Goal: Communication & Community: Answer question/provide support

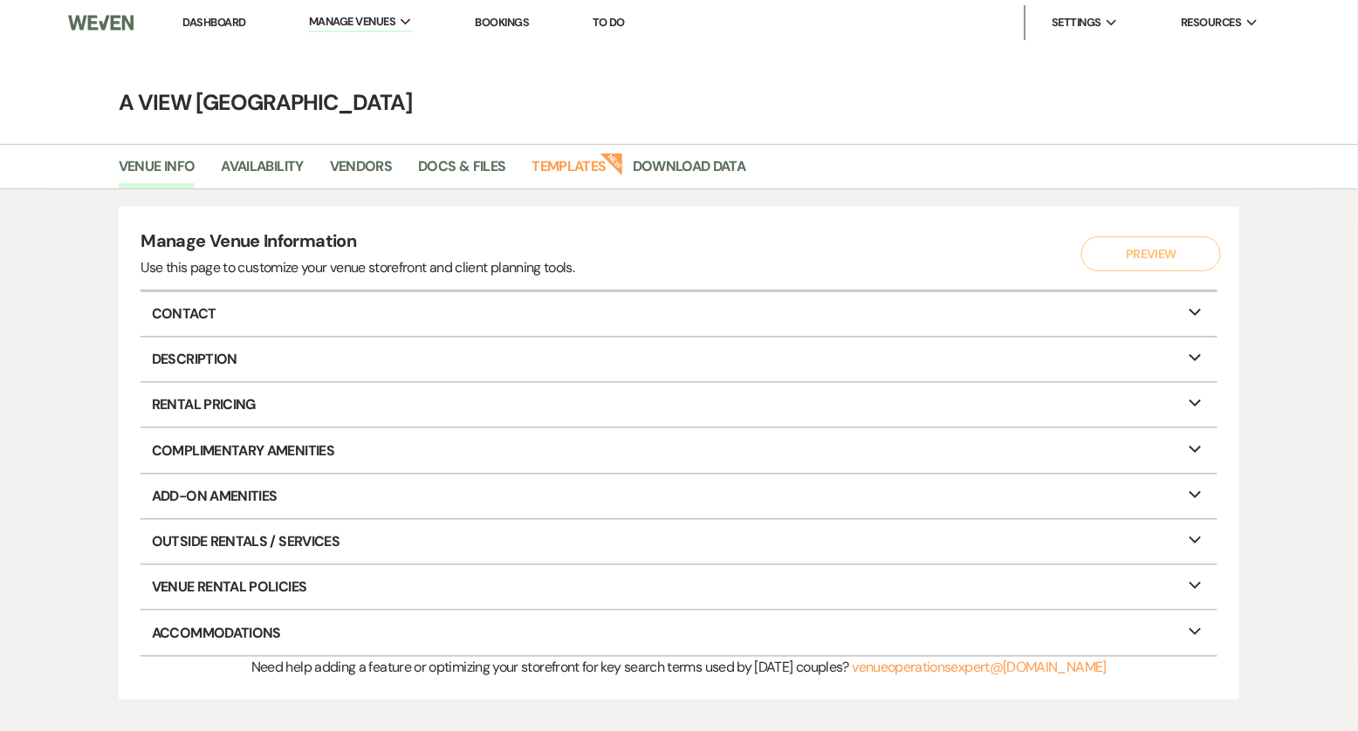
click at [197, 16] on link "Dashboard" at bounding box center [213, 22] width 63 height 15
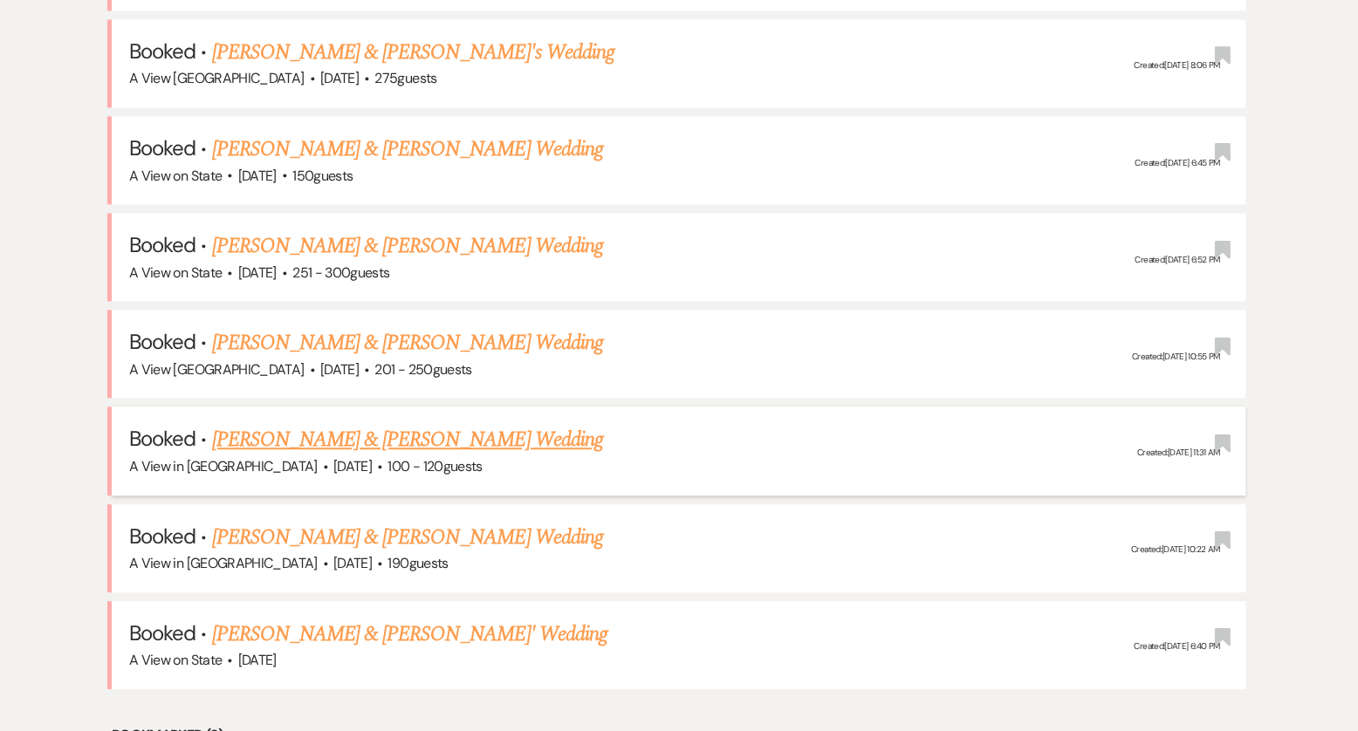
scroll to position [1060, 0]
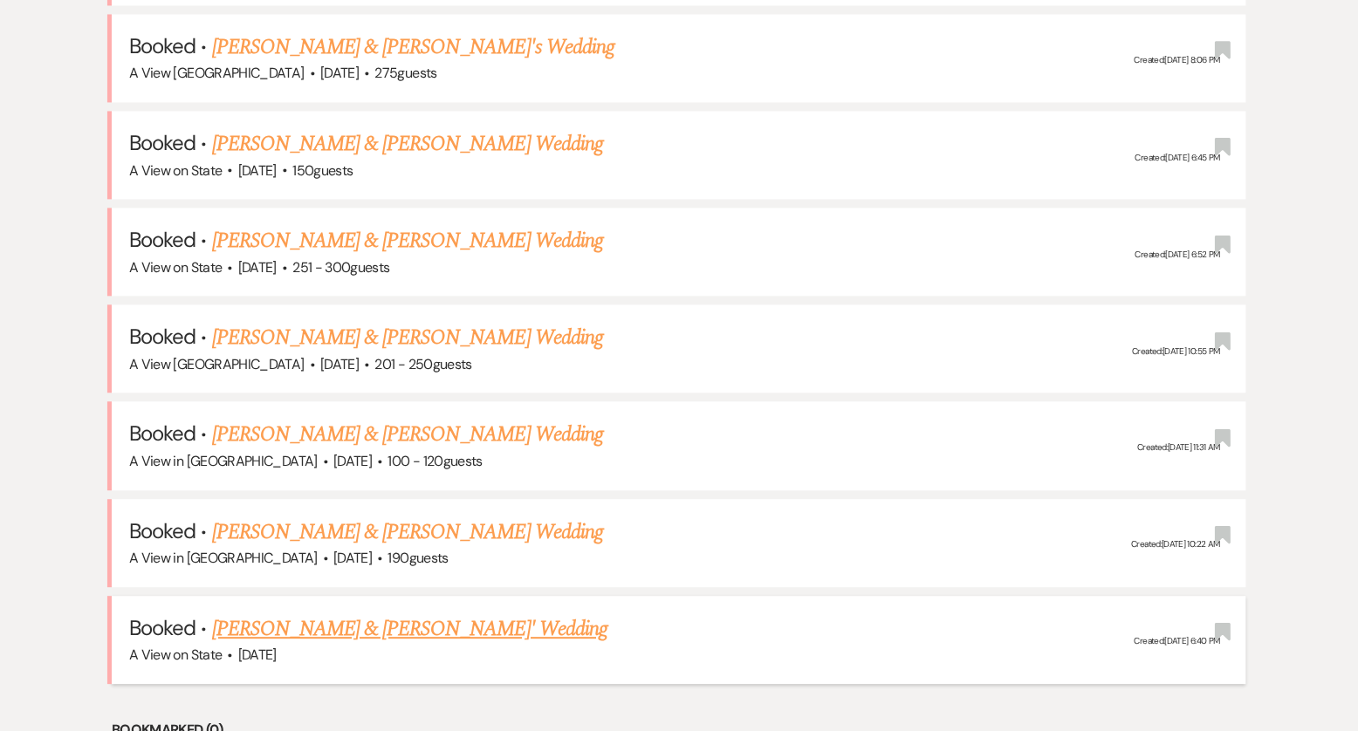
click at [327, 614] on link "[PERSON_NAME] & [PERSON_NAME]' Wedding" at bounding box center [410, 629] width 396 height 31
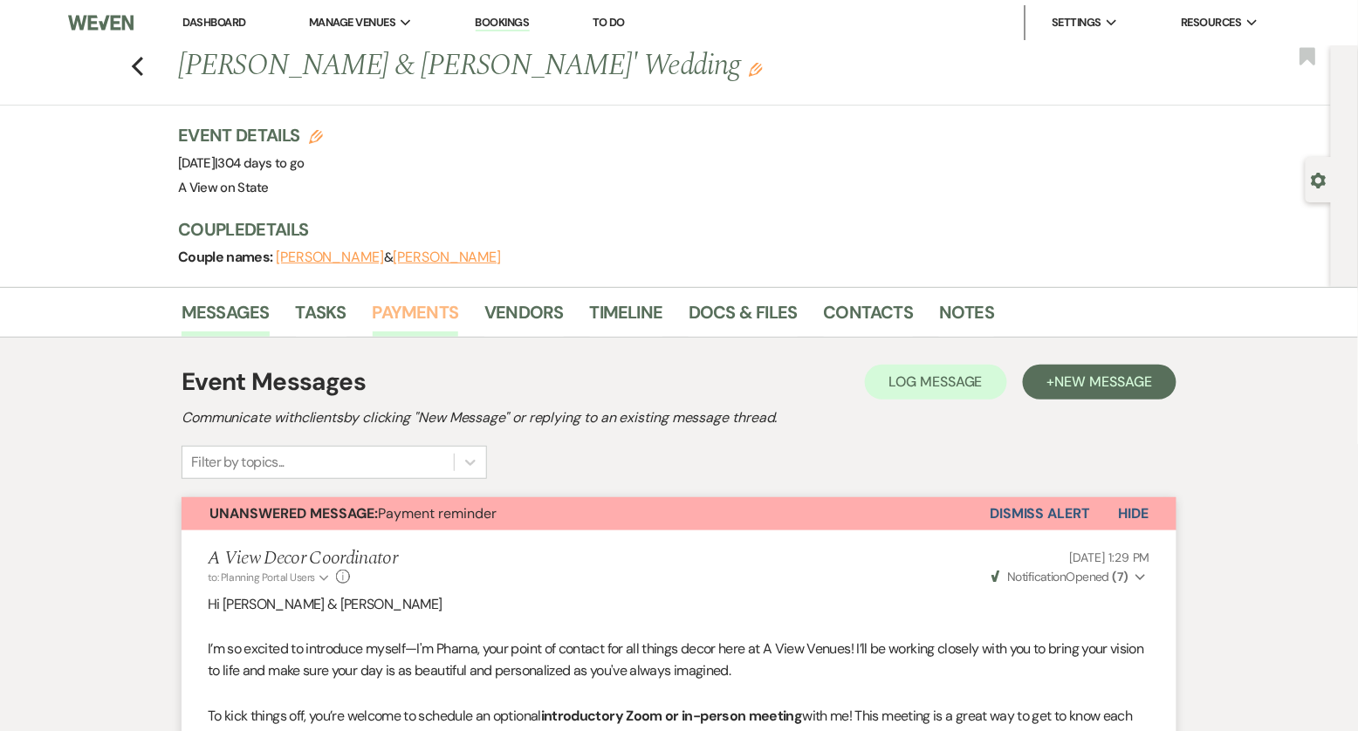
click at [399, 319] on link "Payments" at bounding box center [416, 318] width 86 height 38
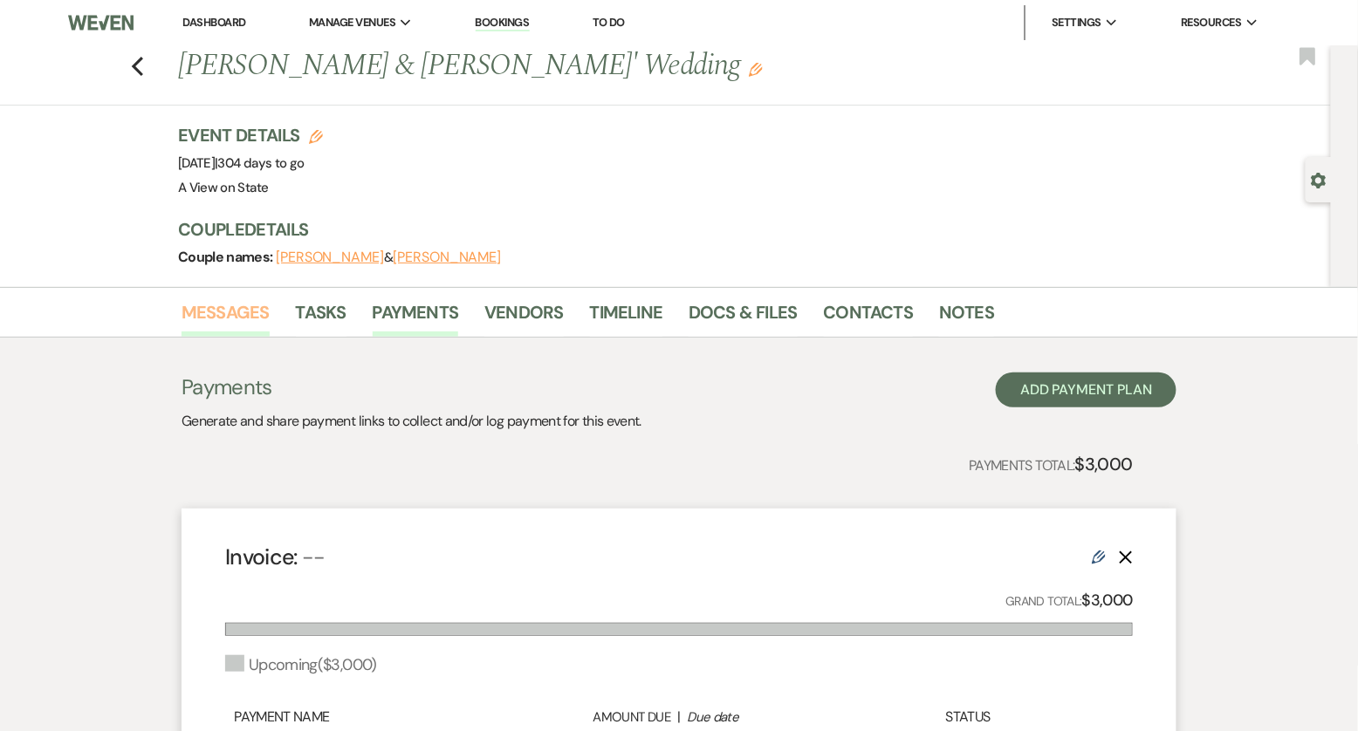
click at [249, 316] on link "Messages" at bounding box center [226, 318] width 88 height 38
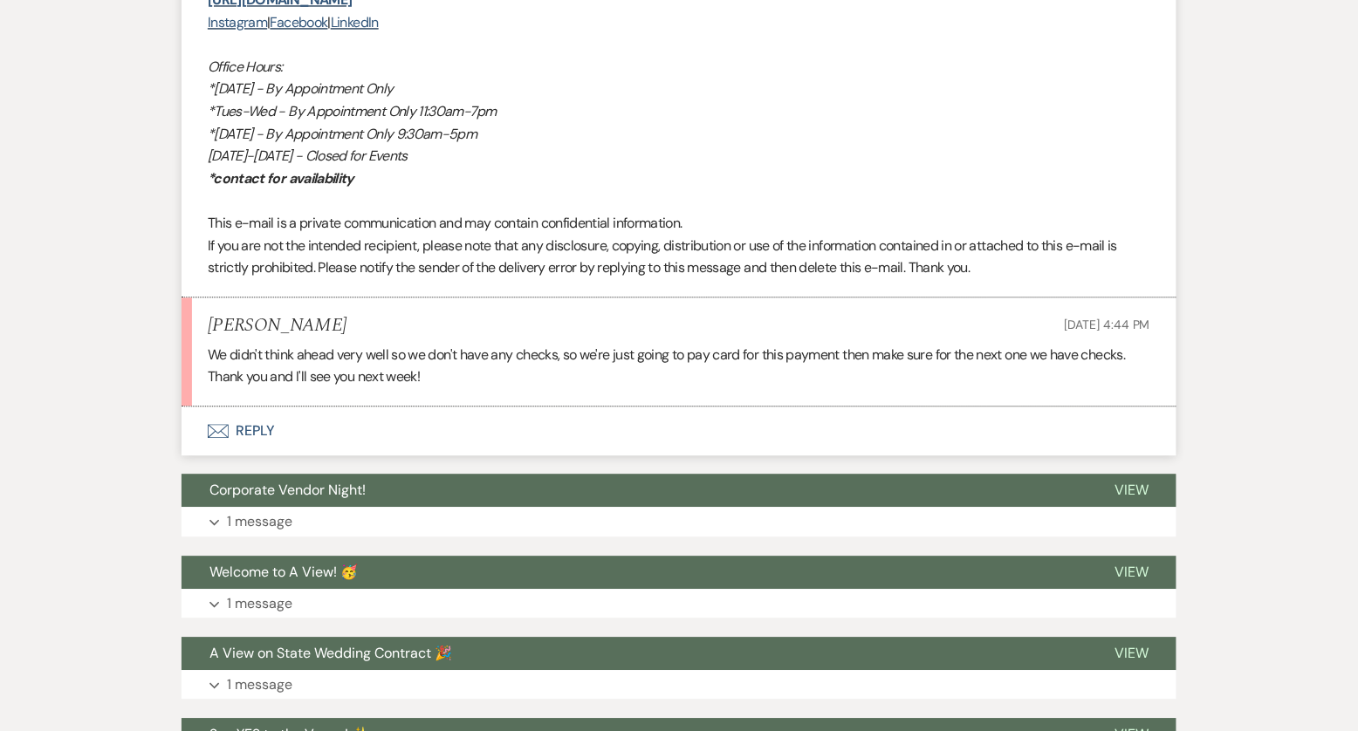
scroll to position [5357, 0]
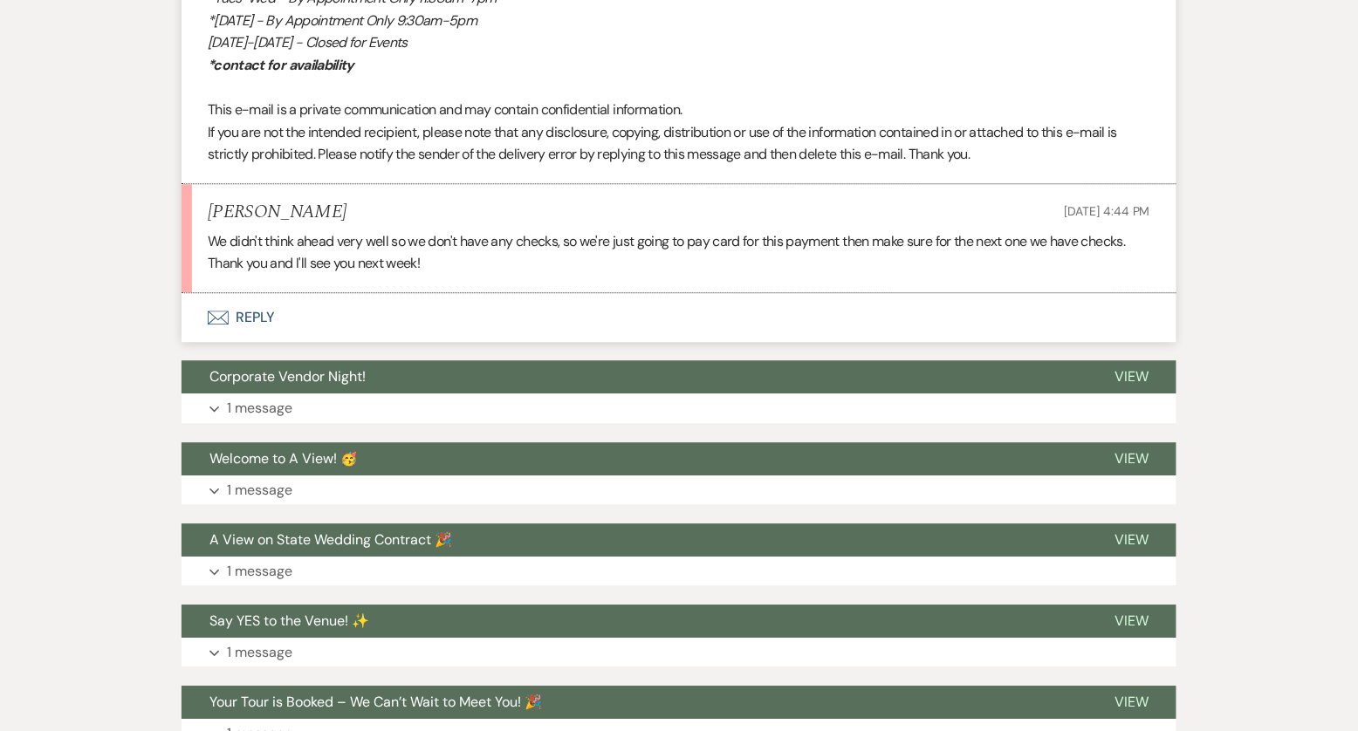
click at [277, 302] on button "Envelope Reply" at bounding box center [679, 317] width 995 height 49
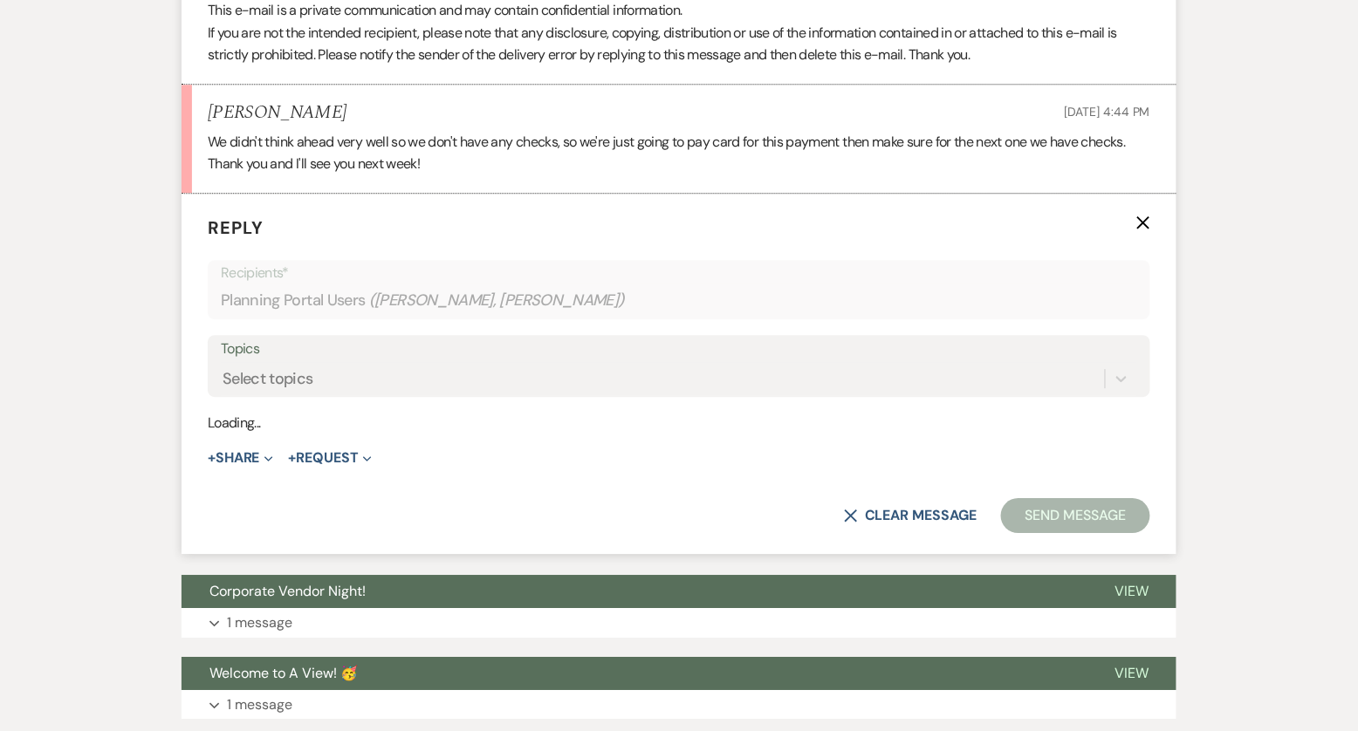
scroll to position [5458, 0]
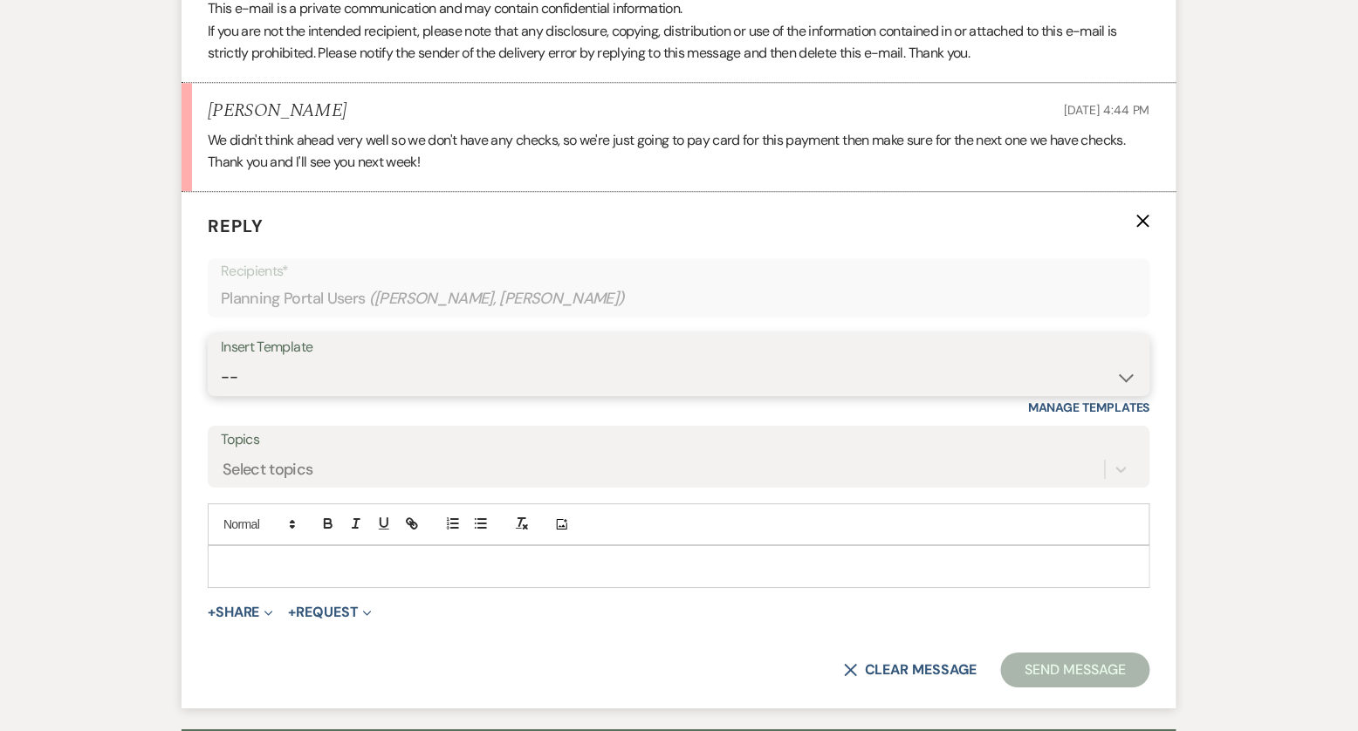
click at [350, 362] on select "-- Tour Confirmation Contract (Pre-Booked Leads) Out of office Inquiry Email Al…" at bounding box center [679, 377] width 917 height 34
select select "3704"
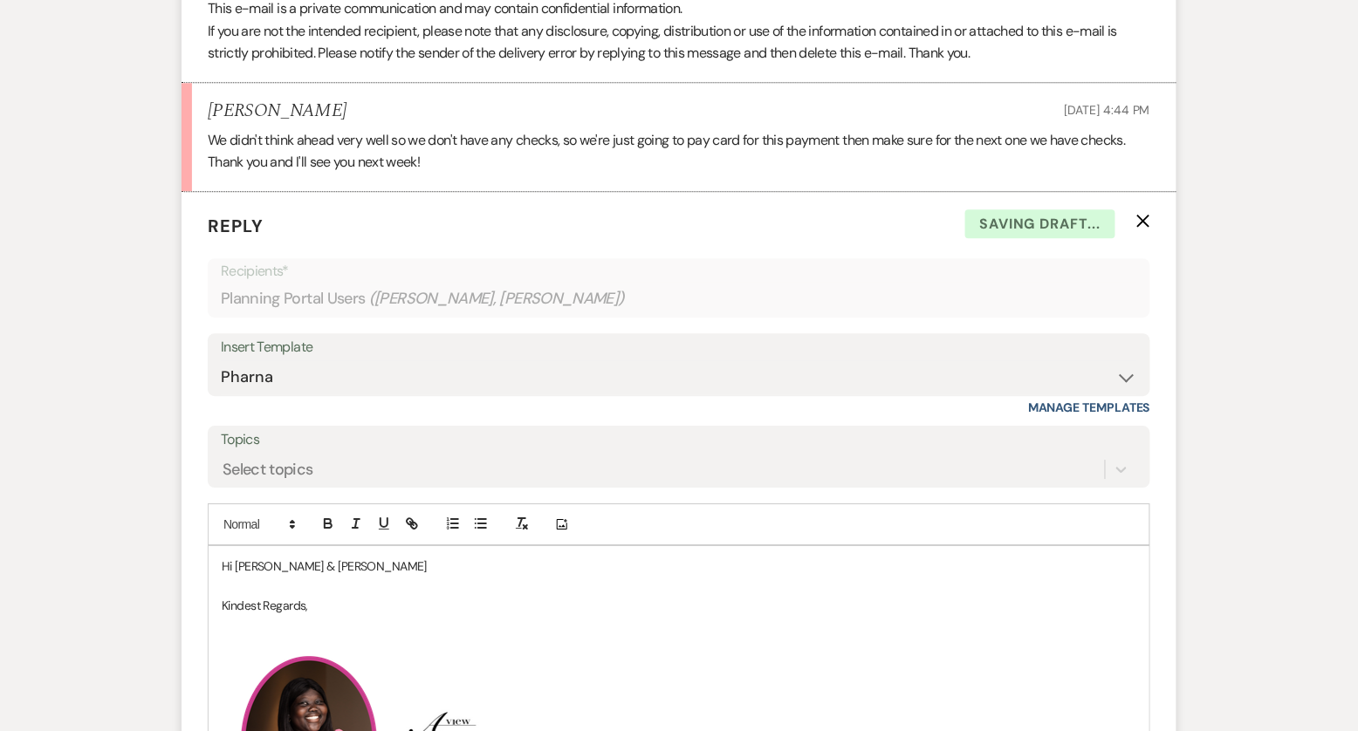
click at [338, 558] on p "Hi [PERSON_NAME] & [PERSON_NAME]" at bounding box center [679, 566] width 915 height 19
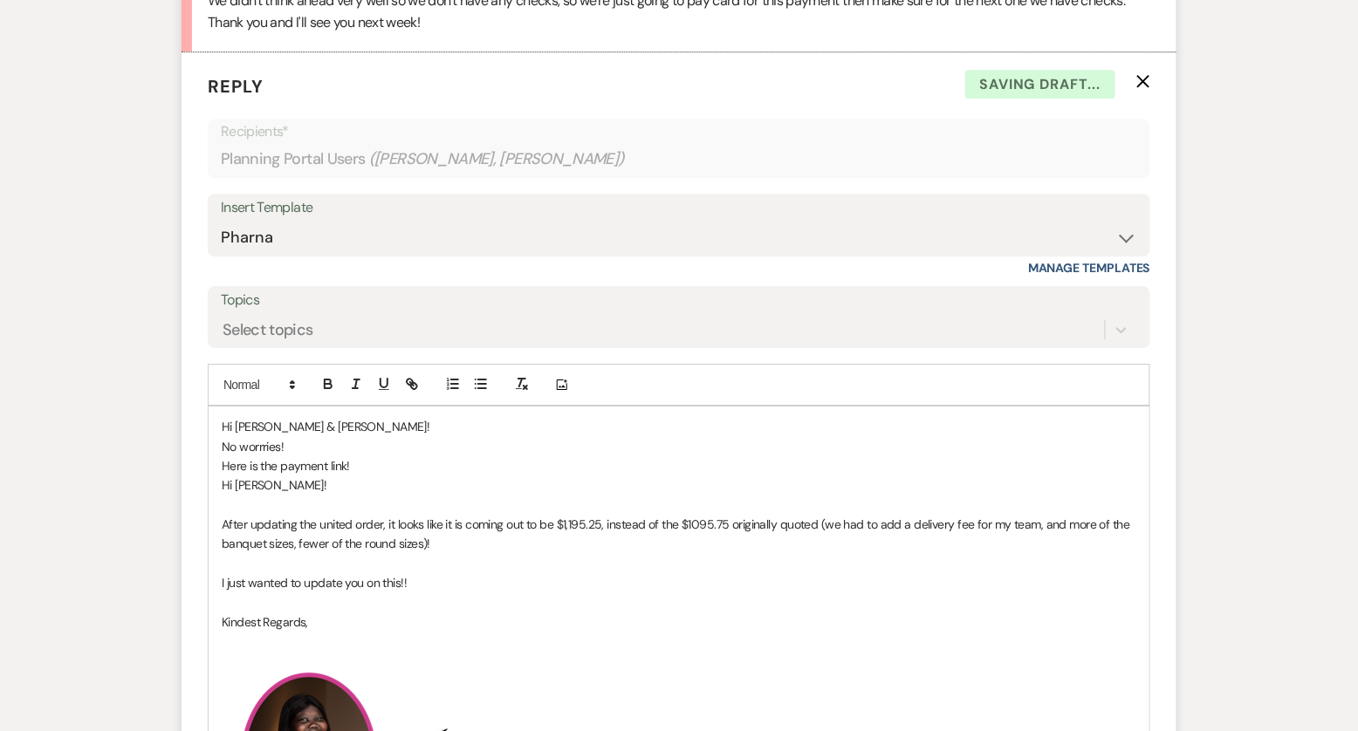
scroll to position [5599, 0]
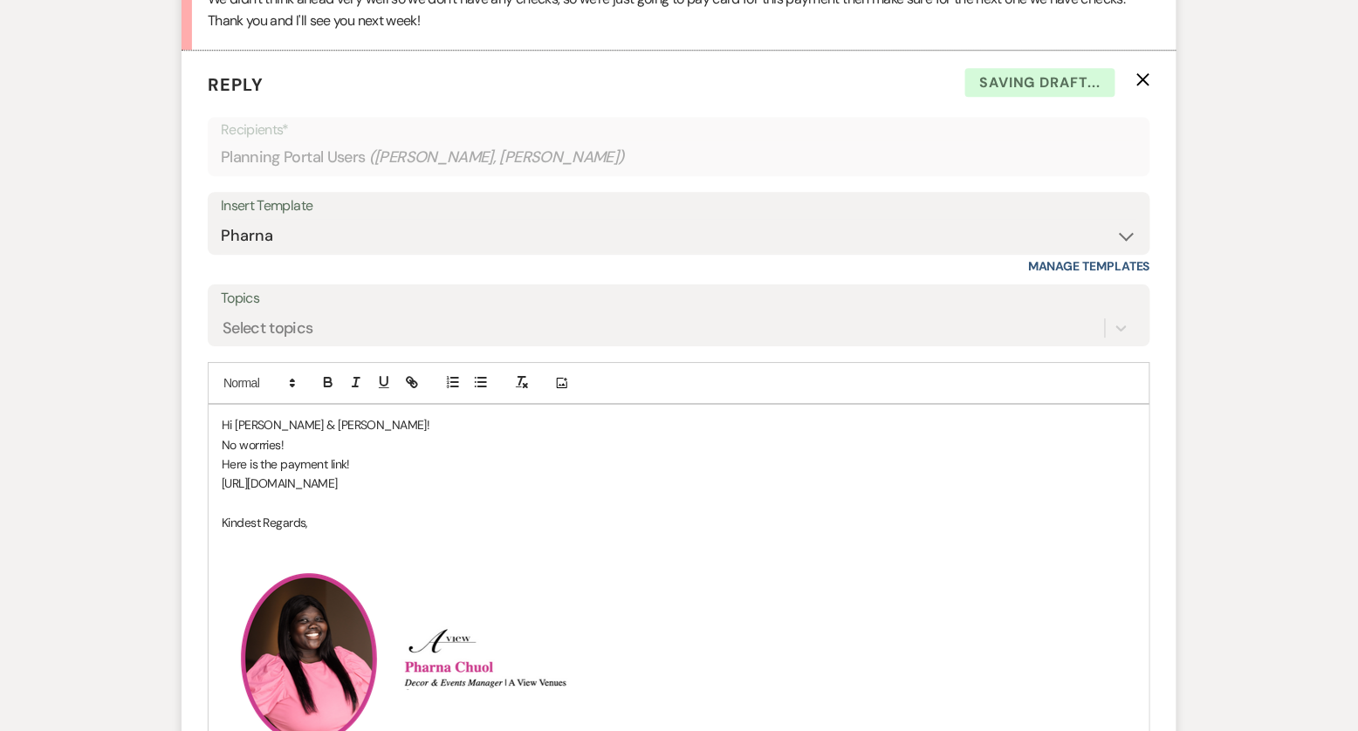
click at [261, 436] on p "No worrries!" at bounding box center [679, 445] width 915 height 19
click at [365, 455] on p "Here is the payment link!" at bounding box center [679, 464] width 915 height 19
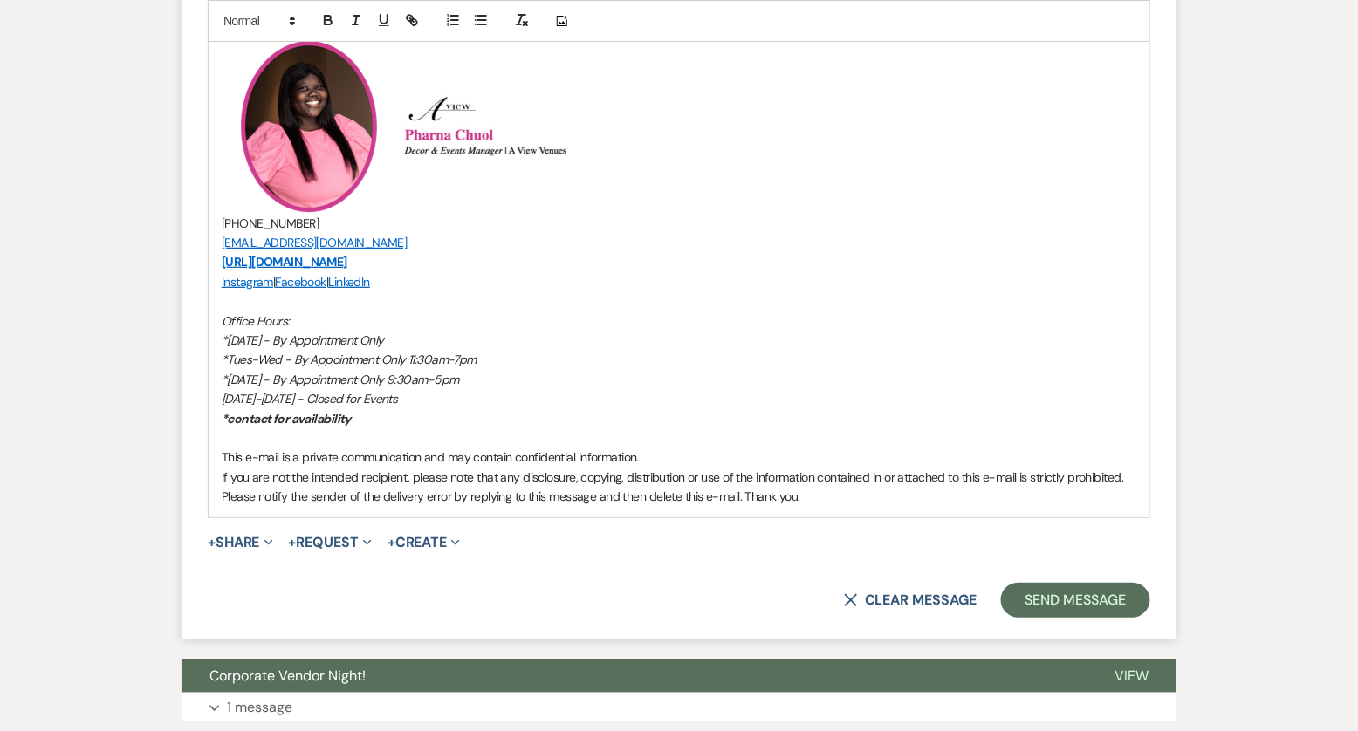
scroll to position [6168, 0]
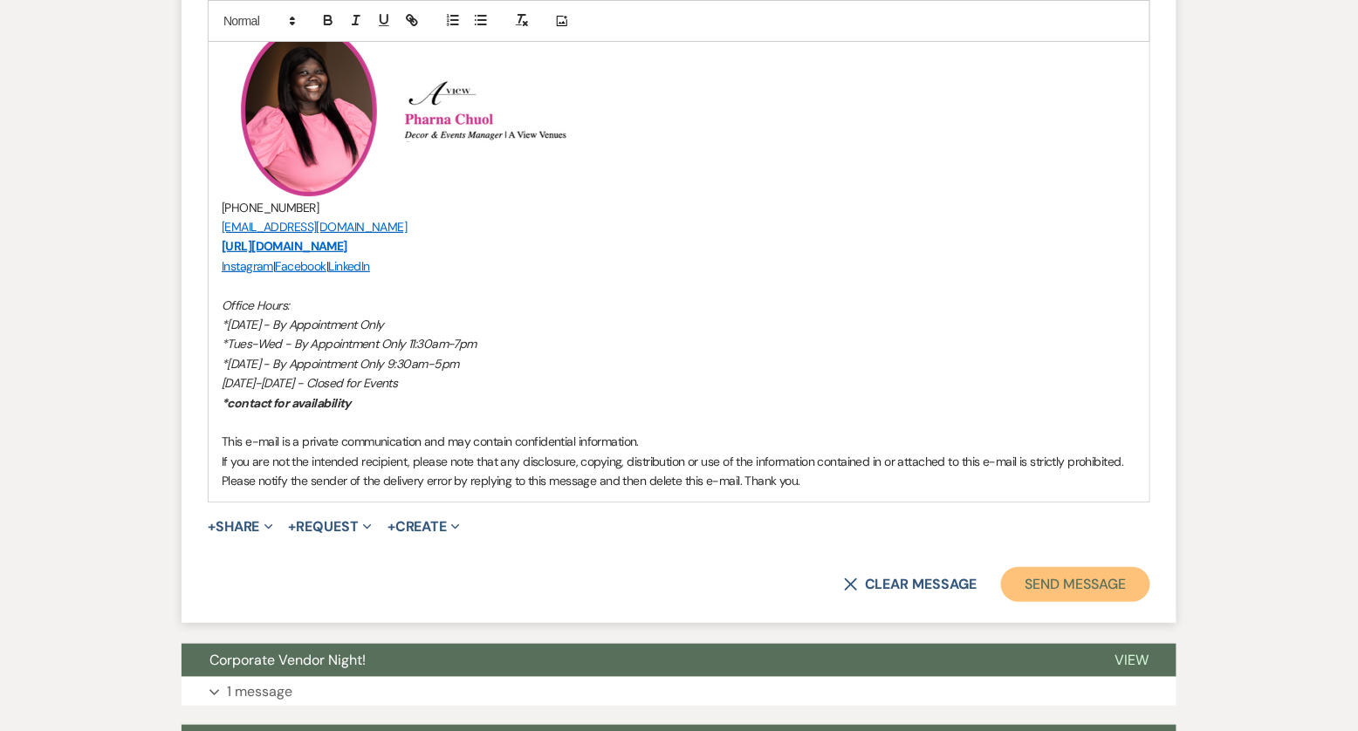
click at [1105, 573] on button "Send Message" at bounding box center [1075, 584] width 149 height 35
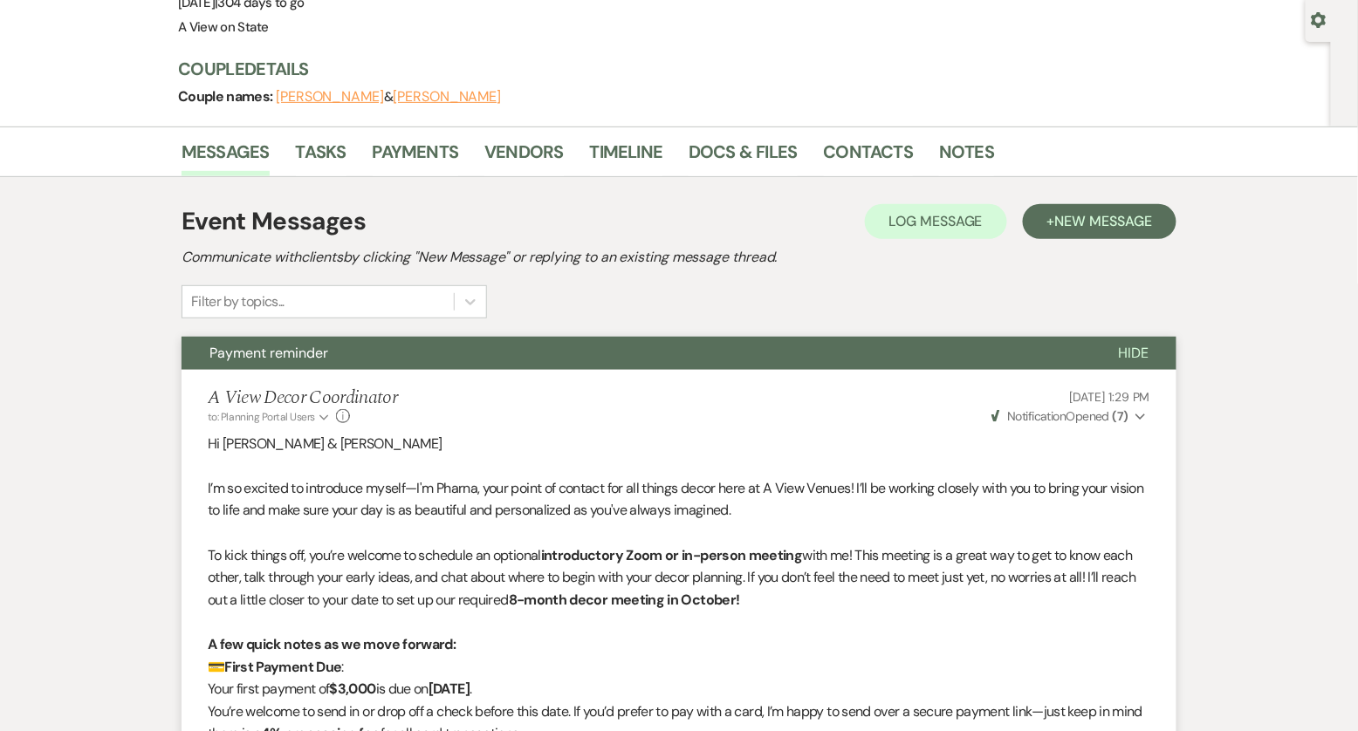
scroll to position [0, 0]
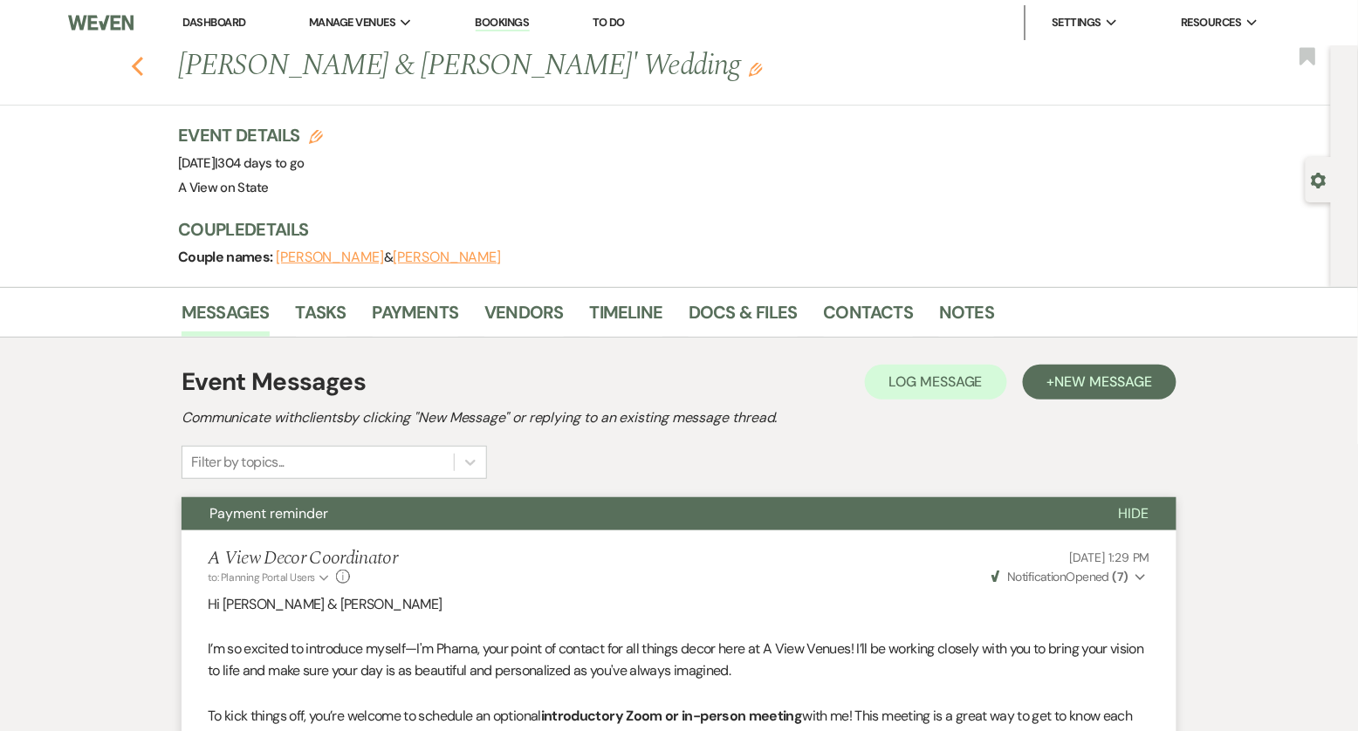
click at [134, 65] on use "button" at bounding box center [137, 66] width 11 height 19
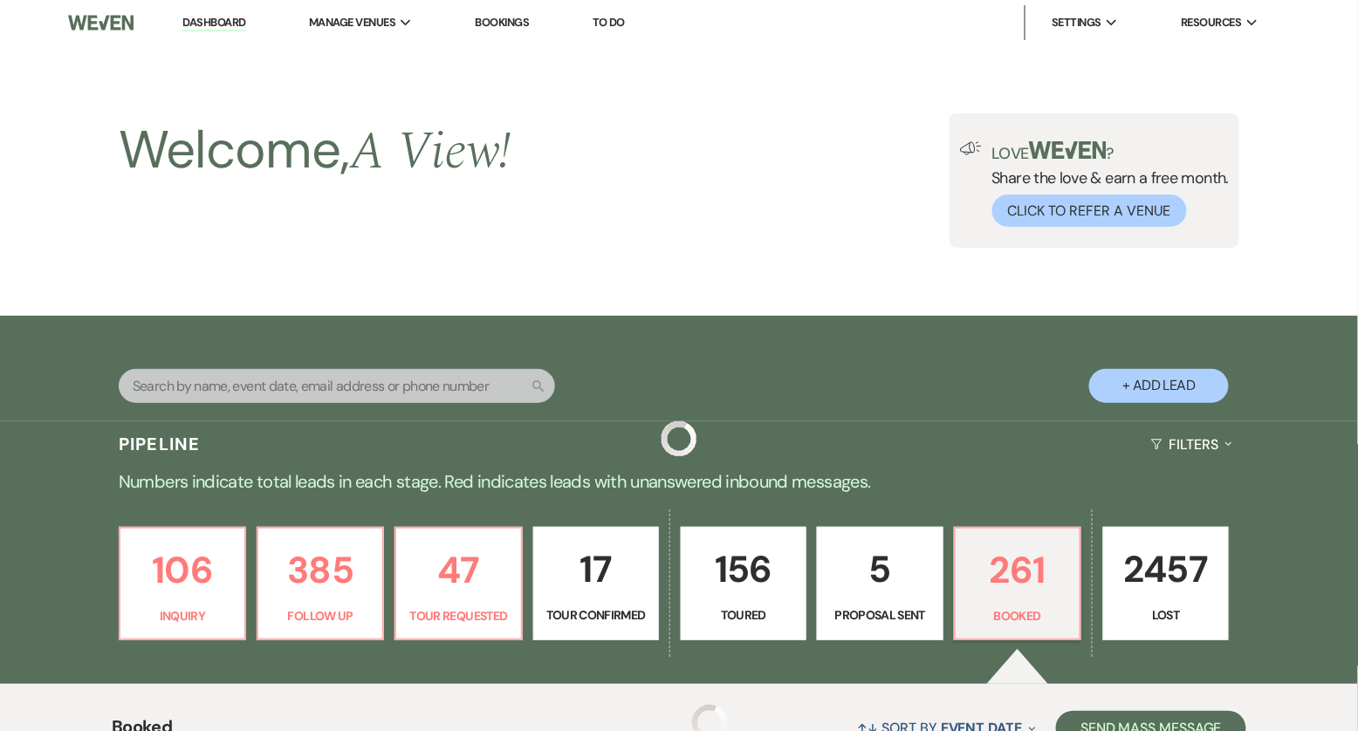
scroll to position [1060, 0]
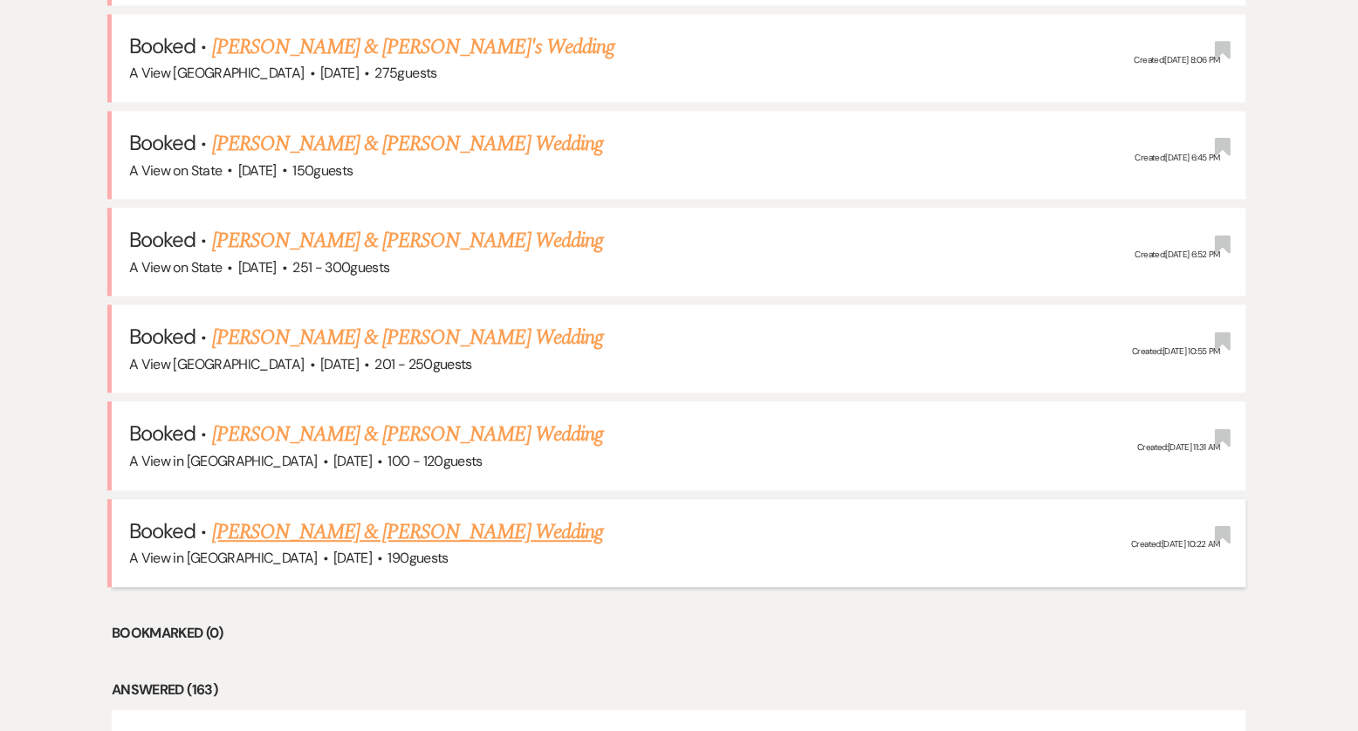
click at [346, 528] on link "[PERSON_NAME] & [PERSON_NAME] Wedding" at bounding box center [407, 532] width 391 height 31
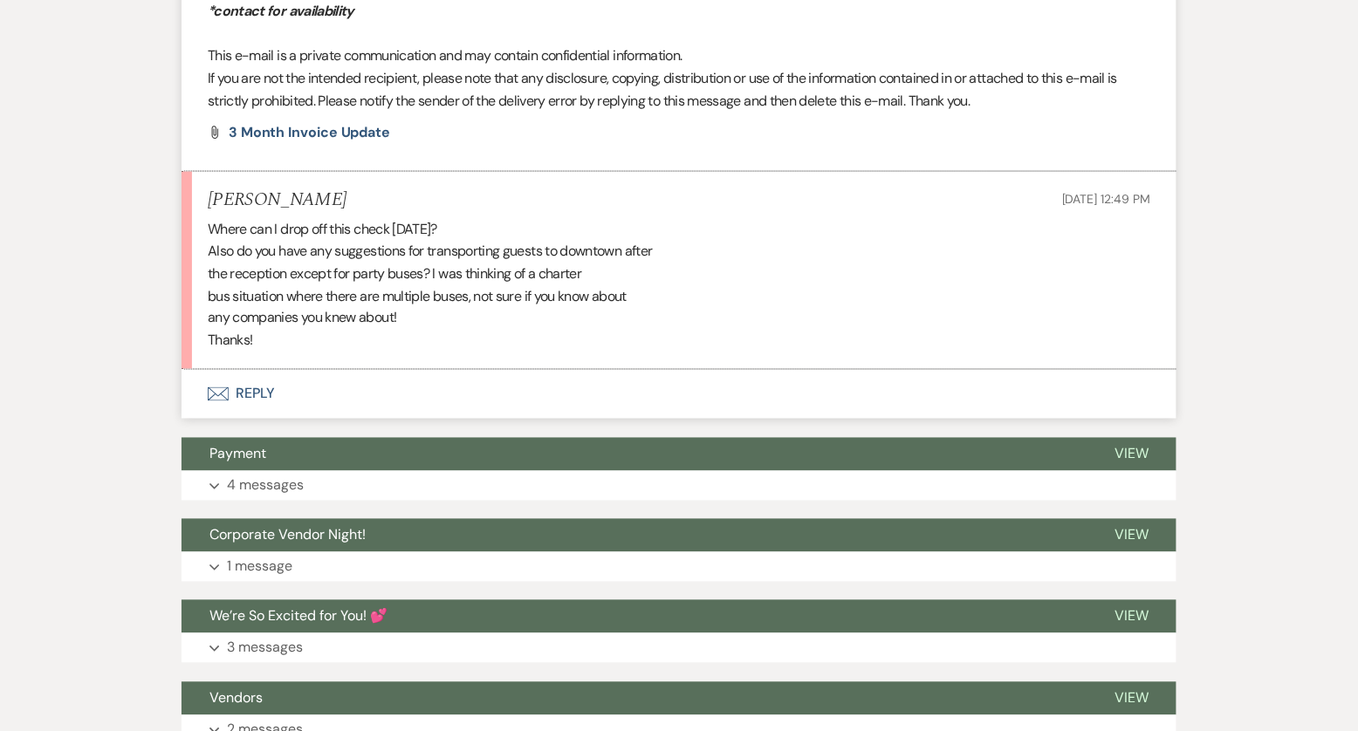
scroll to position [4774, 0]
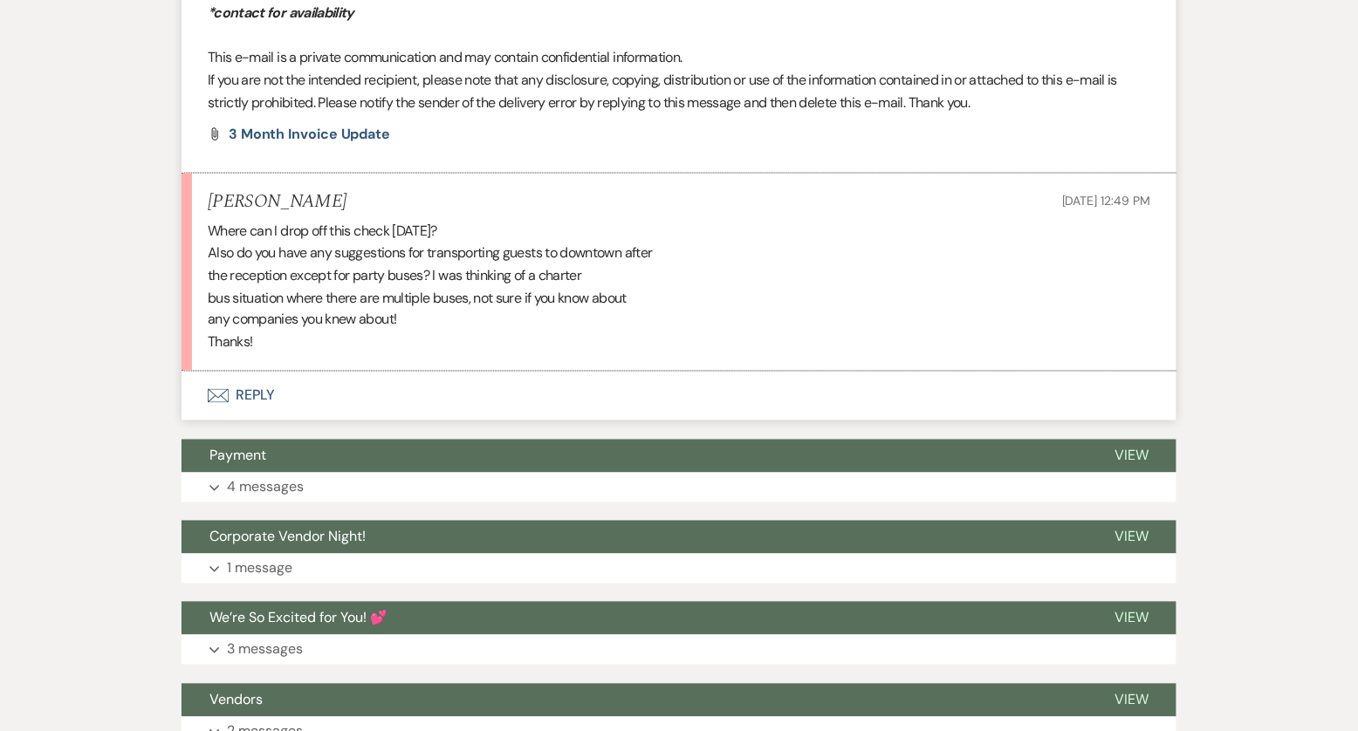
click at [258, 388] on button "Envelope Reply" at bounding box center [679, 396] width 995 height 49
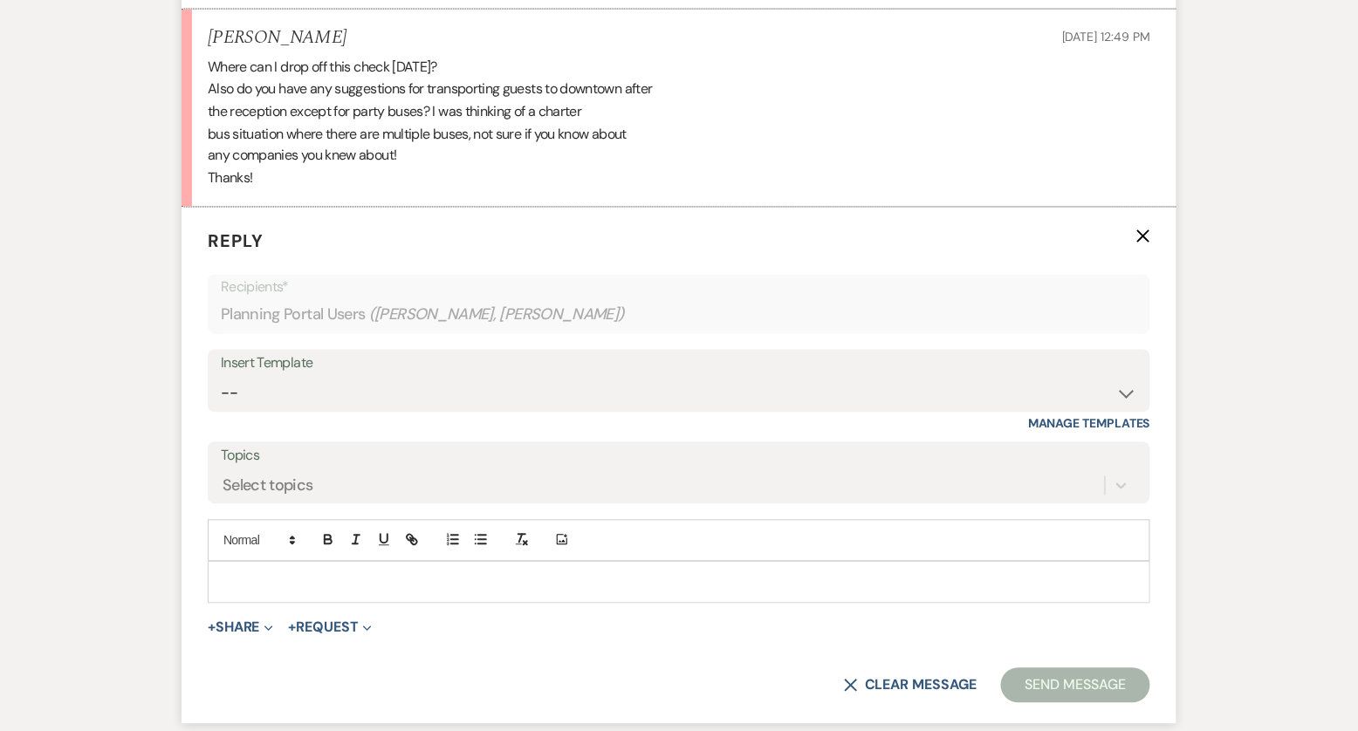
scroll to position [4986, 0]
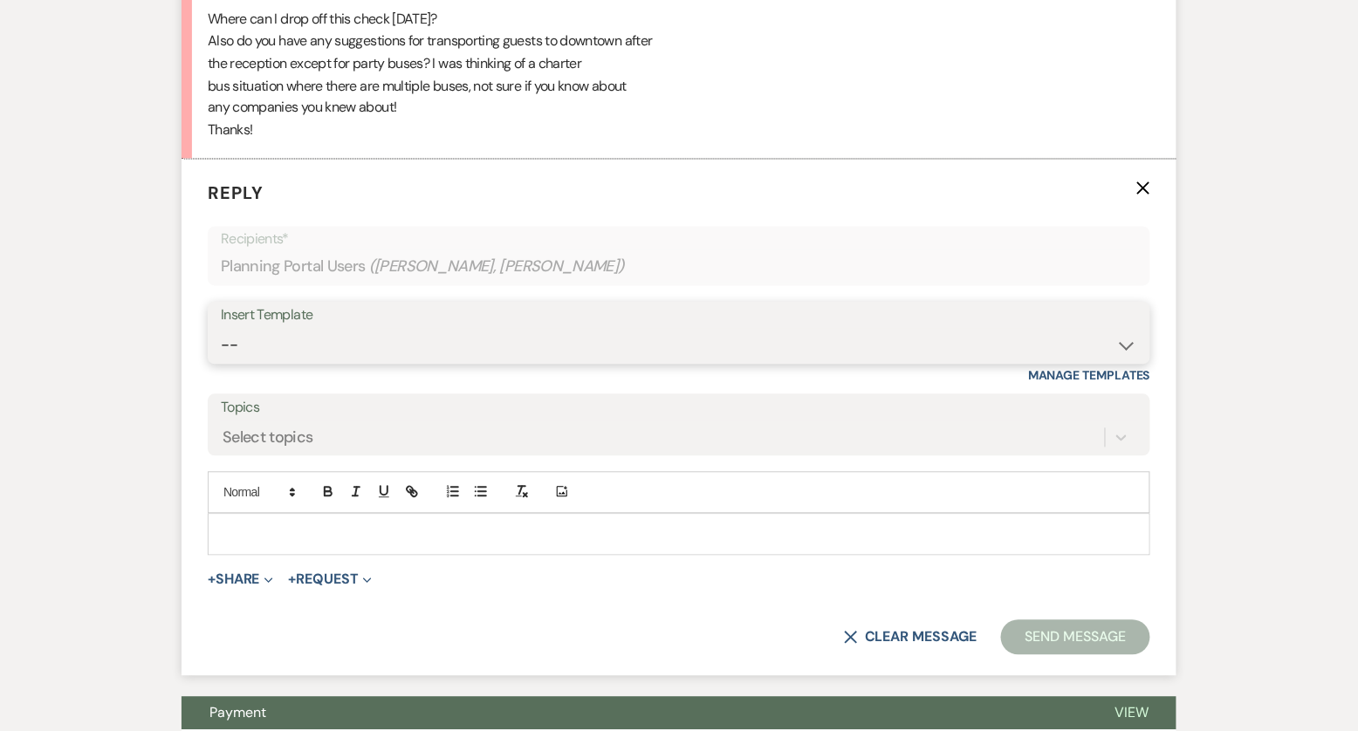
click at [352, 340] on select "-- Tour Confirmation Contract (Pre-Booked Leads) Out of office Inquiry Email Al…" at bounding box center [679, 346] width 917 height 34
select select "3703"
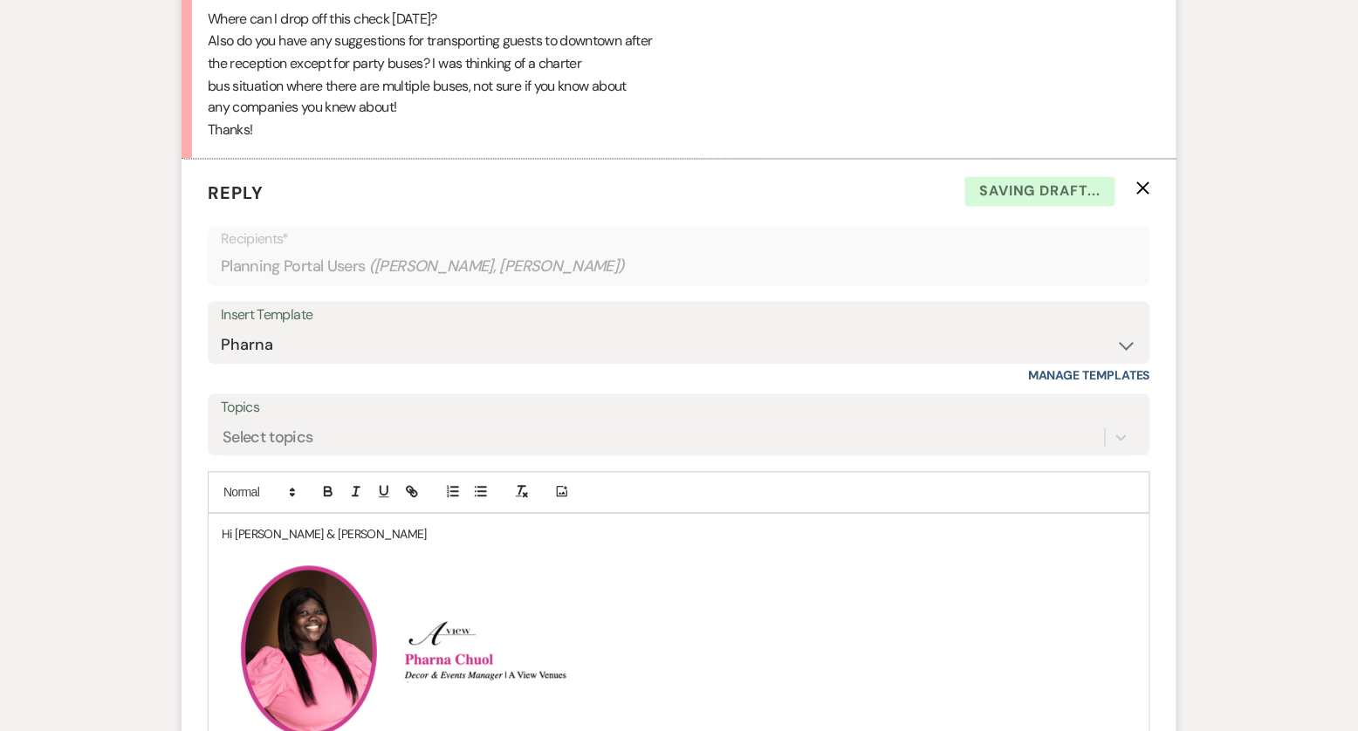
click at [334, 525] on p "Hi [PERSON_NAME] & [PERSON_NAME]" at bounding box center [679, 534] width 915 height 19
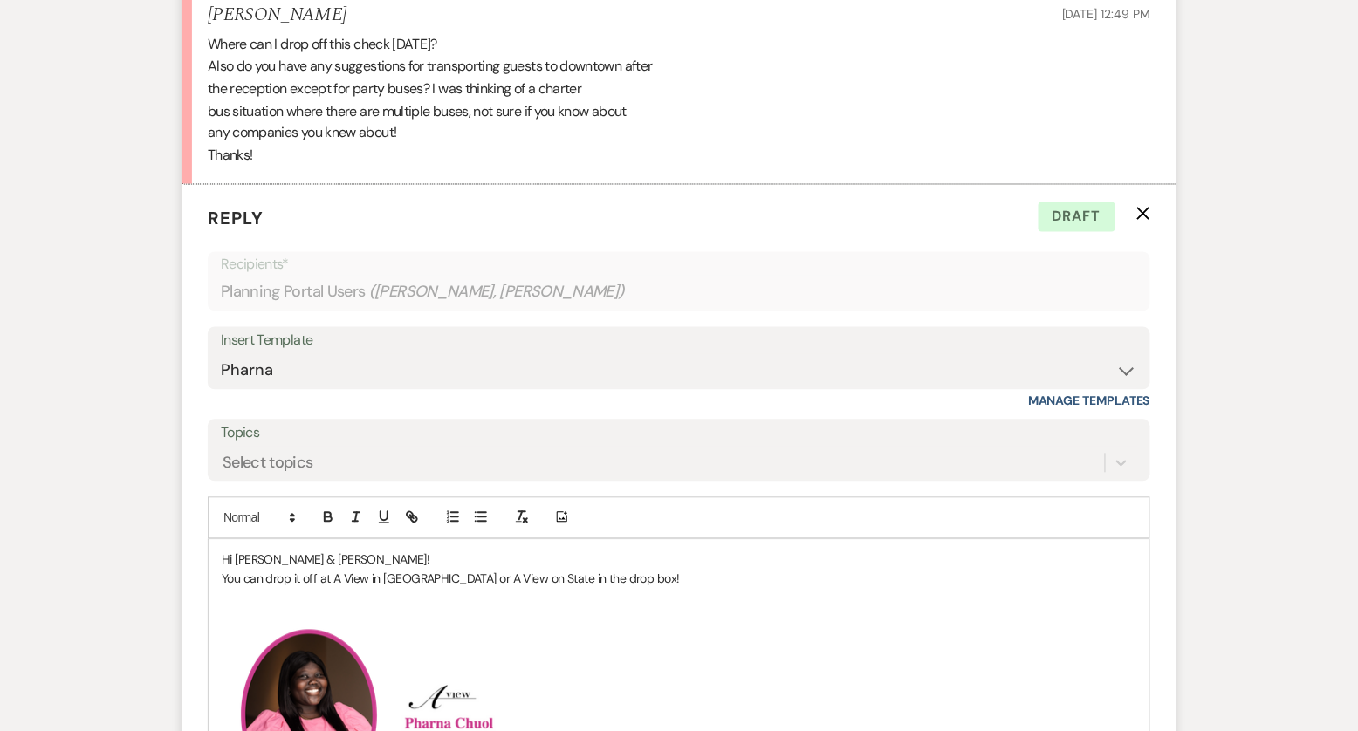
scroll to position [4958, 0]
click at [265, 598] on p "As for busses," at bounding box center [679, 602] width 915 height 19
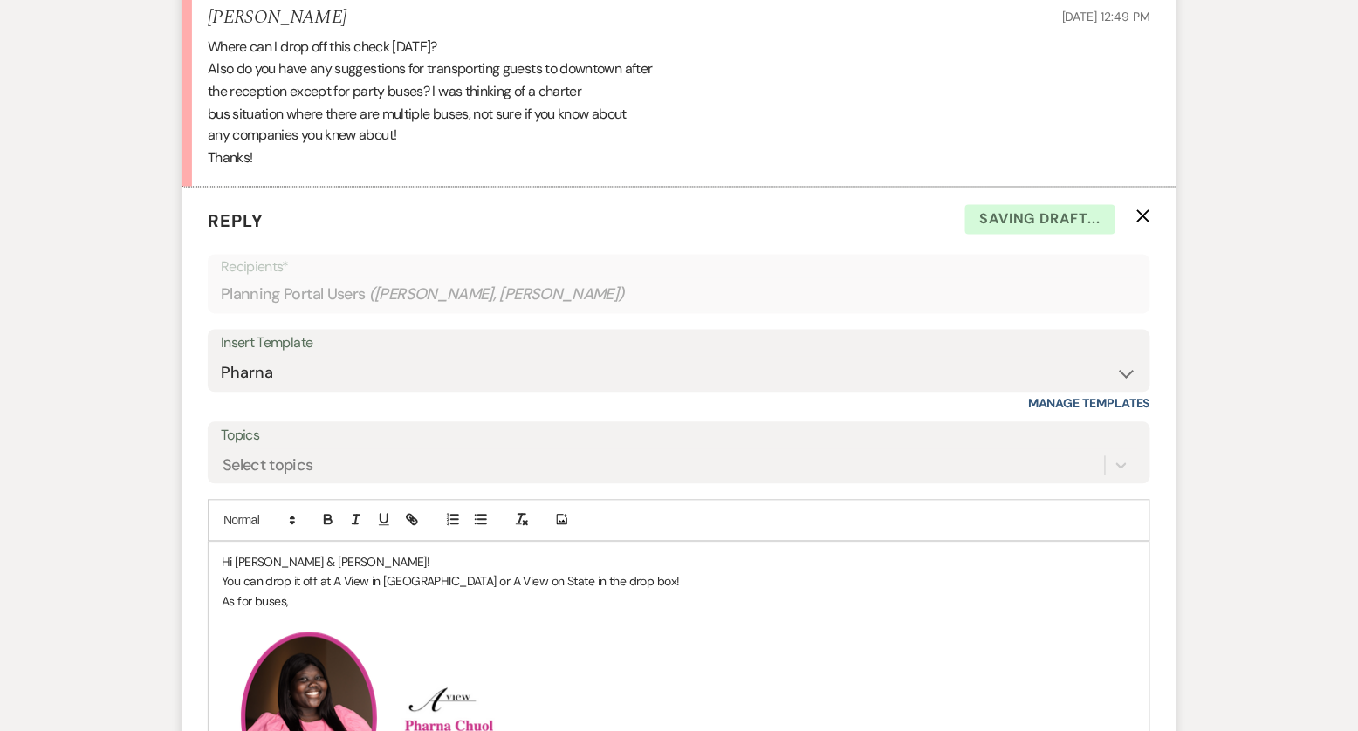
click at [330, 603] on p "As for buses," at bounding box center [679, 602] width 915 height 19
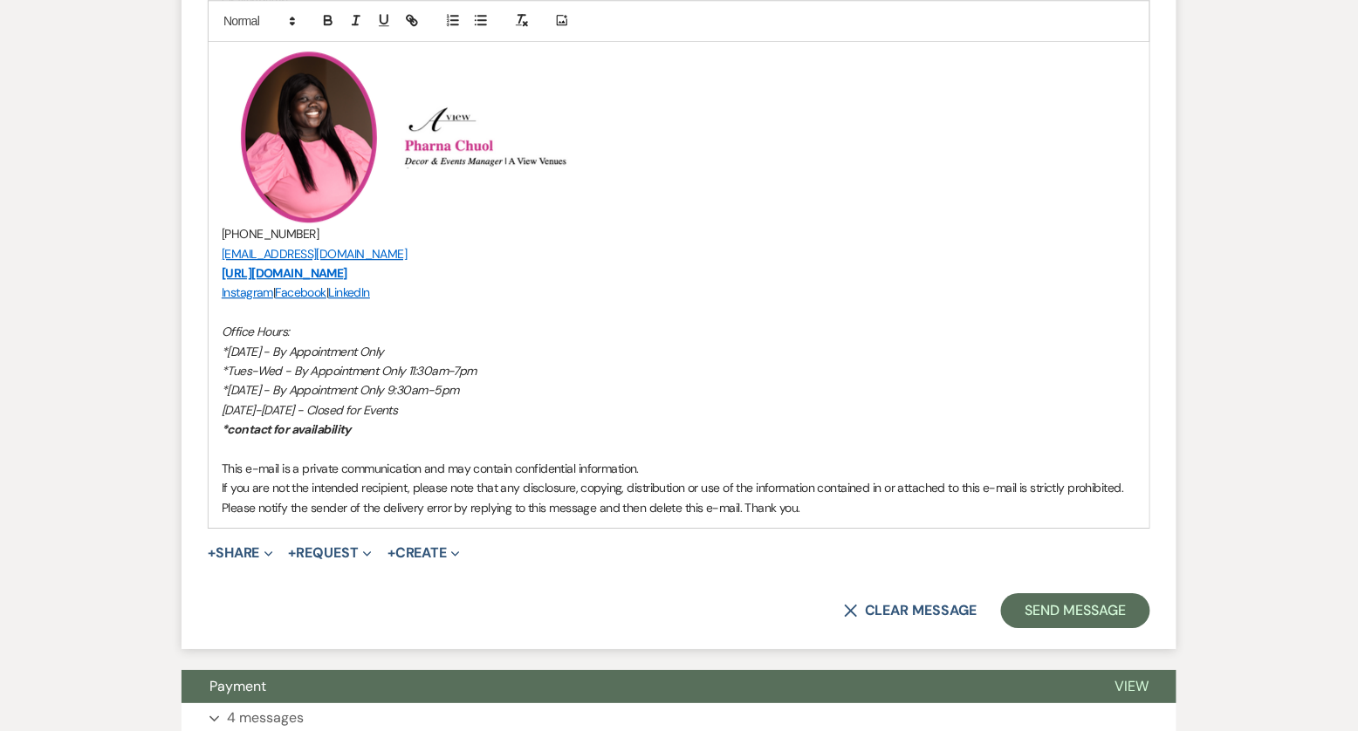
scroll to position [5634, 0]
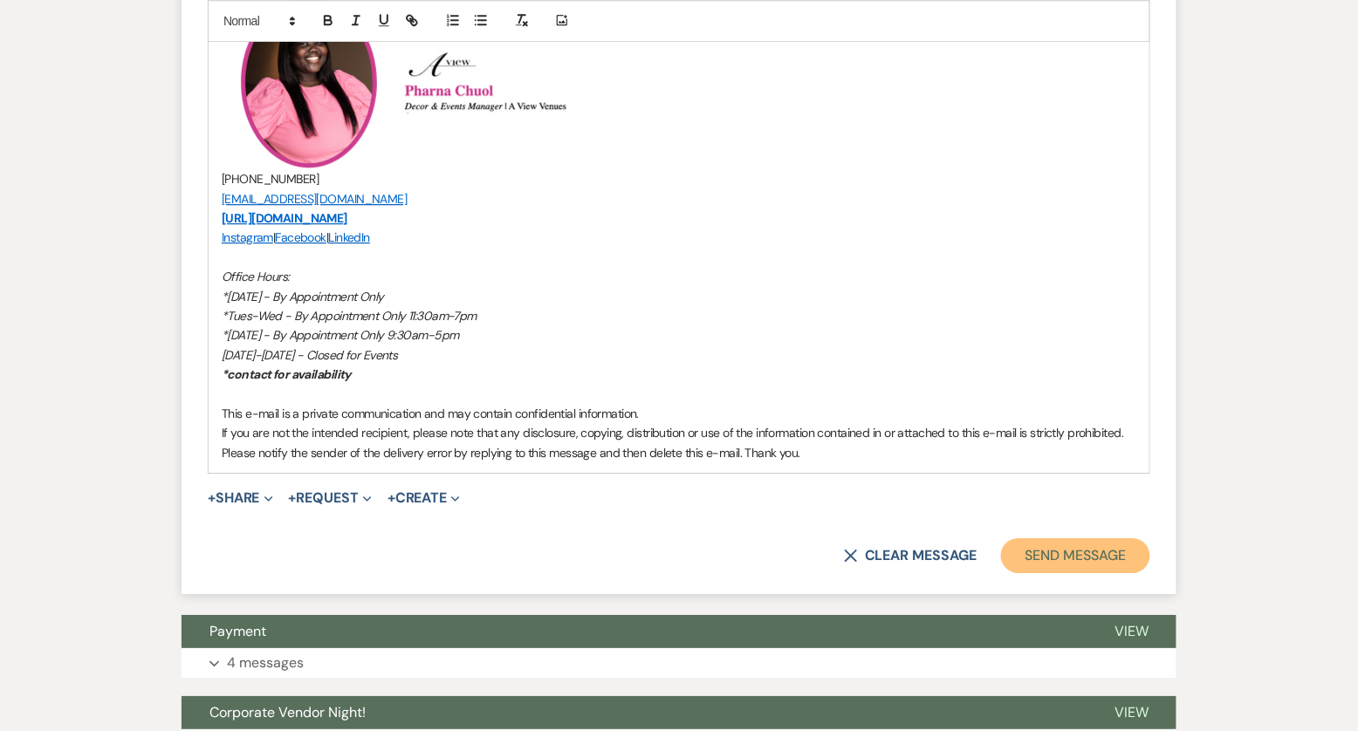
click at [1046, 553] on button "Send Message" at bounding box center [1075, 556] width 149 height 35
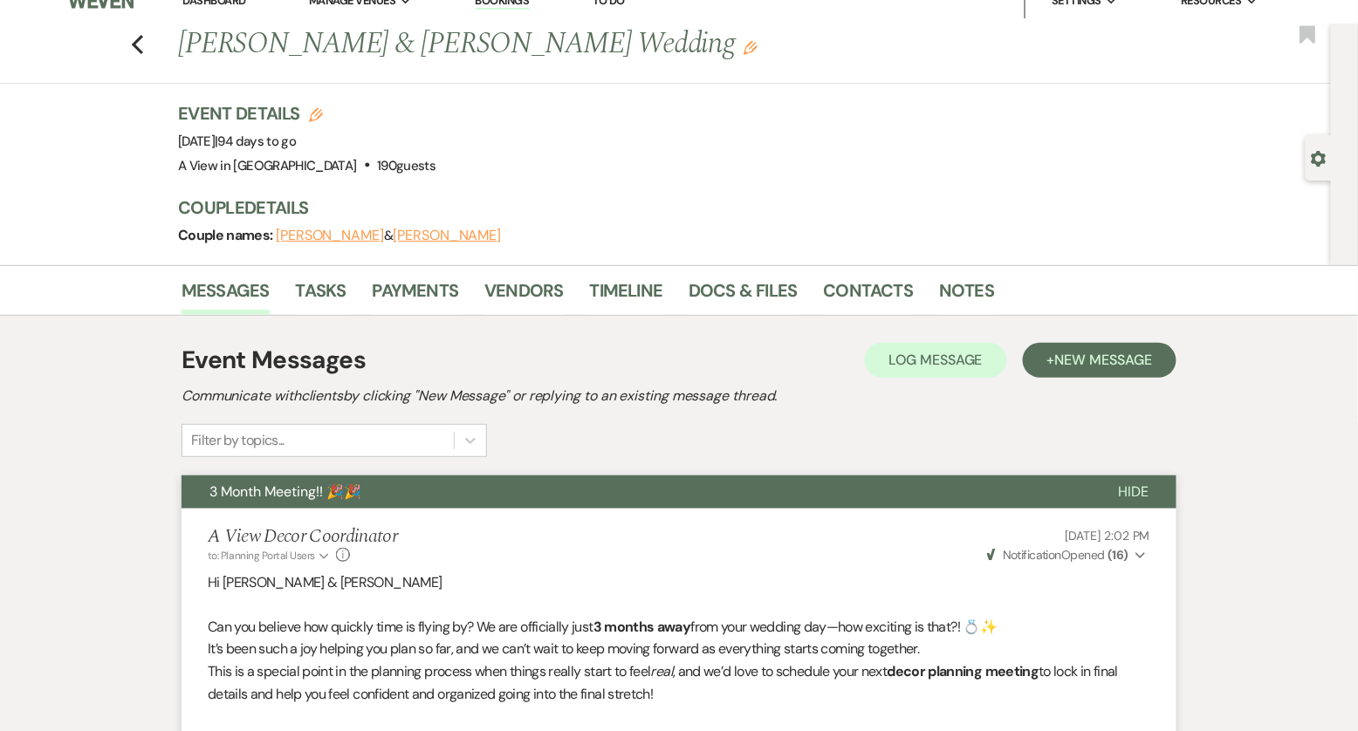
scroll to position [0, 0]
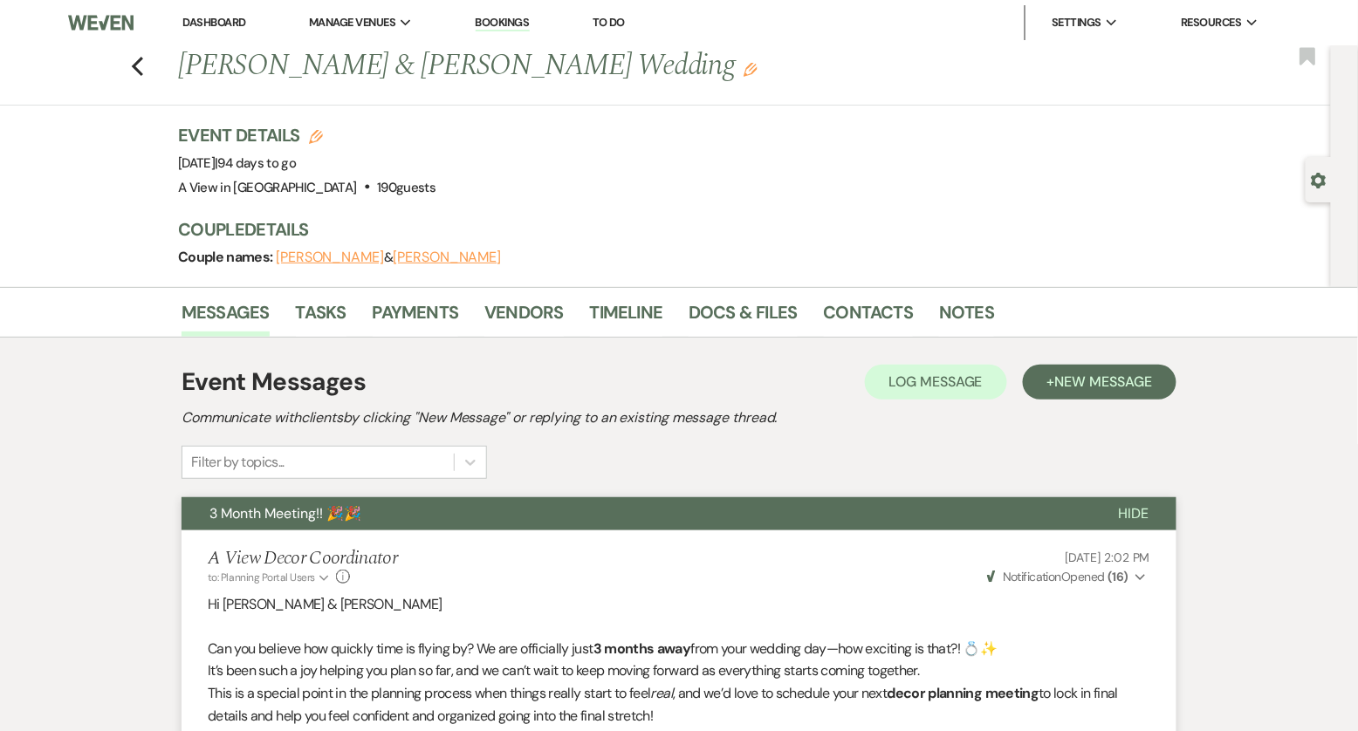
click at [208, 18] on link "Dashboard" at bounding box center [213, 22] width 63 height 15
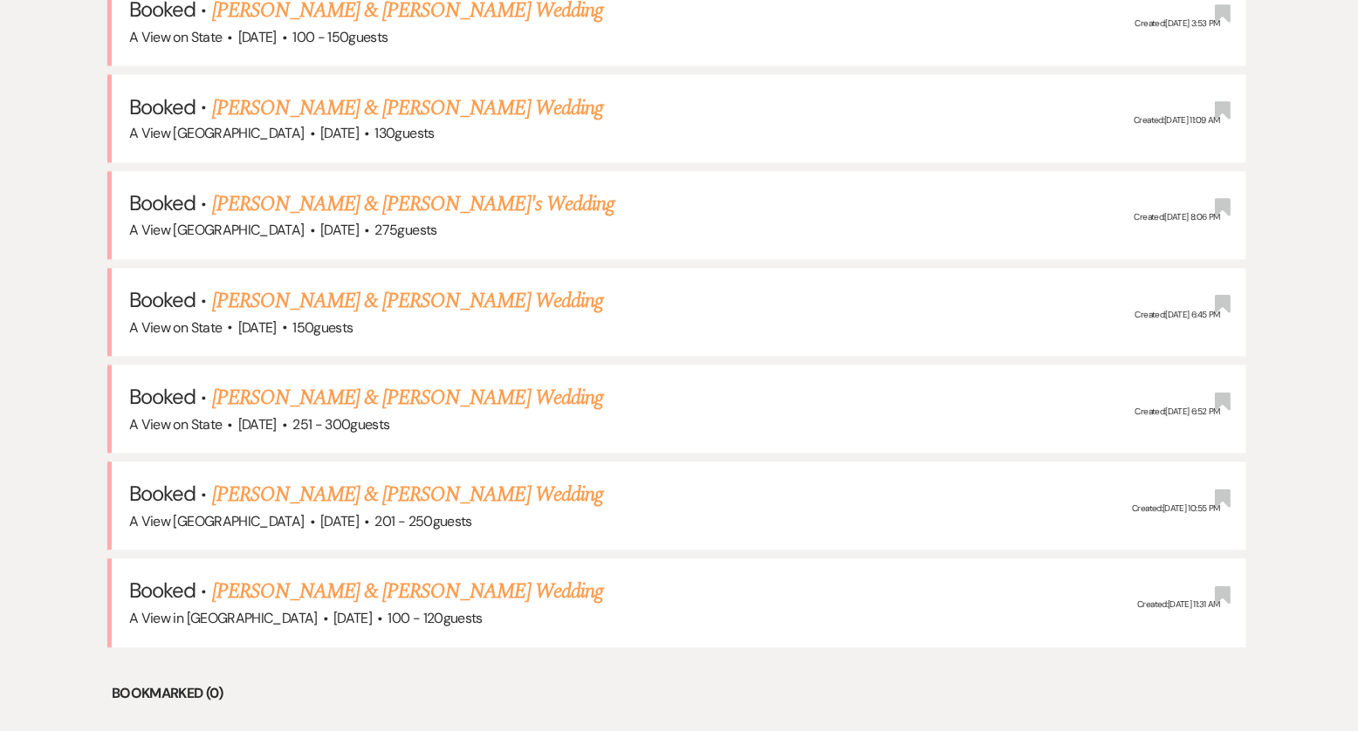
scroll to position [935, 0]
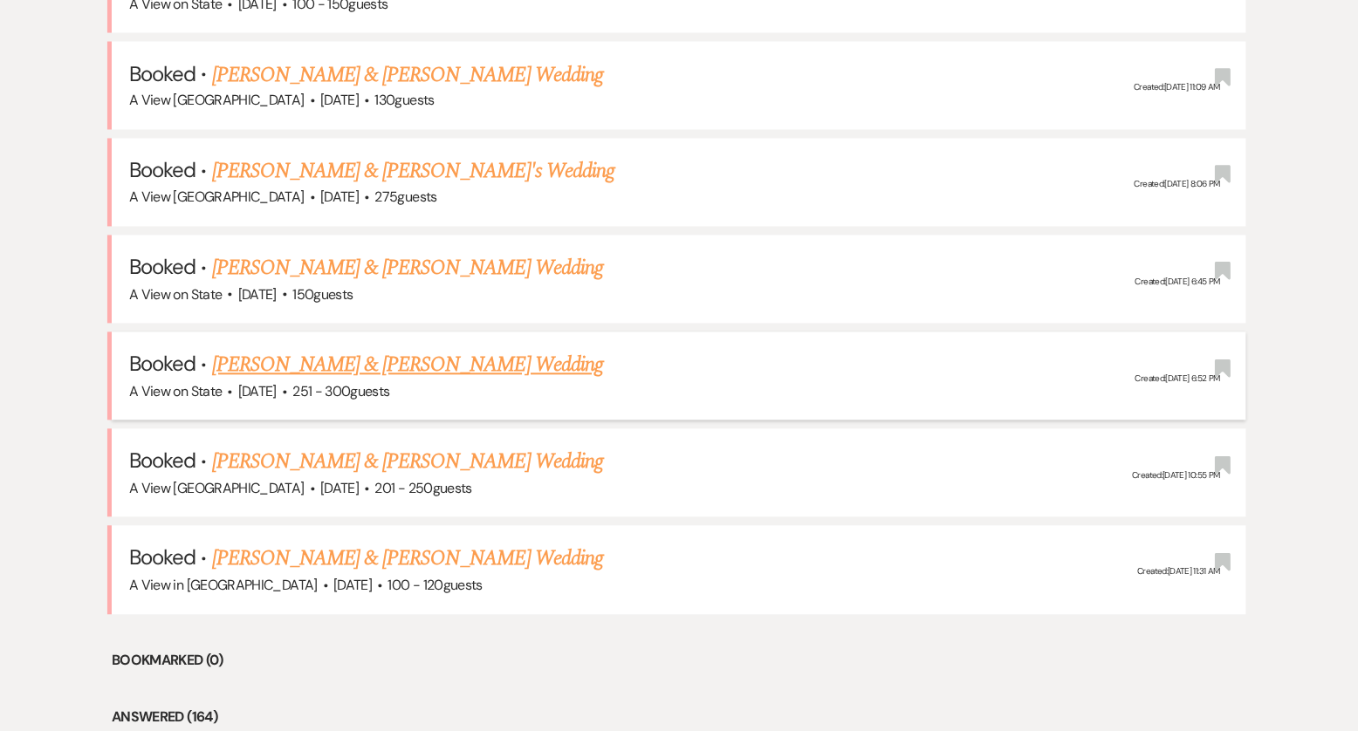
click at [314, 366] on link "[PERSON_NAME] & [PERSON_NAME] Wedding" at bounding box center [407, 365] width 391 height 31
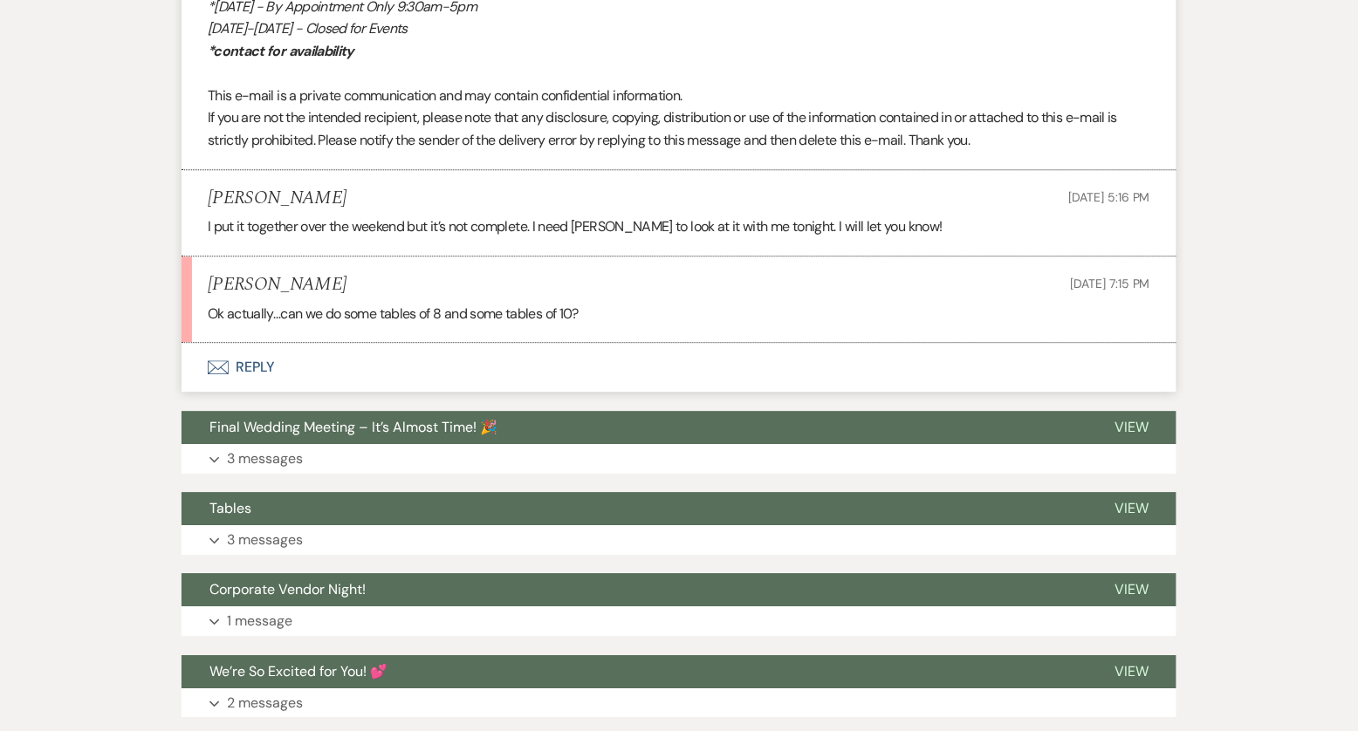
scroll to position [3345, 0]
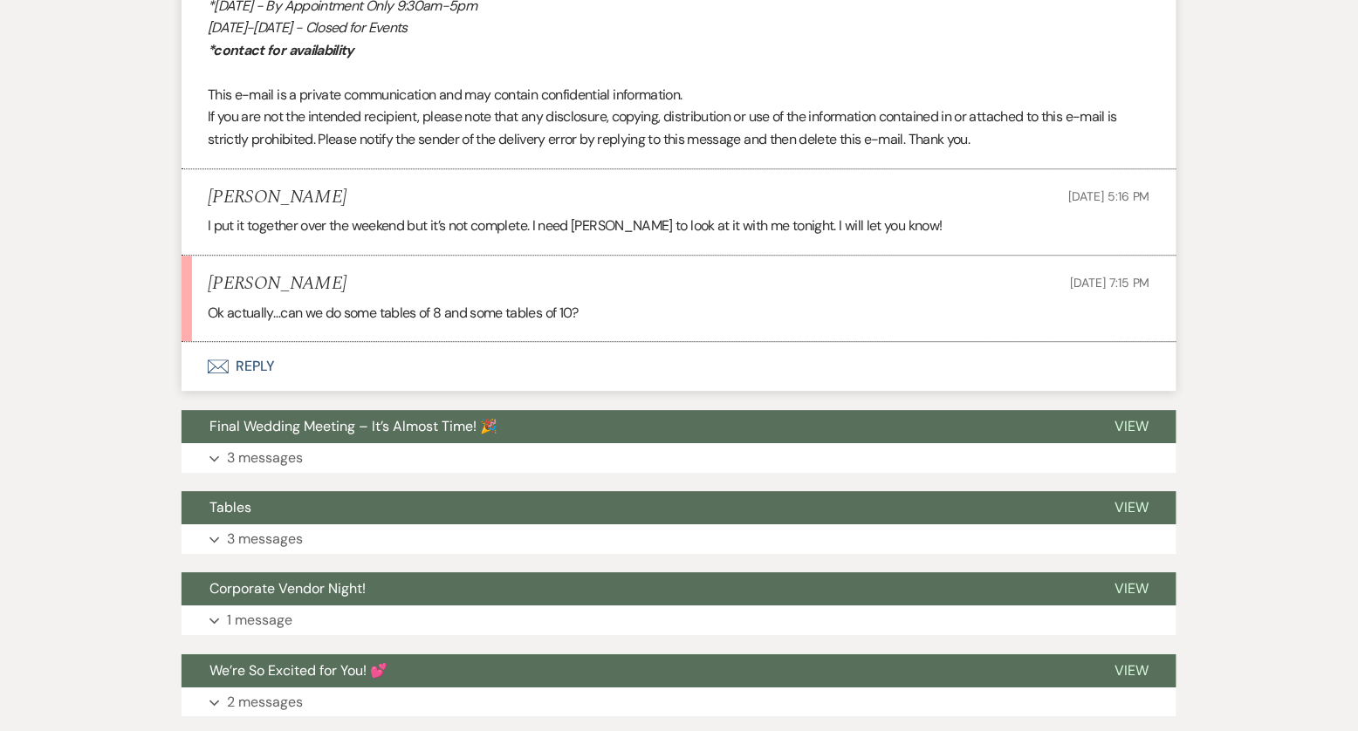
click at [247, 355] on button "Envelope Reply" at bounding box center [679, 366] width 995 height 49
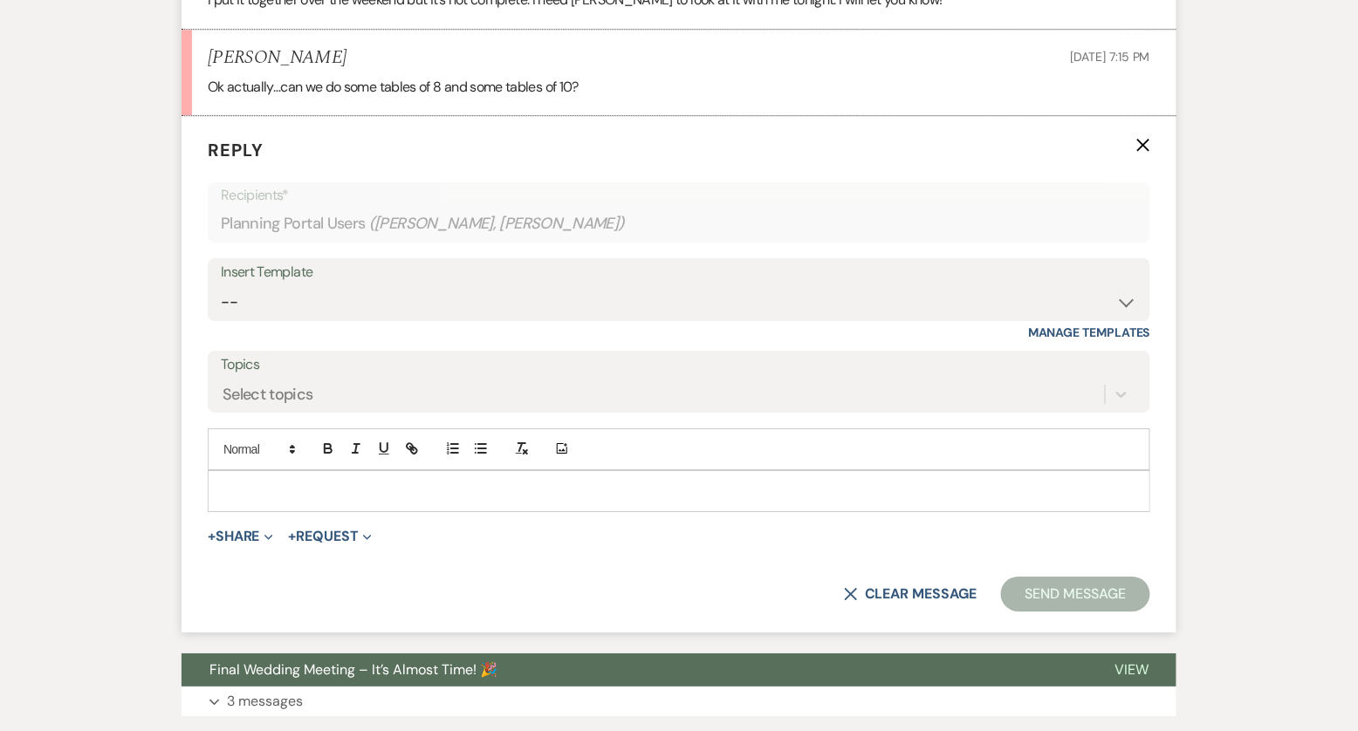
scroll to position [3574, 0]
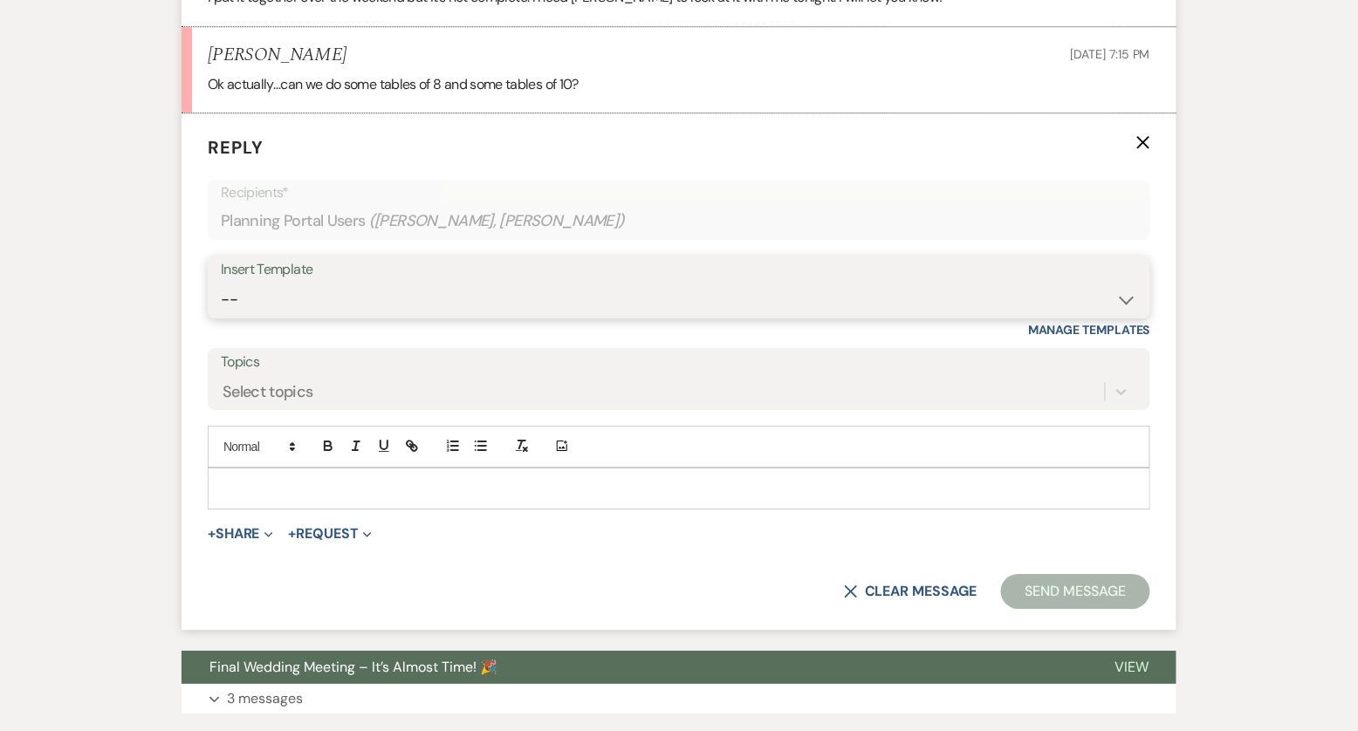
click at [326, 303] on select "-- Tour Confirmation Contract (Pre-Booked Leads) Out of office Inquiry Email Al…" at bounding box center [679, 300] width 917 height 34
select select "3704"
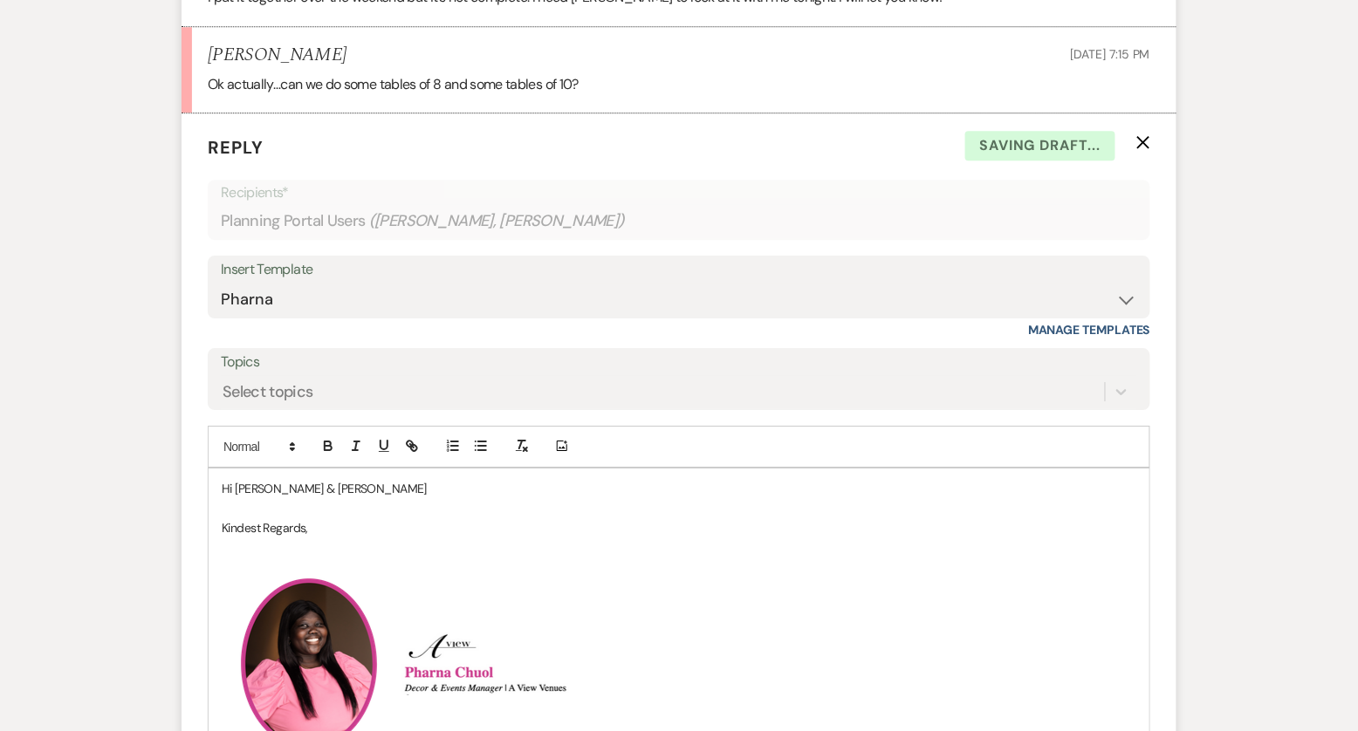
click at [312, 479] on p "Hi [PERSON_NAME] & [PERSON_NAME]" at bounding box center [679, 488] width 915 height 19
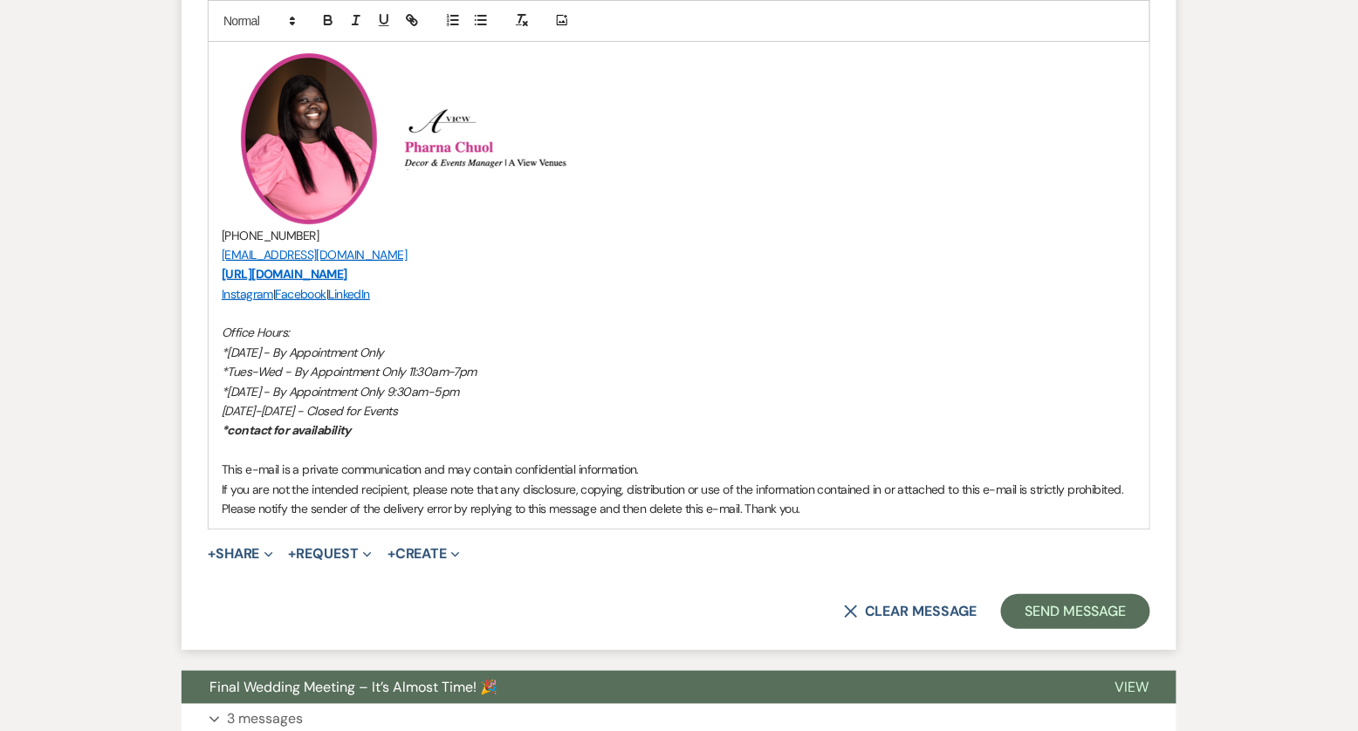
scroll to position [4142, 0]
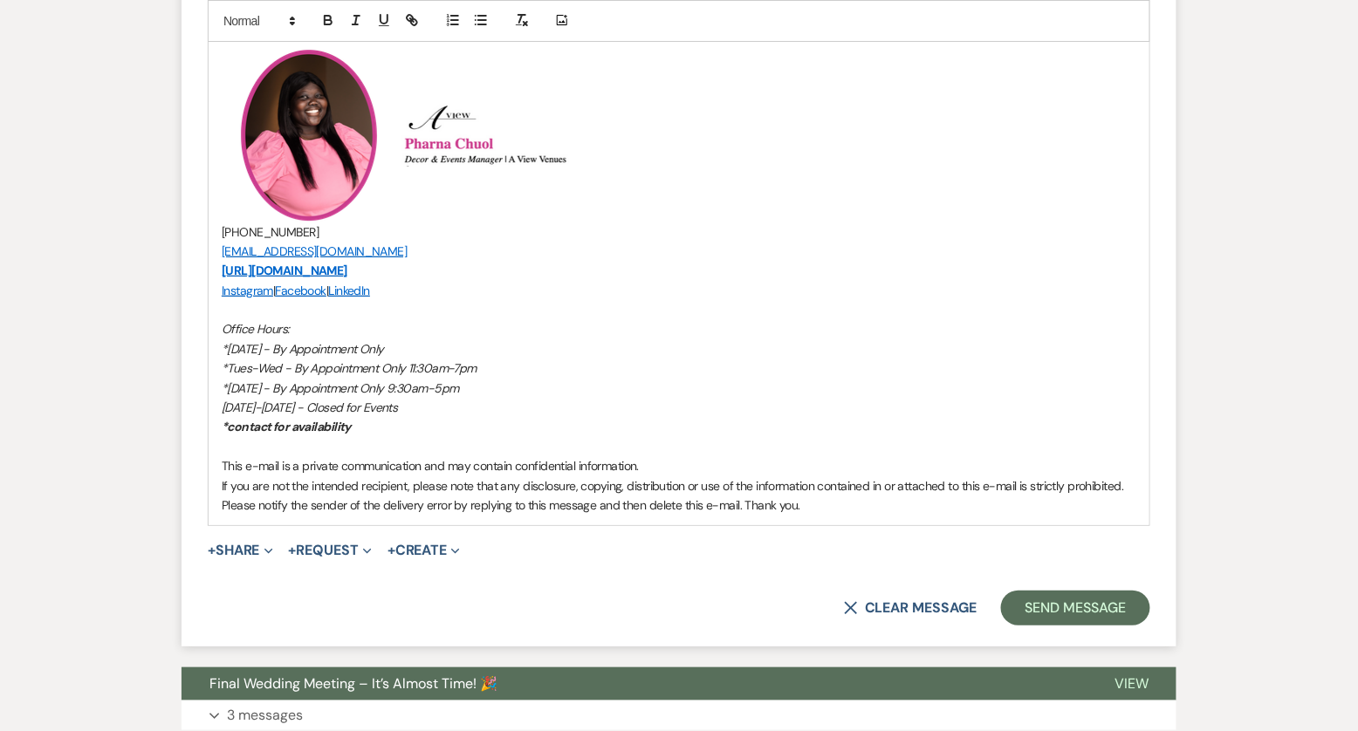
click at [284, 545] on div "+ Share Expand Doc Upload Documents Add Photo Images Pref Vendors Preferred ven…" at bounding box center [679, 550] width 943 height 21
click at [266, 541] on span "Expand" at bounding box center [266, 550] width 13 height 18
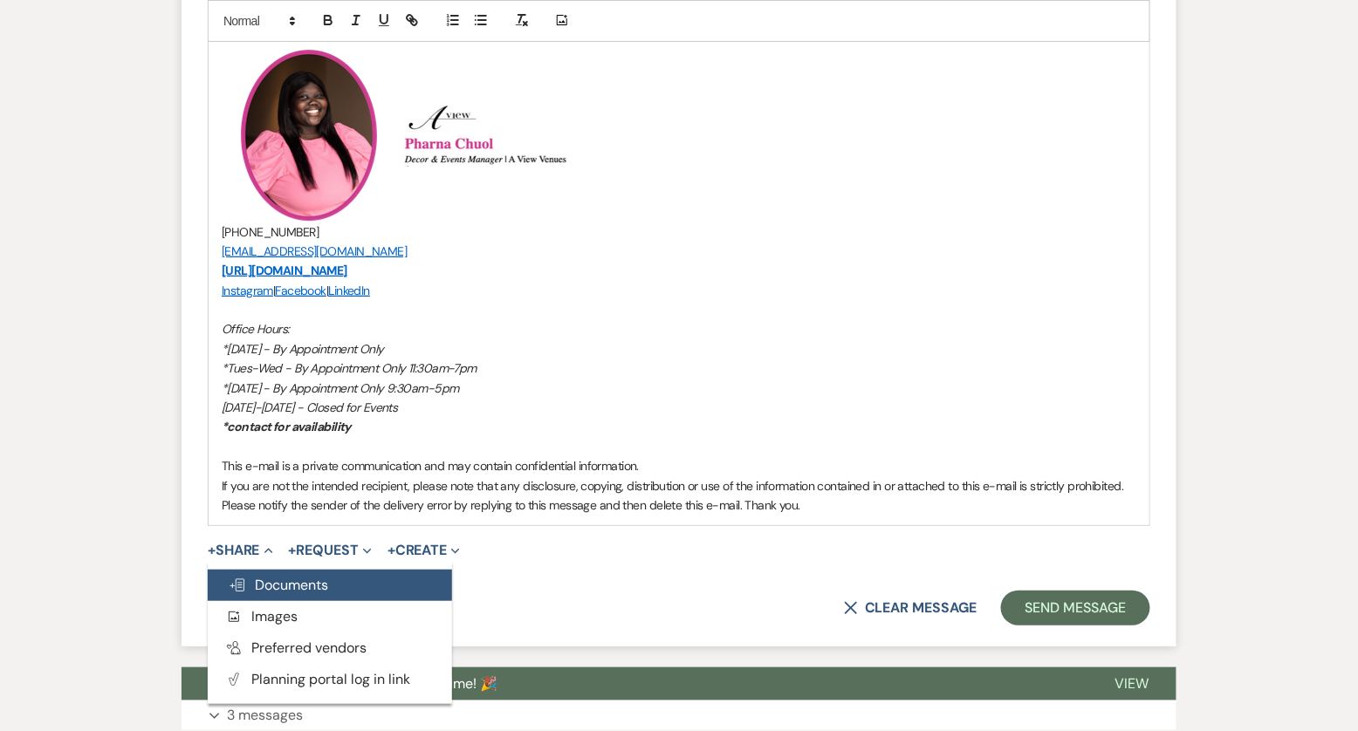
click at [279, 576] on span "Doc Upload Documents" at bounding box center [279, 585] width 100 height 18
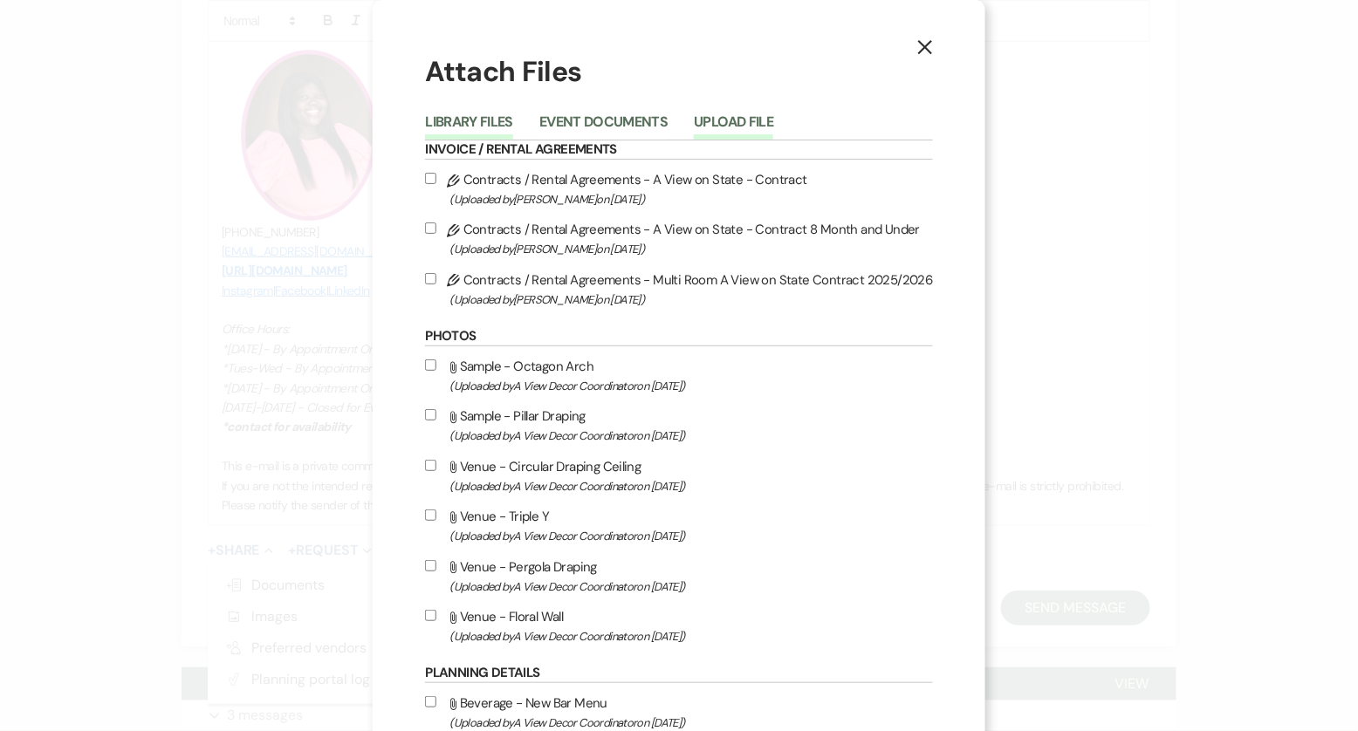
click at [746, 116] on button "Upload File" at bounding box center [733, 127] width 79 height 24
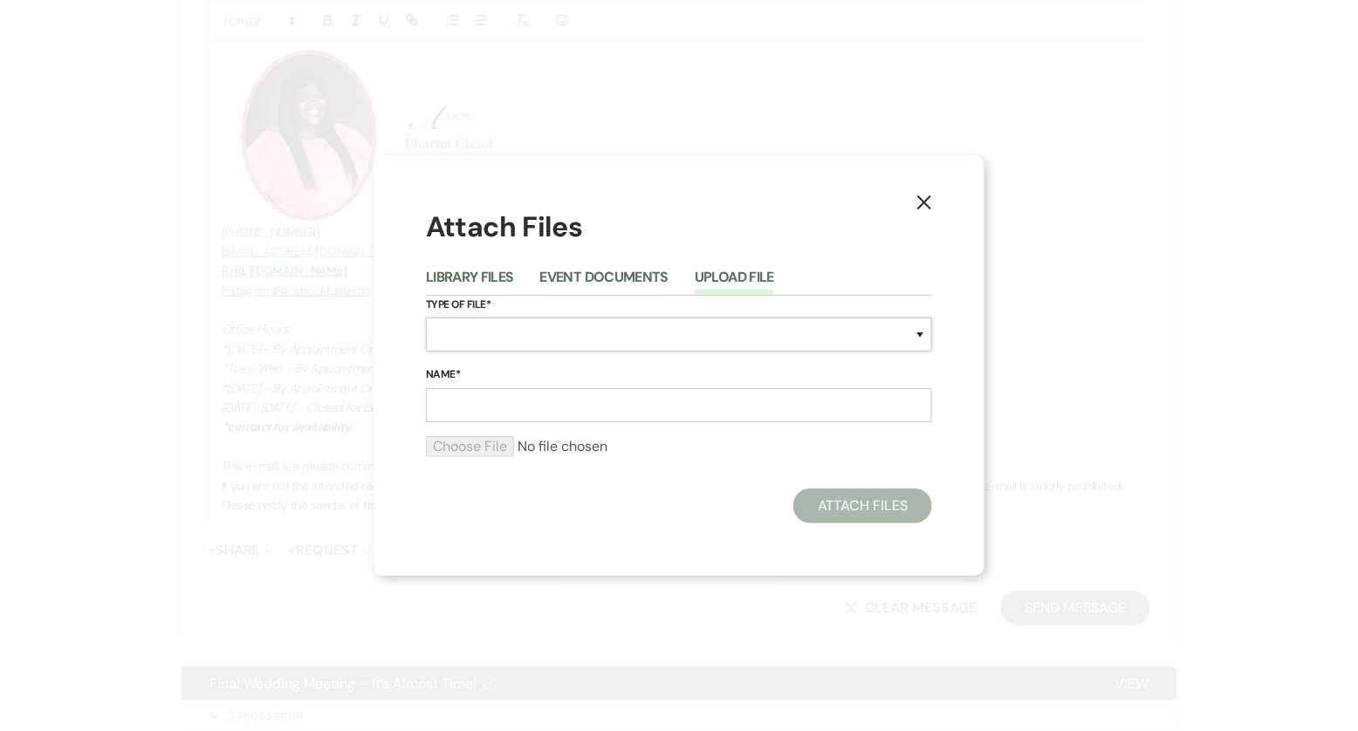
click at [580, 347] on select "Special Event Insurance Vendor Certificate of Insurance Contracts / Rental Agre…" at bounding box center [679, 335] width 506 height 34
select select "24"
click at [544, 395] on input "Name*" at bounding box center [679, 405] width 506 height 34
type input "Layout"
click at [481, 450] on input "file" at bounding box center [679, 446] width 506 height 21
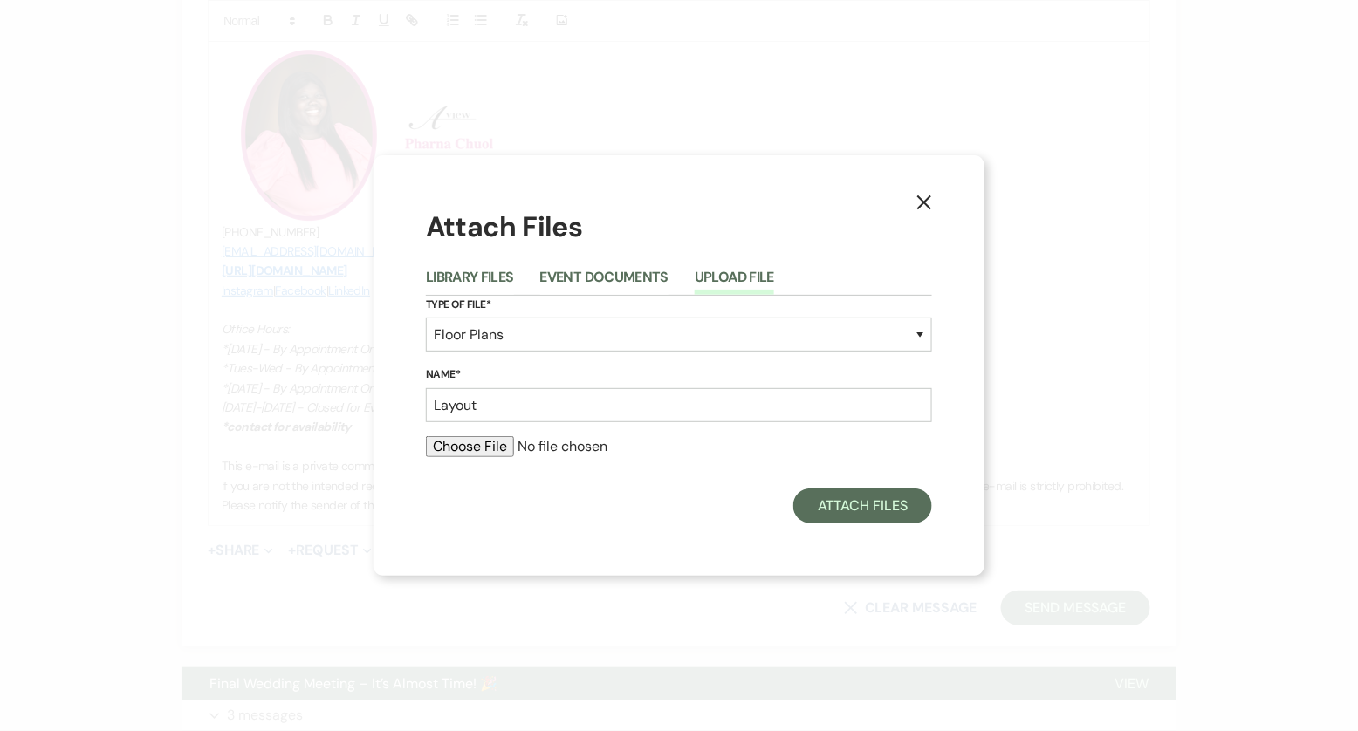
type input "C:\fakepath\[PERSON_NAME] .pdf"
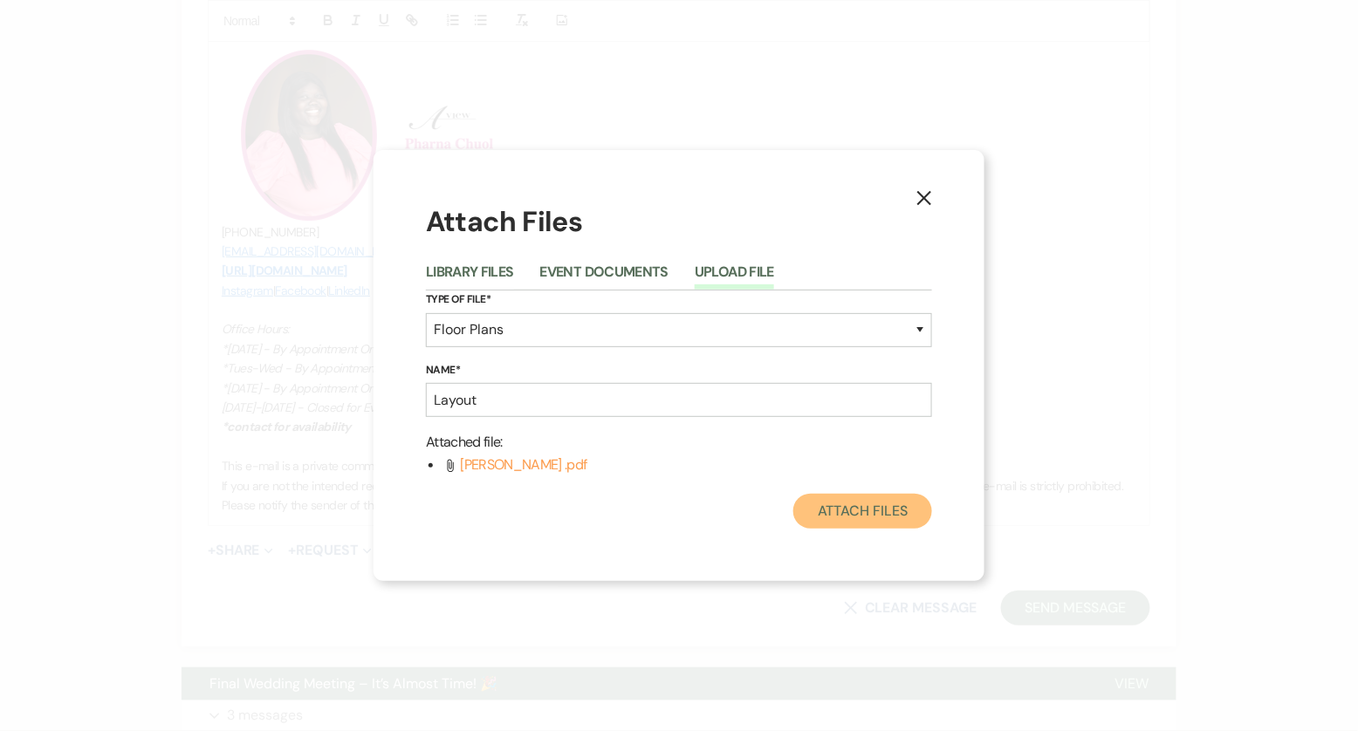
click at [830, 518] on button "Attach Files" at bounding box center [862, 511] width 139 height 35
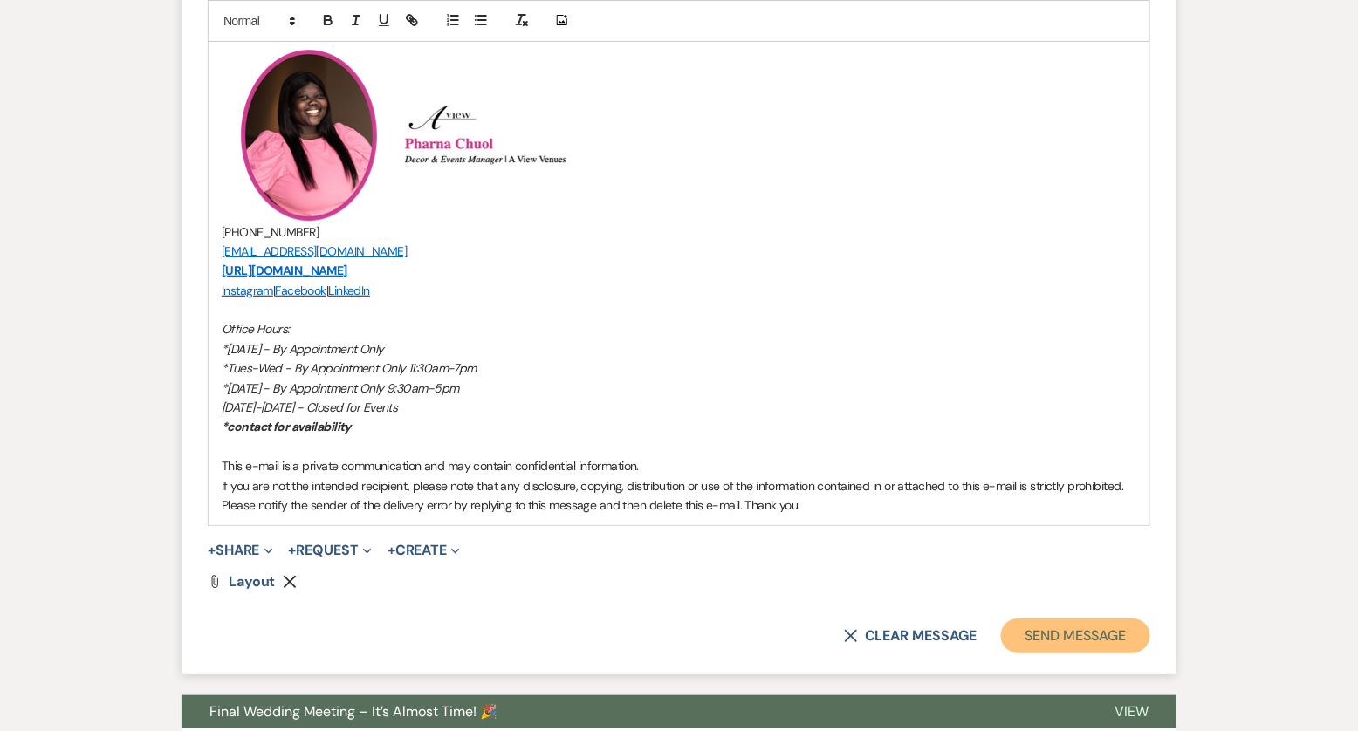
click at [1054, 634] on button "Send Message" at bounding box center [1075, 636] width 149 height 35
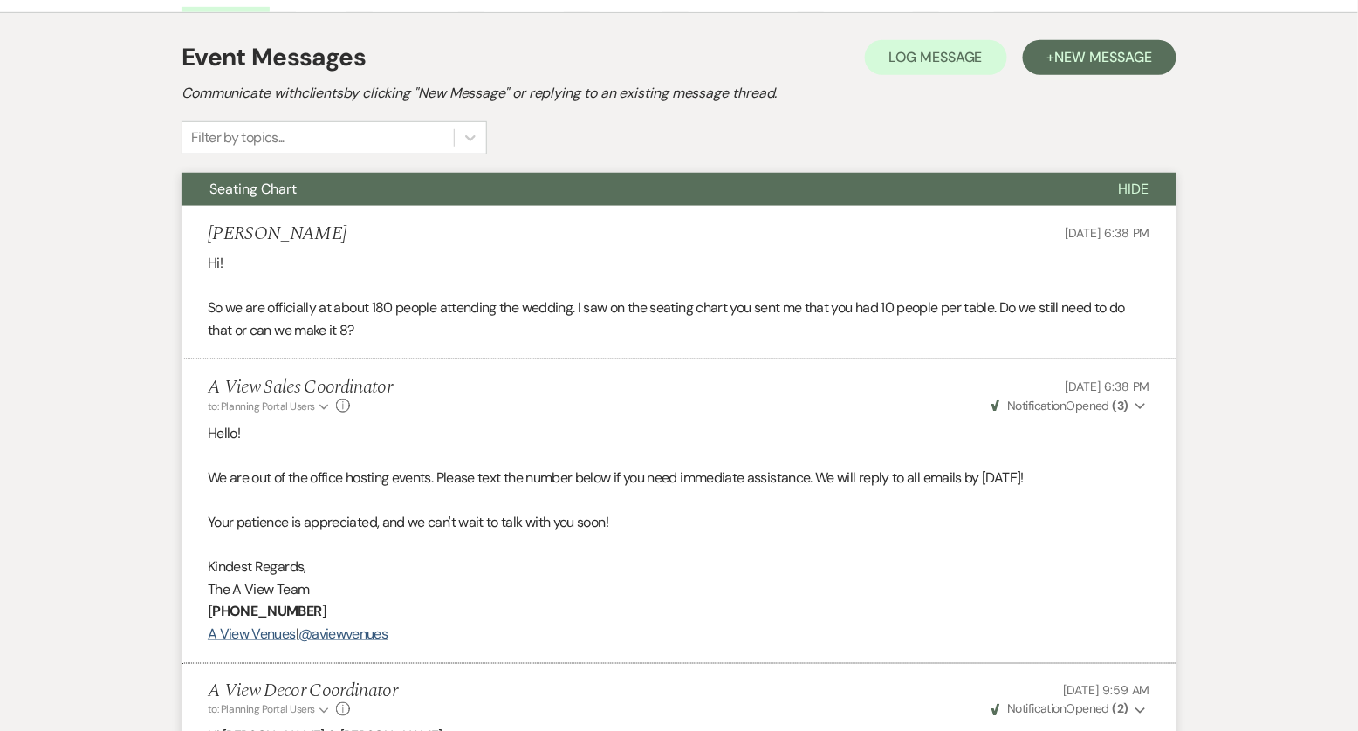
scroll to position [0, 0]
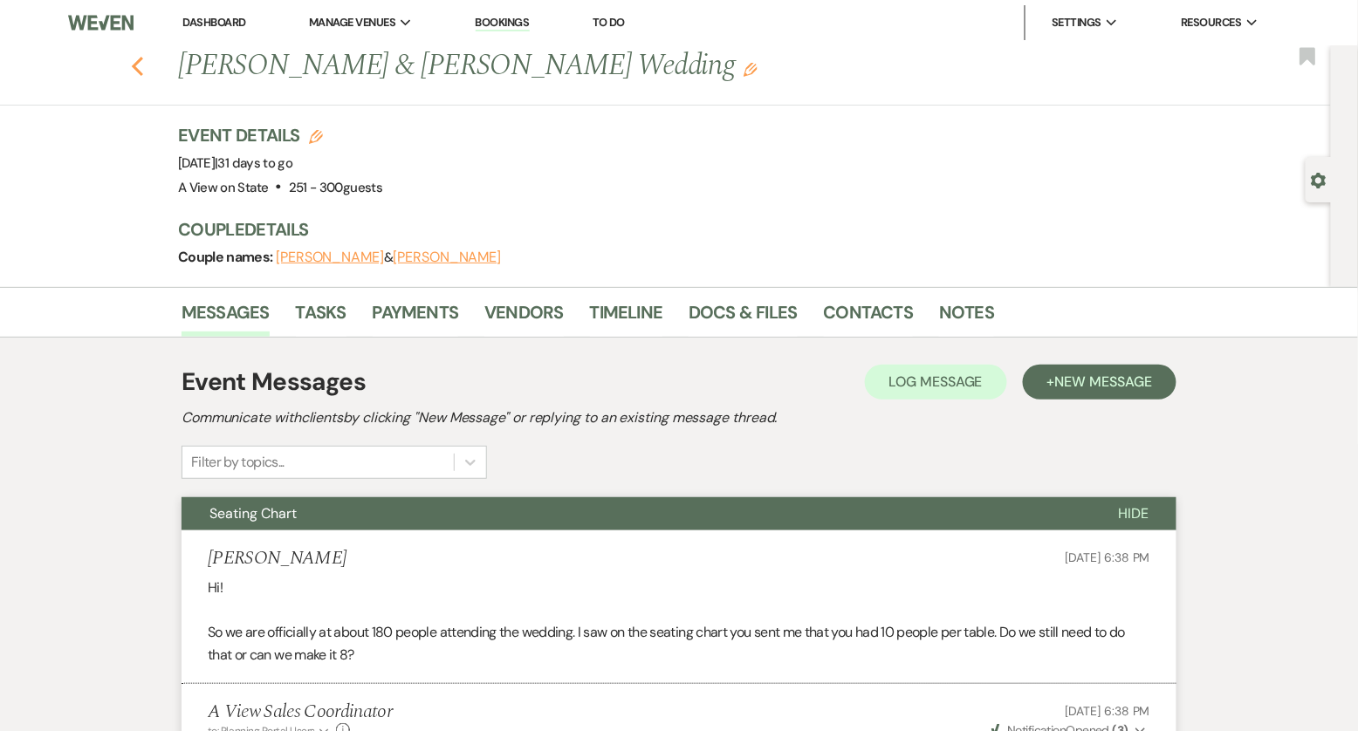
click at [133, 70] on icon "Previous" at bounding box center [137, 66] width 13 height 21
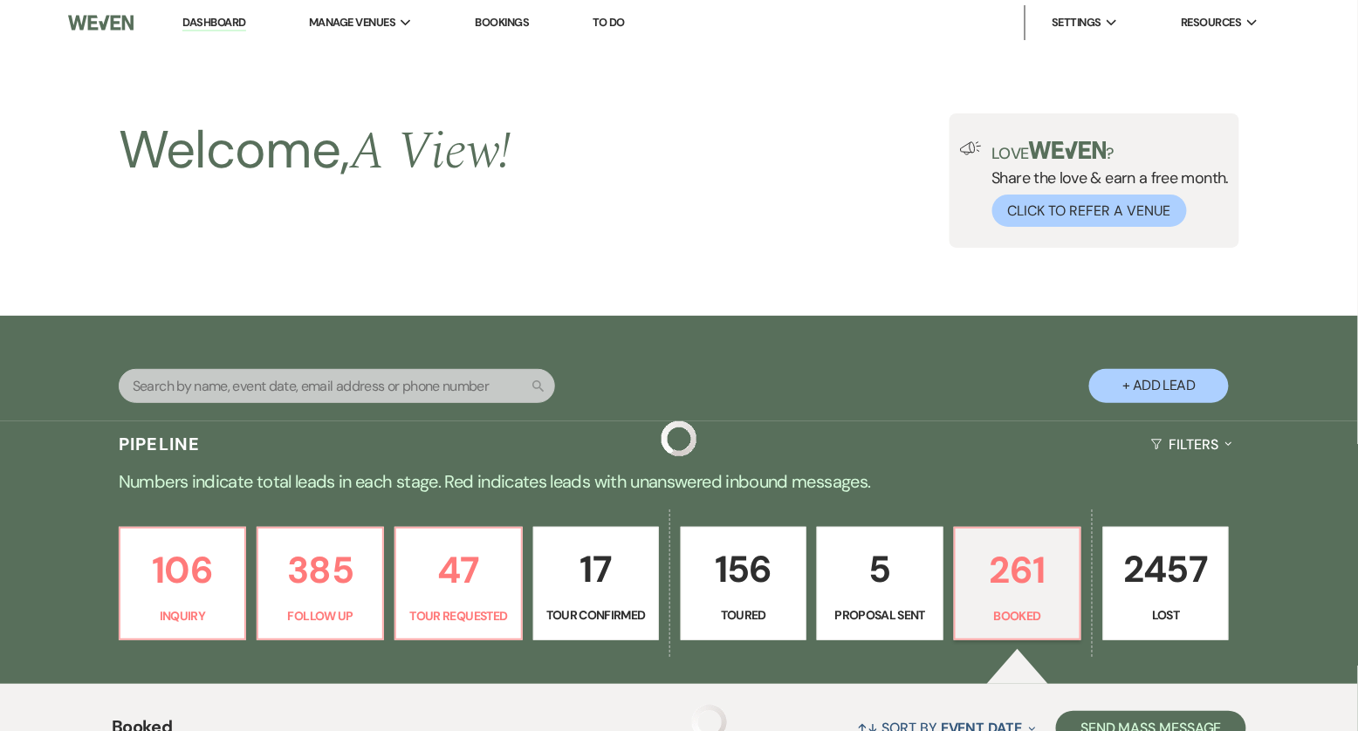
scroll to position [935, 0]
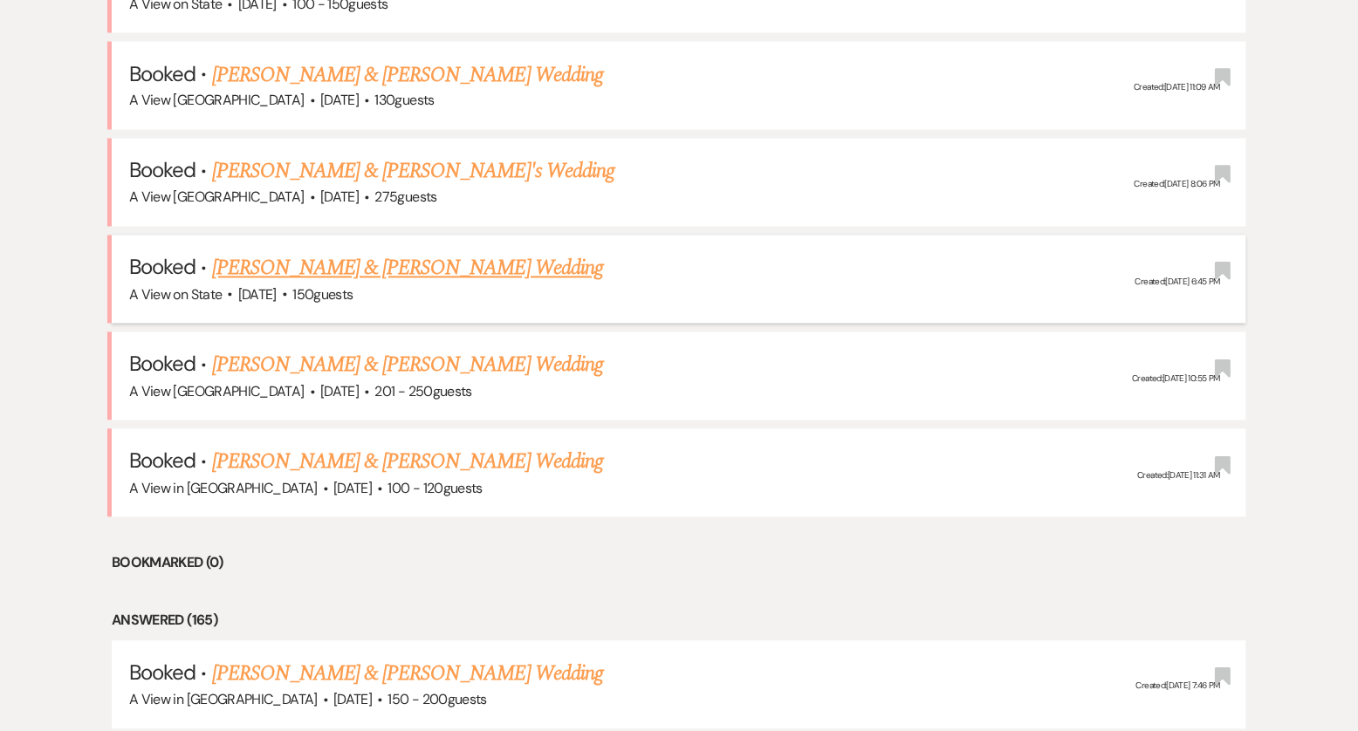
click at [354, 257] on link "[PERSON_NAME] & [PERSON_NAME] Wedding" at bounding box center [407, 268] width 391 height 31
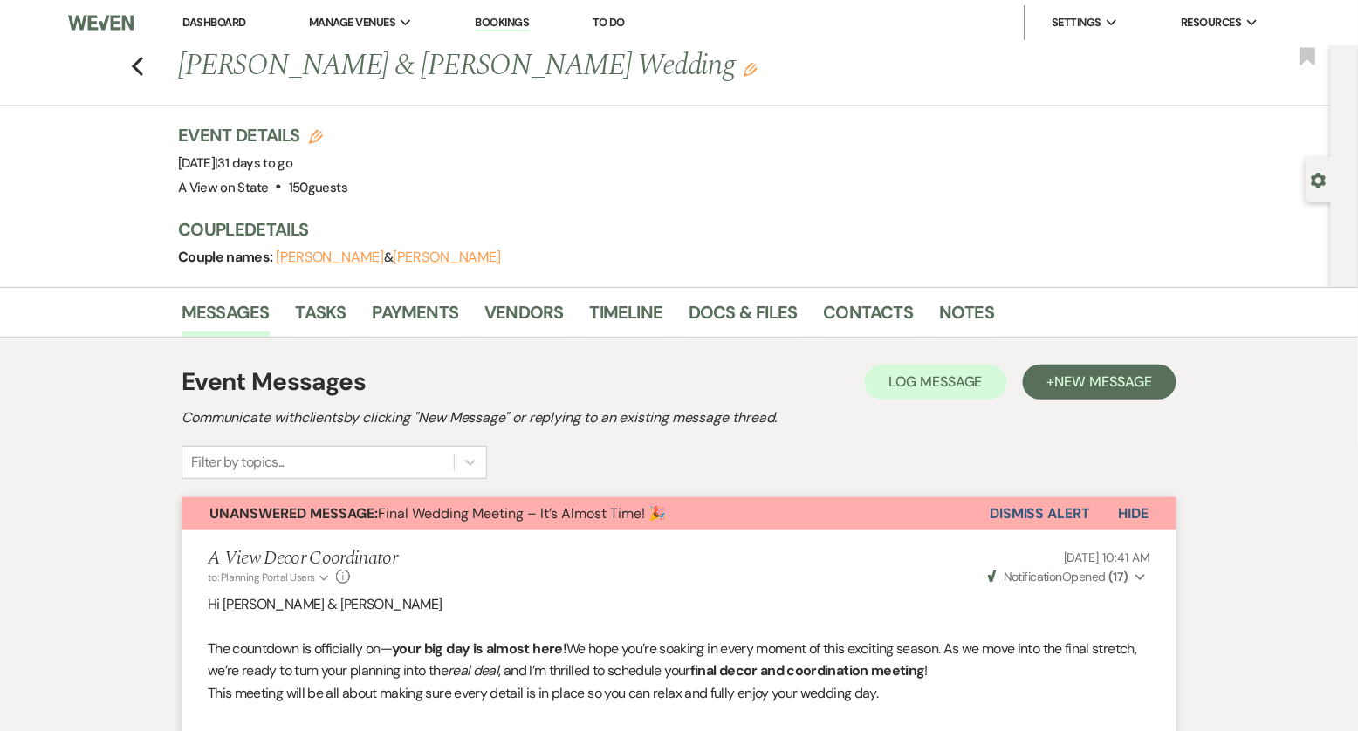
click at [205, 17] on link "Dashboard" at bounding box center [213, 22] width 63 height 15
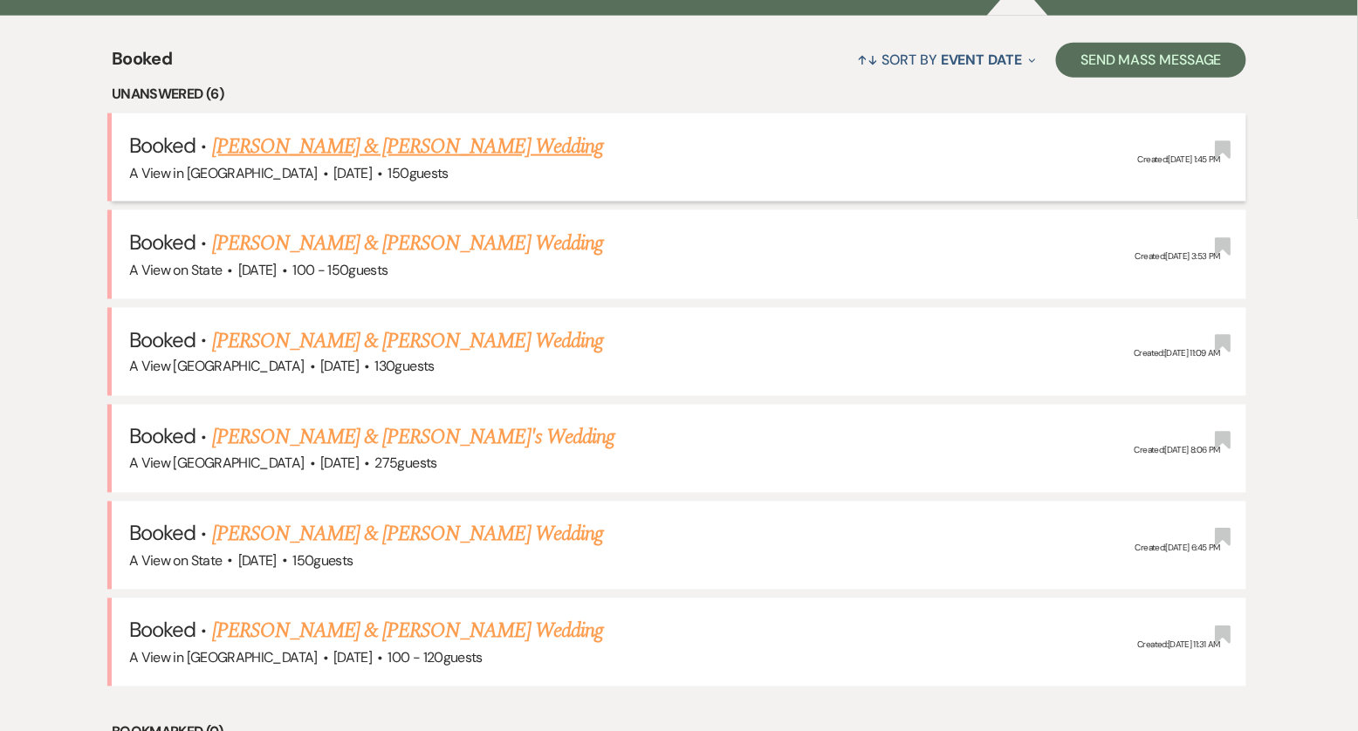
scroll to position [683, 0]
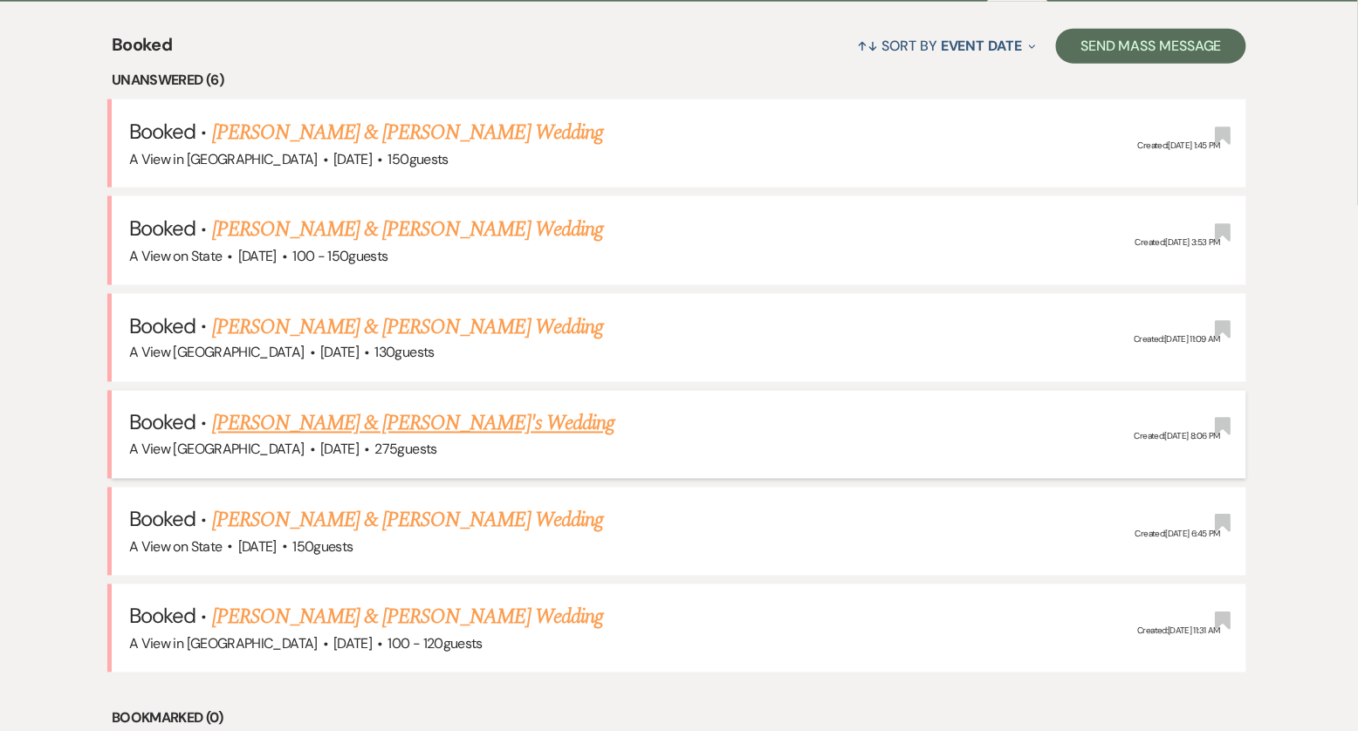
click at [327, 426] on link "[PERSON_NAME] & [PERSON_NAME]'s Wedding" at bounding box center [413, 424] width 403 height 31
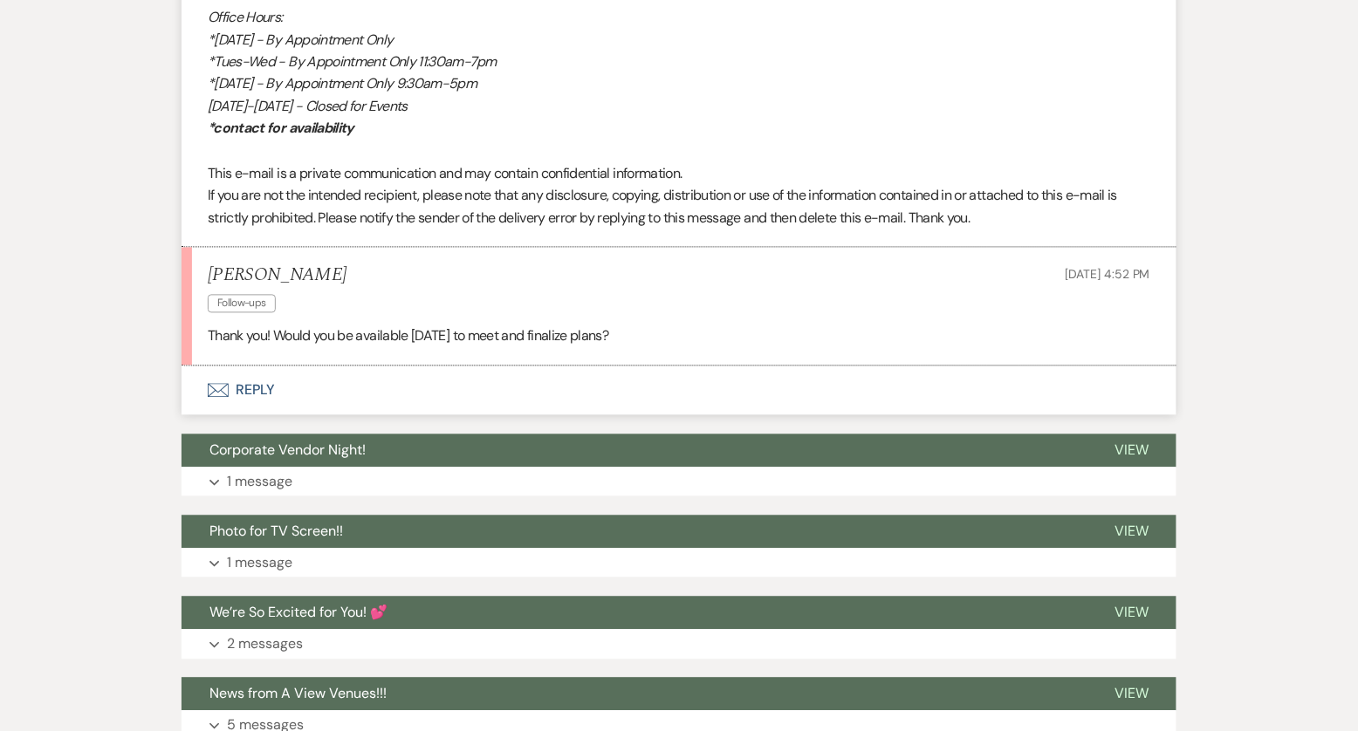
scroll to position [5038, 0]
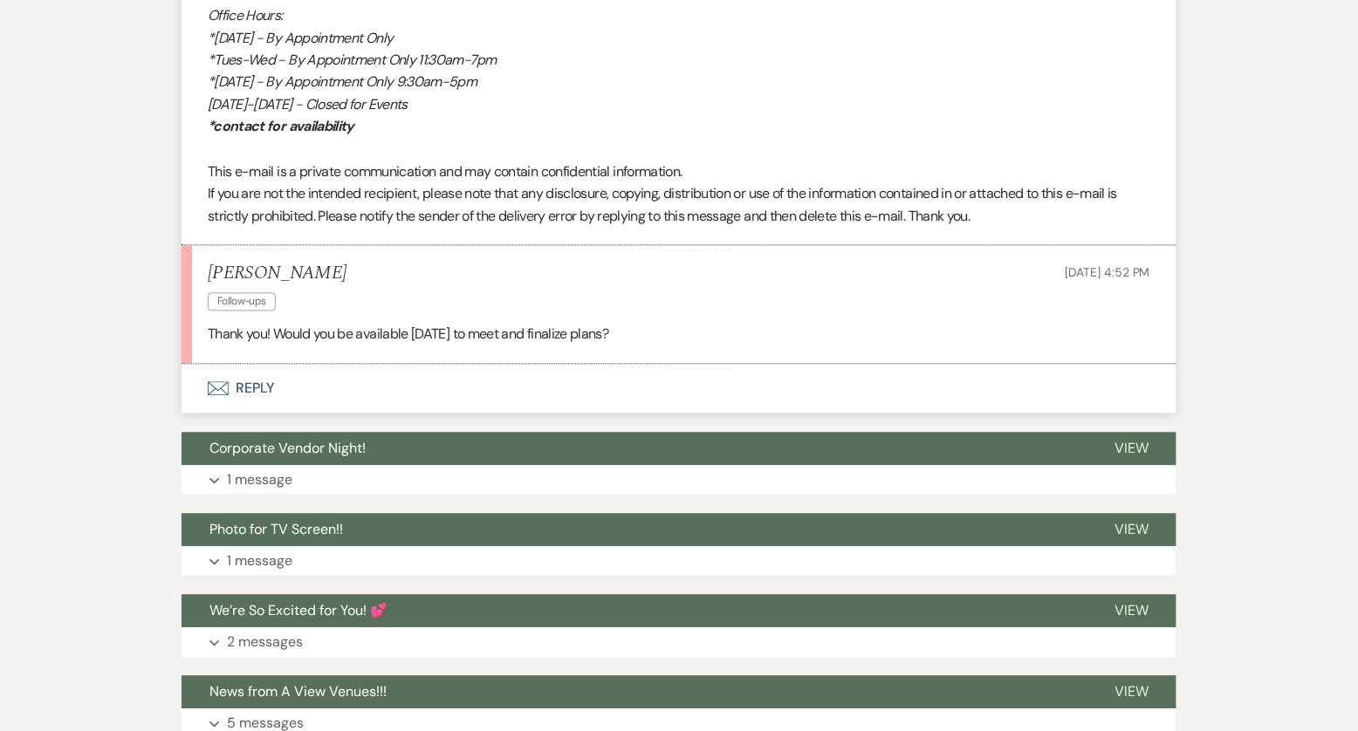
click at [260, 365] on button "Envelope Reply" at bounding box center [679, 389] width 995 height 49
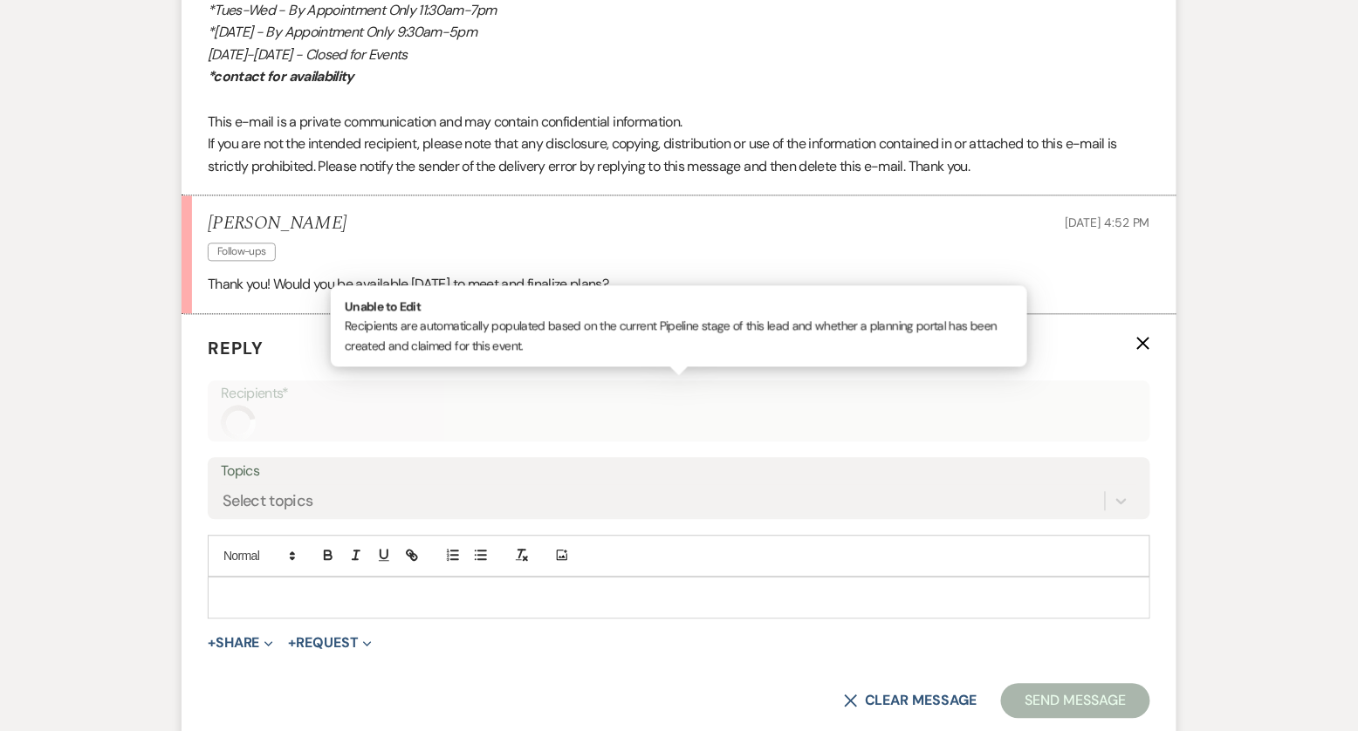
scroll to position [5242, 0]
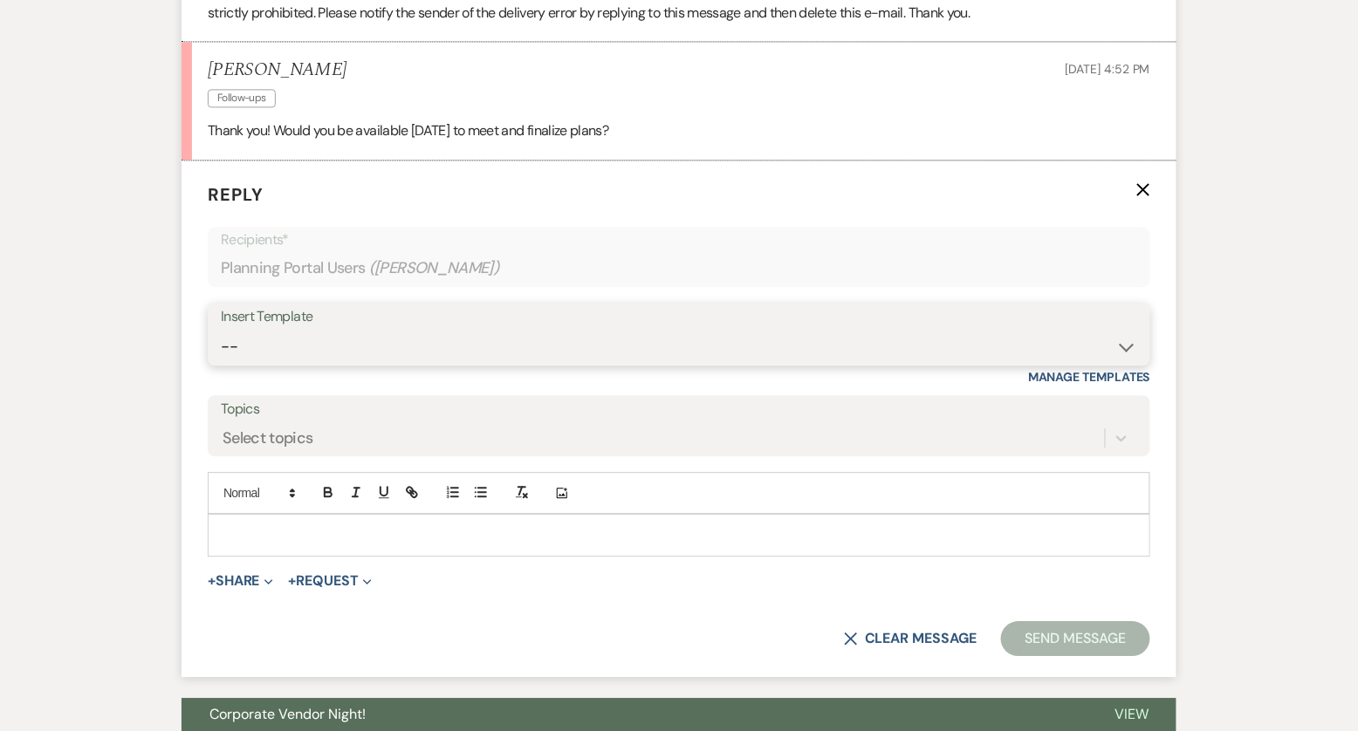
click at [335, 347] on select "-- Tour Confirmation Contract (Pre-Booked Leads) Out of office Inquiry Email Al…" at bounding box center [679, 347] width 917 height 34
select select "3373"
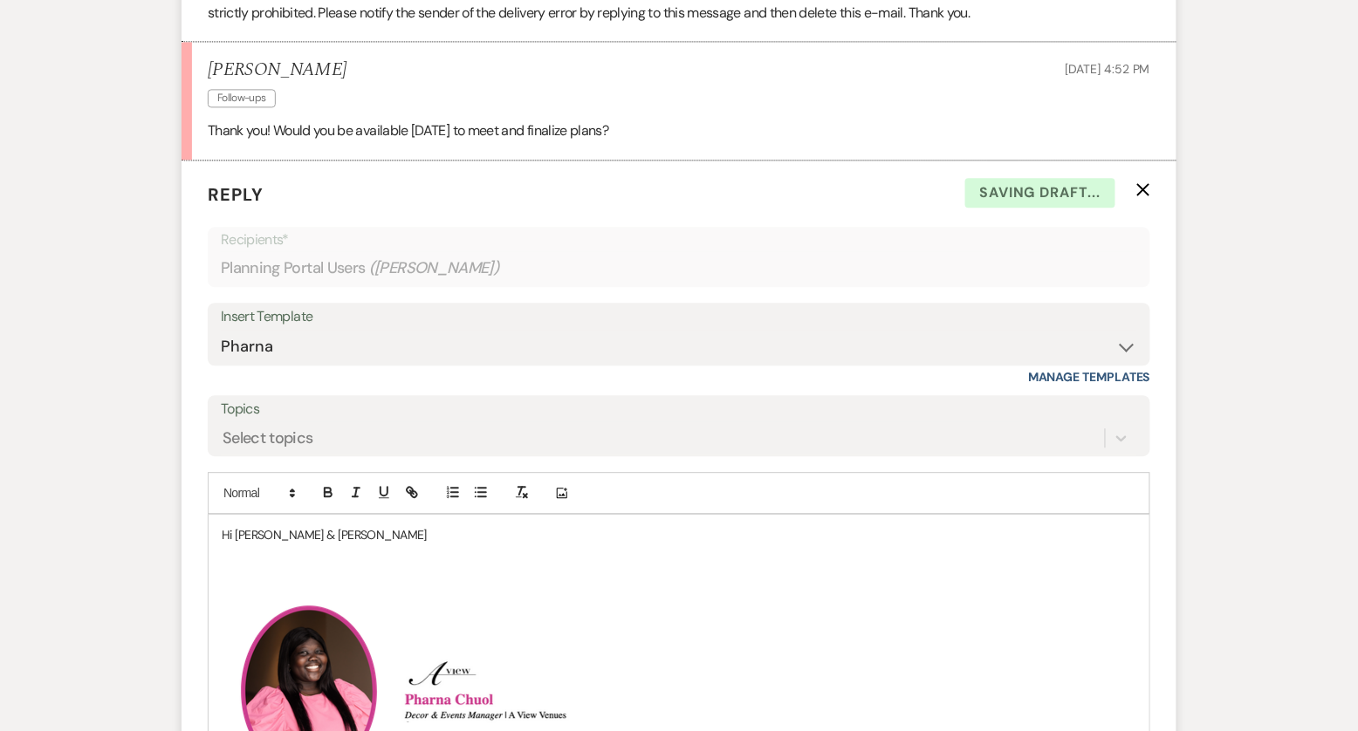
click at [328, 529] on p "Hi [PERSON_NAME] & [PERSON_NAME]" at bounding box center [679, 534] width 915 height 19
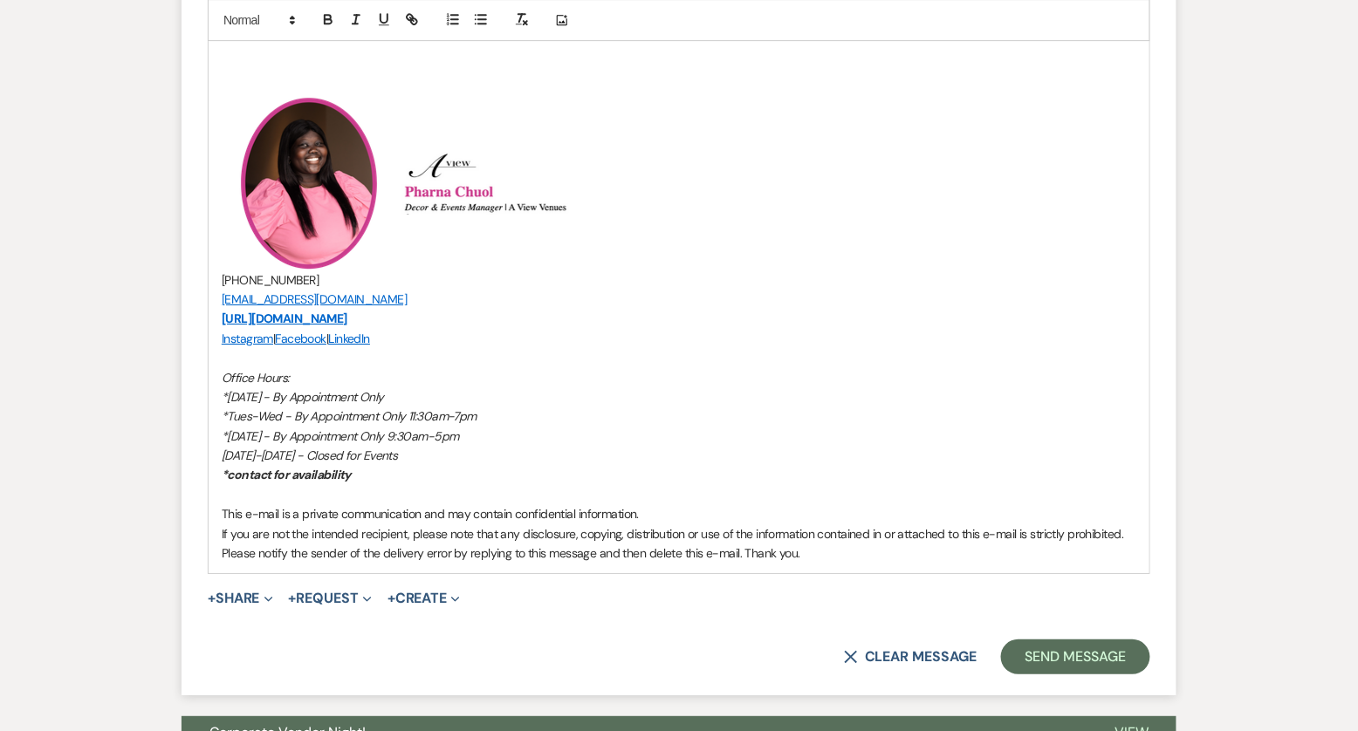
scroll to position [5836, 0]
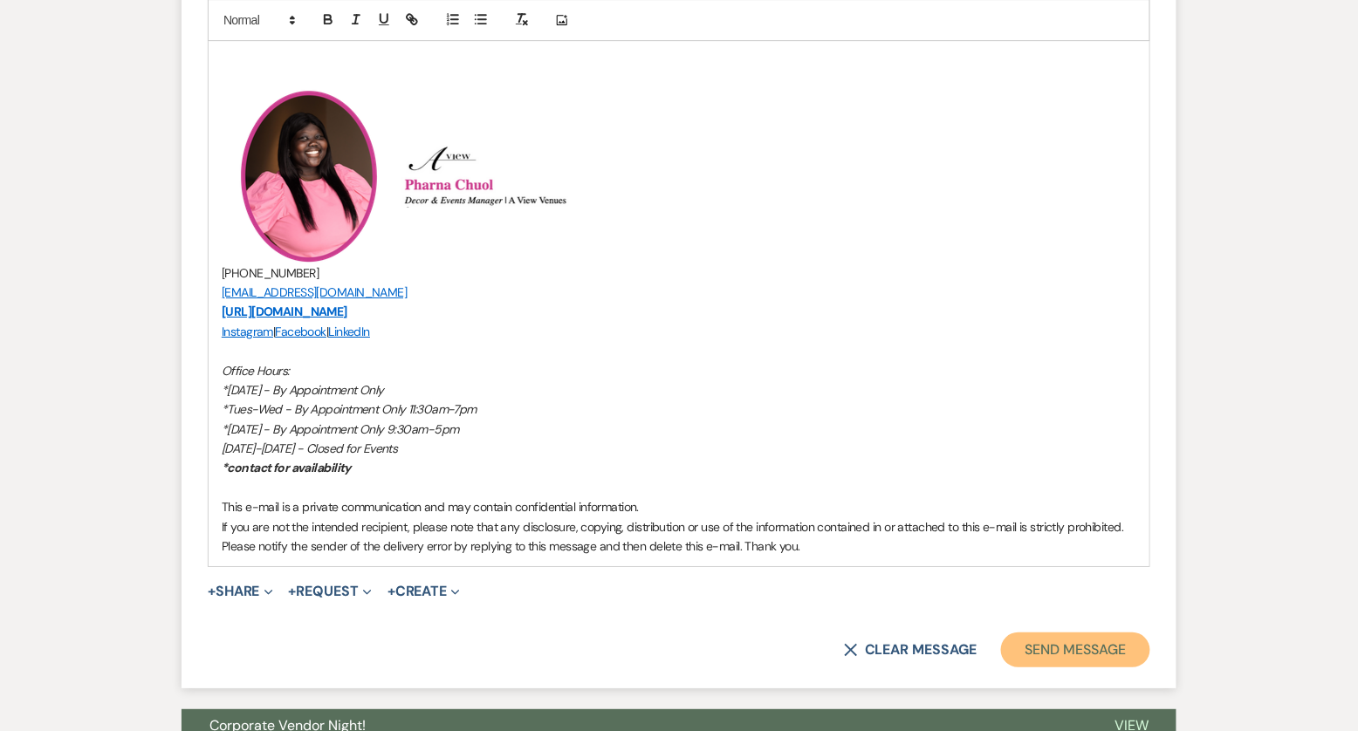
click at [1025, 642] on button "Send Message" at bounding box center [1075, 650] width 149 height 35
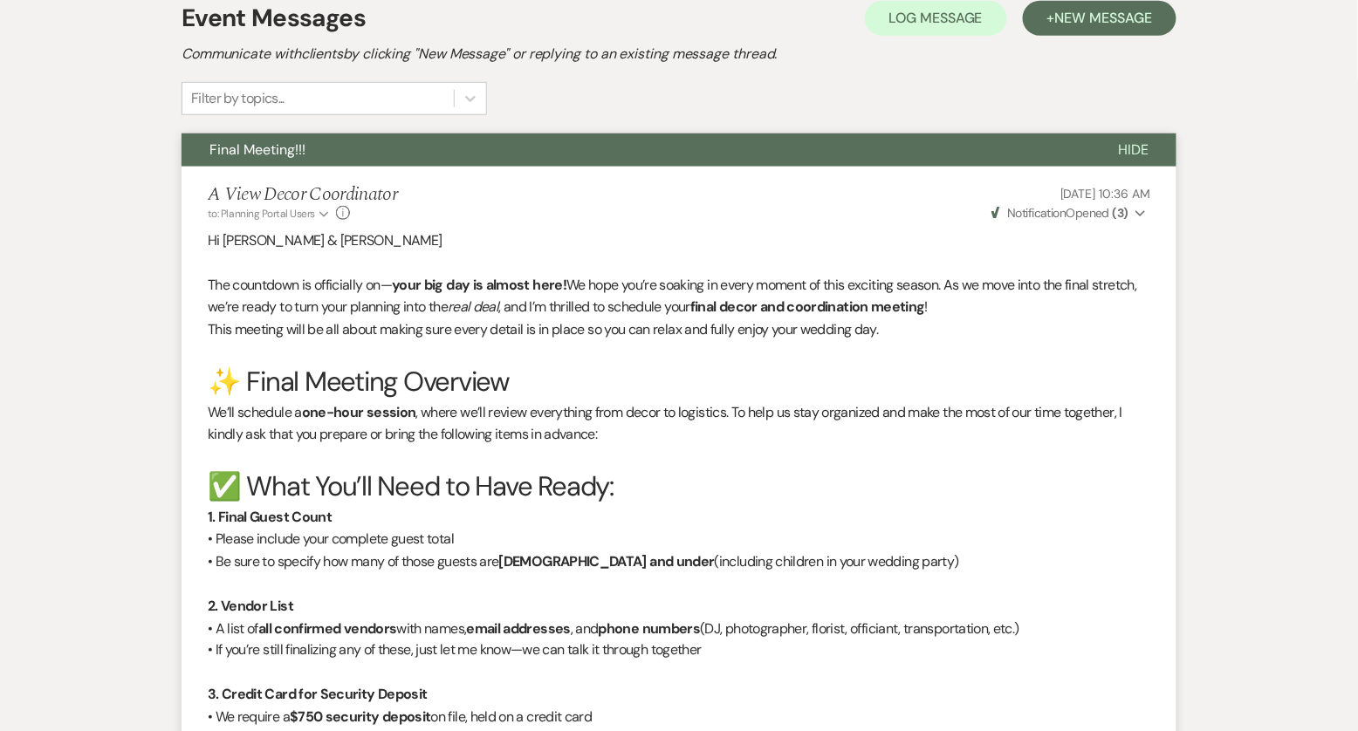
scroll to position [0, 0]
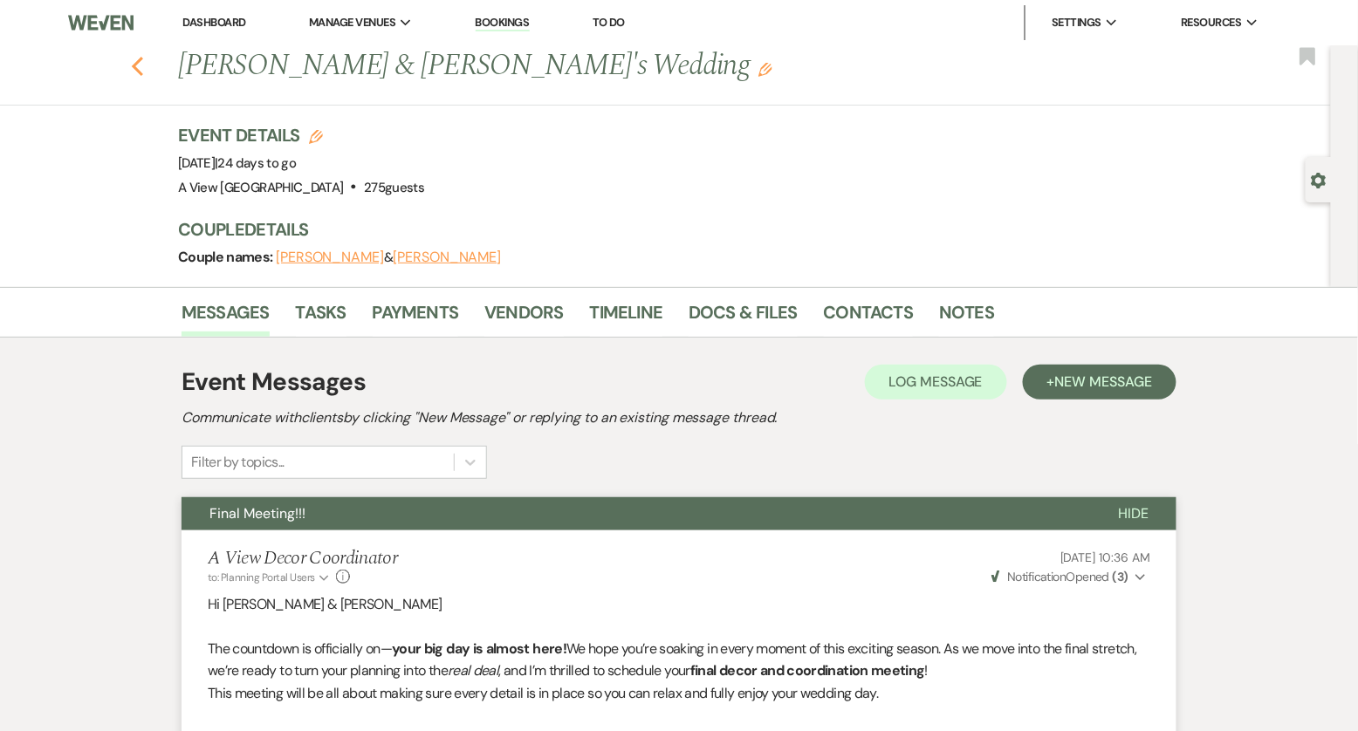
click at [138, 64] on icon "Previous" at bounding box center [137, 66] width 13 height 21
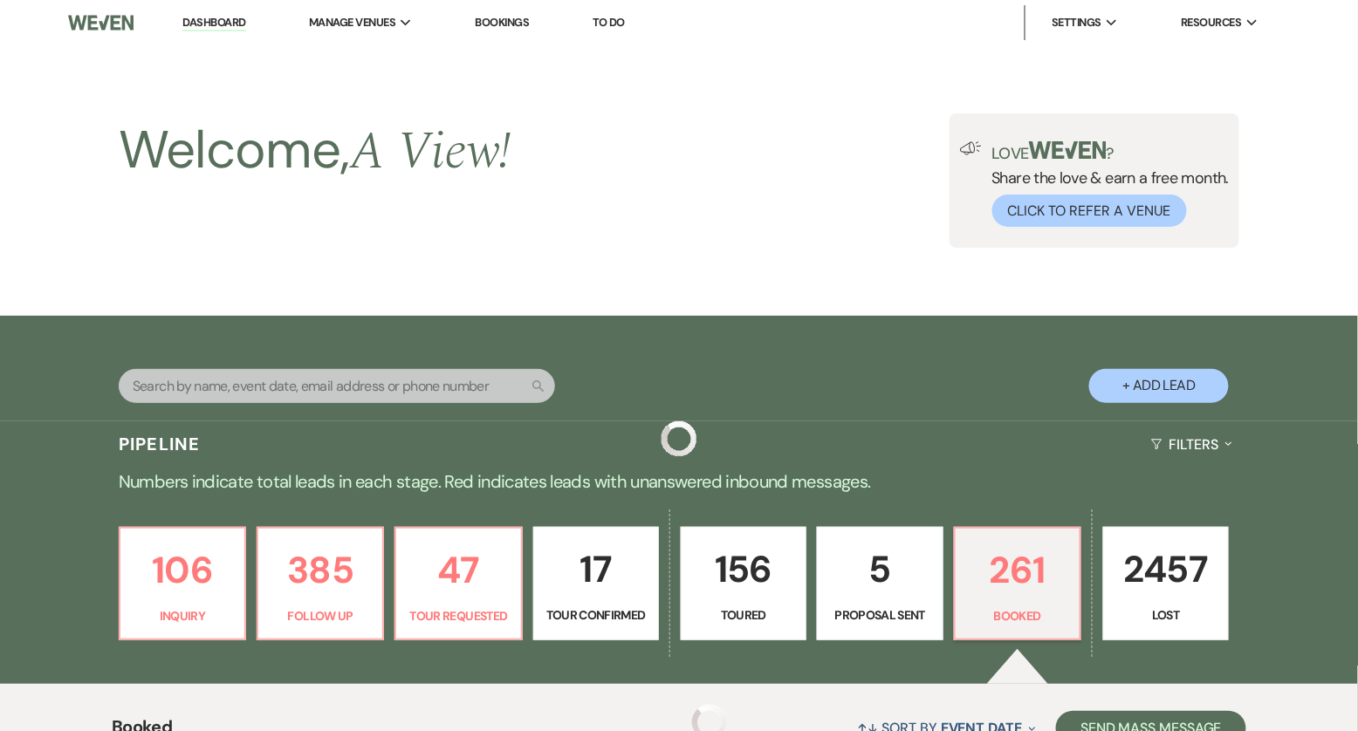
scroll to position [683, 0]
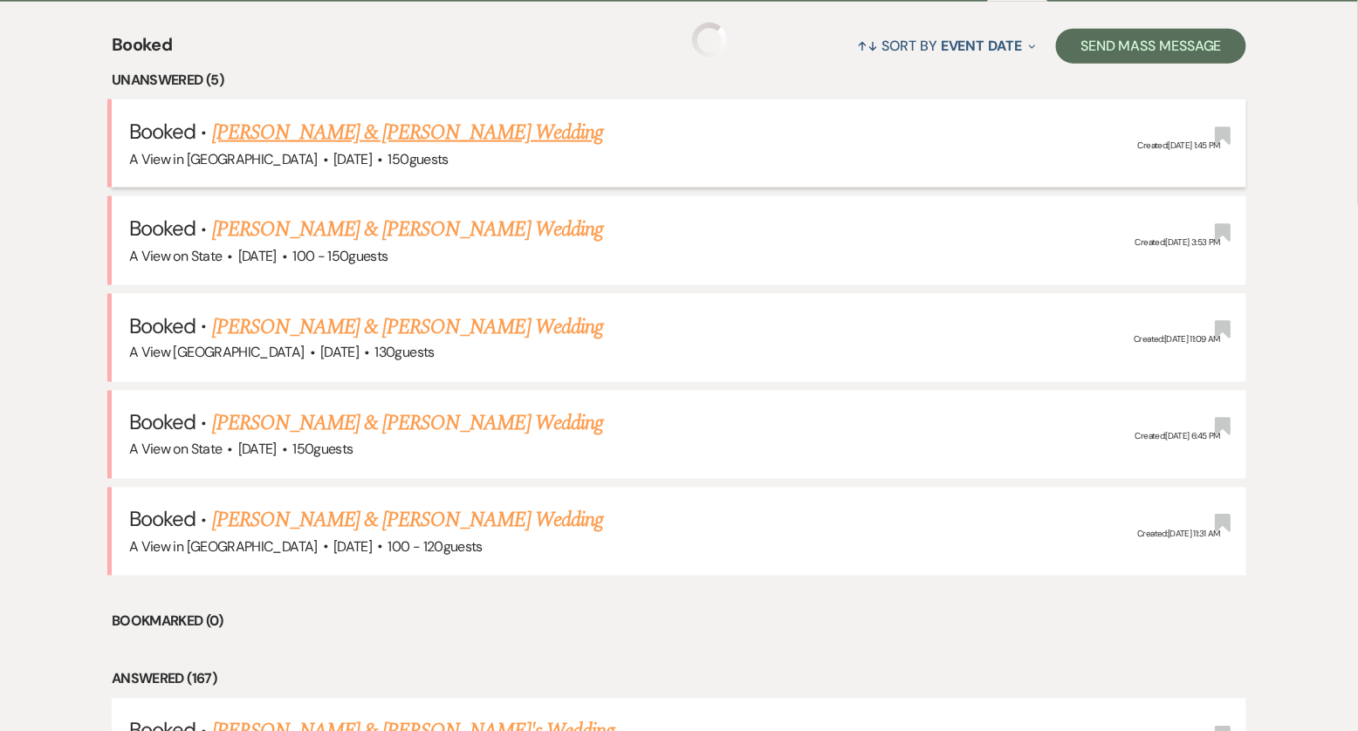
click at [425, 130] on link "[PERSON_NAME] & [PERSON_NAME] Wedding" at bounding box center [407, 132] width 391 height 31
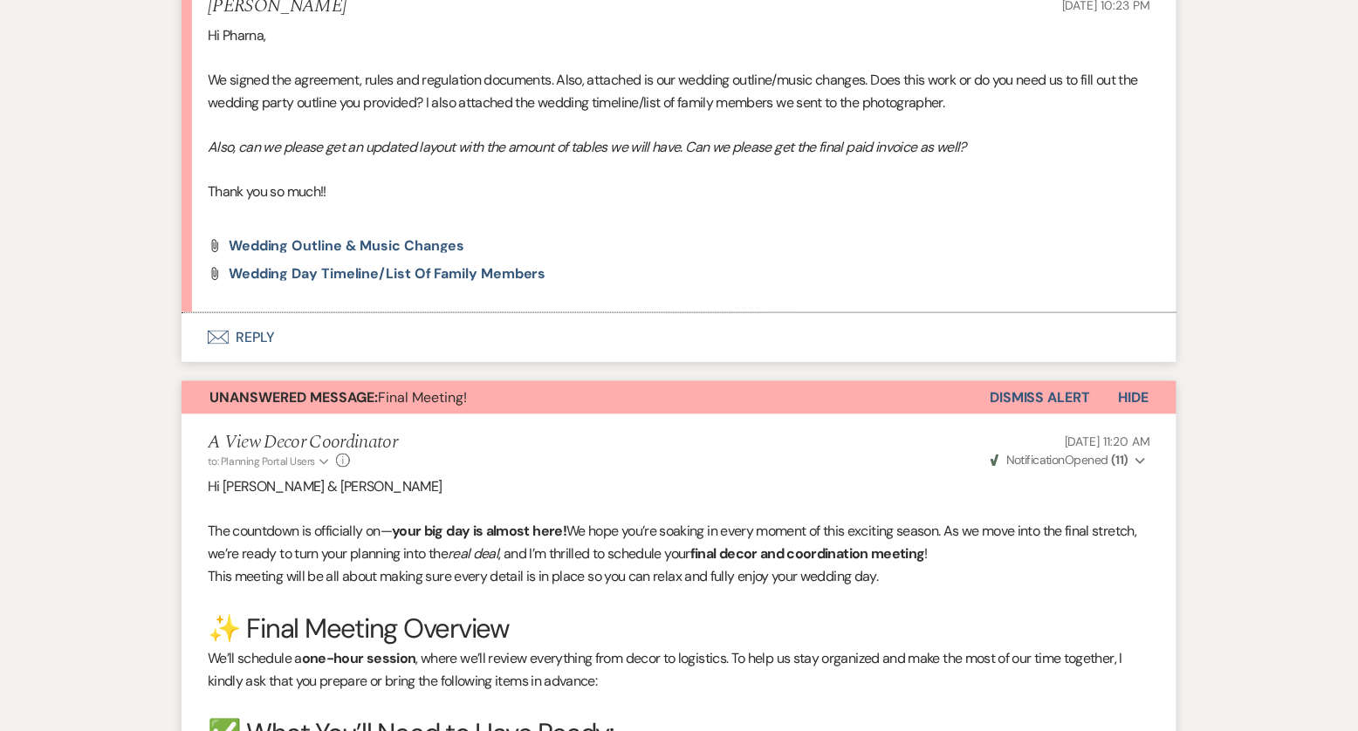
scroll to position [568, 0]
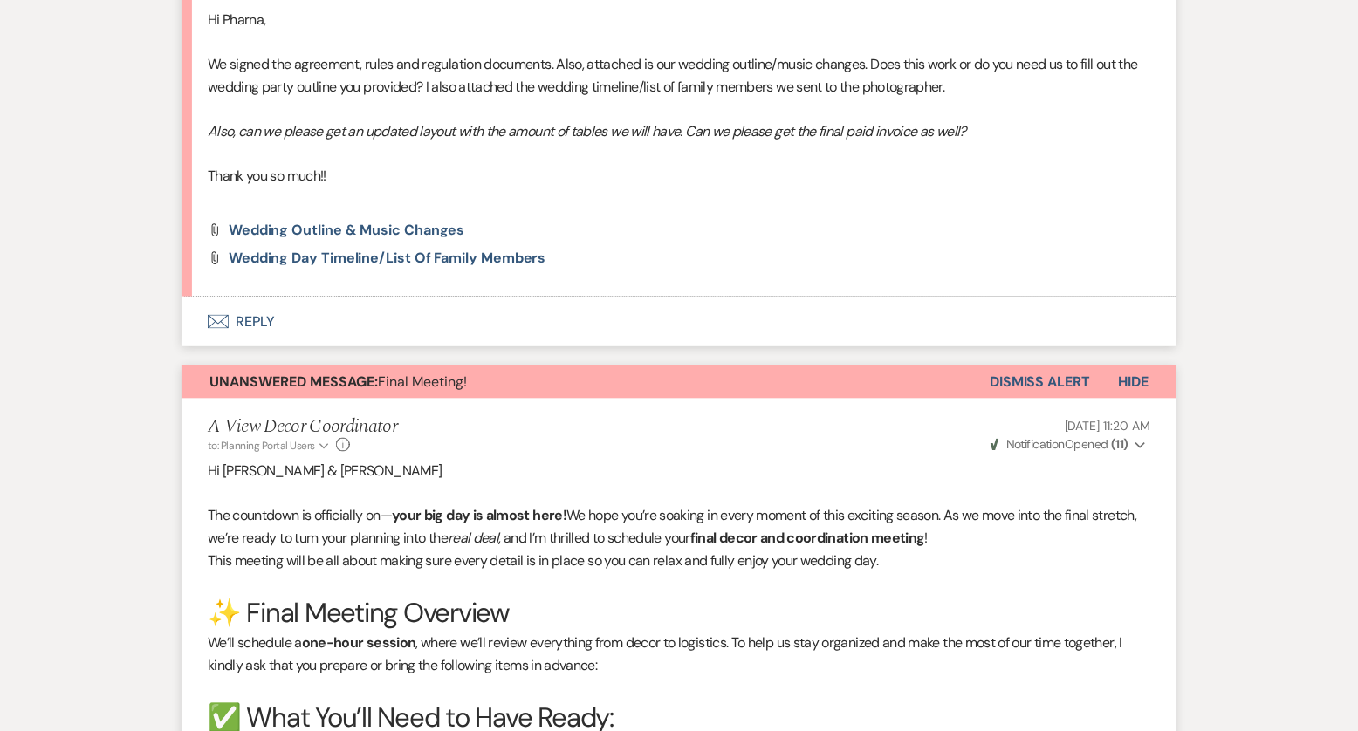
click at [1046, 386] on button "Dismiss Alert" at bounding box center [1040, 382] width 100 height 33
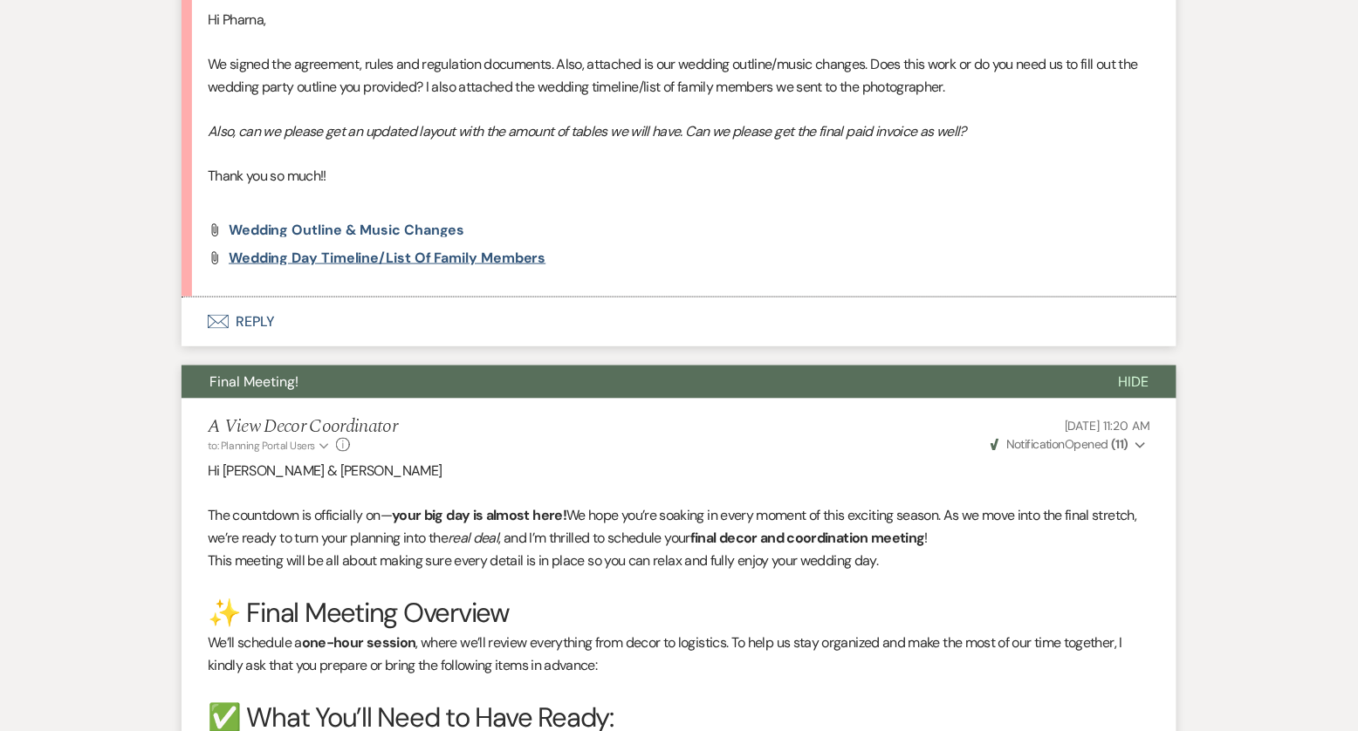
click at [422, 255] on span "Wedding Day Timeline/List of Family Members" at bounding box center [388, 258] width 318 height 18
click at [406, 223] on span "Wedding Outline & Music Changes" at bounding box center [347, 230] width 237 height 18
click at [257, 312] on button "Envelope Reply" at bounding box center [679, 322] width 995 height 49
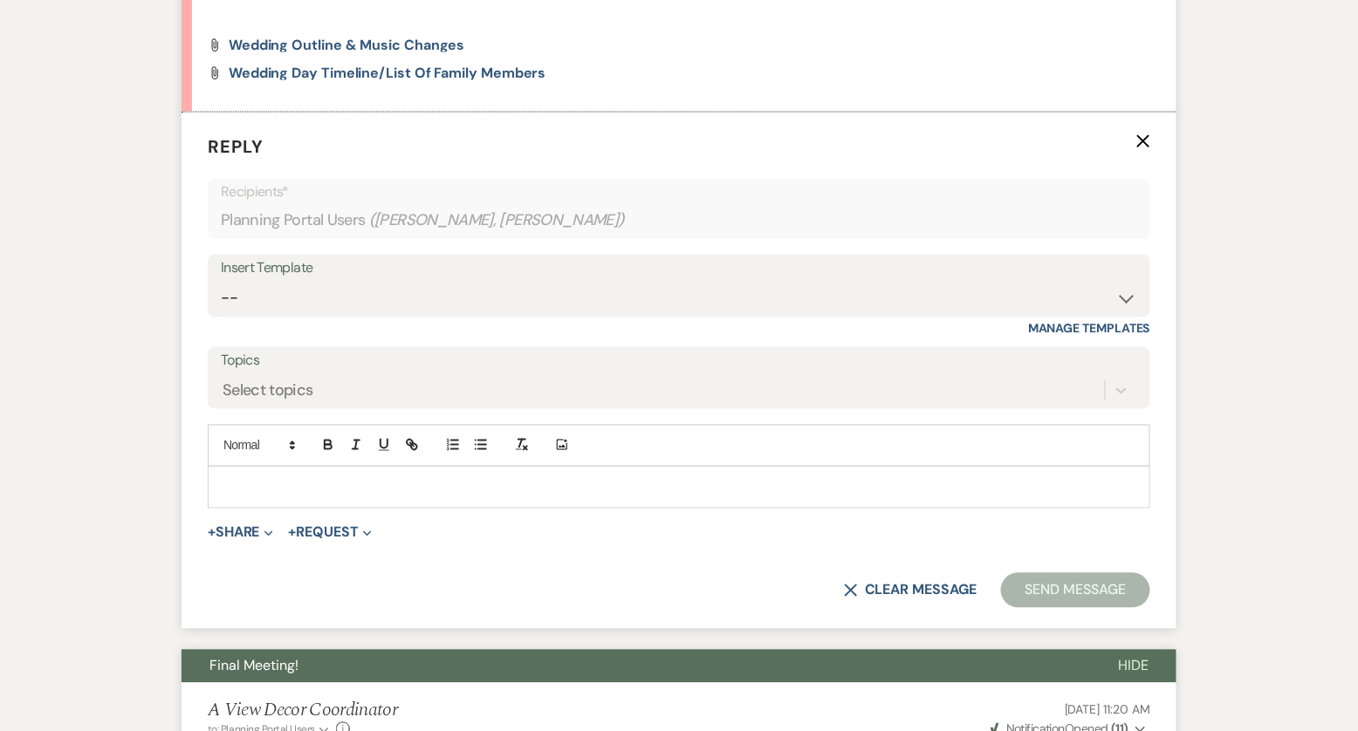
scroll to position [756, 0]
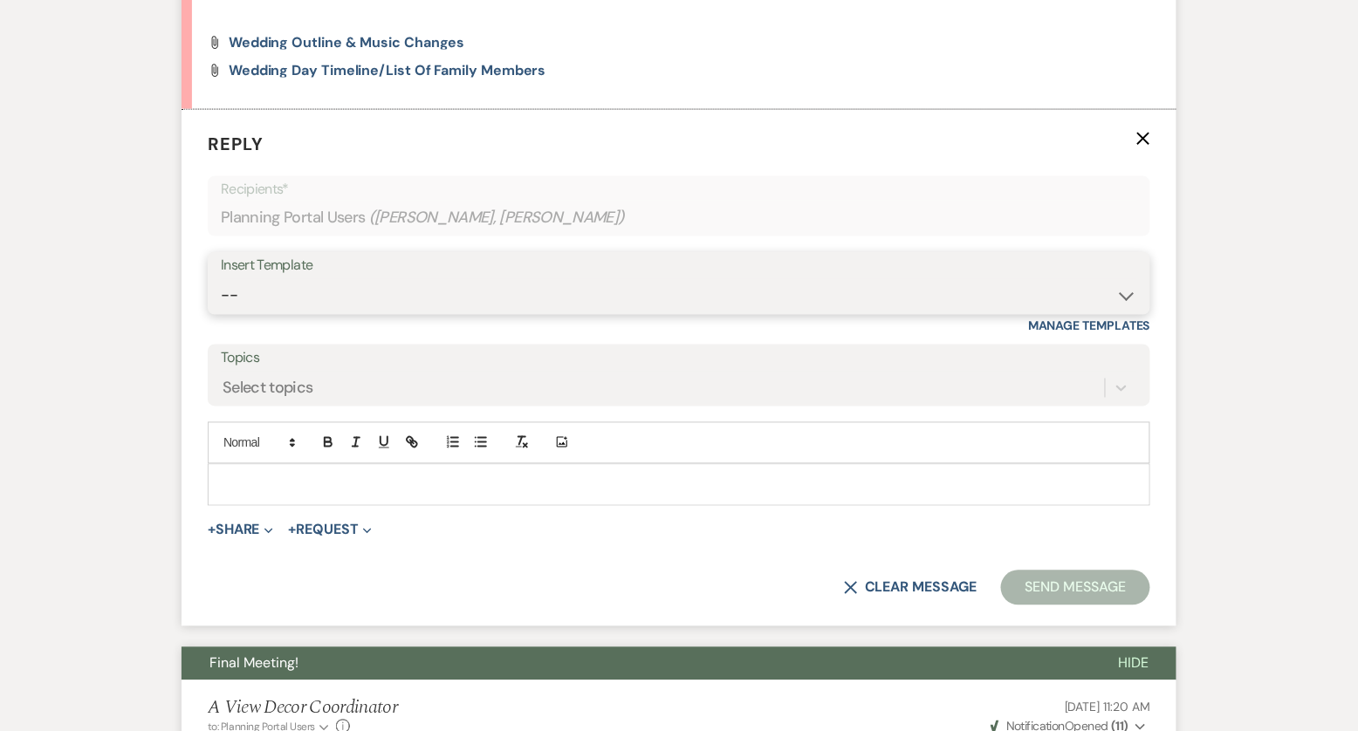
click at [289, 282] on select "-- Tour Confirmation Contract (Pre-Booked Leads) Out of office Inquiry Email Al…" at bounding box center [679, 296] width 917 height 34
select select "3703"
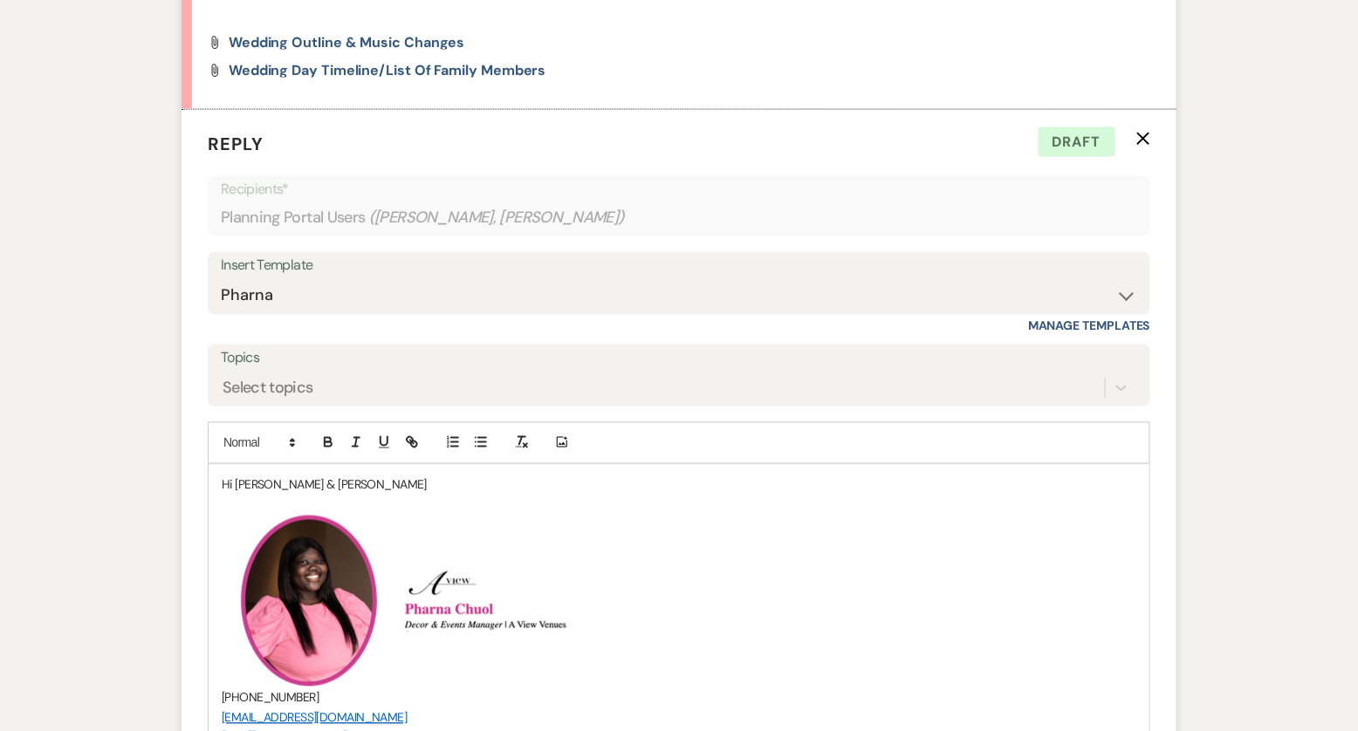
click at [327, 479] on p "Hi [PERSON_NAME] & [PERSON_NAME]" at bounding box center [679, 485] width 915 height 19
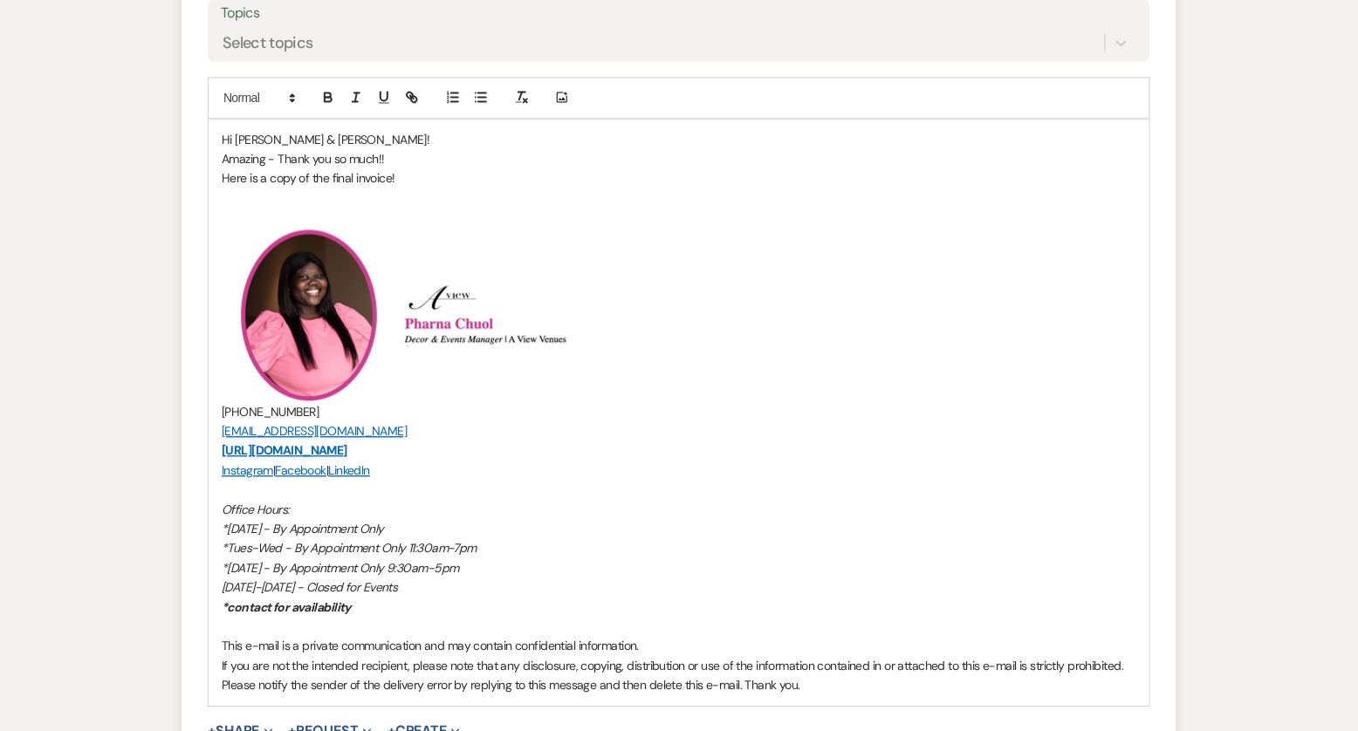
scroll to position [1204, 0]
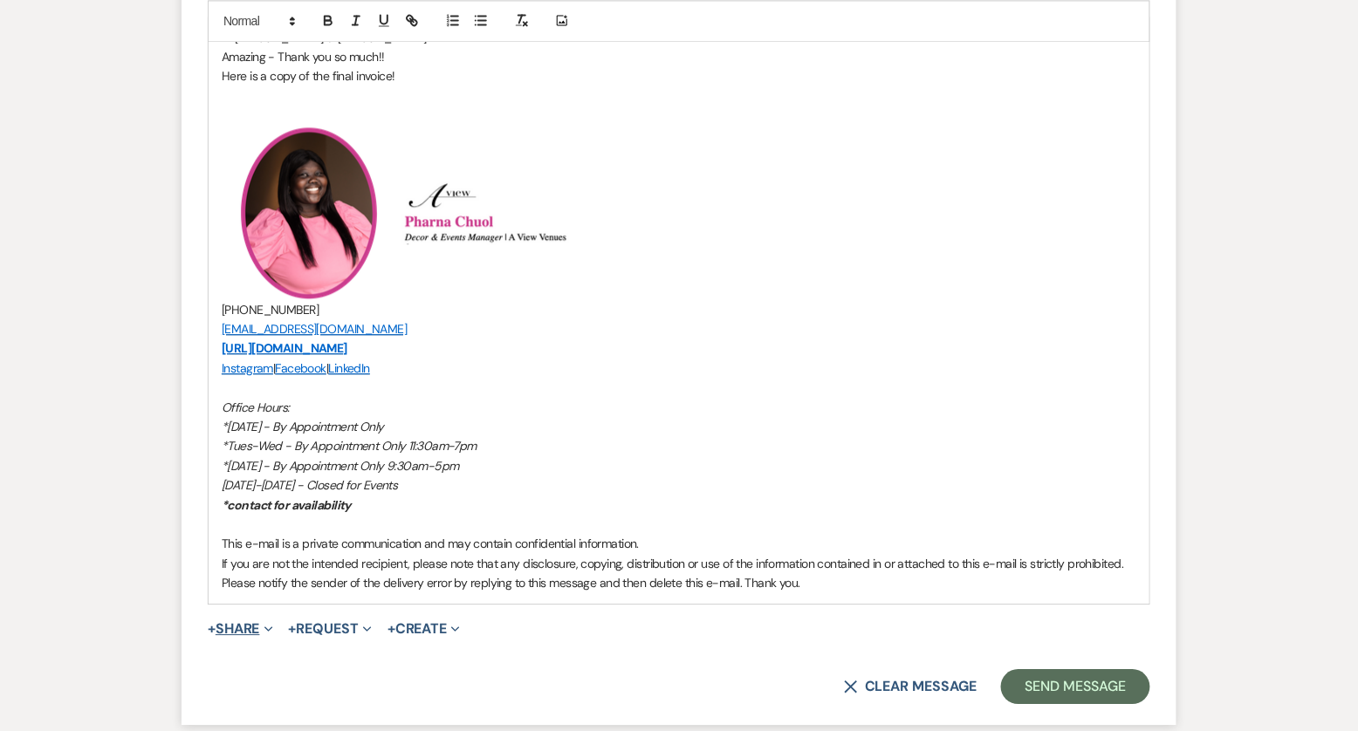
click at [266, 630] on span "Expand" at bounding box center [266, 629] width 13 height 18
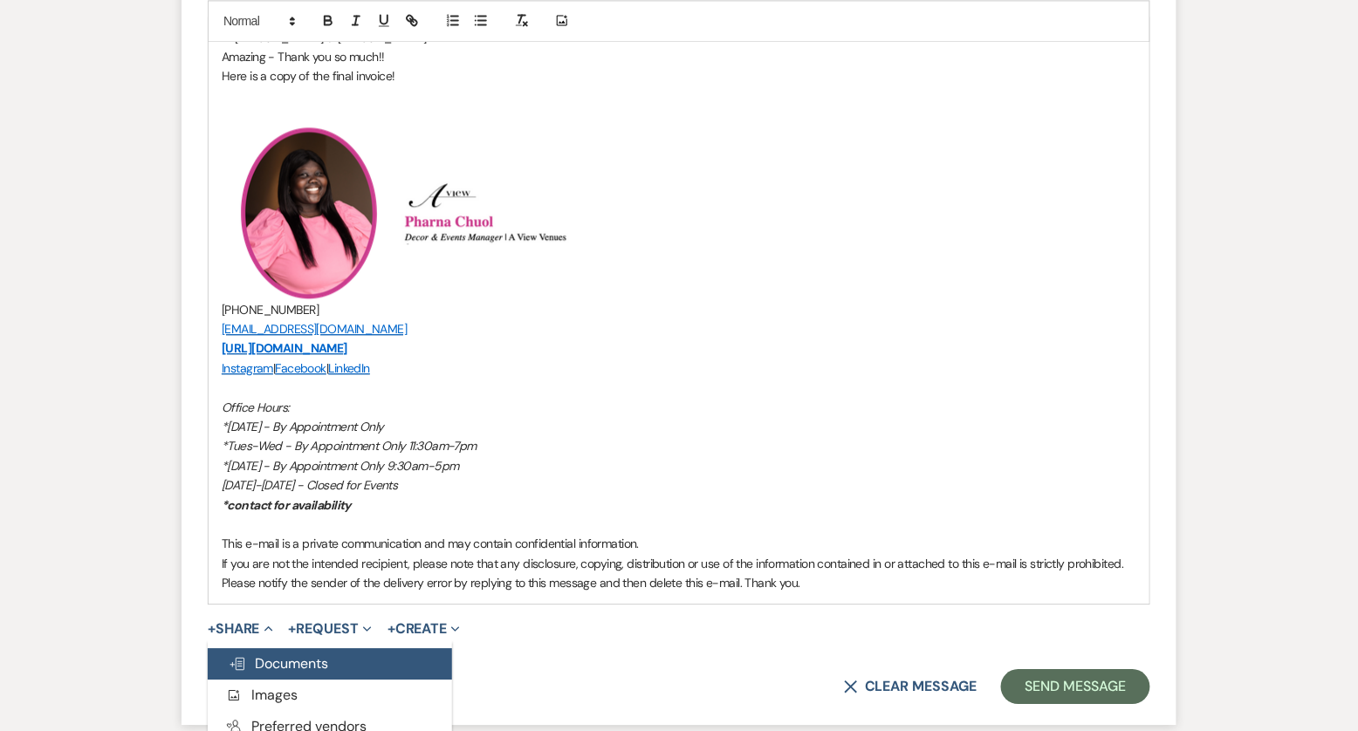
click at [284, 655] on span "Doc Upload Documents" at bounding box center [279, 664] width 100 height 18
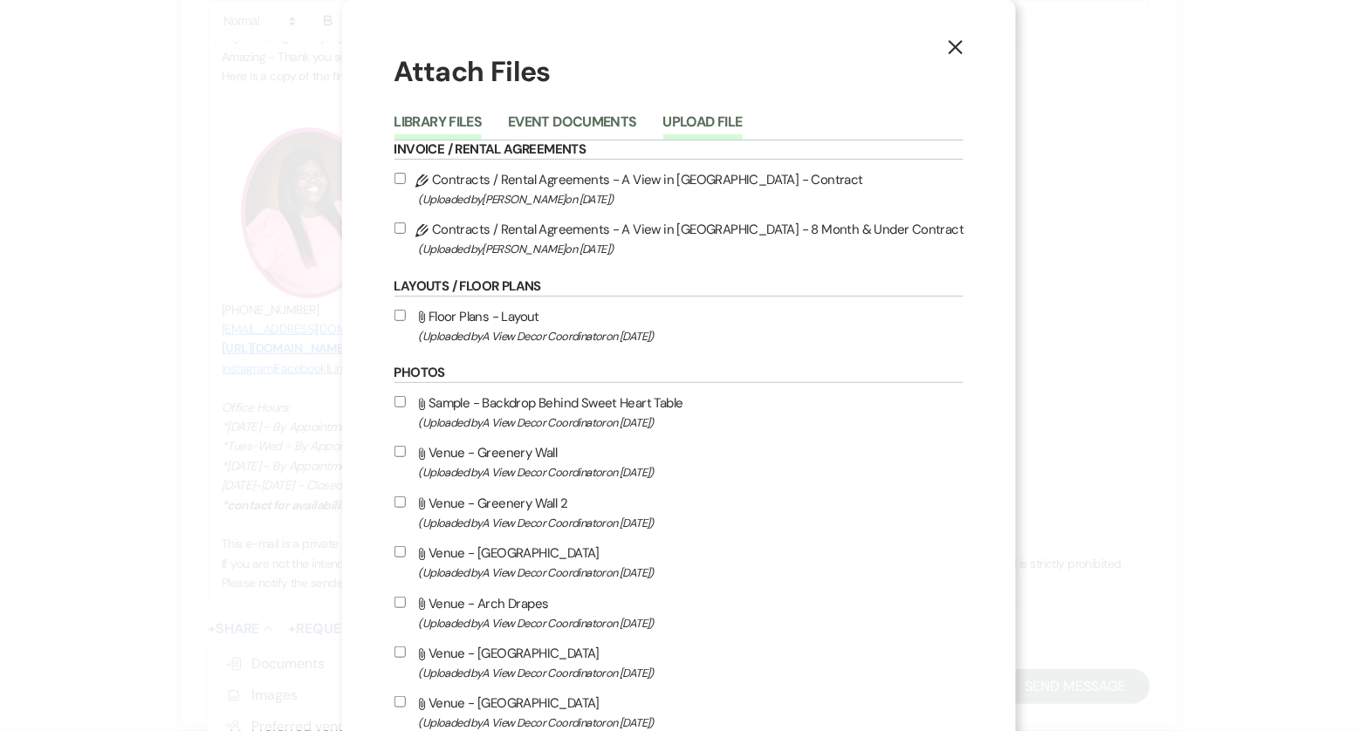
click at [726, 118] on button "Upload File" at bounding box center [702, 127] width 79 height 24
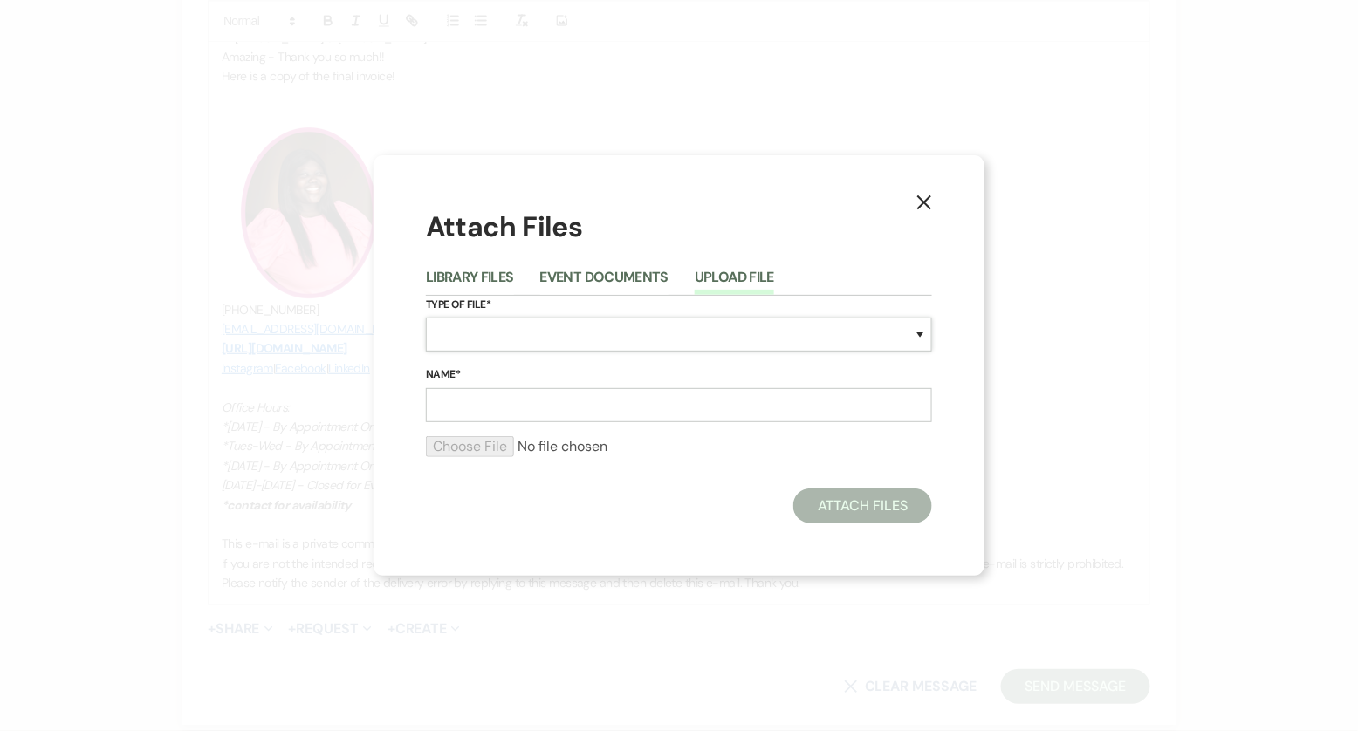
click at [491, 329] on select "Special Event Insurance Vendor Certificate of Insurance Contracts / Rental Agre…" at bounding box center [679, 335] width 506 height 34
select select "22"
click at [479, 411] on input "Name*" at bounding box center [679, 405] width 506 height 34
type input "Final Invoice"
click at [474, 455] on input "file" at bounding box center [679, 446] width 506 height 21
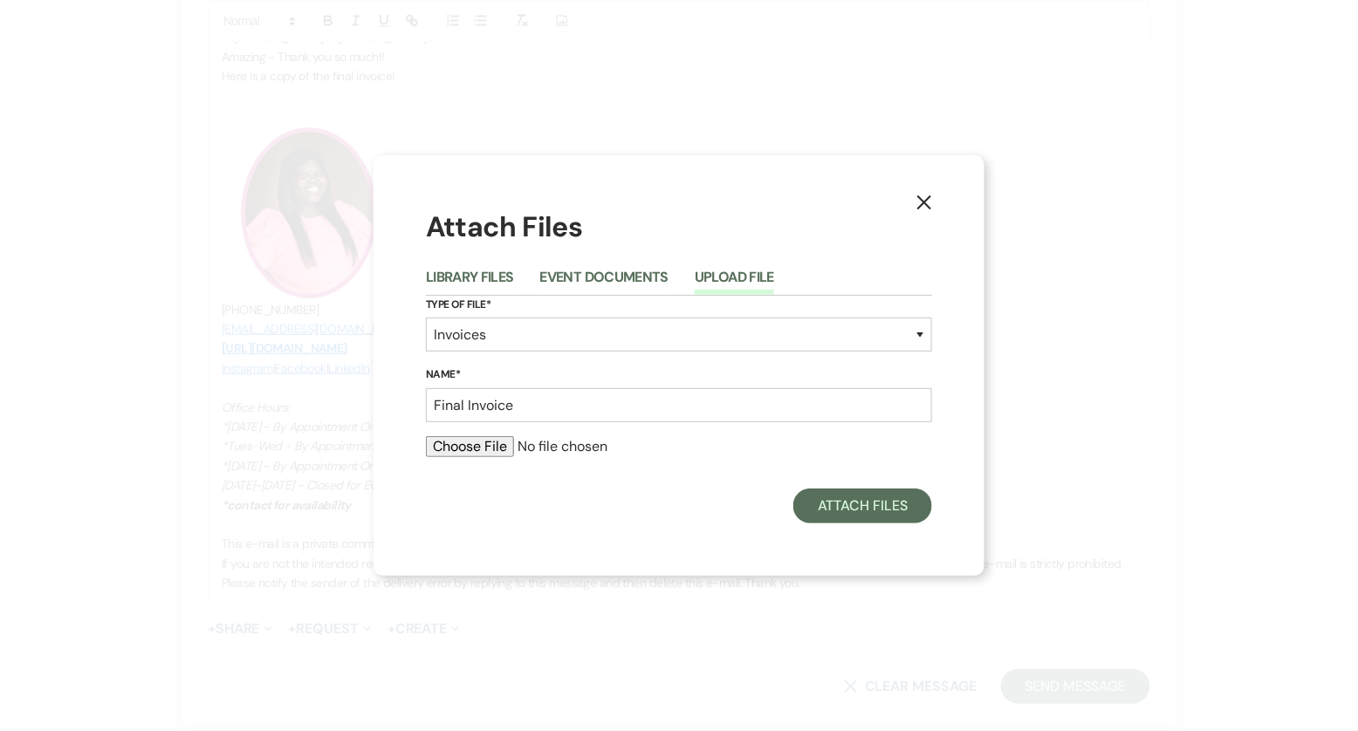
type input "C:\fakepath\[PERSON_NAME] S Final .pdf"
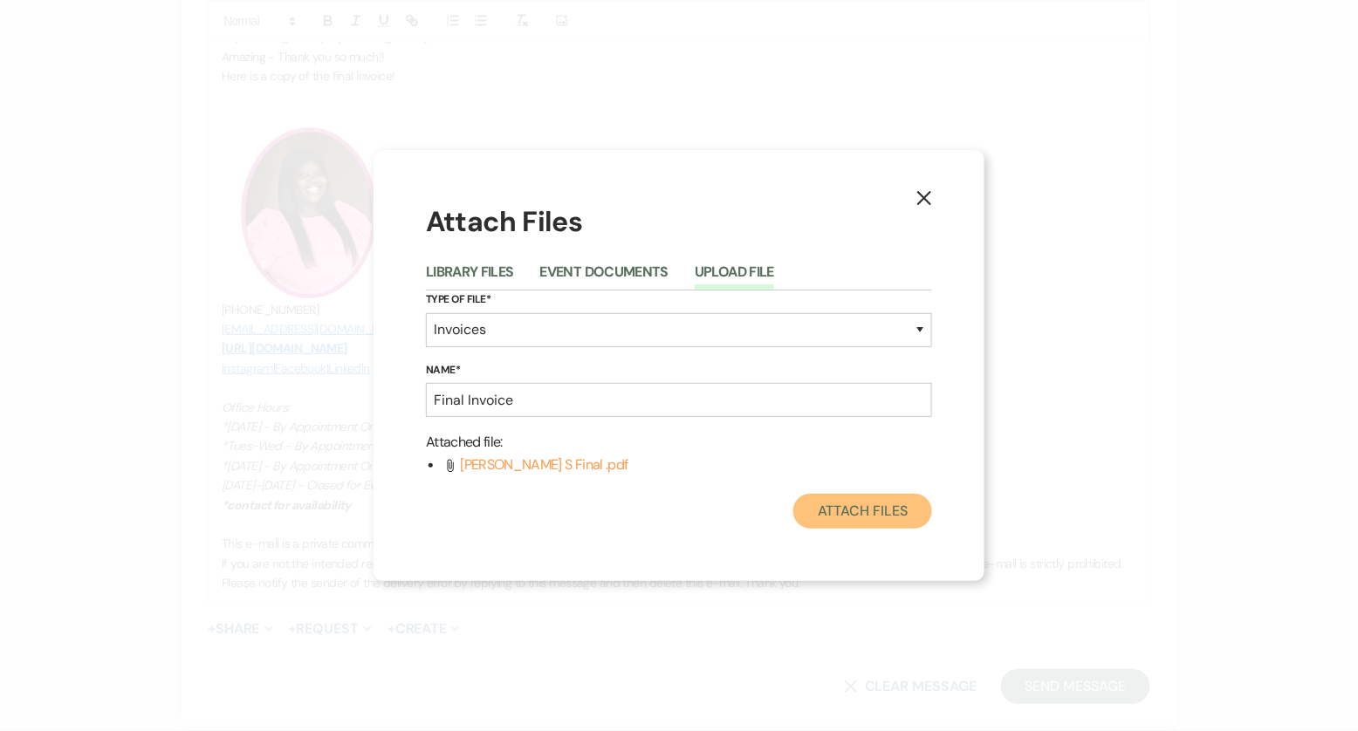
click at [821, 513] on button "Attach Files" at bounding box center [862, 511] width 139 height 35
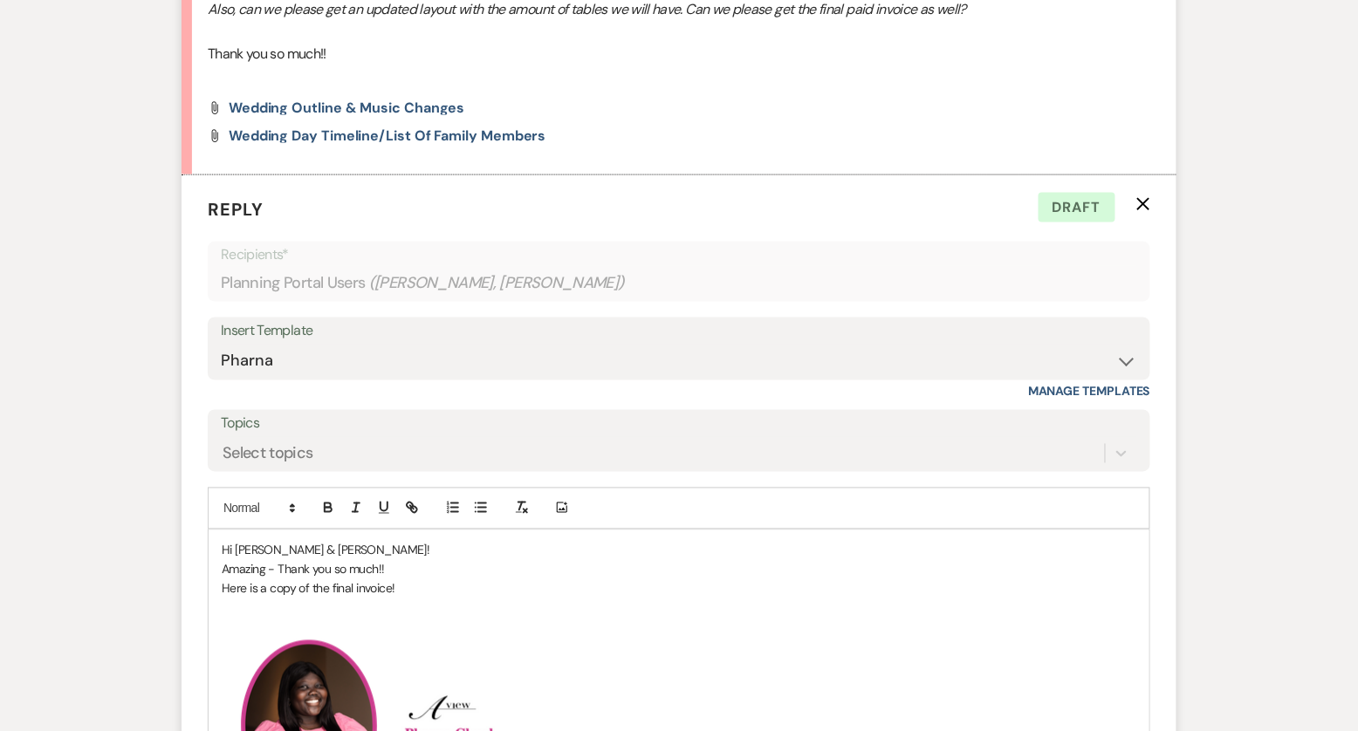
scroll to position [731, 0]
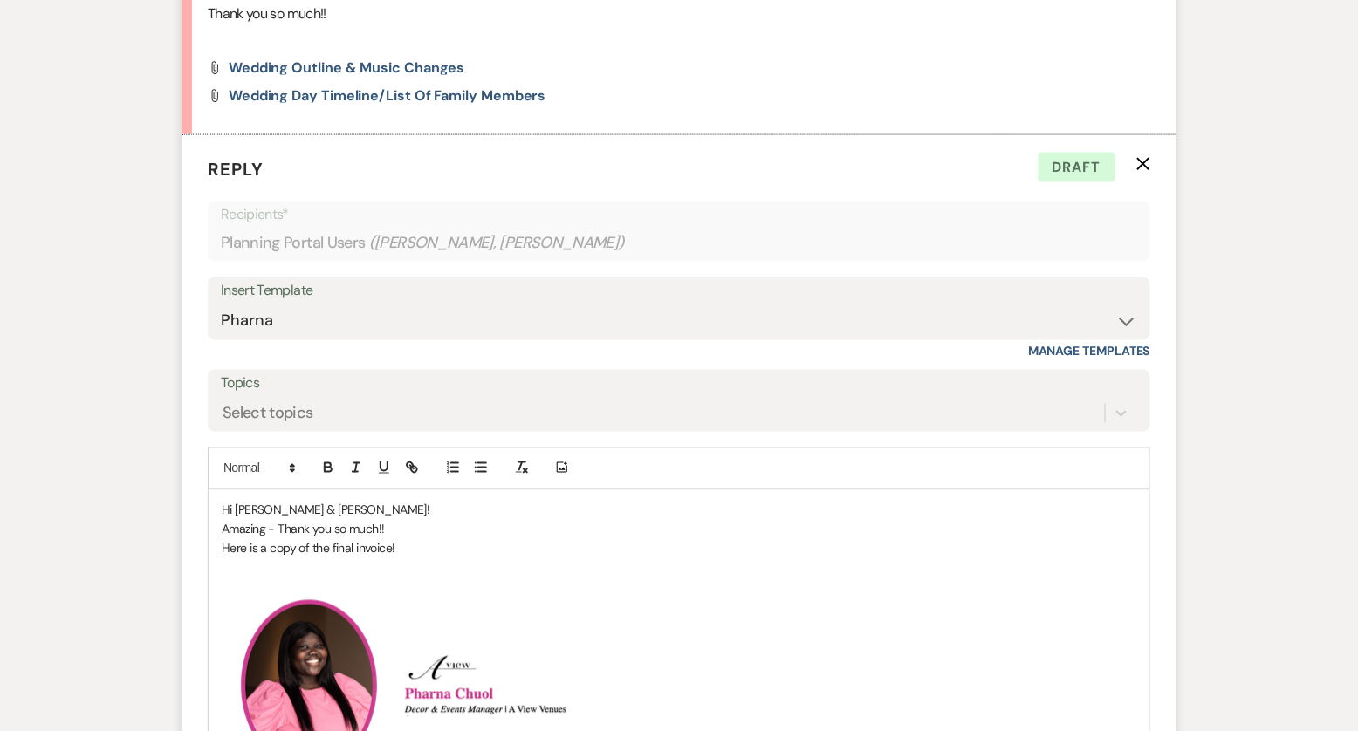
click at [409, 539] on p "Here is a copy of the final invoice!" at bounding box center [679, 548] width 915 height 19
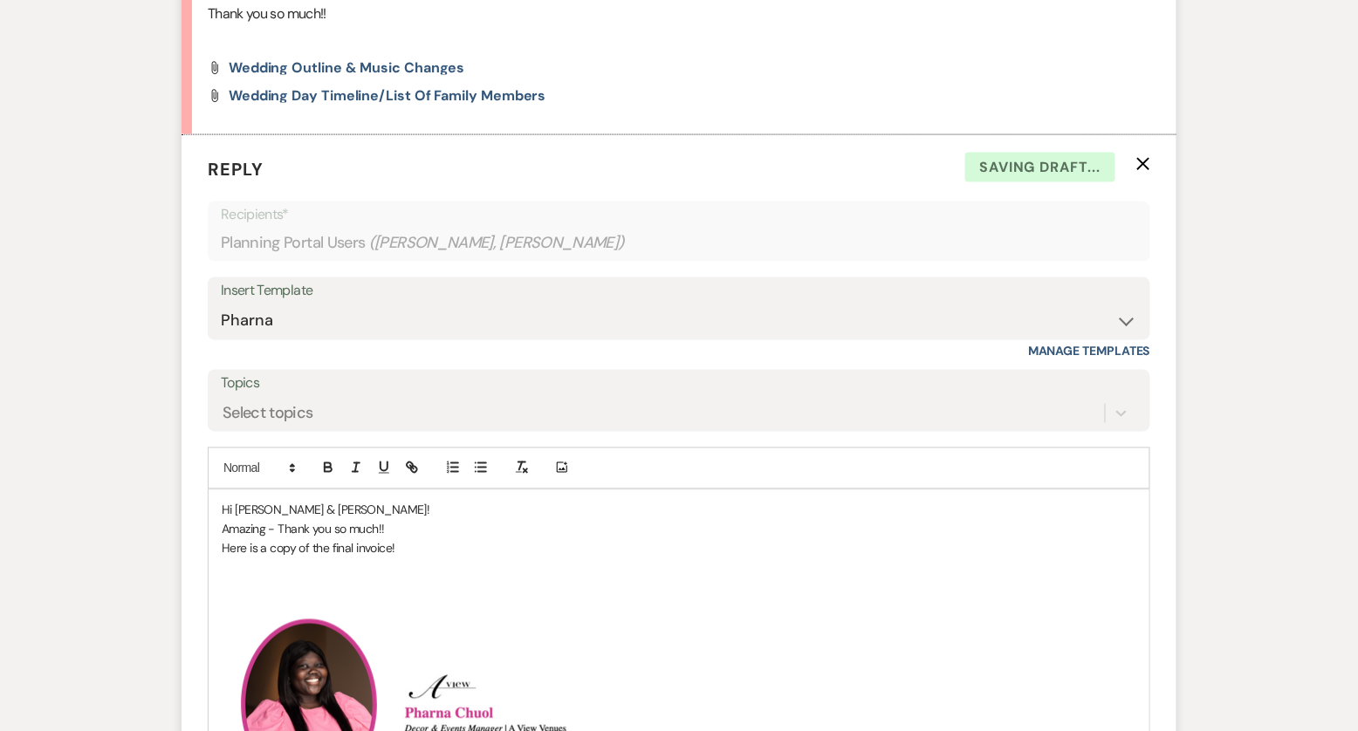
click at [409, 522] on p "Amazing - Thank you so much!!" at bounding box center [679, 529] width 915 height 19
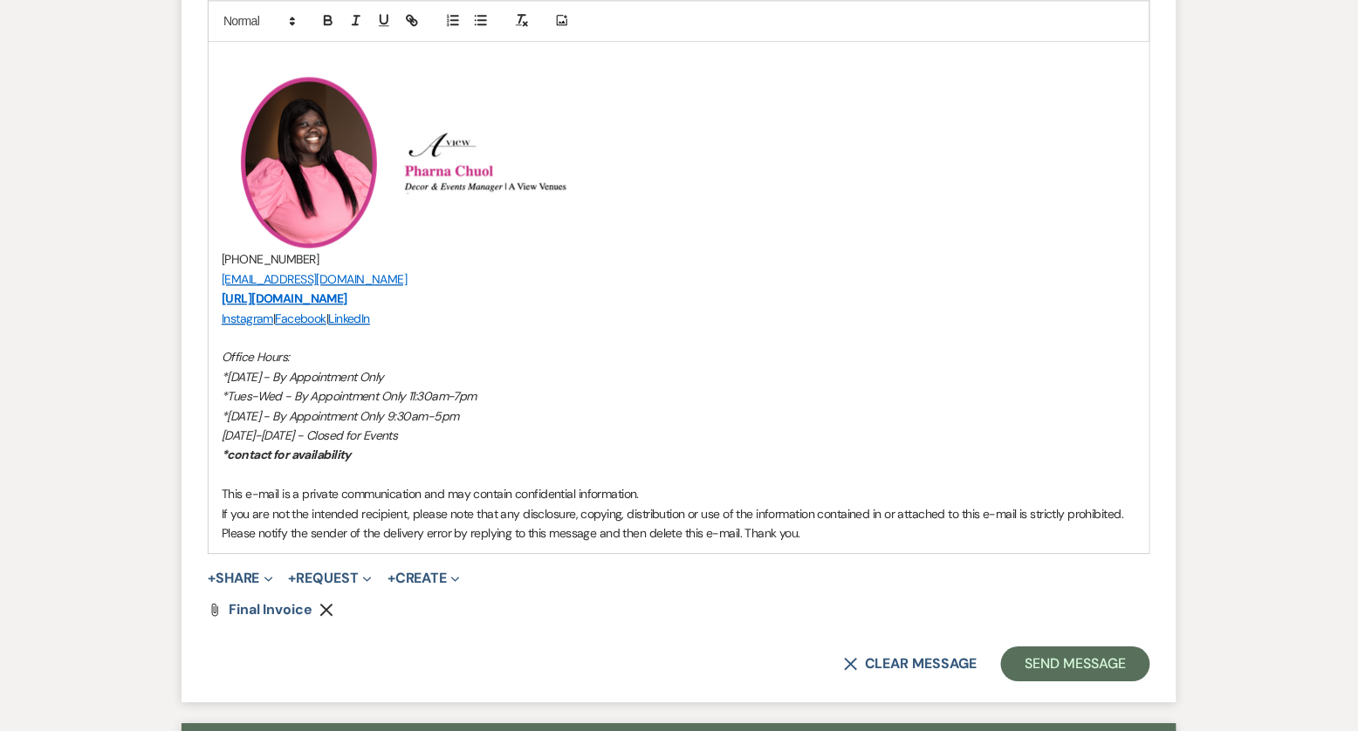
scroll to position [1296, 0]
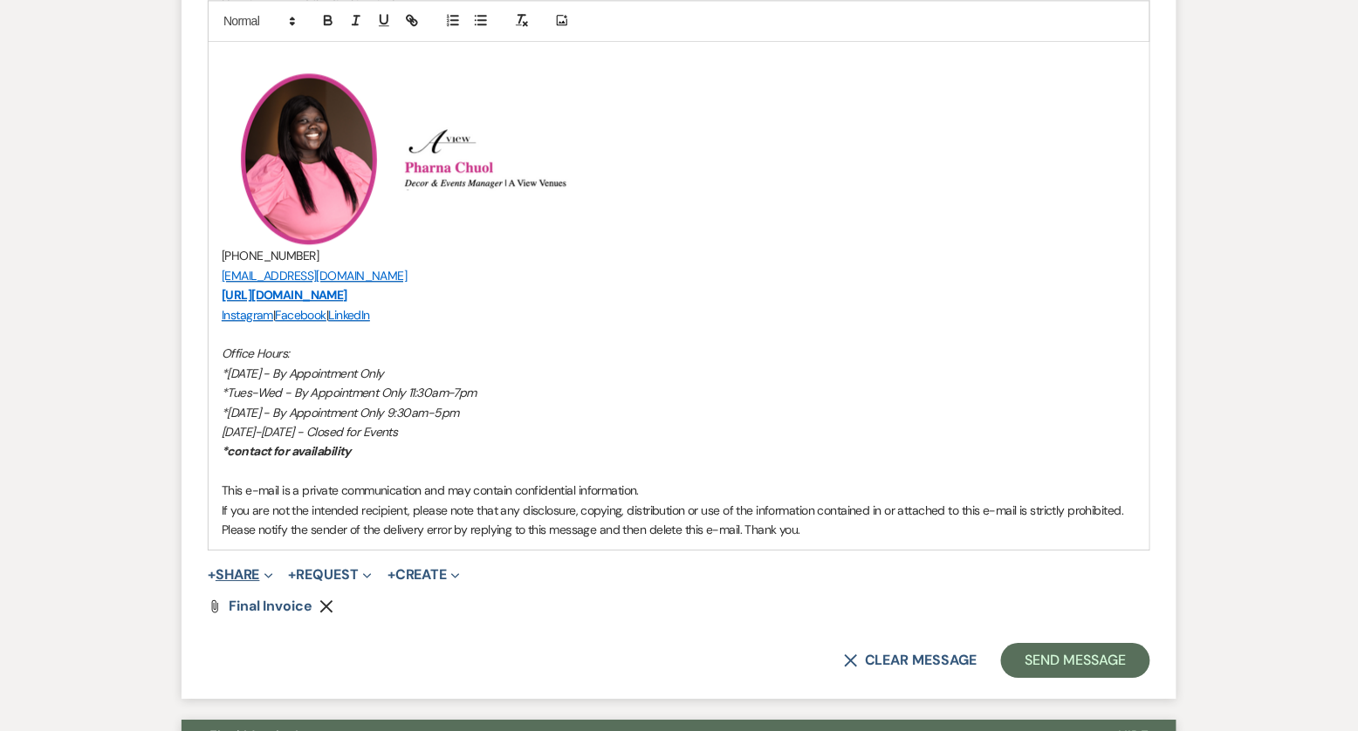
click at [254, 570] on button "+ Share Expand" at bounding box center [240, 575] width 65 height 14
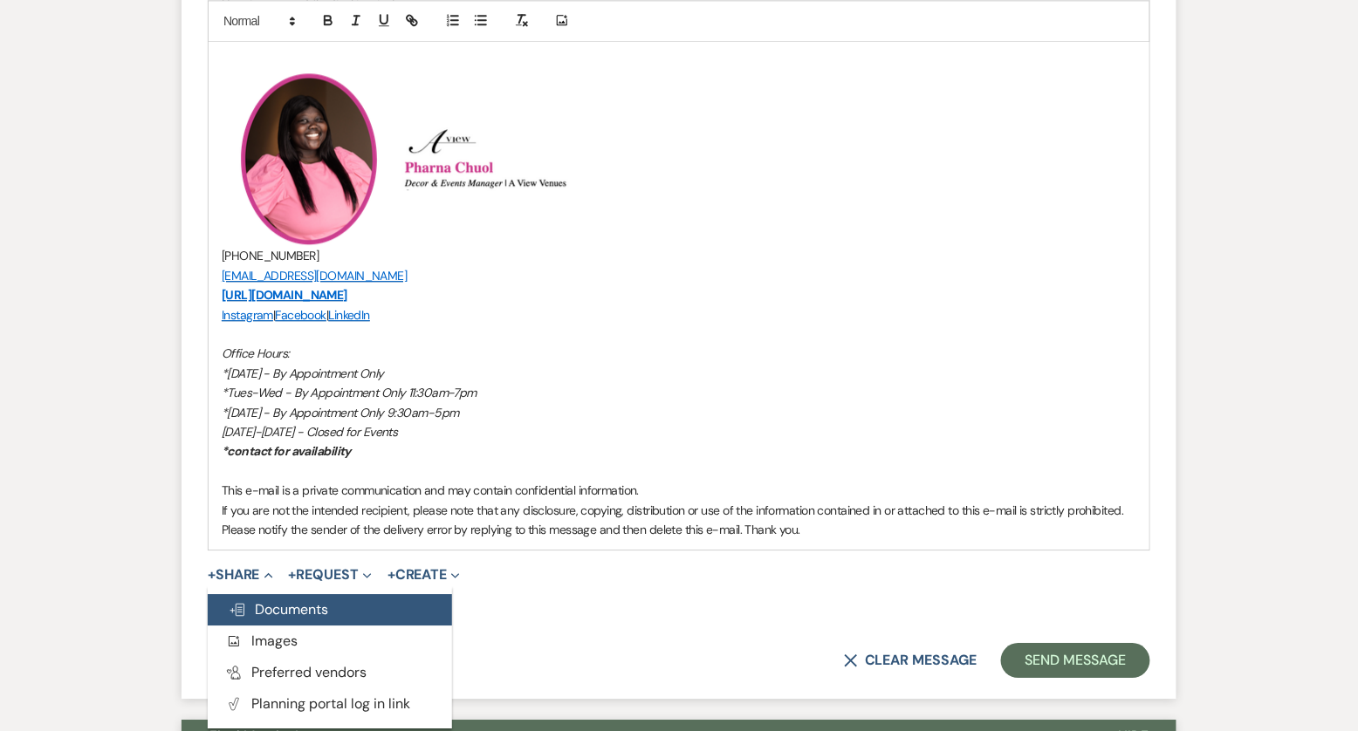
click at [261, 606] on span "Doc Upload Documents" at bounding box center [279, 610] width 100 height 18
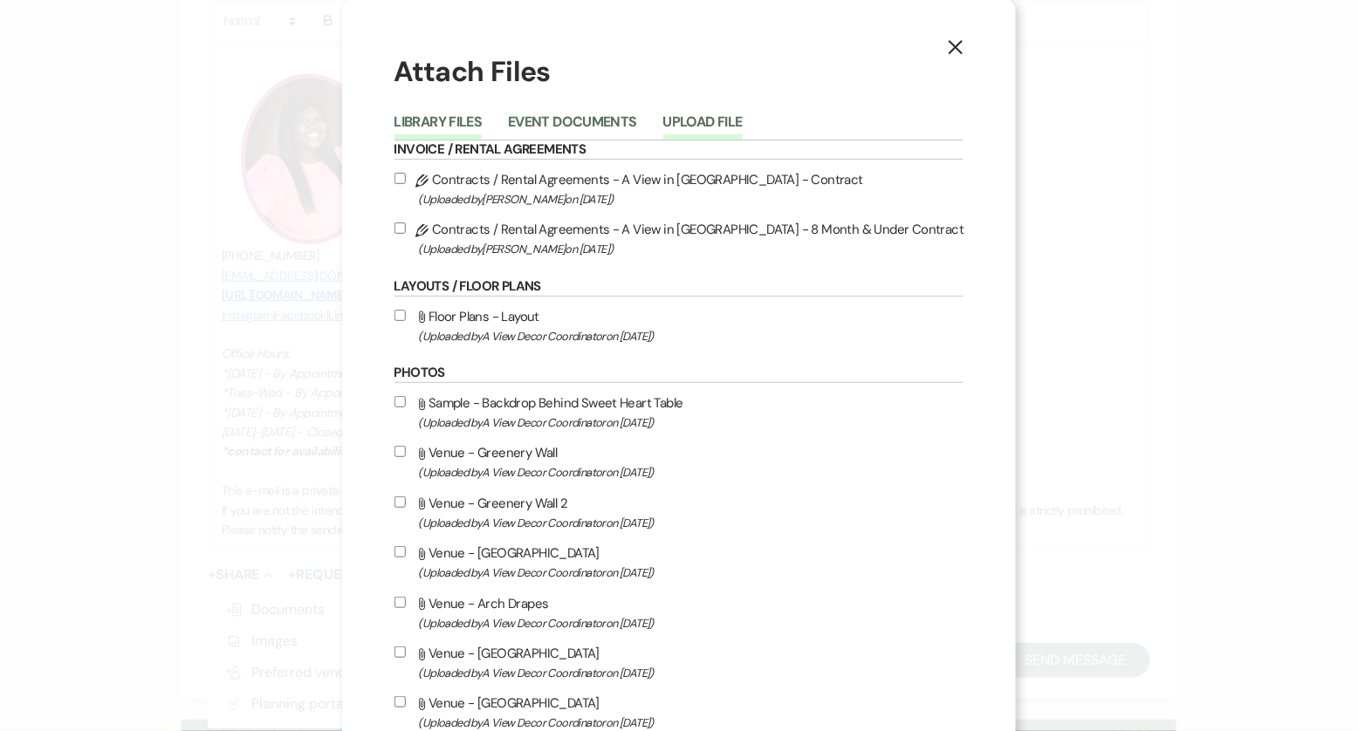
click at [742, 135] on button "Upload File" at bounding box center [702, 127] width 79 height 24
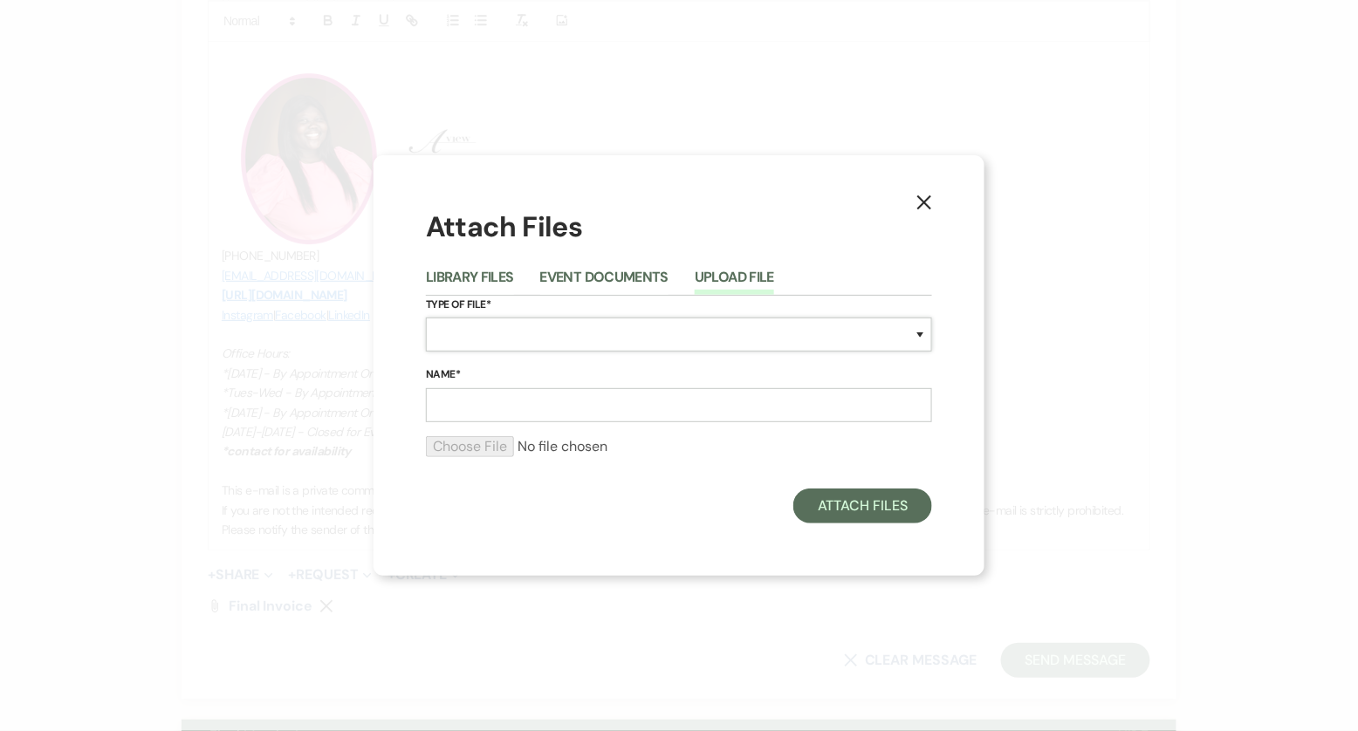
click at [470, 330] on select "Special Event Insurance Vendor Certificate of Insurance Contracts / Rental Agre…" at bounding box center [679, 335] width 506 height 34
select select "24"
click at [501, 398] on input "Name*" at bounding box center [679, 405] width 506 height 34
type input "Layout"
click at [479, 434] on form "Type of File* Special Event Insurance Vendor Certificate of Insurance Contracts…" at bounding box center [679, 384] width 506 height 176
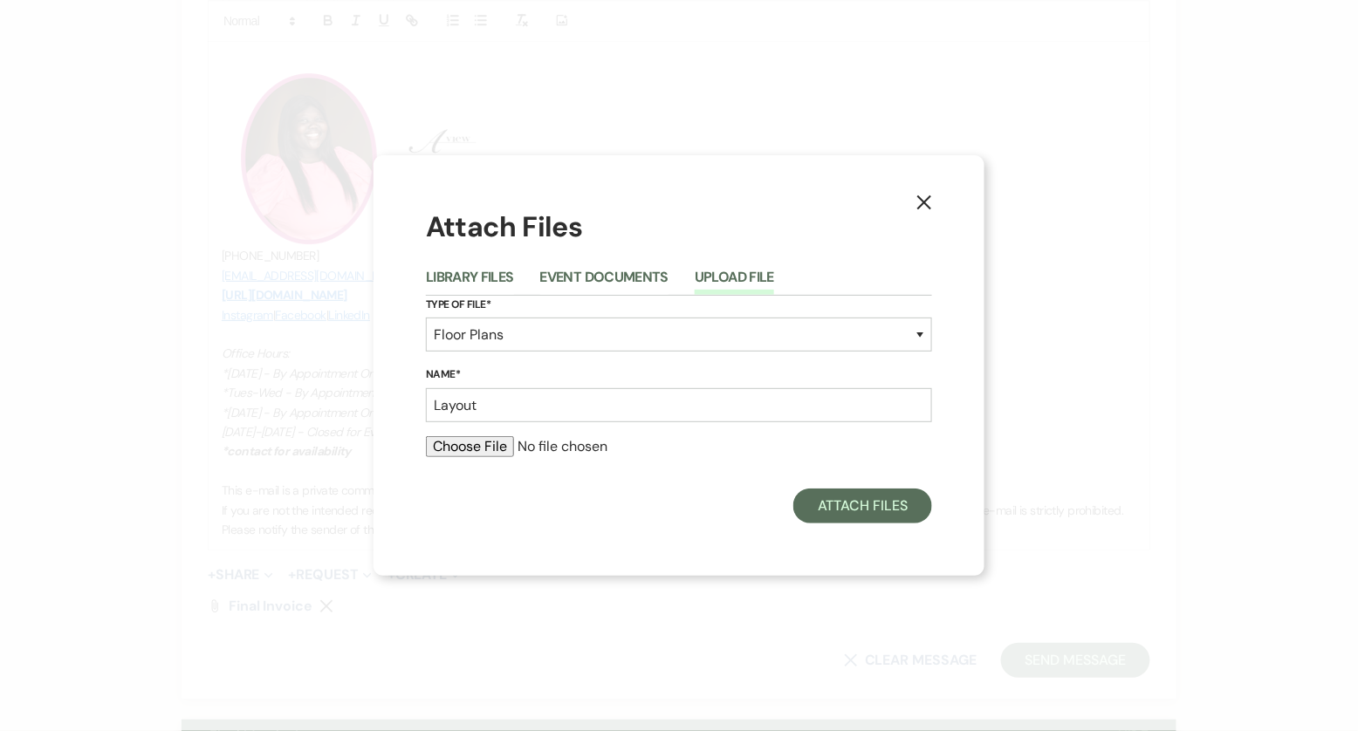
click at [483, 443] on input "file" at bounding box center [679, 446] width 506 height 21
type input "C:\fakepath\MainFloor17010TopsfromKelseySievers.pdf"
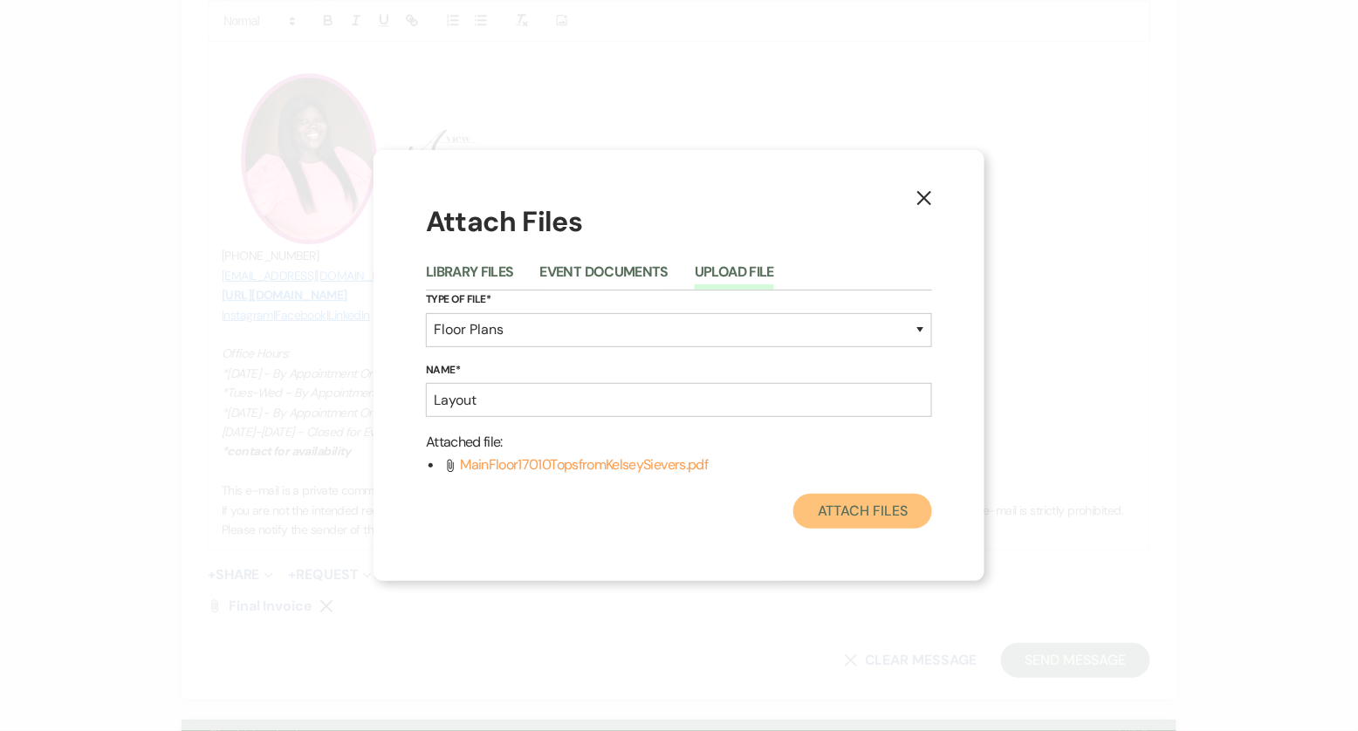
click at [844, 506] on button "Attach Files" at bounding box center [862, 511] width 139 height 35
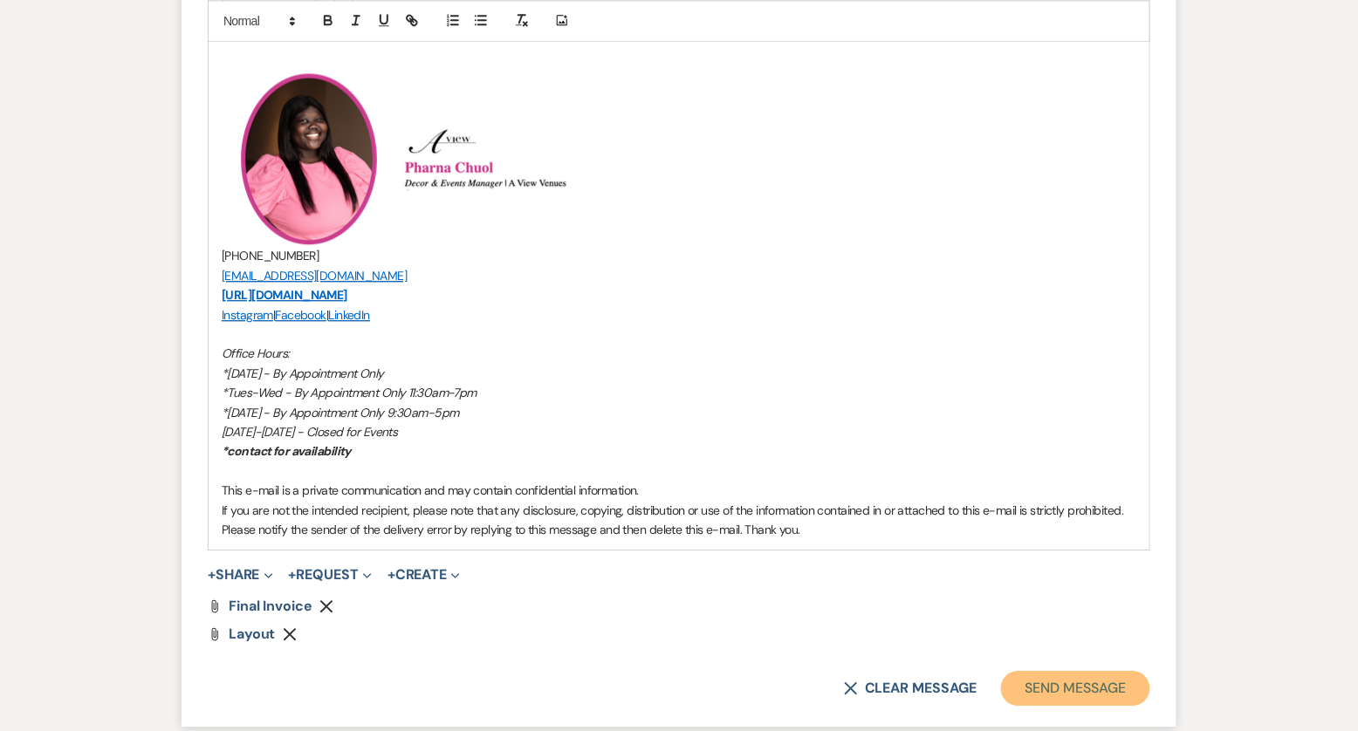
click at [1045, 686] on button "Send Message" at bounding box center [1075, 688] width 149 height 35
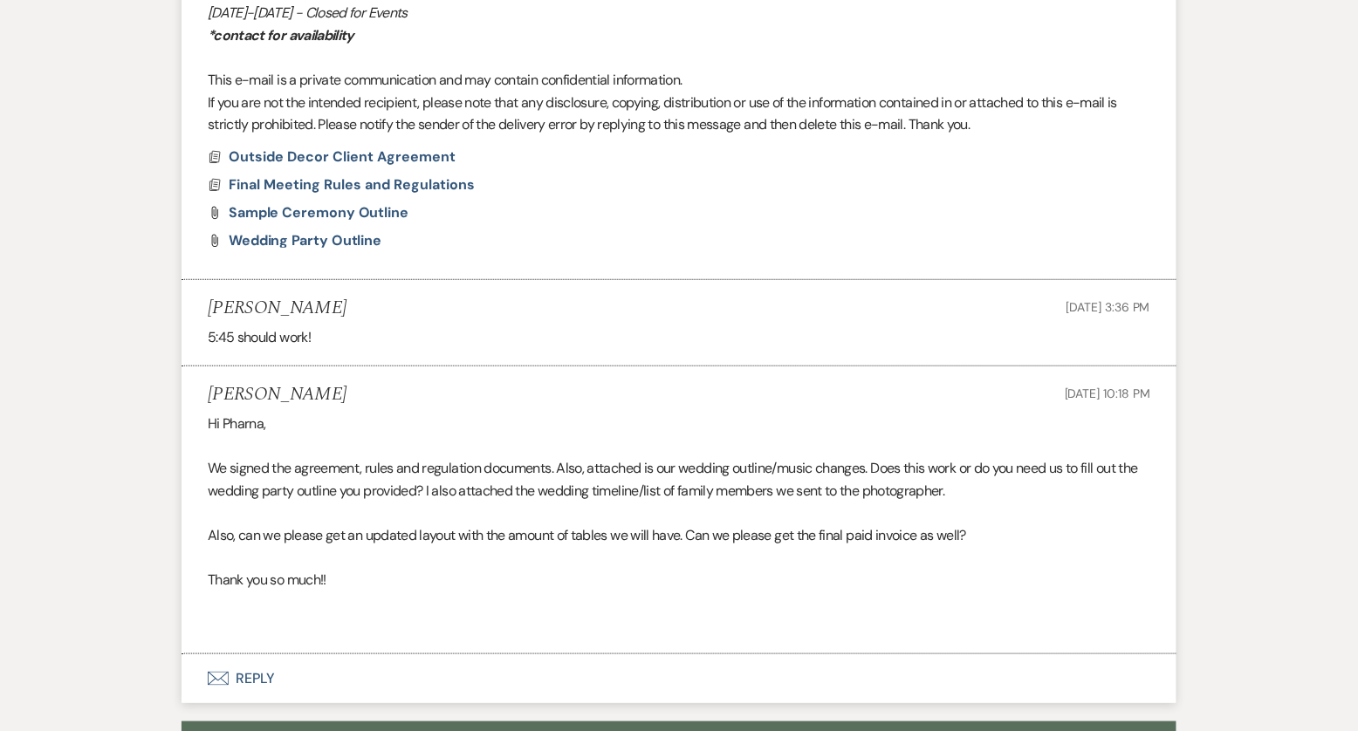
scroll to position [6300, 0]
click at [340, 177] on span "Final Meeting Rules and Regulations" at bounding box center [352, 183] width 246 height 18
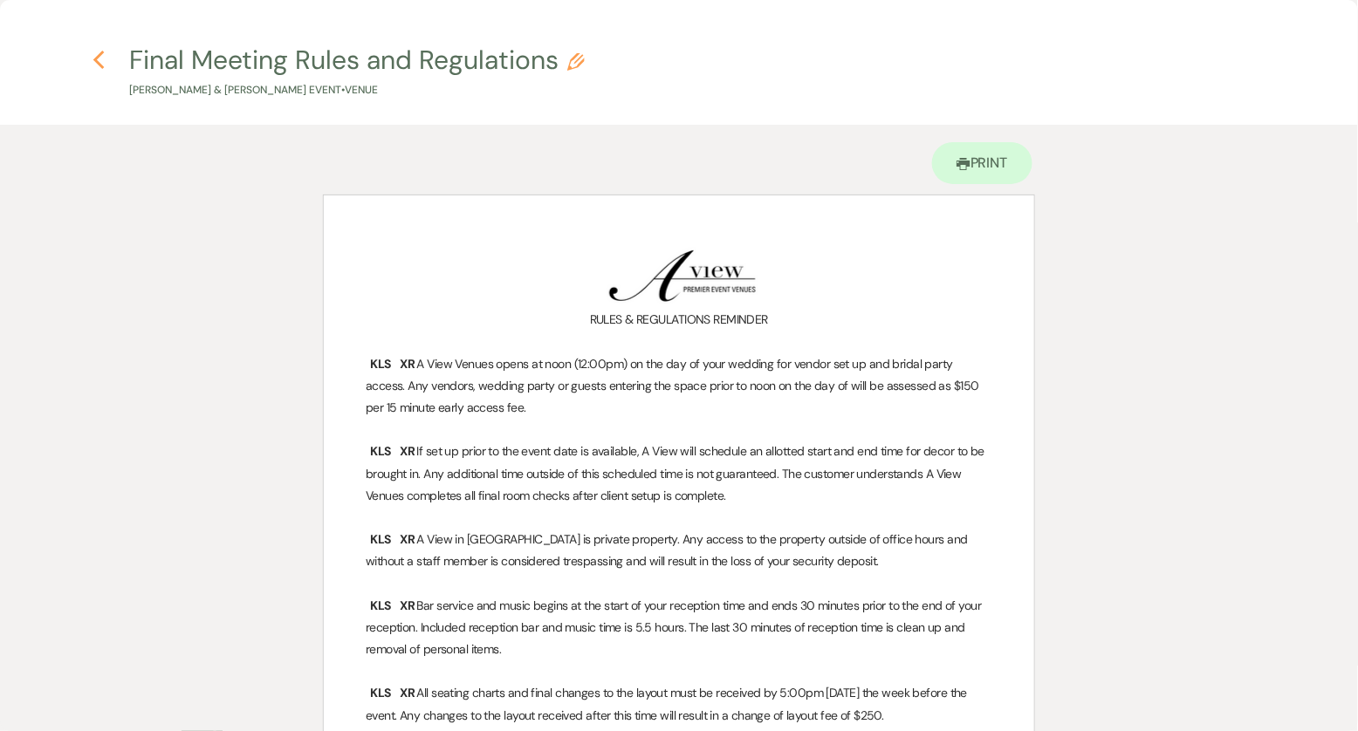
click at [102, 54] on use "button" at bounding box center [98, 60] width 11 height 19
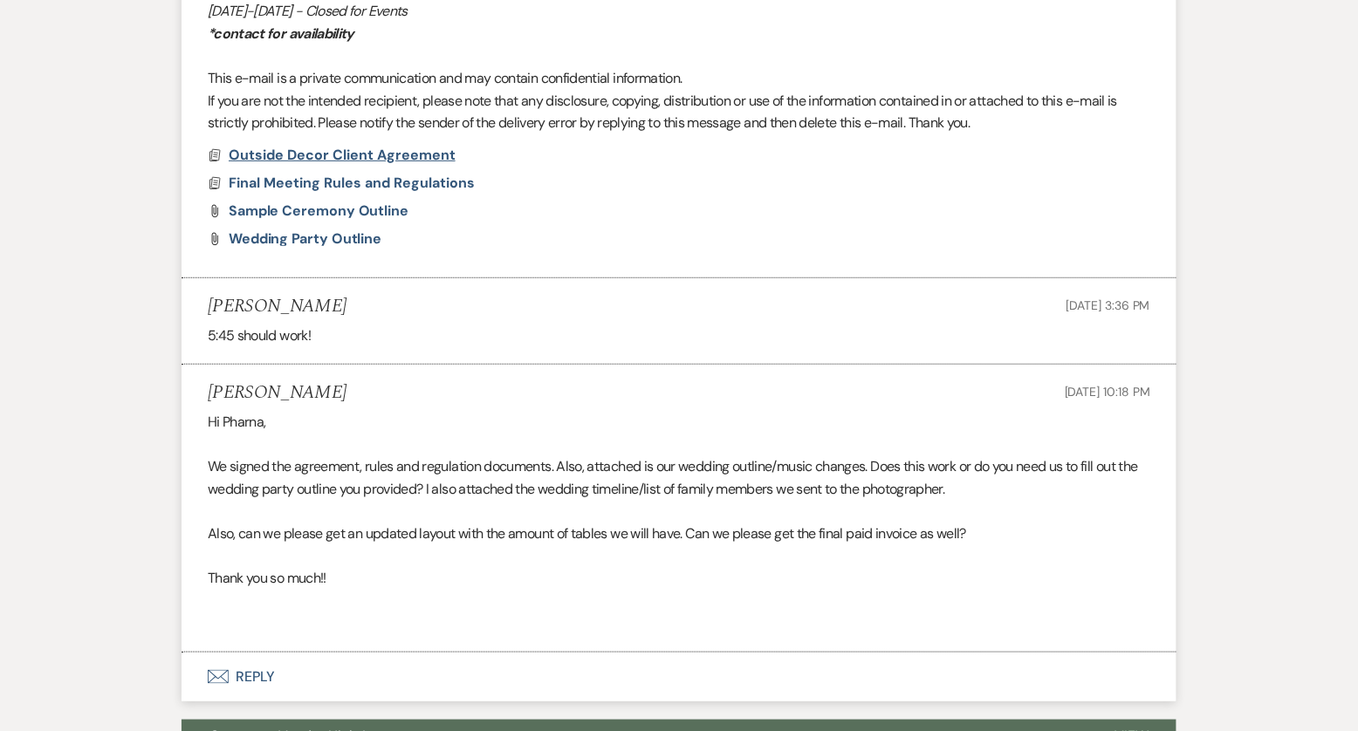
click at [330, 148] on span "Outside Decor Client Agreement" at bounding box center [342, 155] width 227 height 18
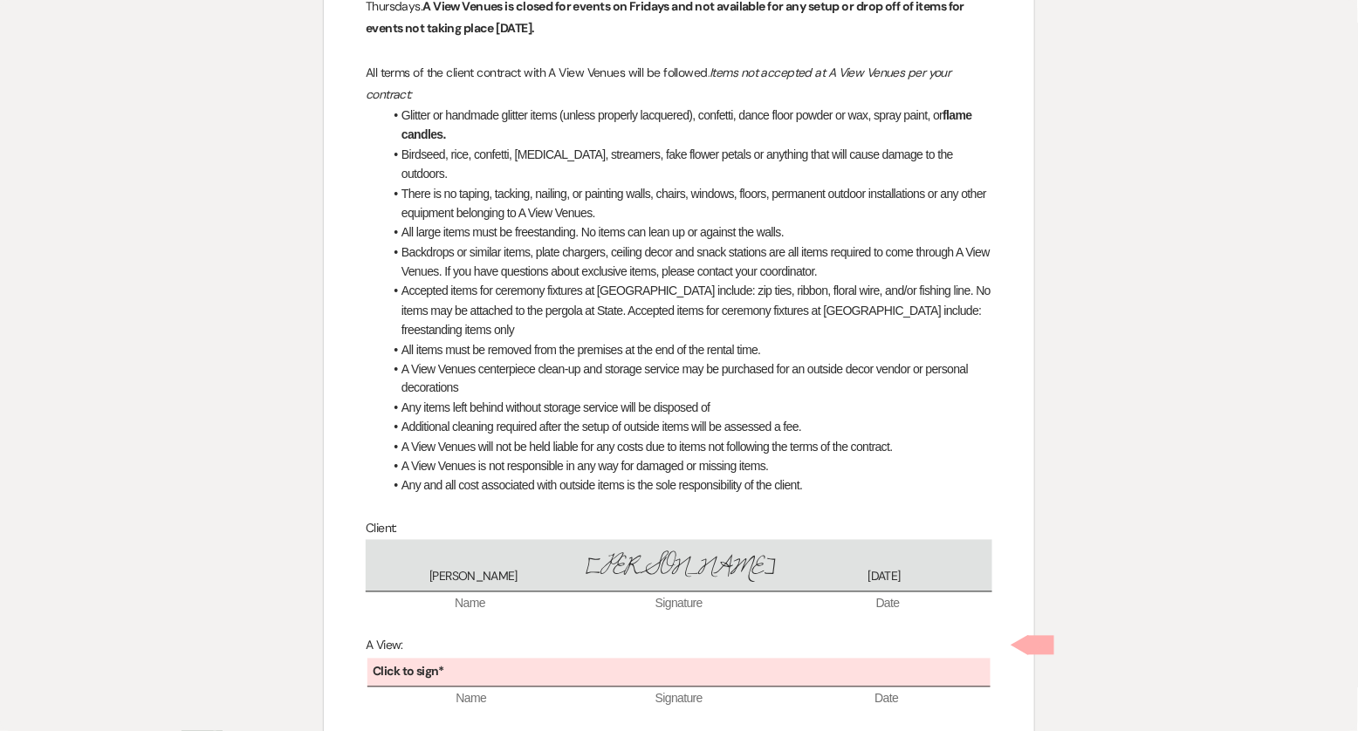
scroll to position [648, 0]
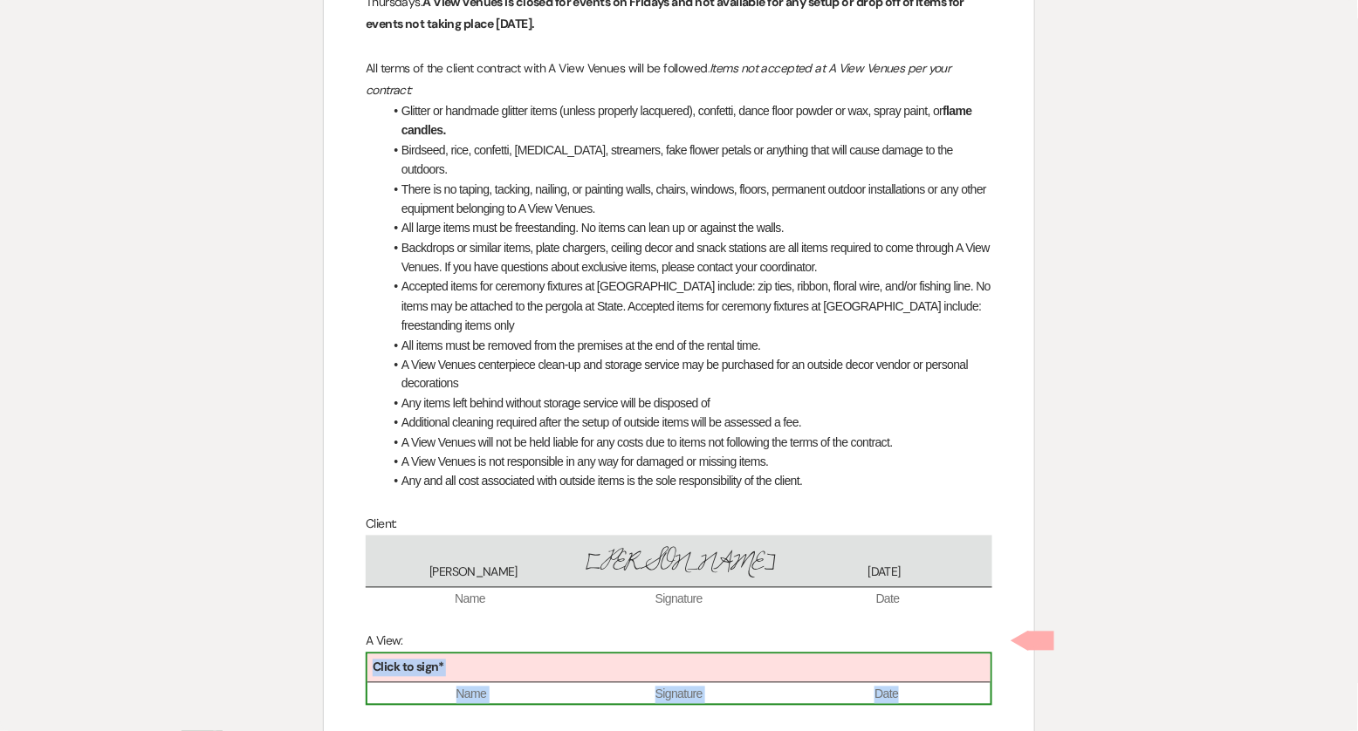
click at [506, 655] on div "Click to sign*" at bounding box center [678, 669] width 623 height 29
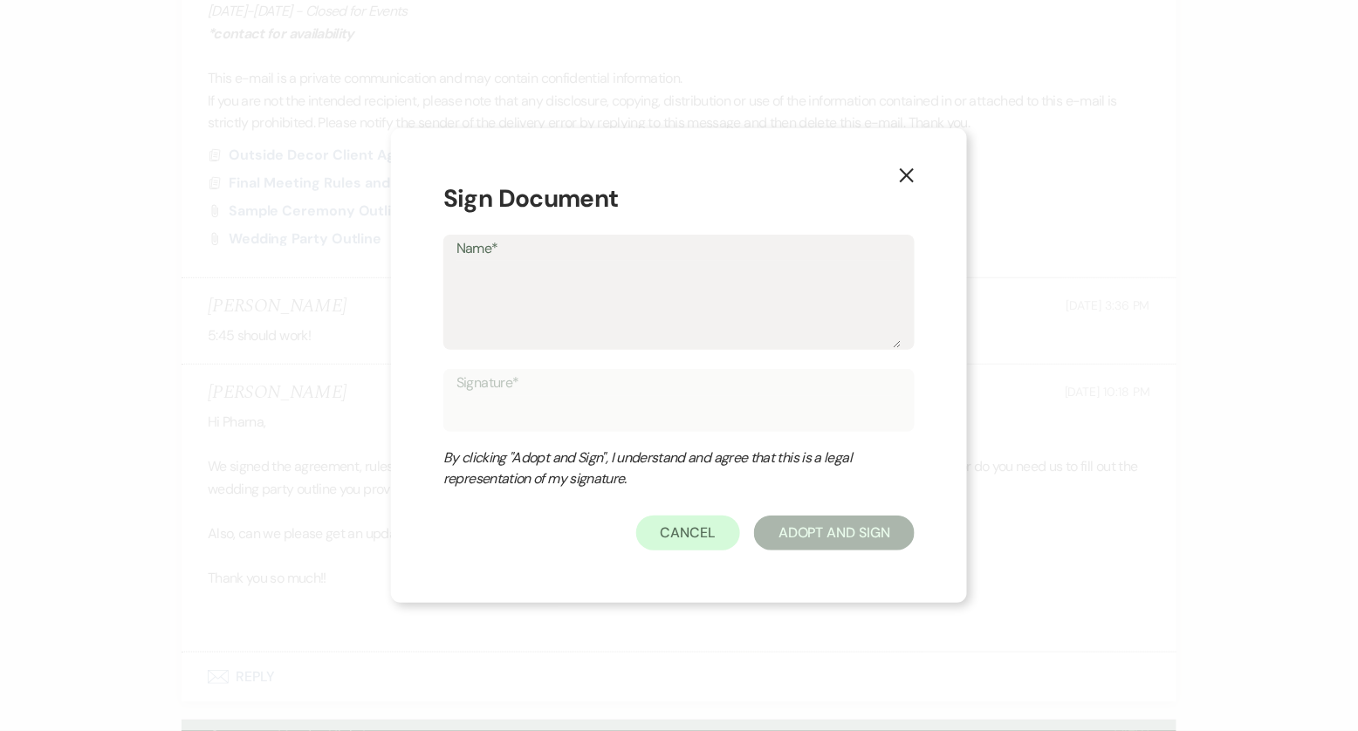
type textarea "P"
type input "P"
type textarea "Ph"
type input "Ph"
type textarea "Pha"
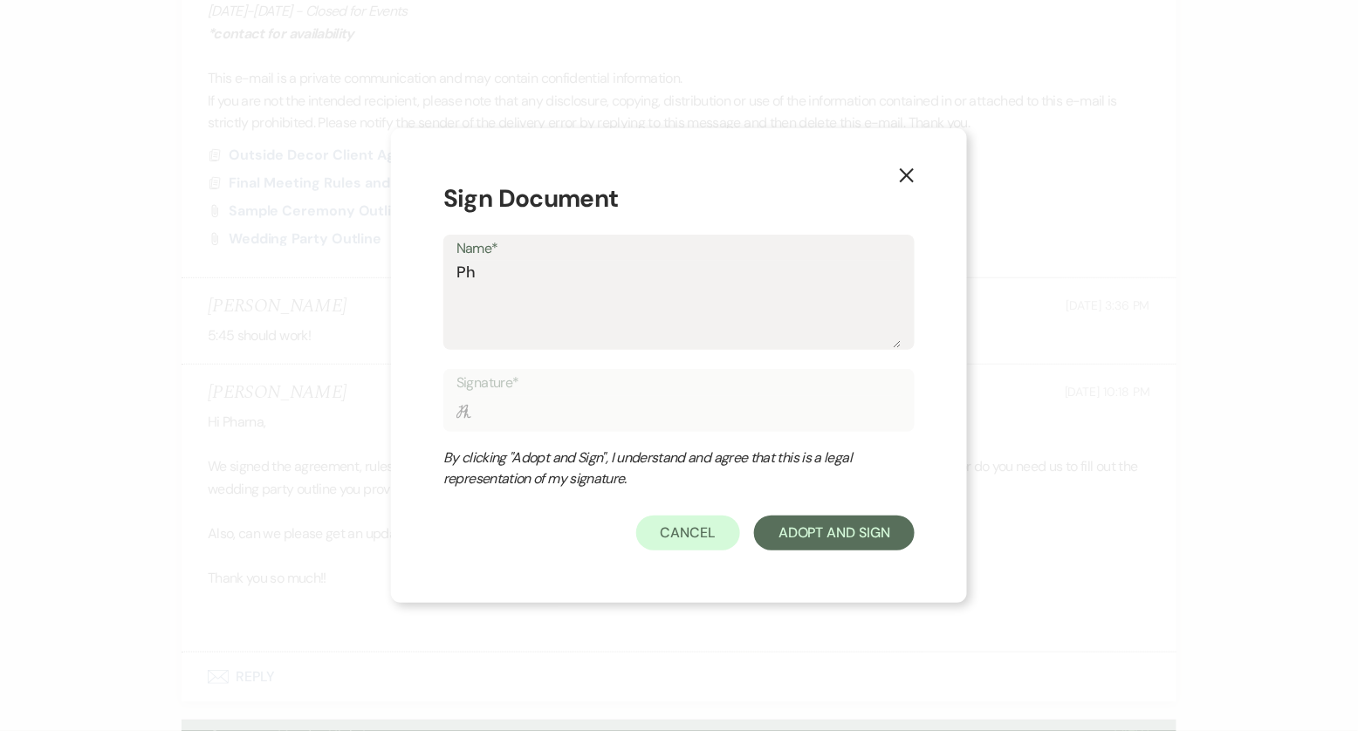
type input "Pha"
type textarea "Phar"
type input "Phar"
type textarea "Pharn"
type input "Pharn"
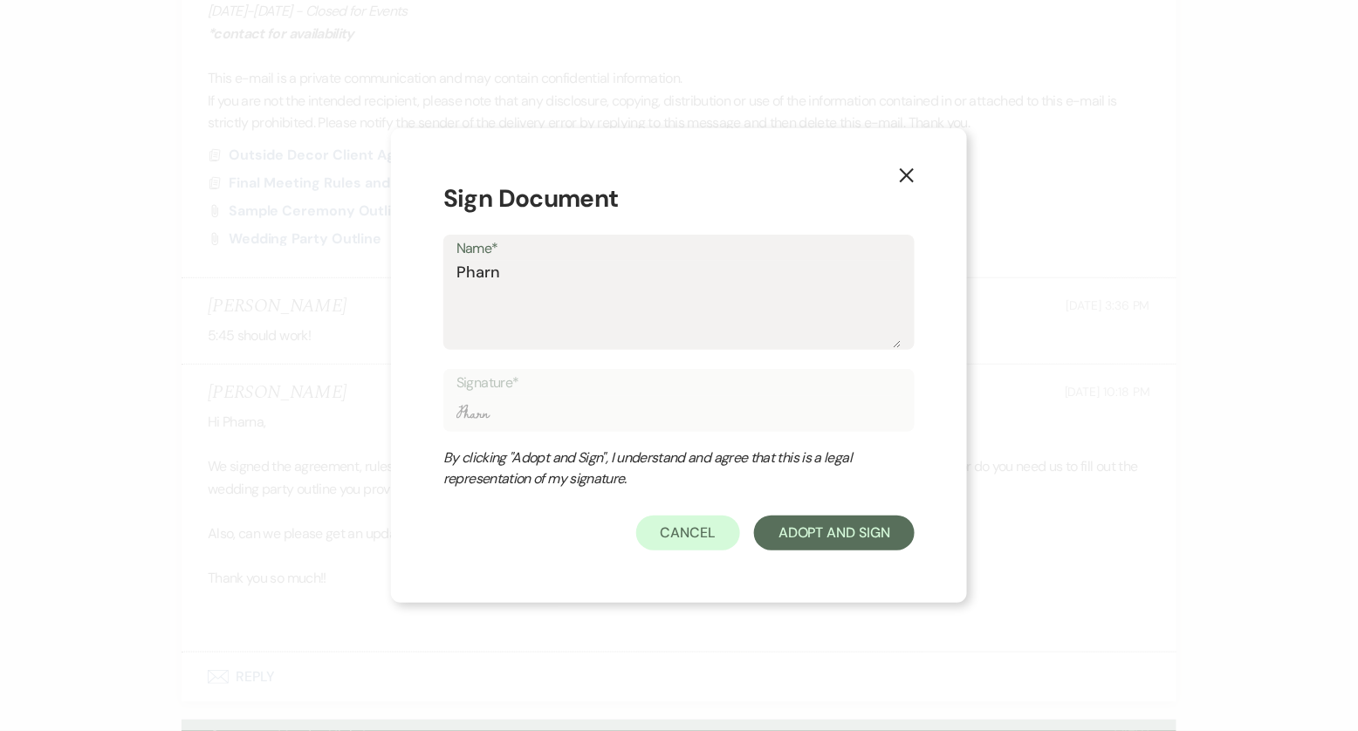
type textarea "Pharna"
type input "Pharna"
type textarea "Pharna"
type input "Pharna"
type textarea "Pharna c"
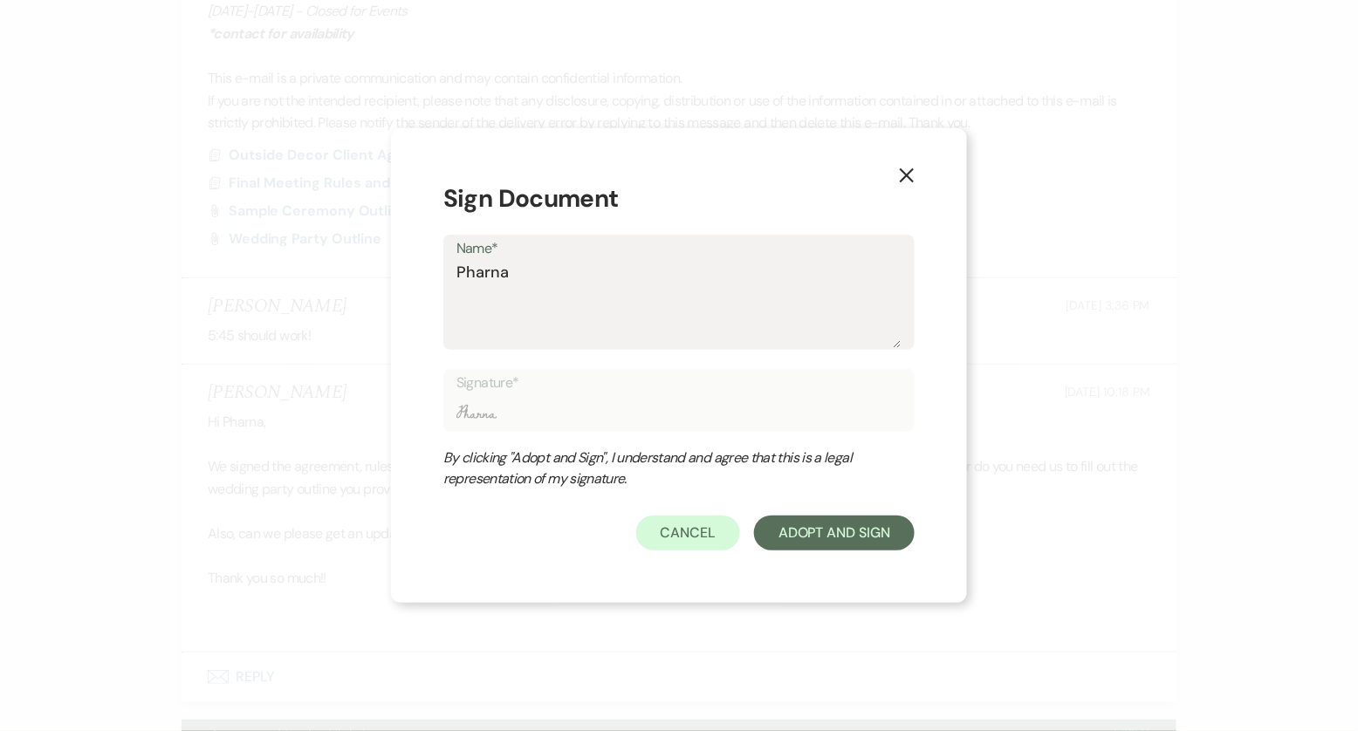
type input "Pharna c"
type textarea "Pharna cC"
type input "Pharna cC"
type textarea "Pharna c"
type input "Pharna c"
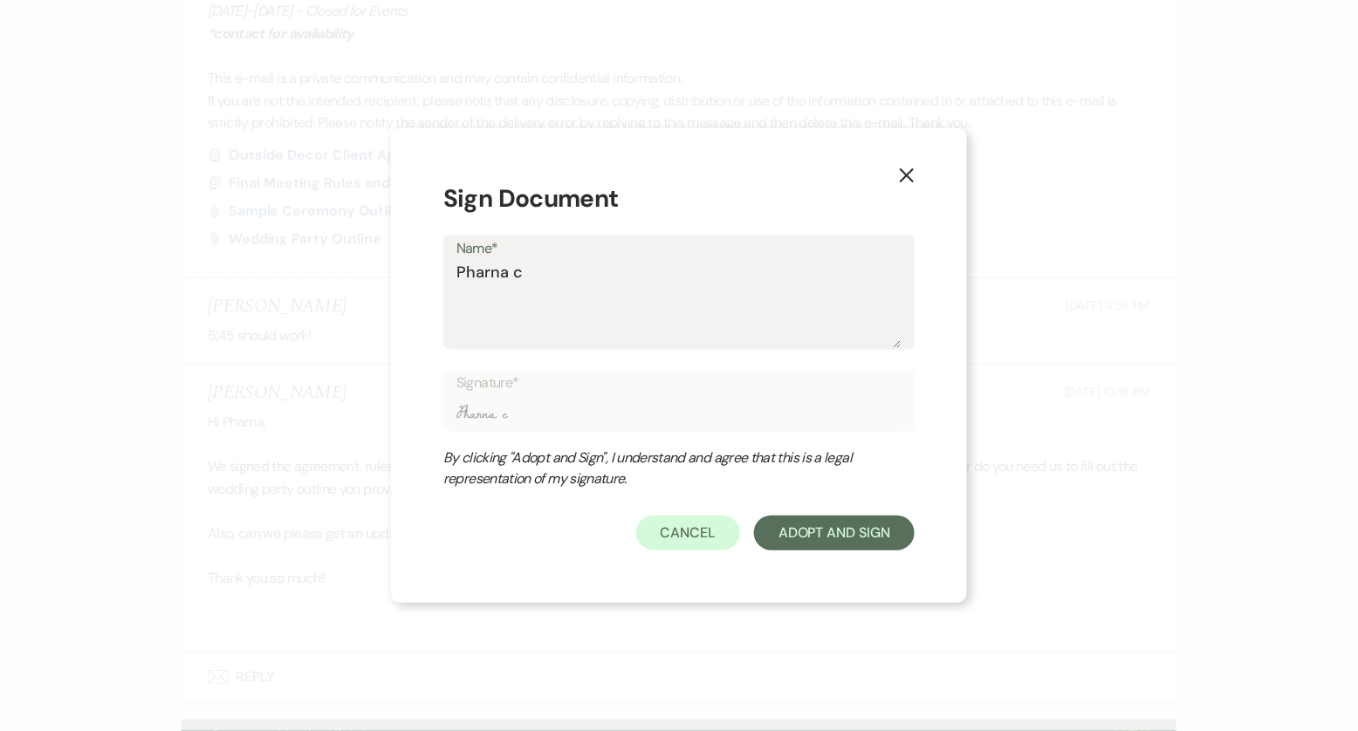
type textarea "Pharna"
type input "Pharna"
type textarea "Pharna C"
type input "Pharna C"
type textarea "Pharna Ch"
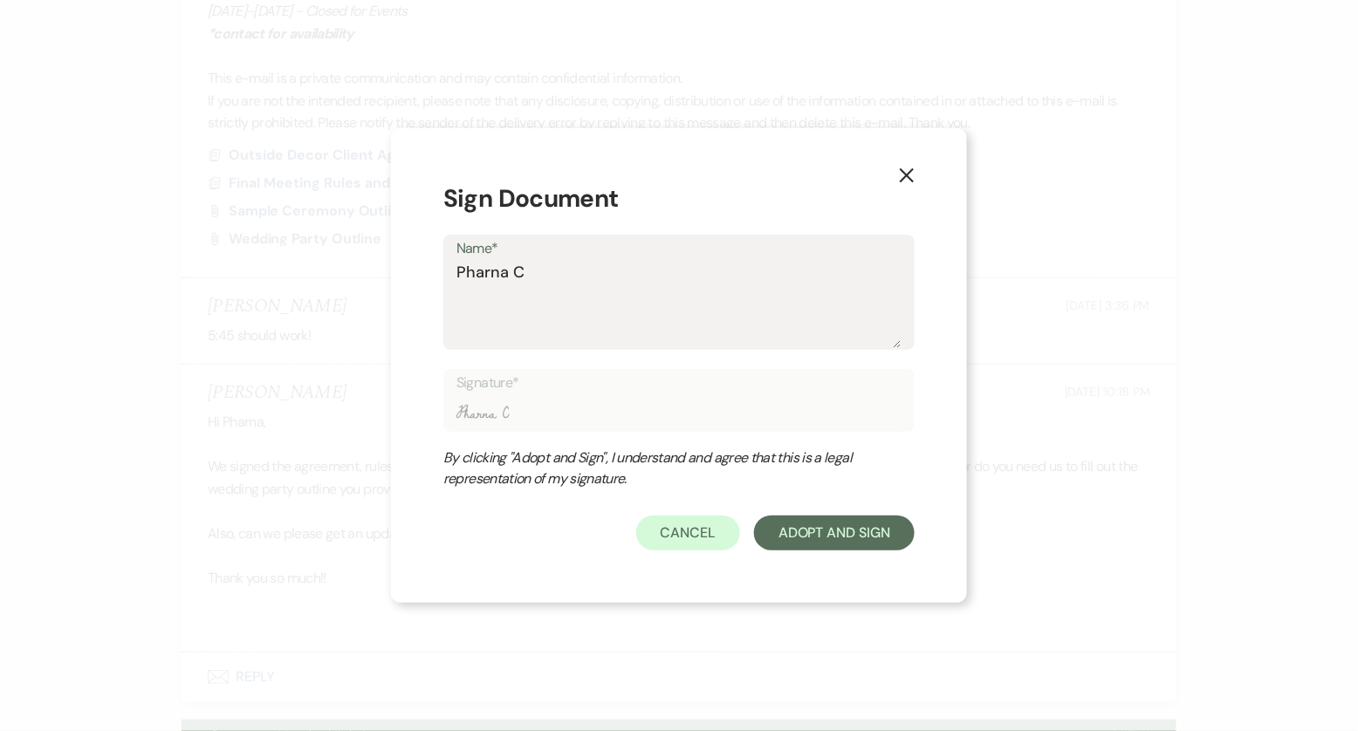
type input "Pharna Ch"
type textarea "Pharna Chu"
type input "Pharna Chu"
type textarea "Pharna Chuo"
type input "Pharna Chuo"
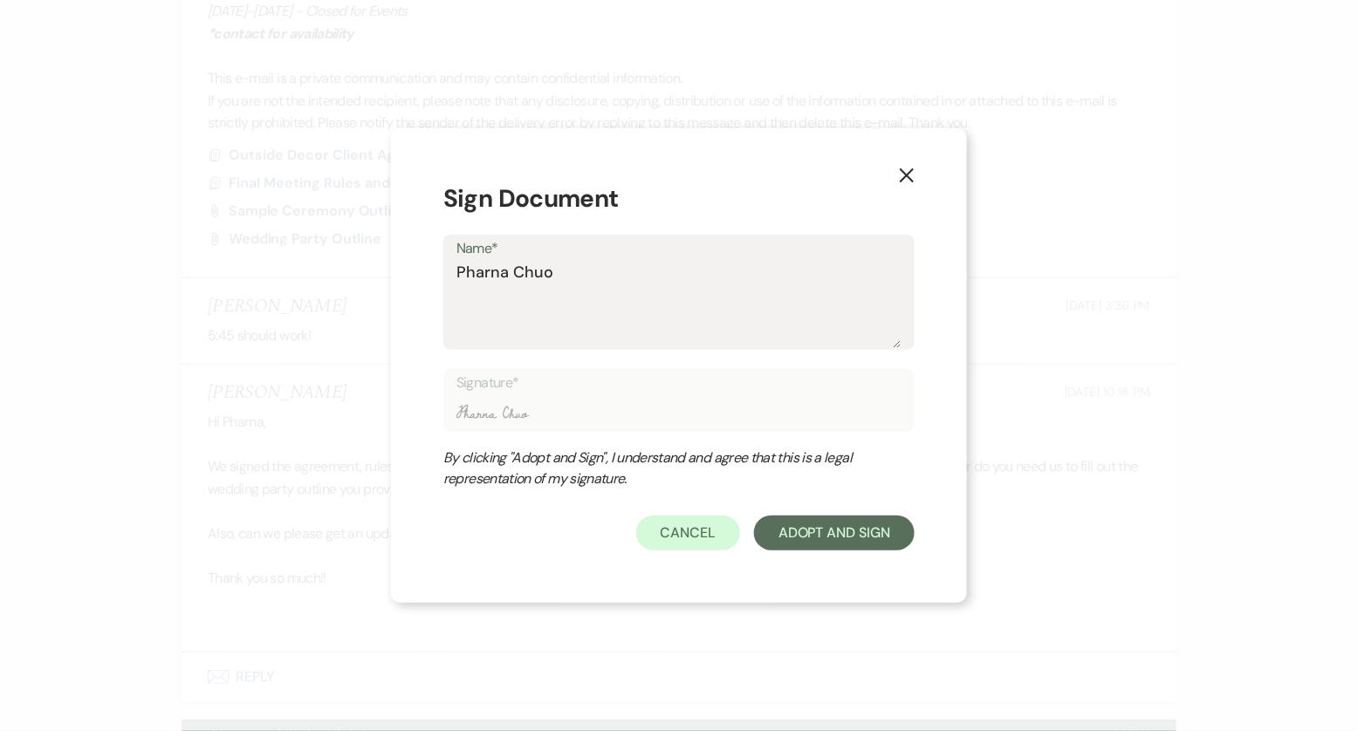
type textarea "Pharna Chuoo"
type input "Pharna Chuoo"
type textarea "Pharna Chuool"
type input "Pharna Chuool"
type textarea "Pharna Chuoo"
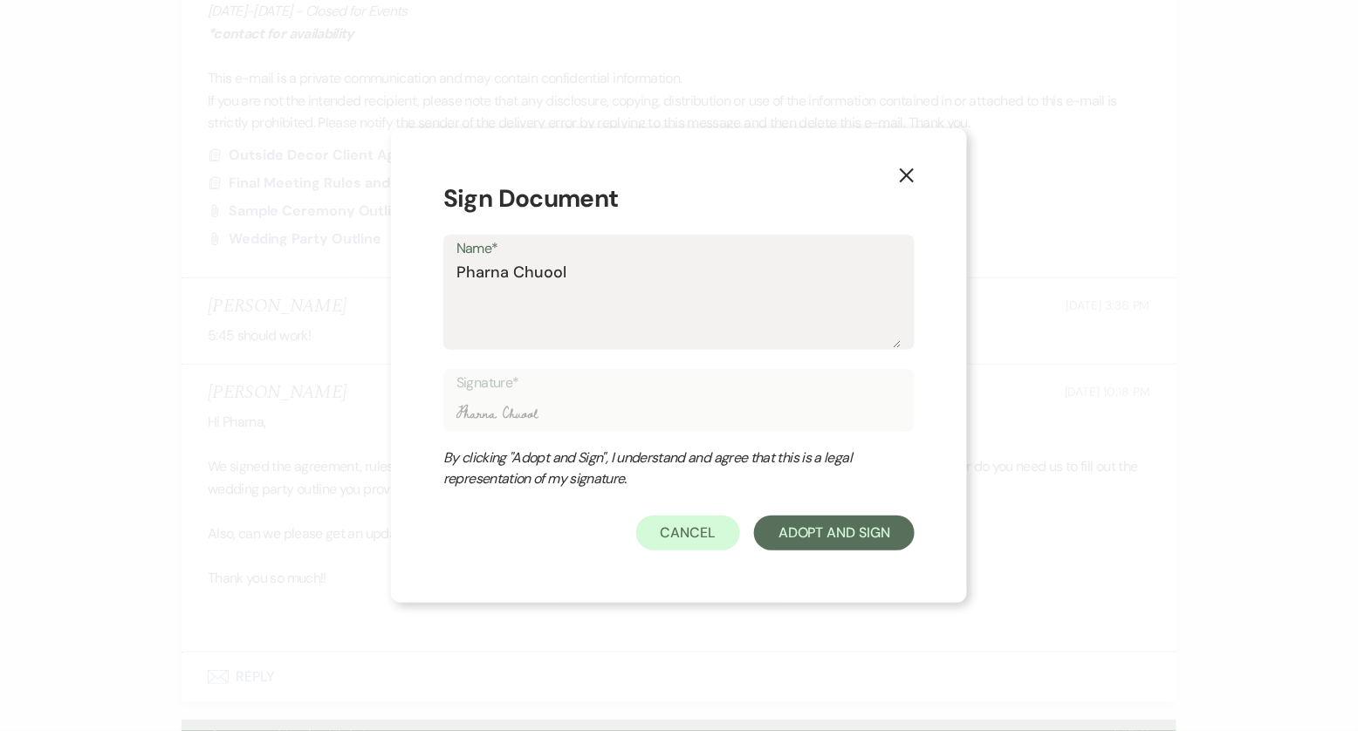
type input "Pharna Chuoo"
type textarea "Pharna Chuo"
type input "Pharna Chuo"
type textarea "Pharna Chuol"
type input "Pharna Chuol"
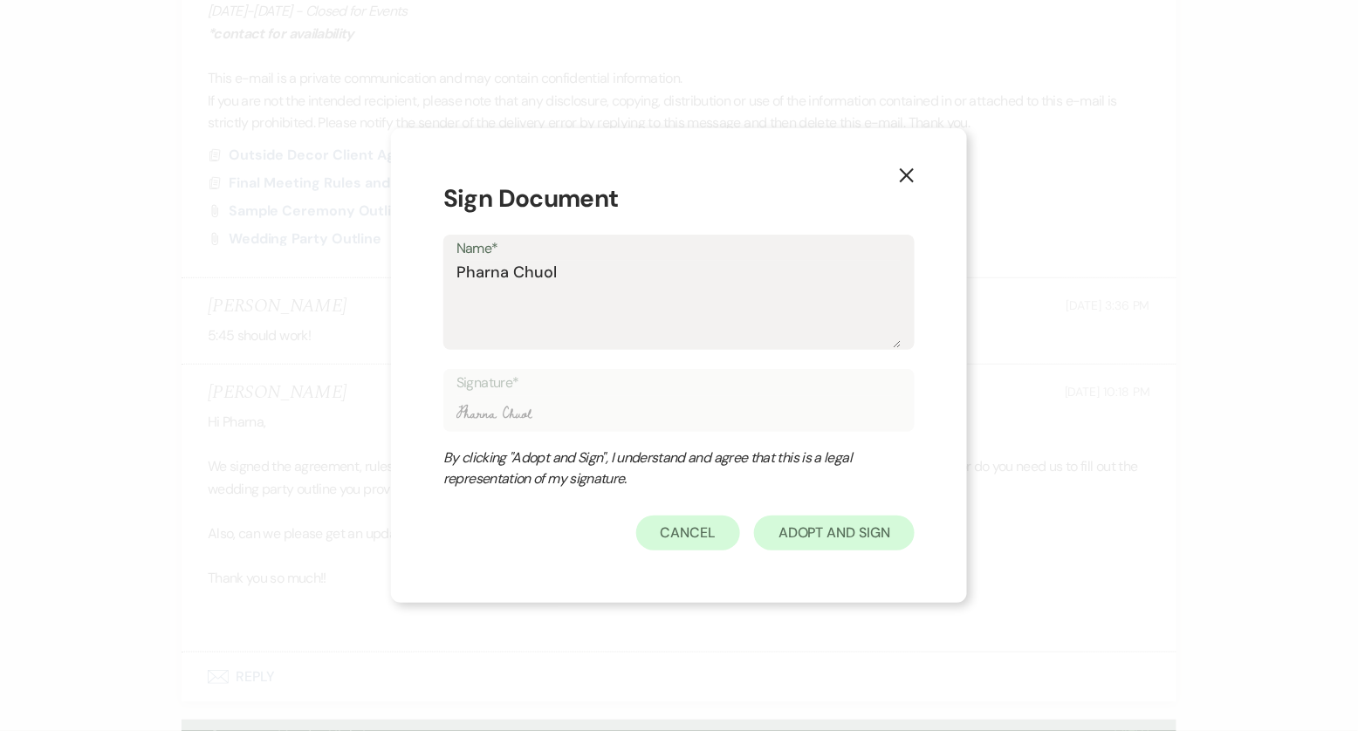
type textarea "Pharna Chuol"
click at [803, 527] on button "Adopt And Sign" at bounding box center [834, 533] width 161 height 35
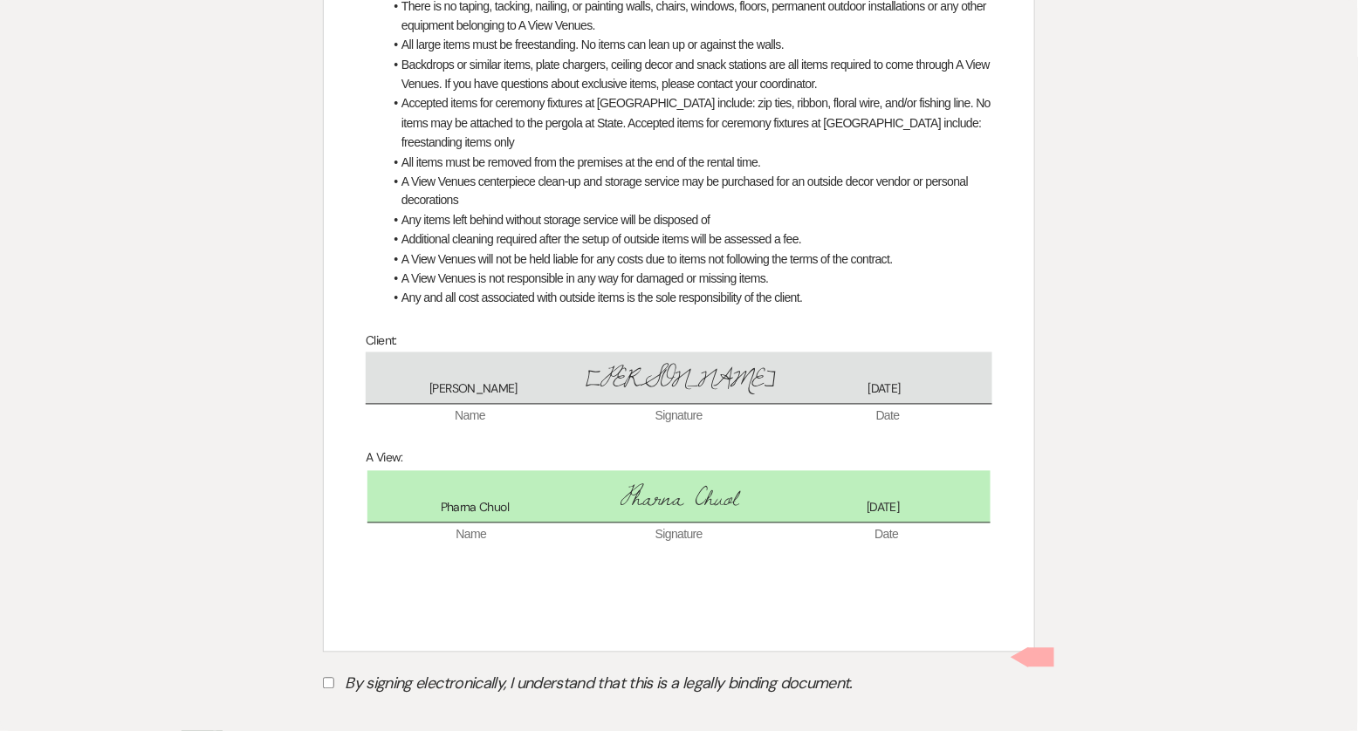
scroll to position [834, 0]
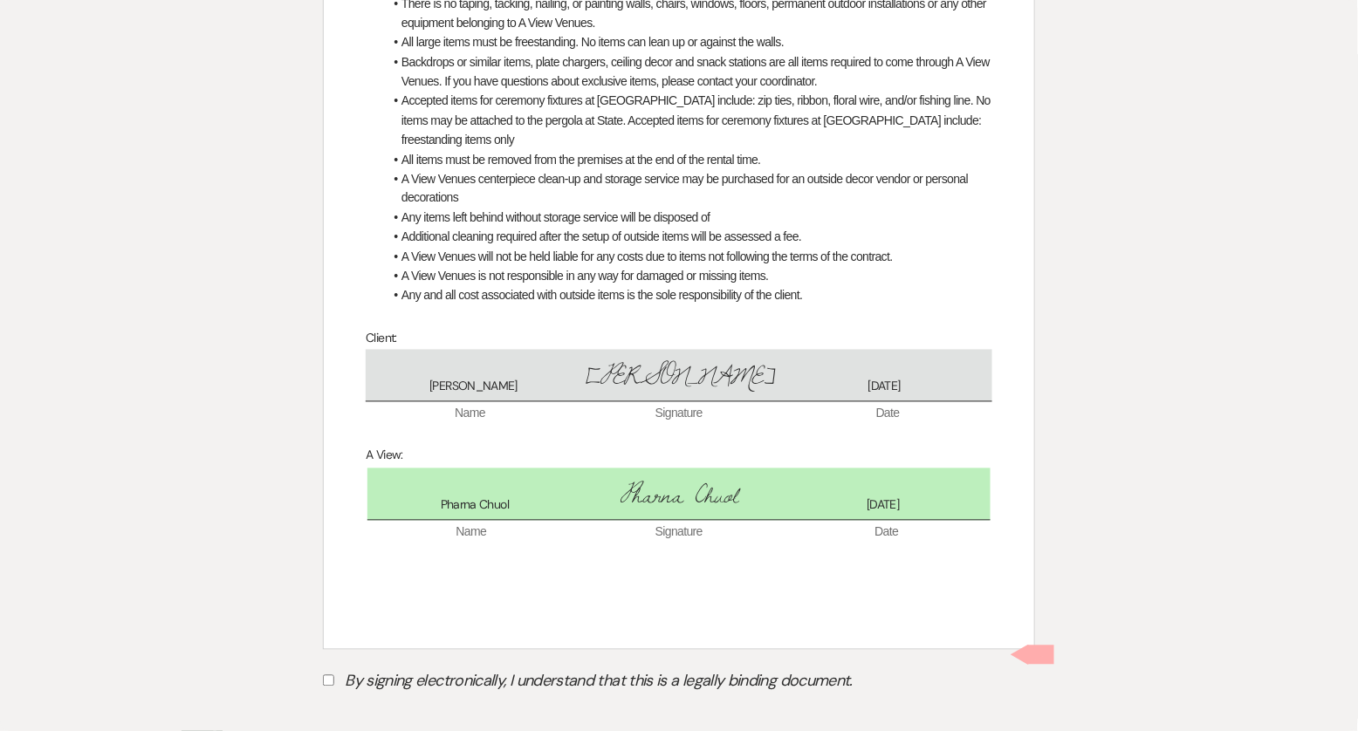
click at [448, 669] on label "By signing electronically, I understand that this is a legally binding document." at bounding box center [679, 684] width 712 height 33
click at [334, 676] on input "By signing electronically, I understand that this is a legally binding document." at bounding box center [328, 681] width 11 height 11
checkbox input "true"
click at [393, 710] on button "Submit" at bounding box center [384, 725] width 122 height 31
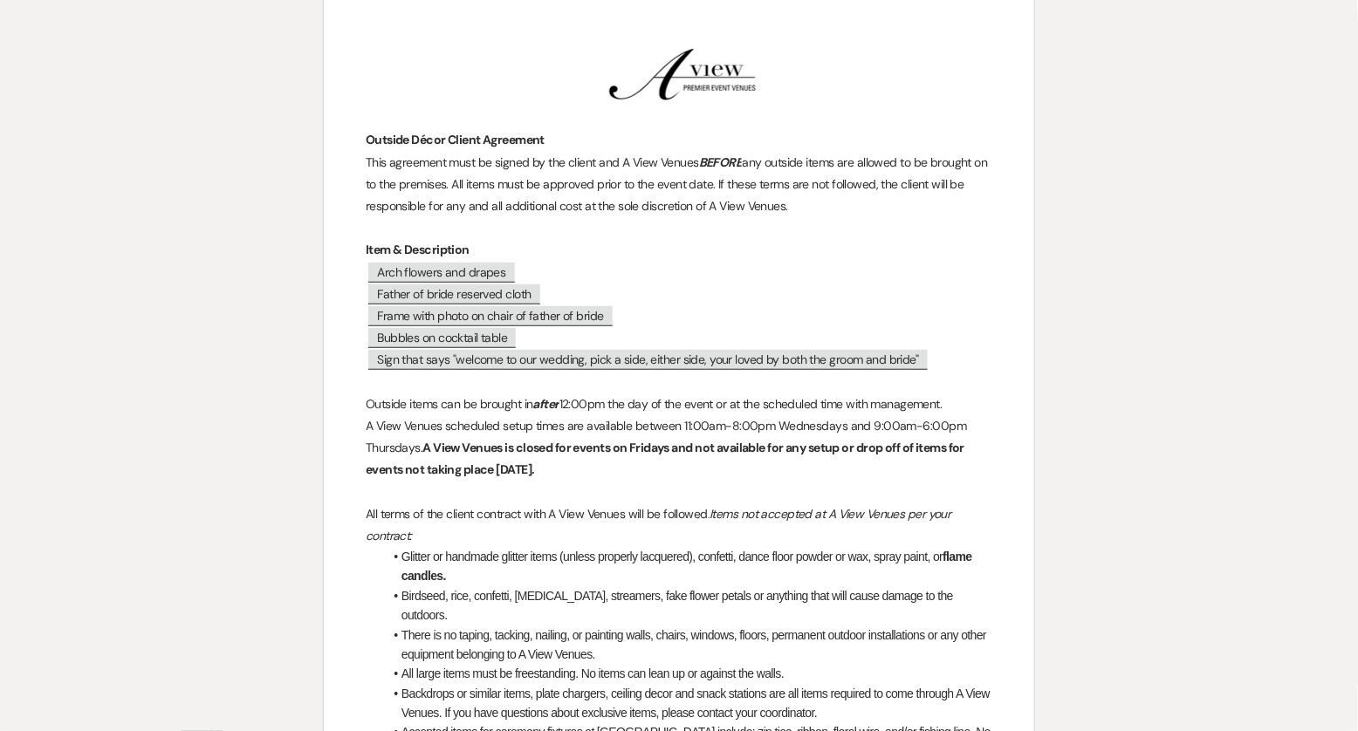
scroll to position [0, 0]
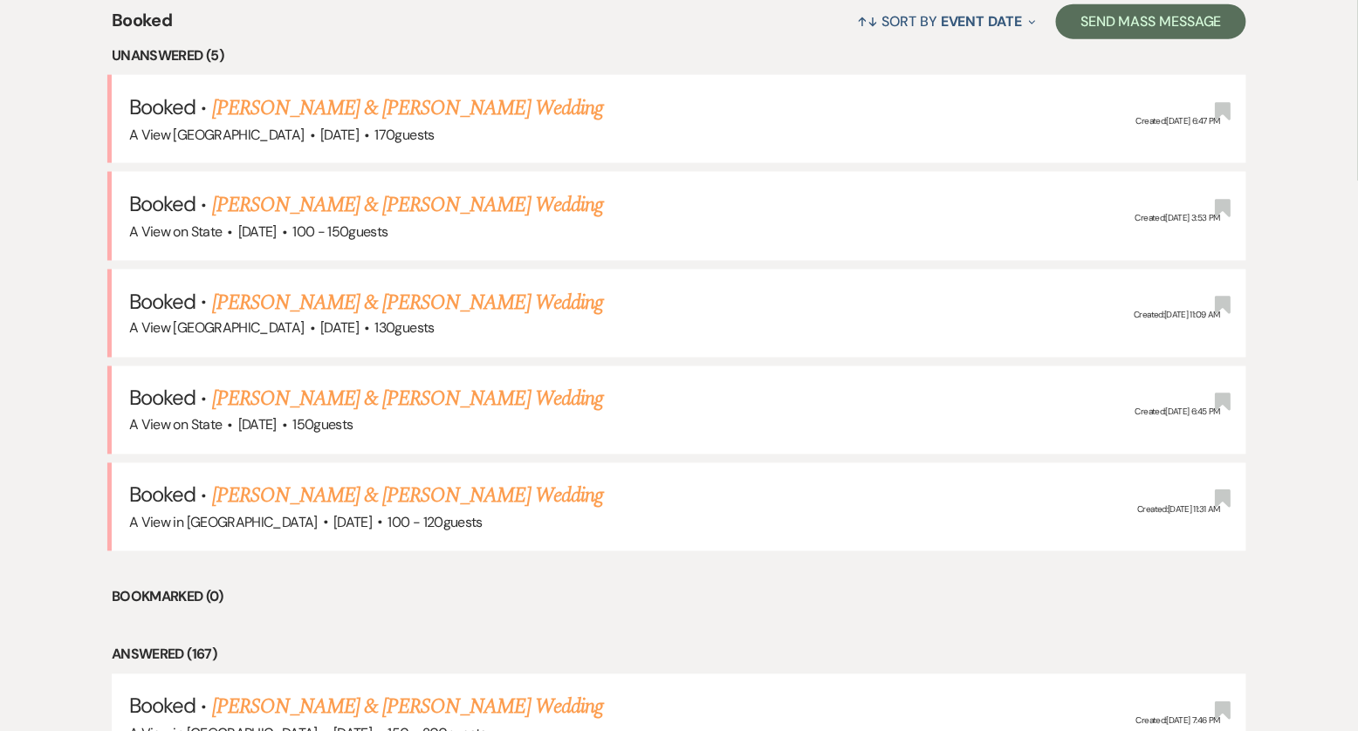
scroll to position [748, 0]
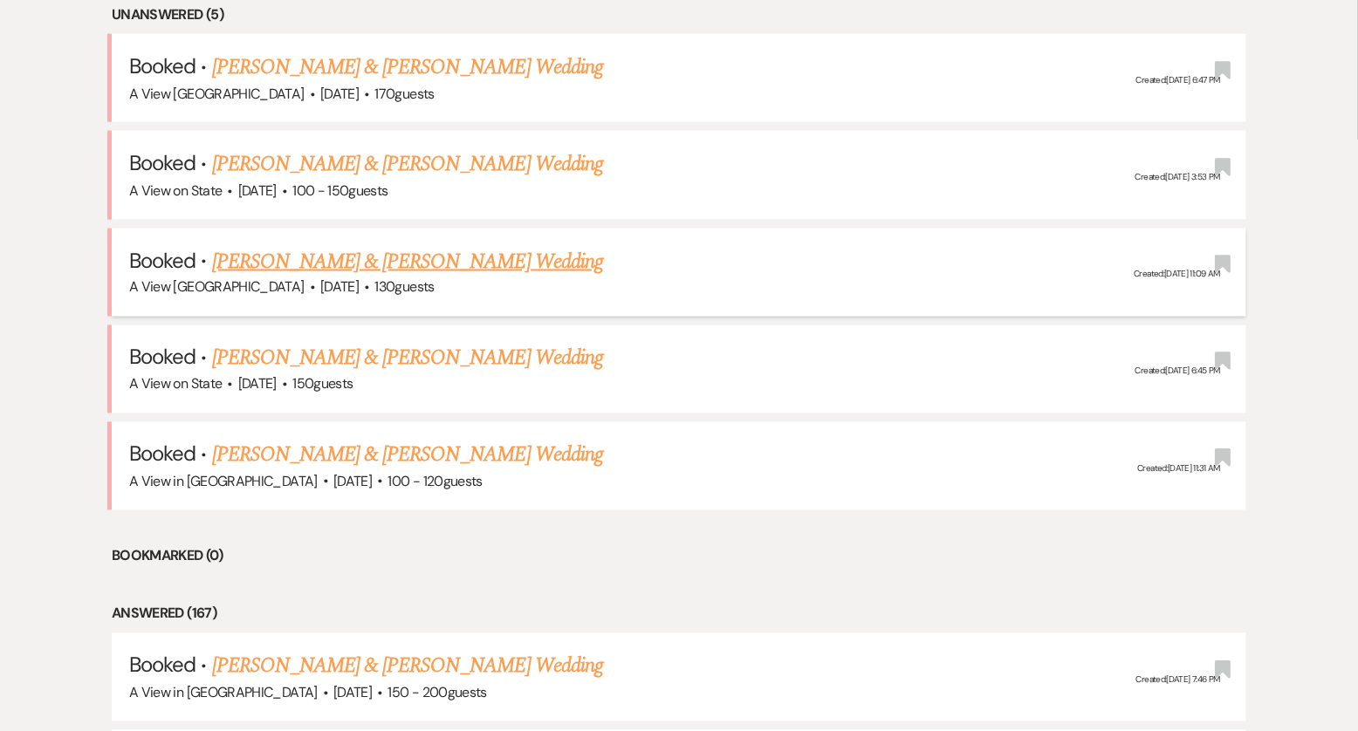
click at [412, 256] on link "[PERSON_NAME] & [PERSON_NAME] Wedding" at bounding box center [407, 261] width 391 height 31
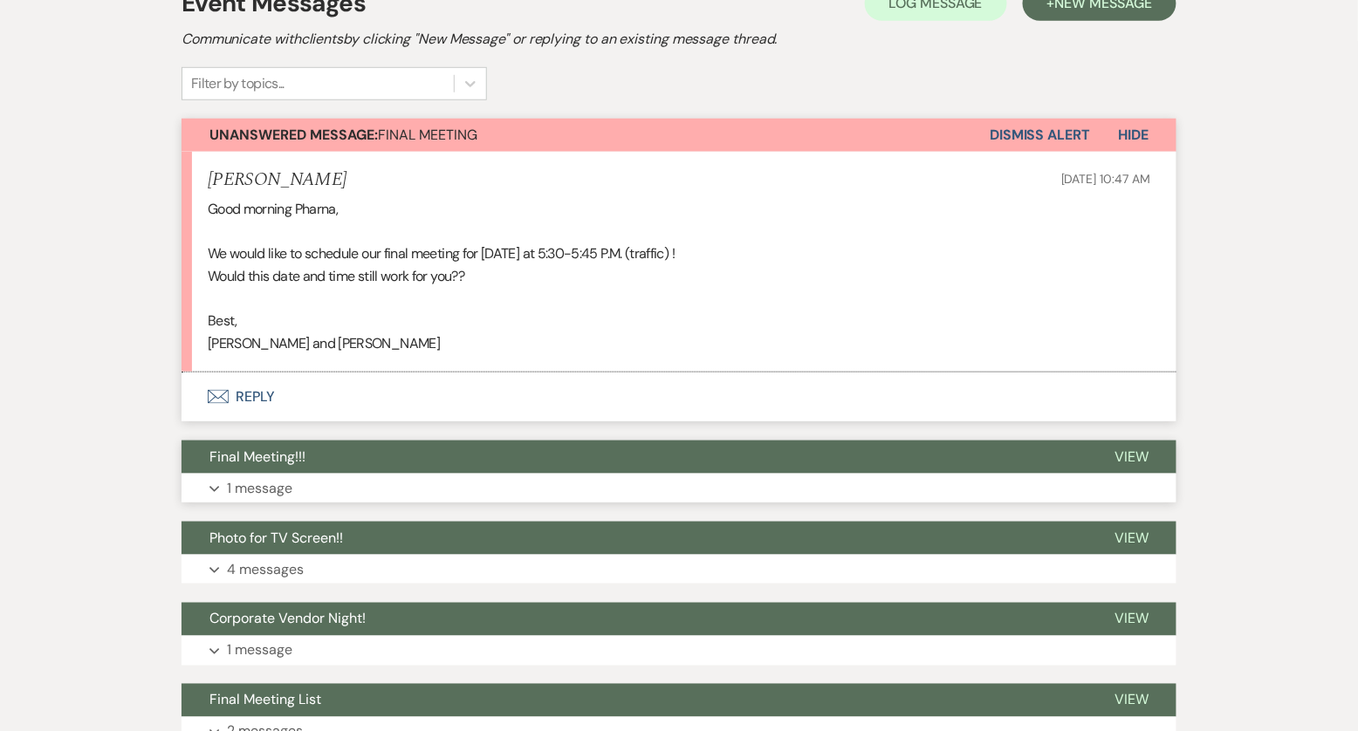
click at [443, 476] on button "Expand 1 message" at bounding box center [679, 489] width 995 height 30
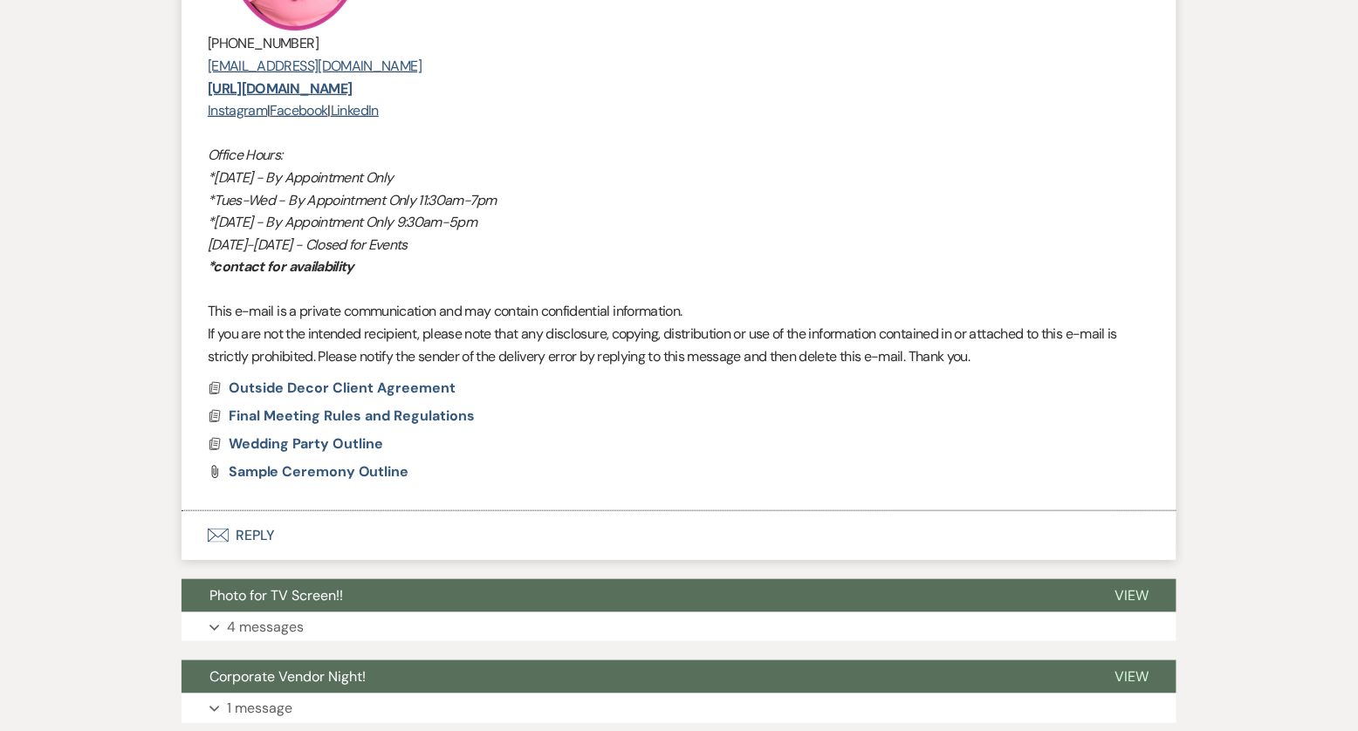
scroll to position [2309, 0]
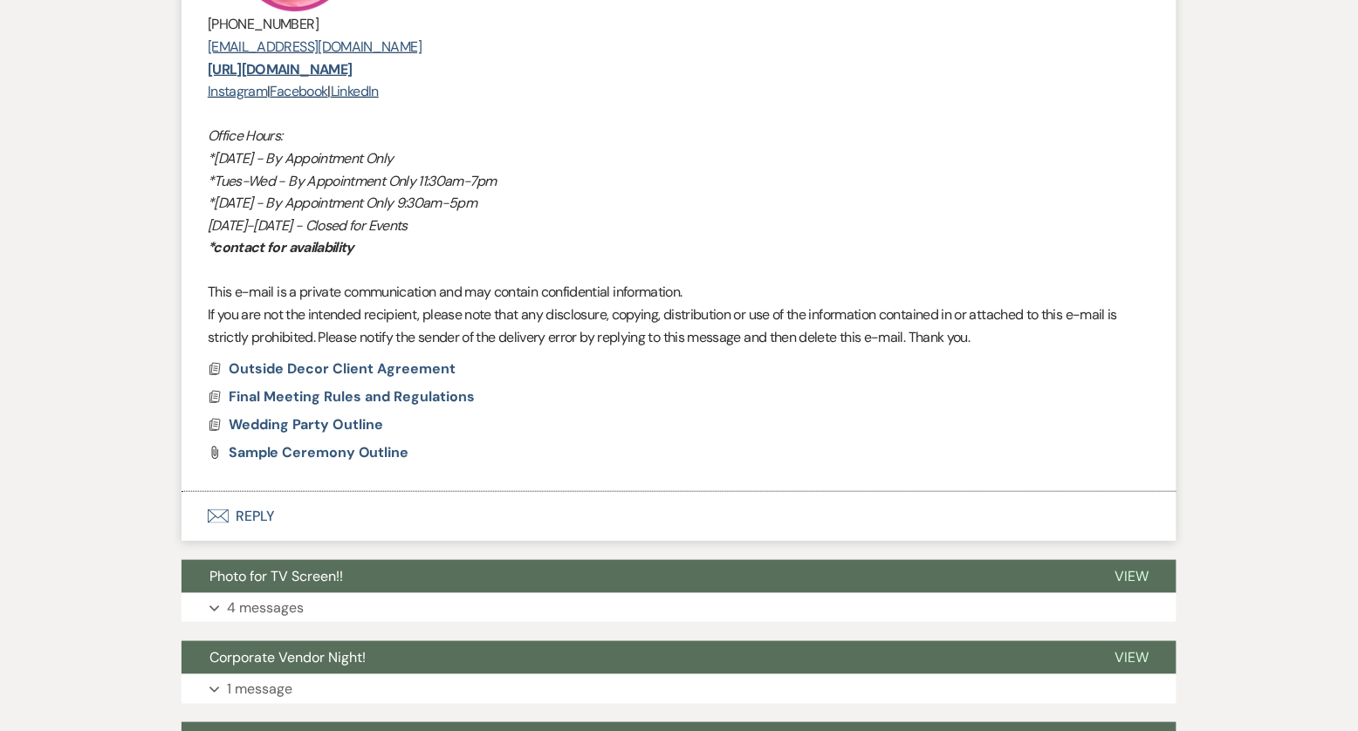
click at [321, 510] on button "Envelope Reply" at bounding box center [679, 516] width 995 height 49
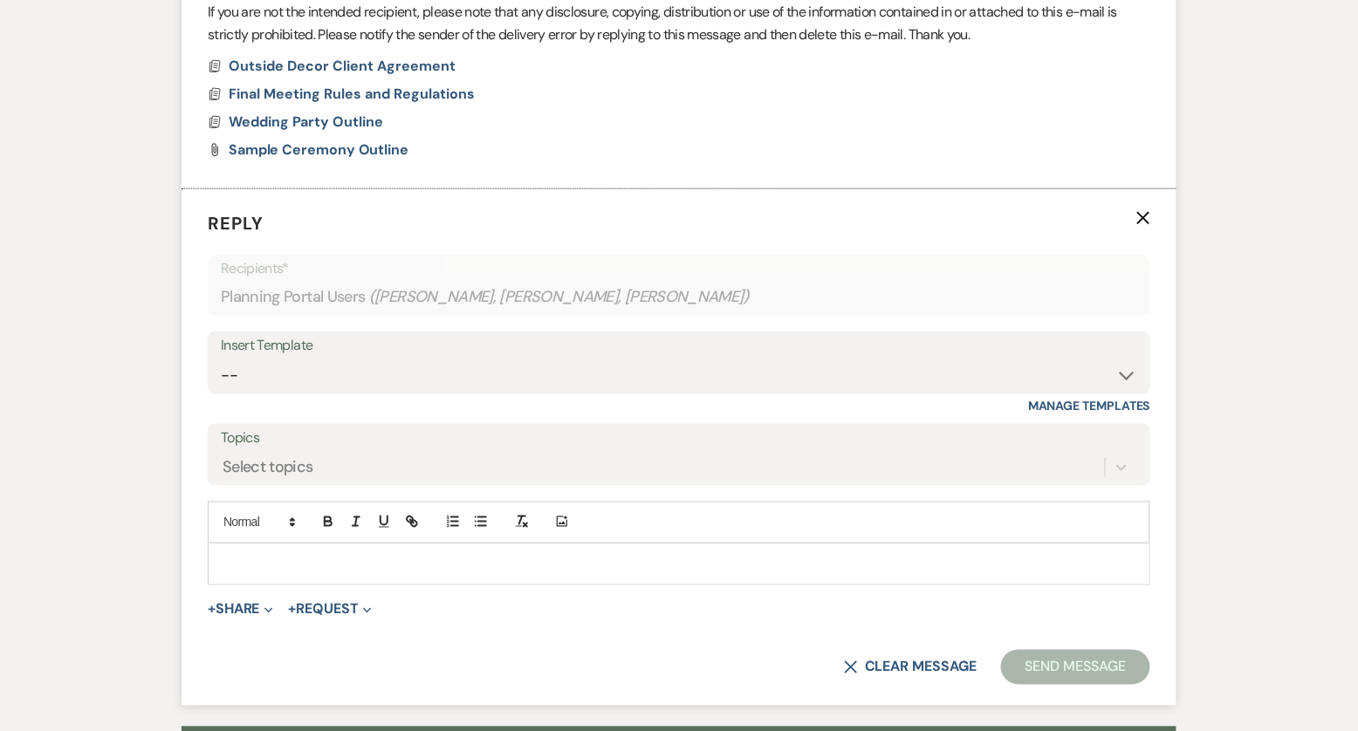
scroll to position [2613, 0]
click at [363, 371] on select "-- Tour Confirmation Contract (Pre-Booked Leads) Out of office Inquiry Email Al…" at bounding box center [679, 375] width 917 height 34
select select "3373"
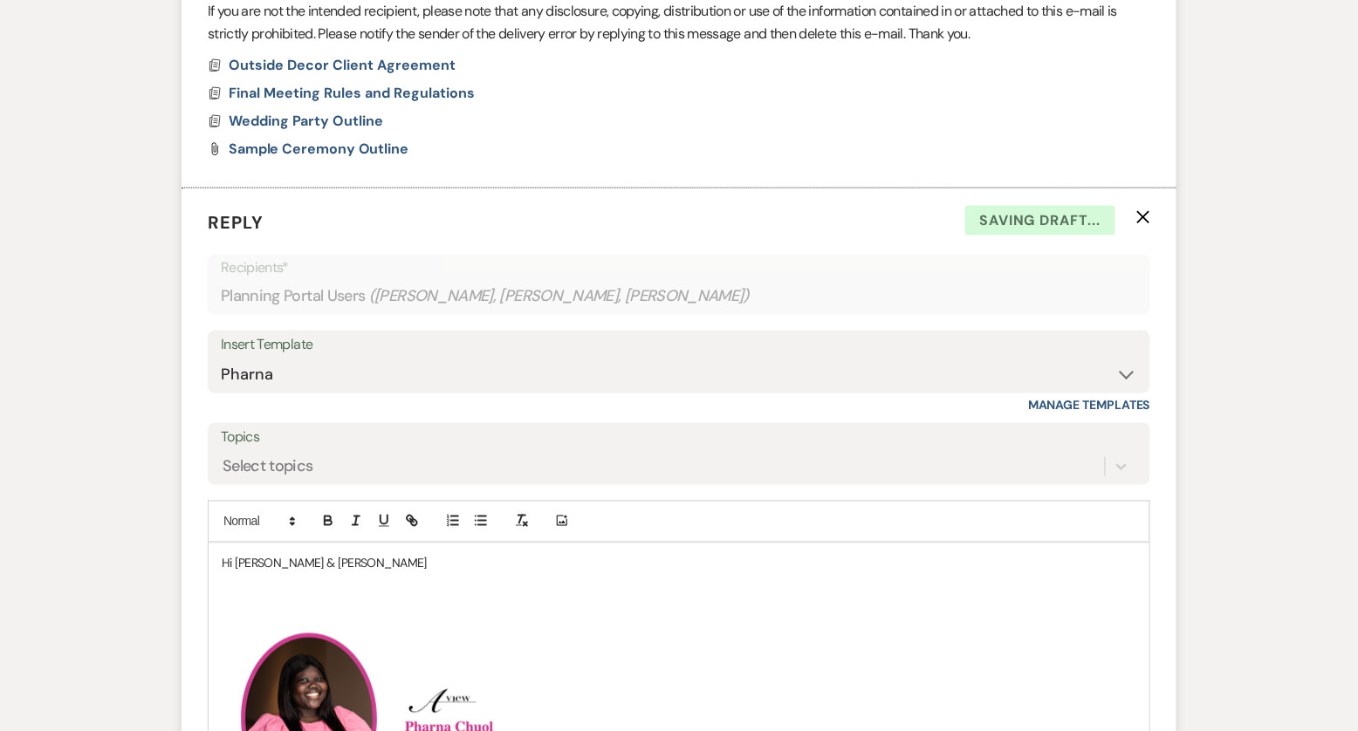
click at [327, 564] on p "Hi Kristie & Ethan" at bounding box center [679, 563] width 915 height 19
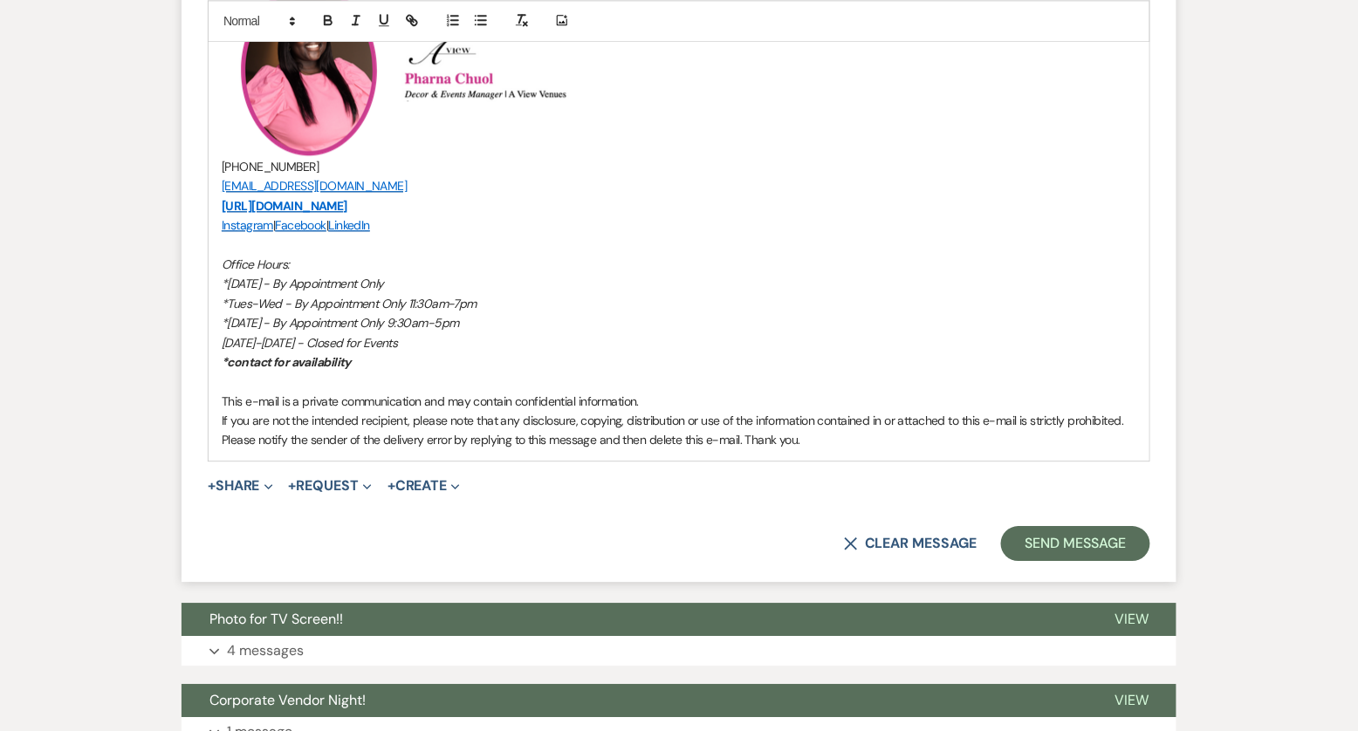
scroll to position [3341, 0]
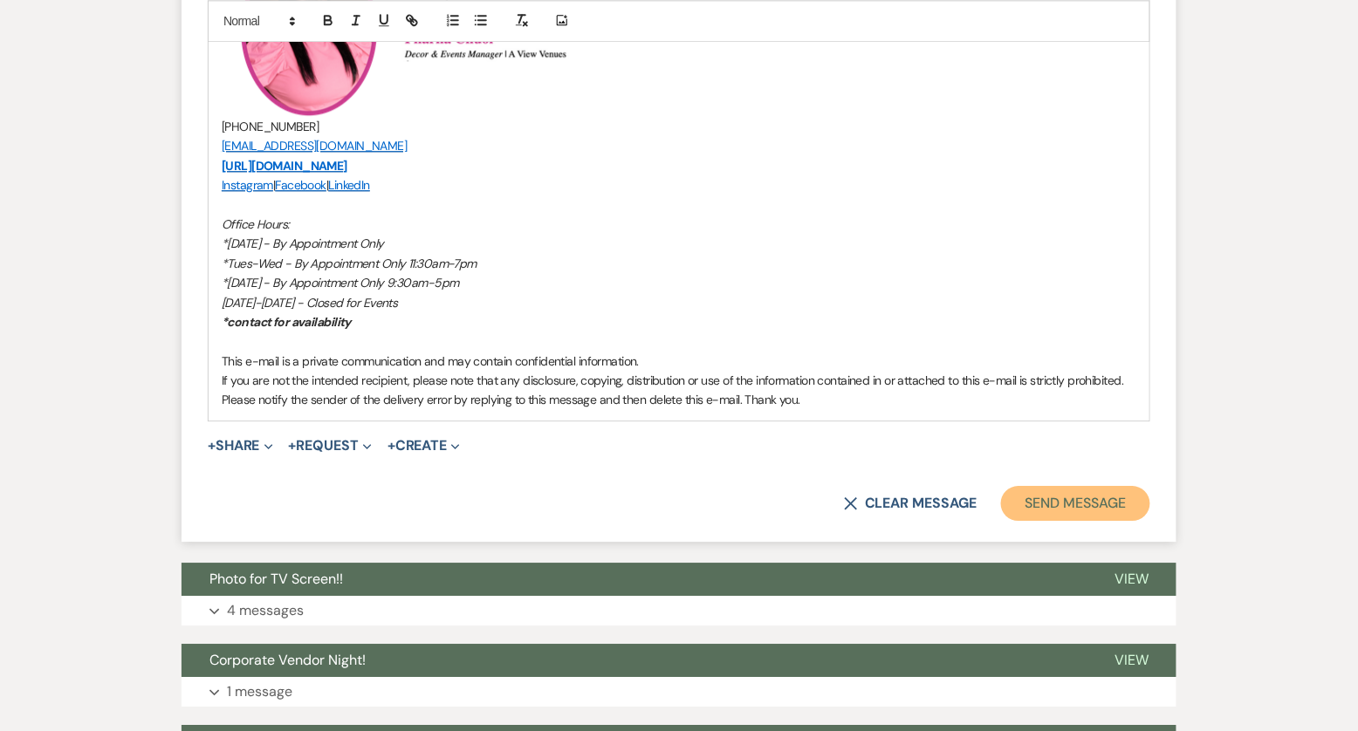
click at [1046, 506] on button "Send Message" at bounding box center [1075, 503] width 149 height 35
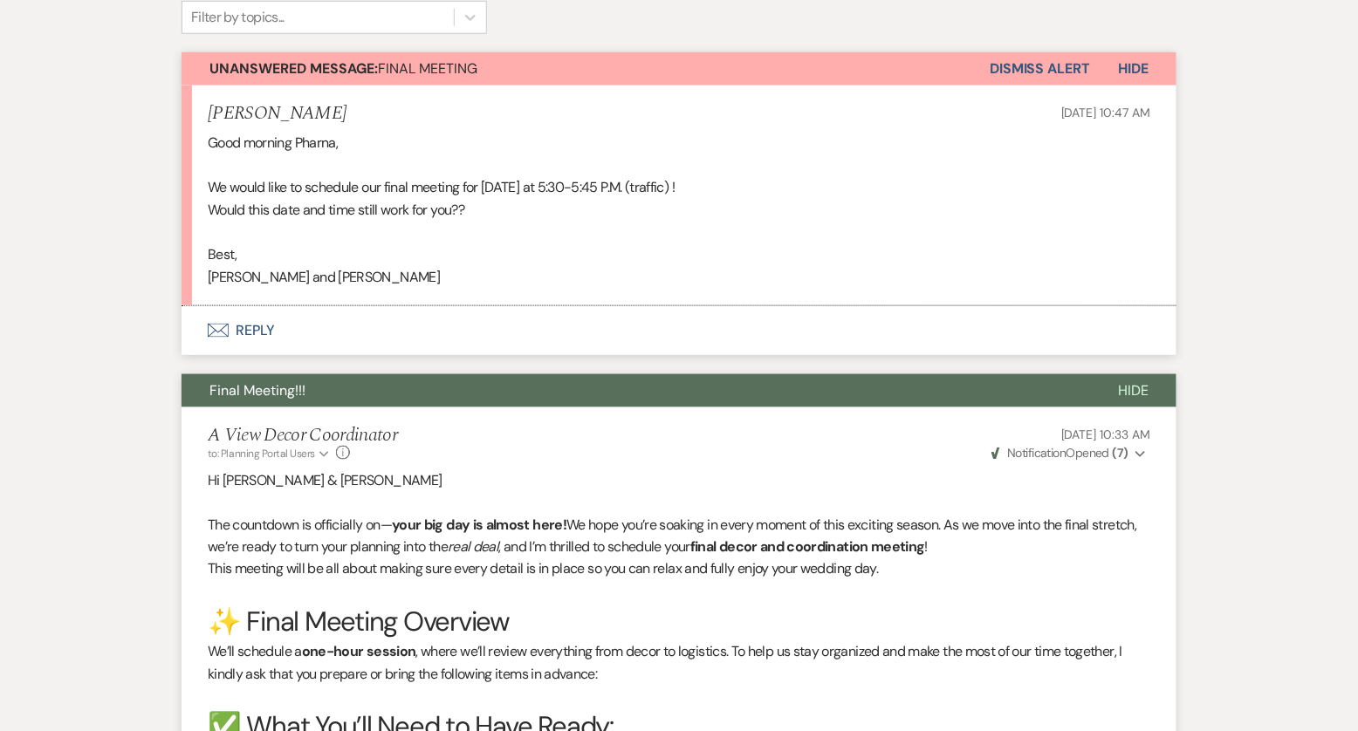
scroll to position [0, 0]
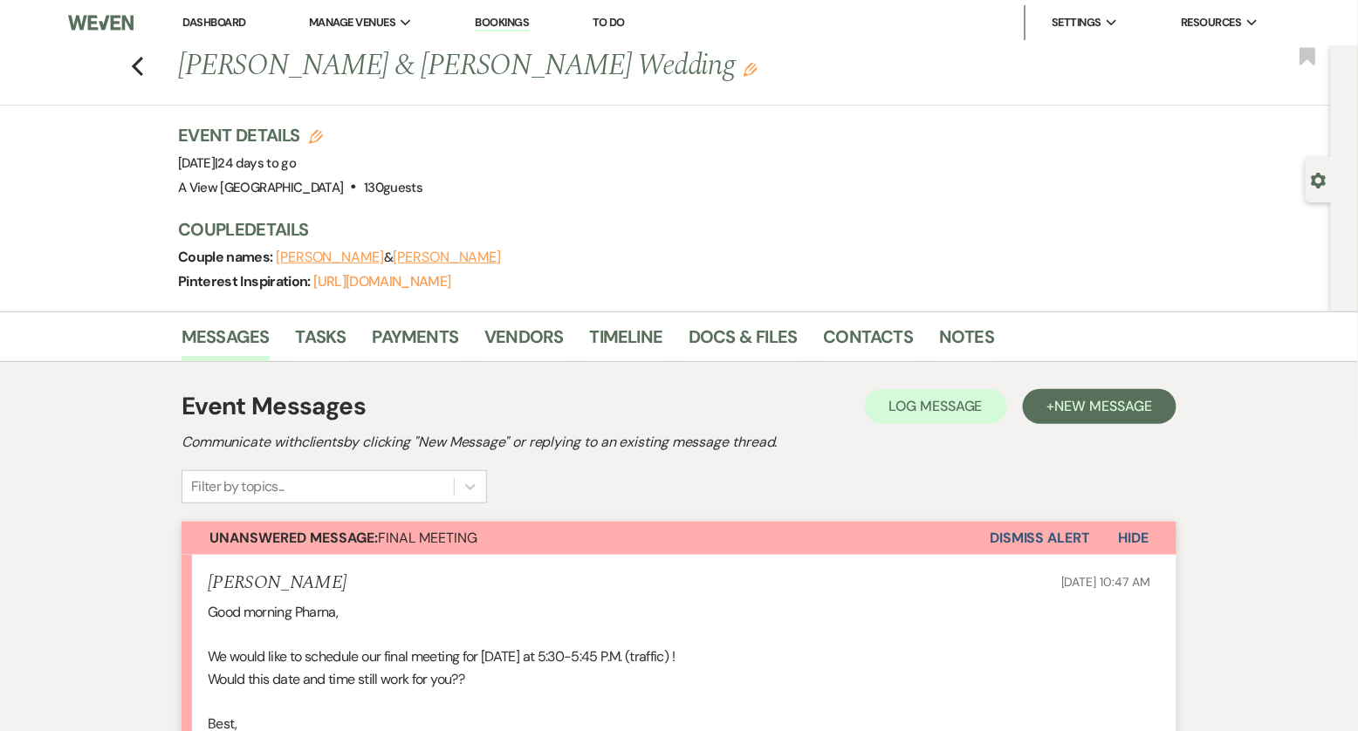
click at [1024, 539] on button "Dismiss Alert" at bounding box center [1040, 538] width 100 height 33
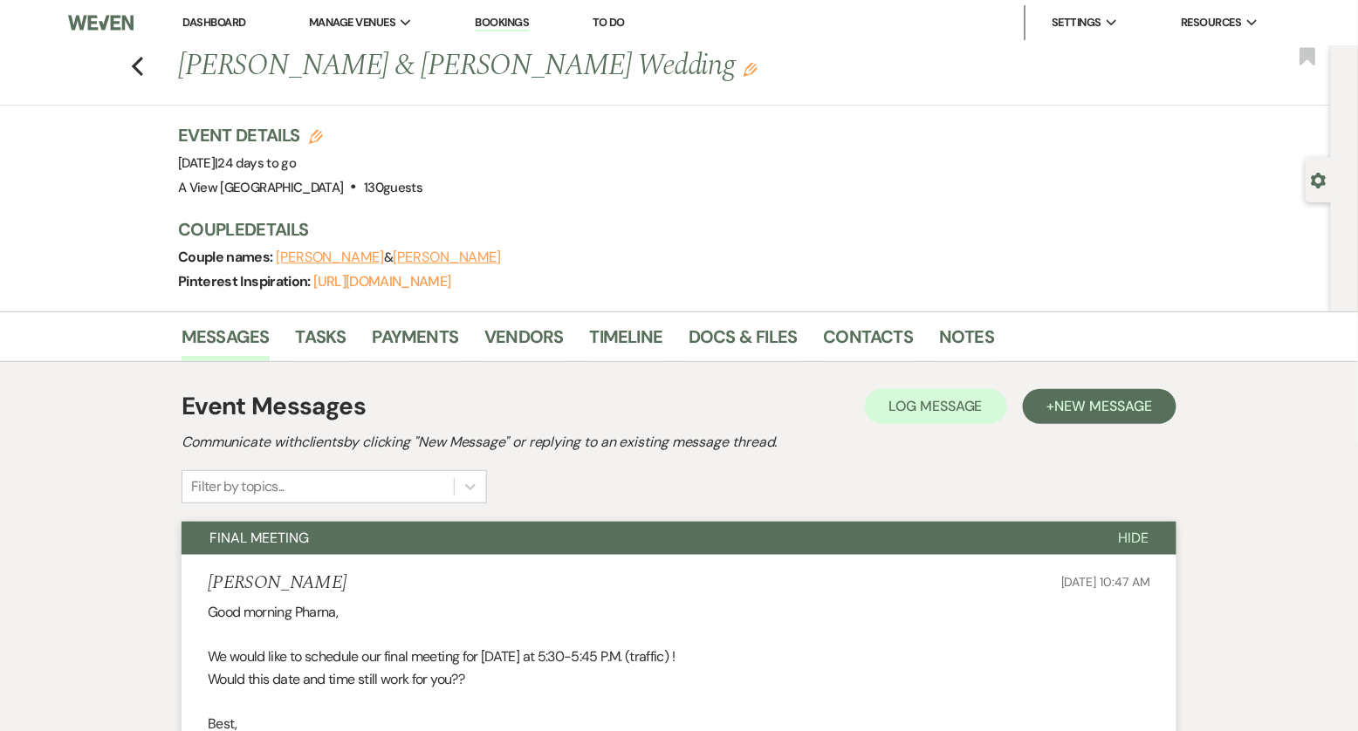
click at [127, 57] on div "Previous Kristie Gutierrez & Ethan Hinton's Wedding Edit Bookmark" at bounding box center [661, 75] width 1340 height 60
click at [134, 61] on icon "Previous" at bounding box center [137, 66] width 13 height 21
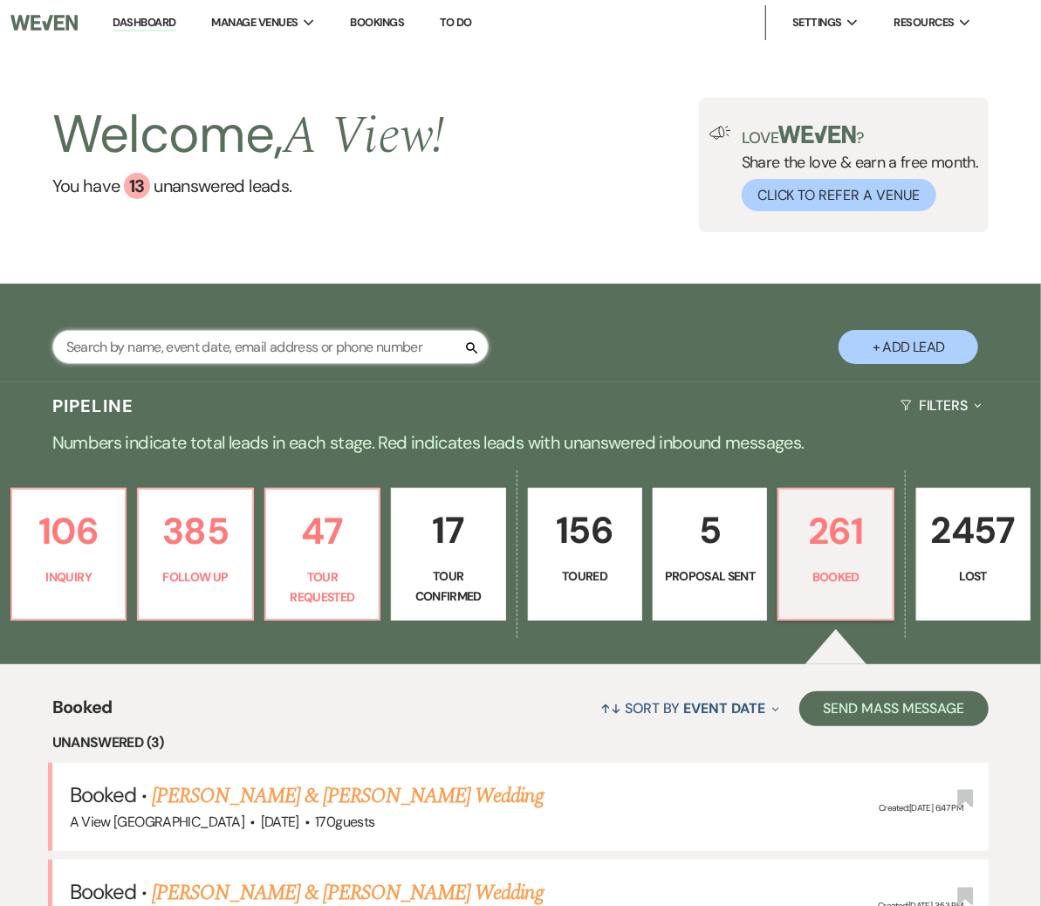
click at [222, 350] on input "text" at bounding box center [270, 347] width 436 height 34
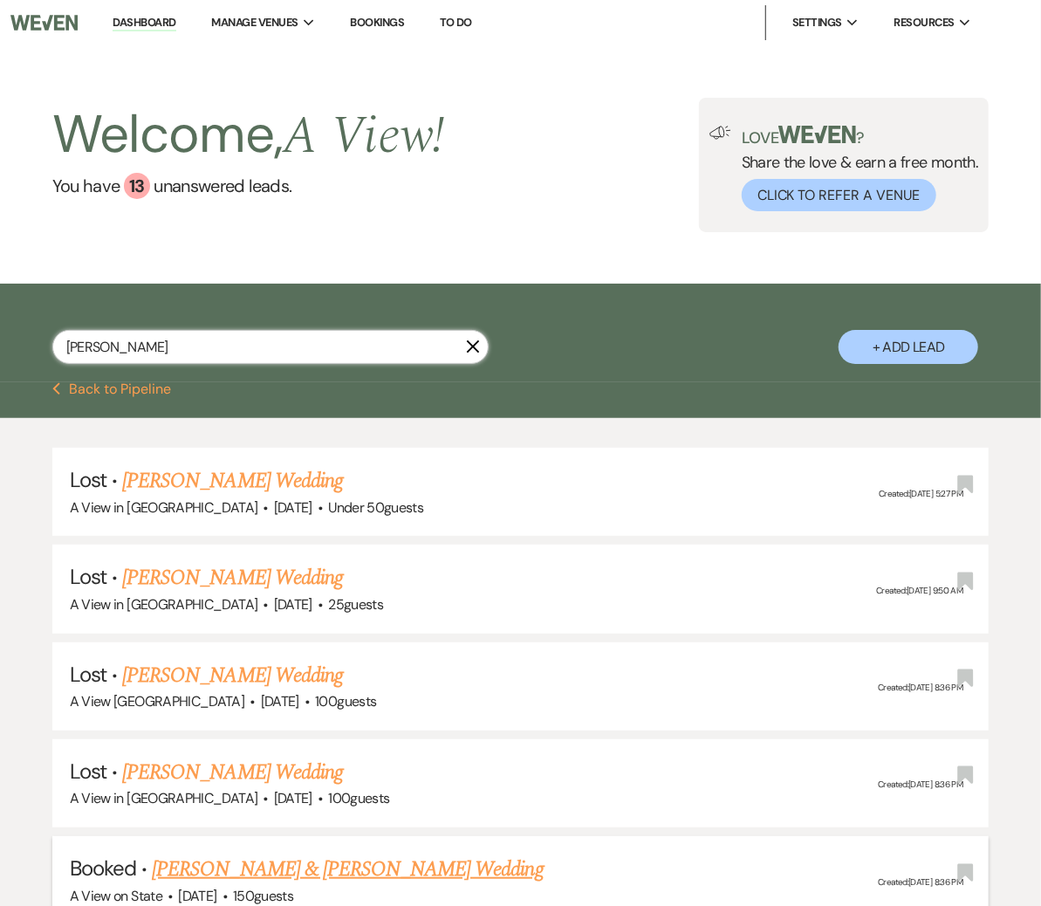
type input "brenna"
click at [223, 731] on link "[PERSON_NAME] & [PERSON_NAME] Wedding" at bounding box center [347, 869] width 391 height 31
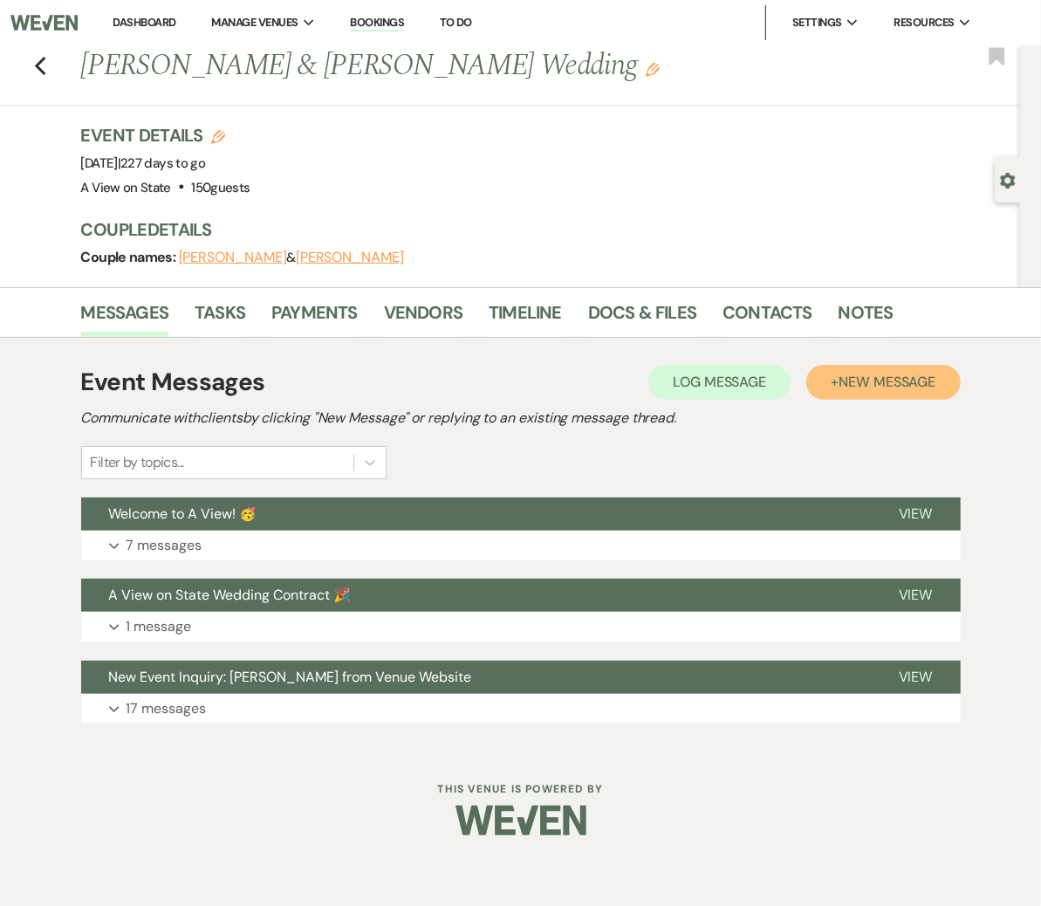
click at [837, 390] on button "+ New Message" at bounding box center [884, 382] width 154 height 35
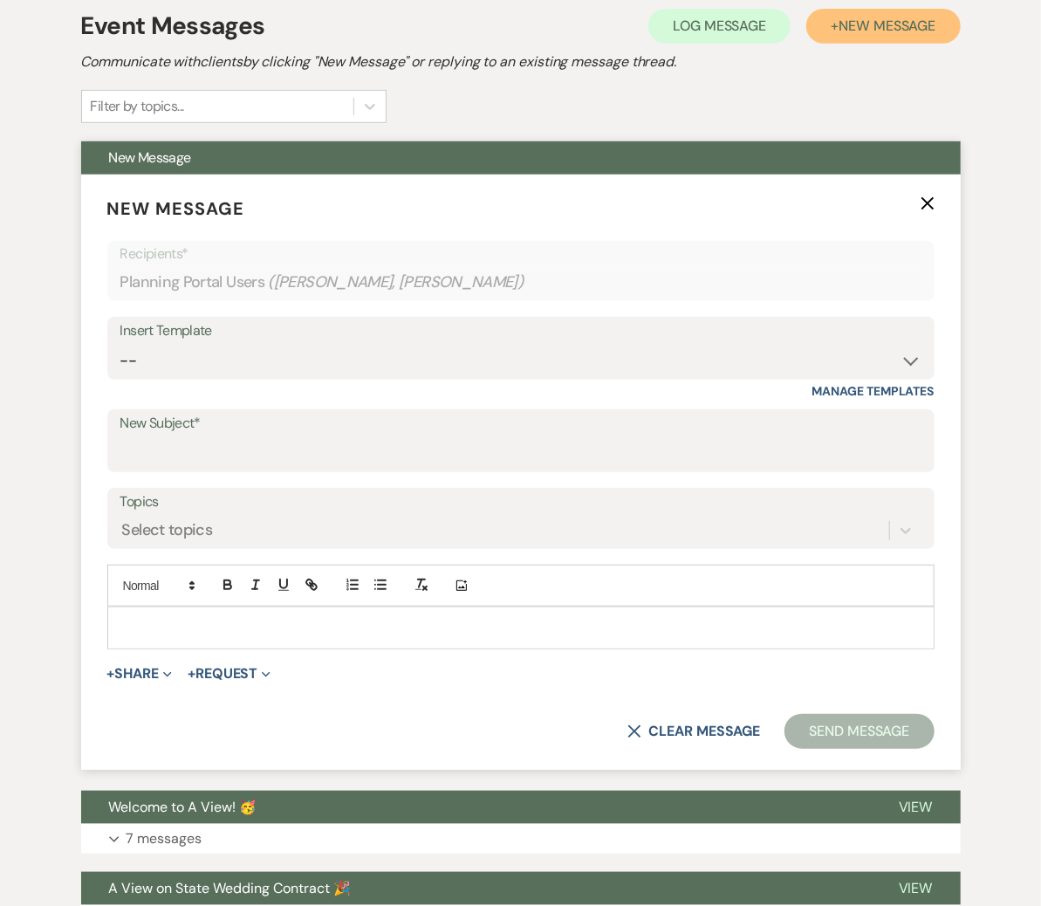
scroll to position [359, 0]
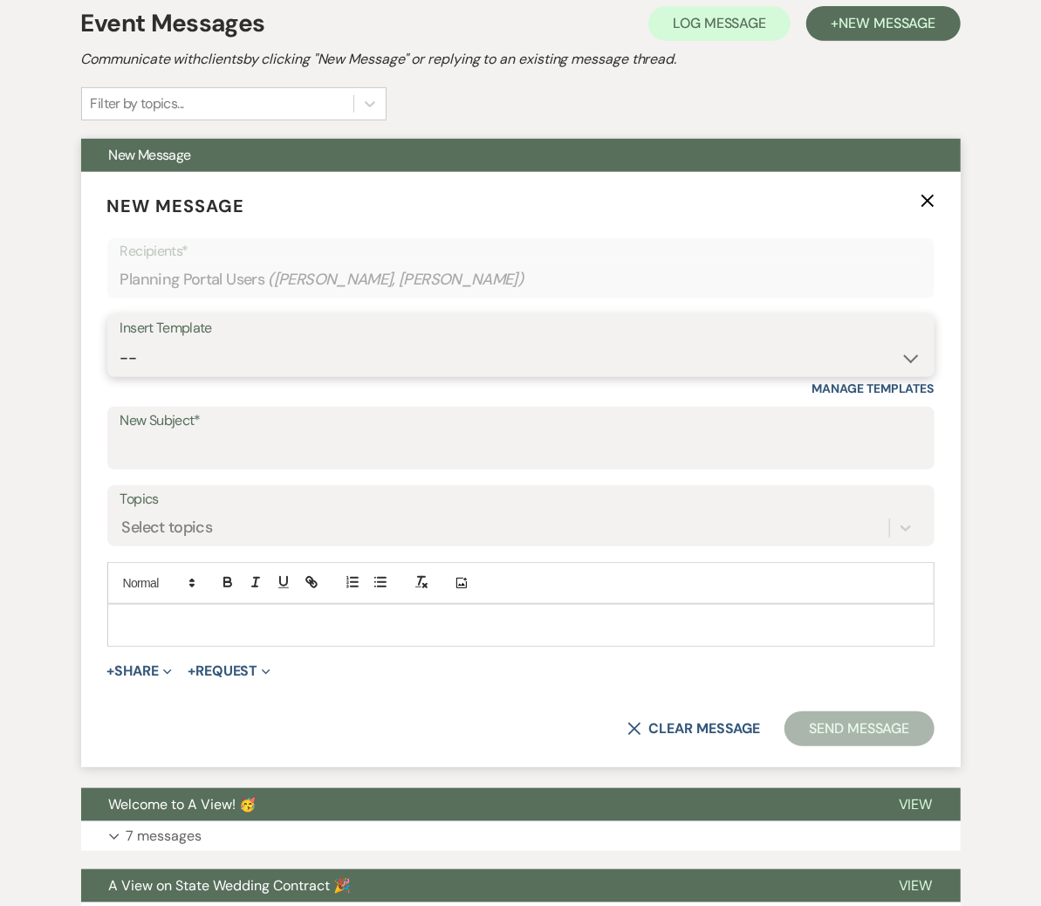
click at [499, 359] on select "-- Tour Confirmation Contract (Pre-Booked Leads) Out of office Inquiry Email Al…" at bounding box center [520, 358] width 801 height 34
select select "3704"
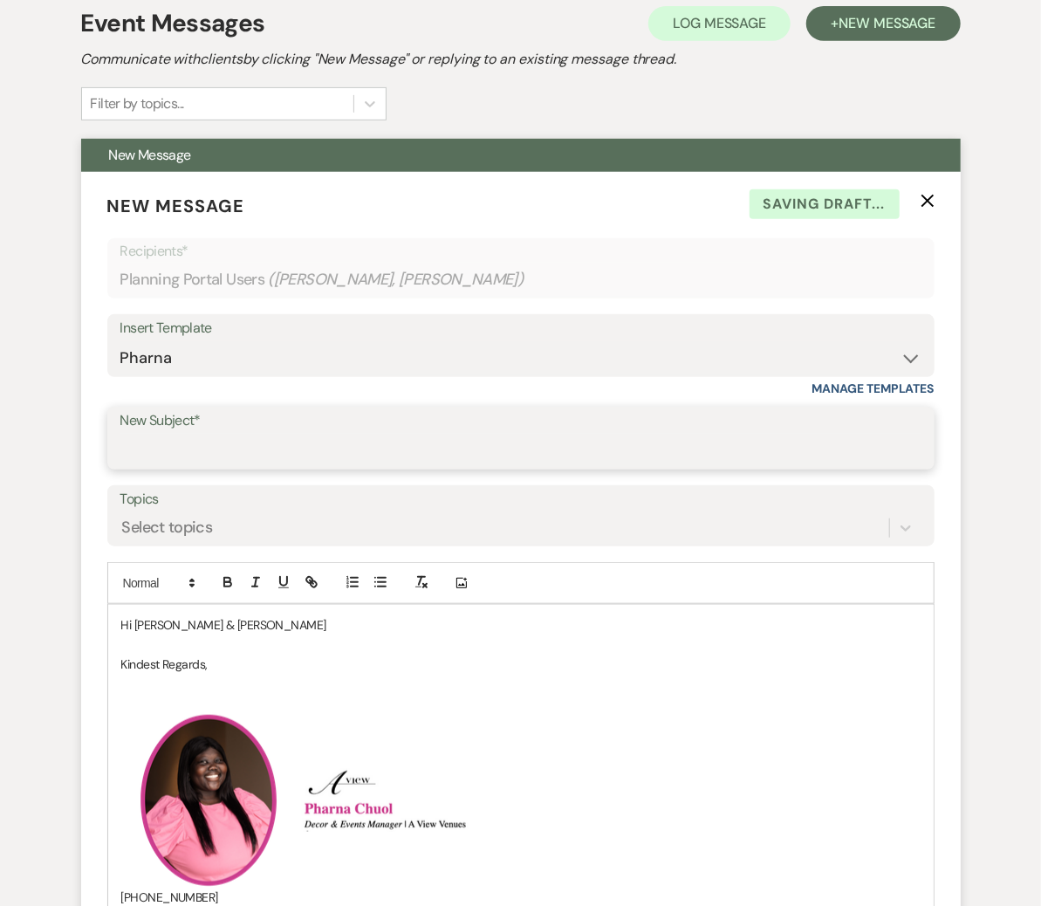
click at [288, 450] on input "New Subject*" at bounding box center [520, 451] width 801 height 34
type input "Thanks for meeting!!!"
click at [256, 615] on p "Hi Brenna & Austin" at bounding box center [521, 624] width 800 height 19
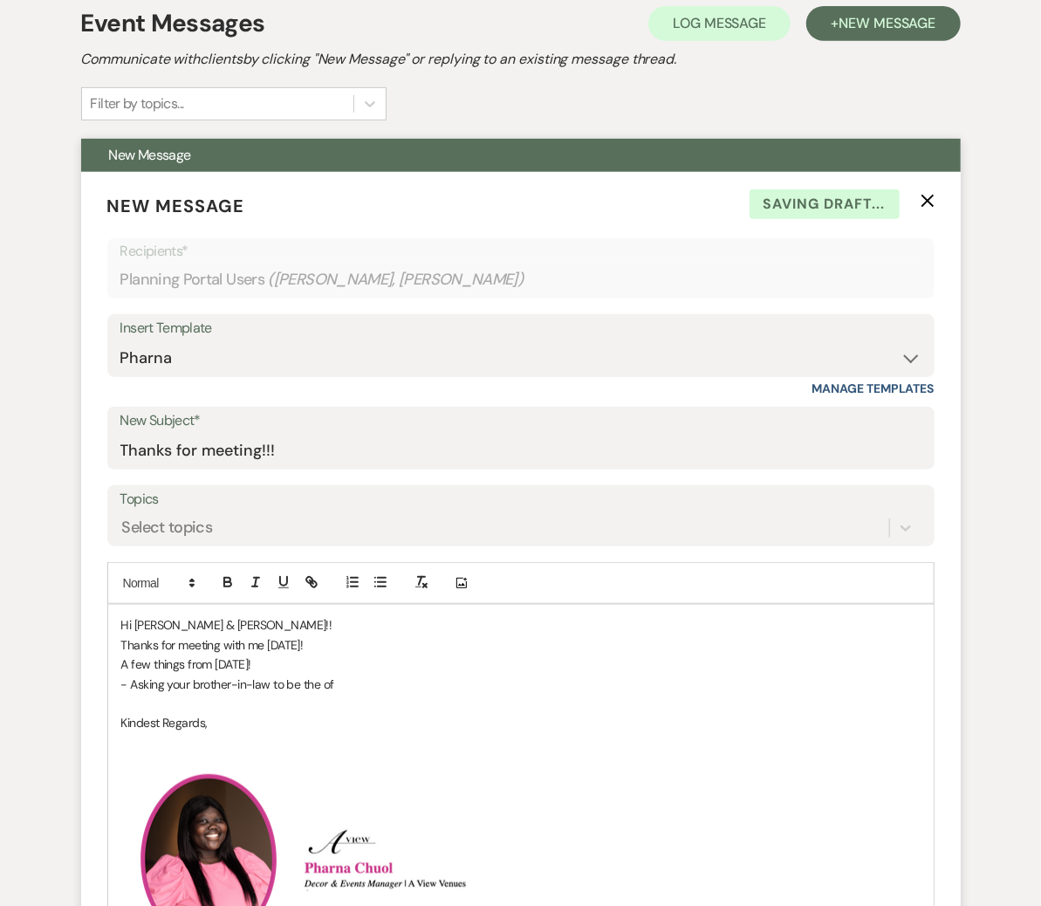
click at [336, 682] on p "- Asking your brother-in-law to be the of" at bounding box center [521, 684] width 800 height 19
click at [395, 683] on p "- Asking your brother-in-law to be the officiant!" at bounding box center [521, 684] width 800 height 19
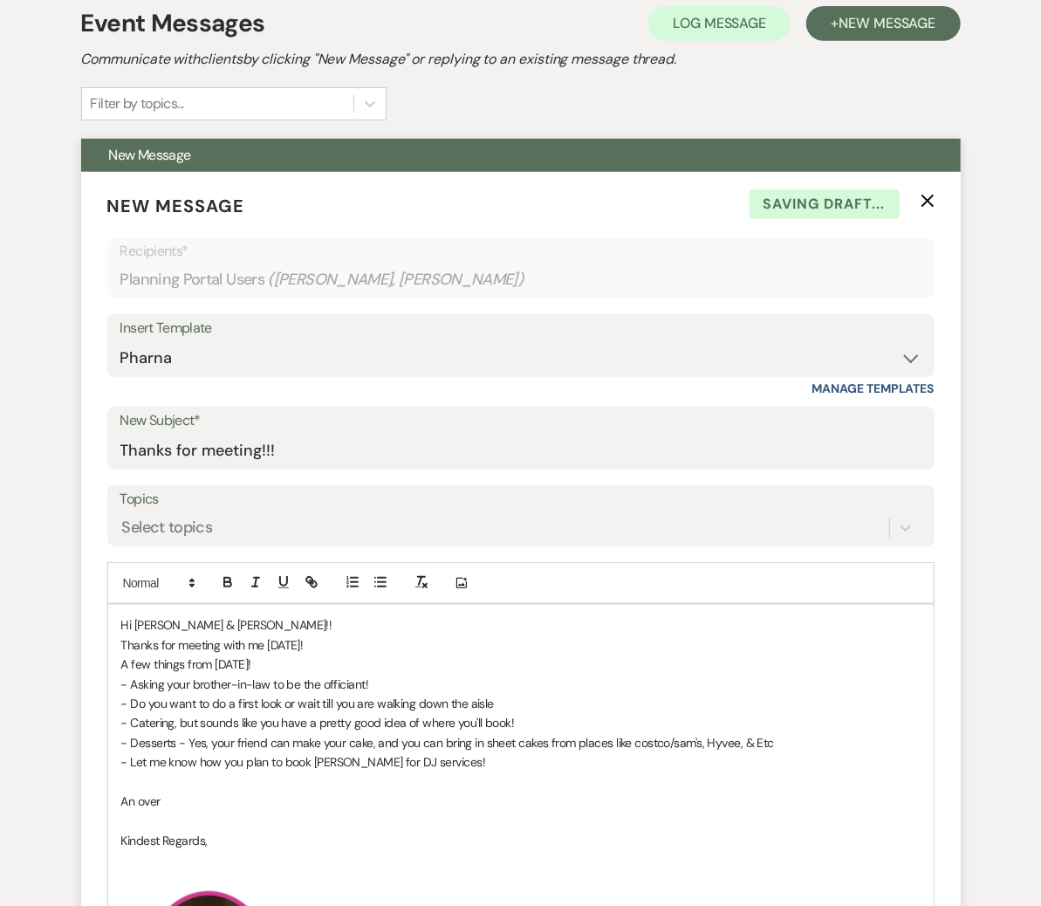
click at [296, 731] on p "An over" at bounding box center [521, 801] width 800 height 19
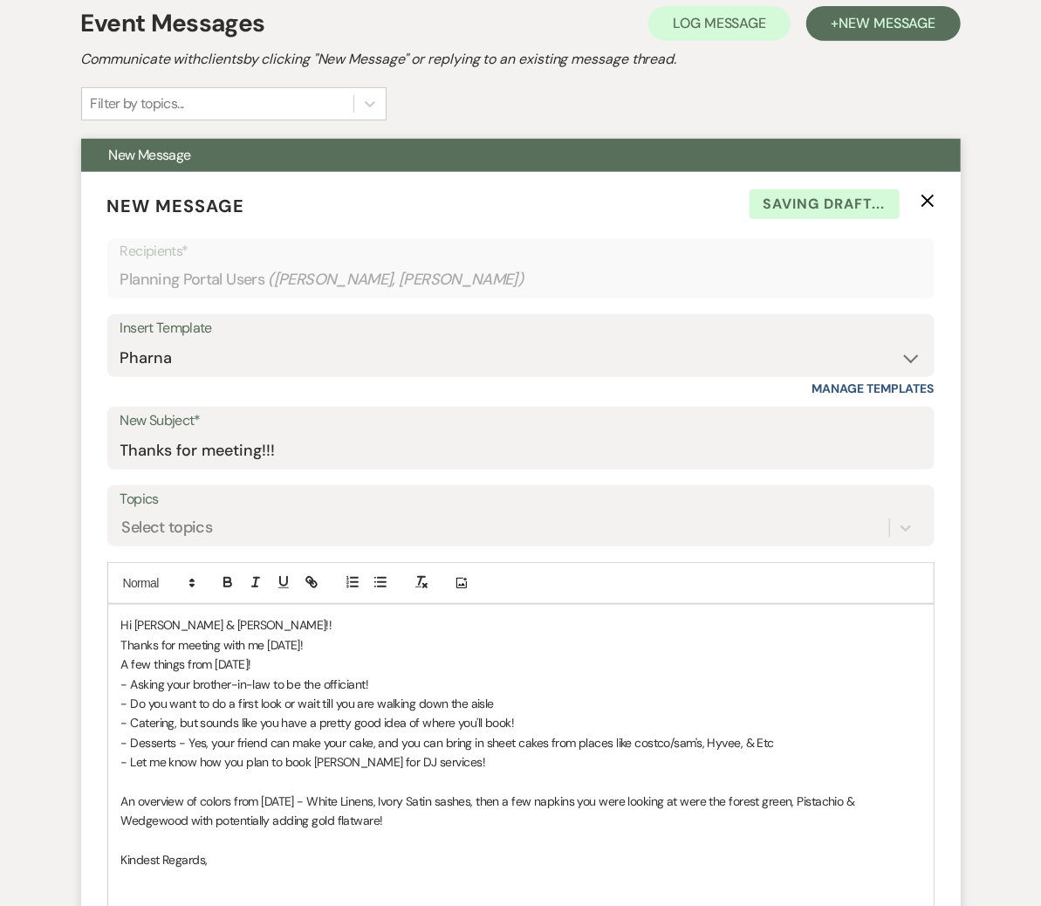
click at [893, 731] on p "An overview of colors from today - White Linens, Ivory Satin sashes, then a few…" at bounding box center [521, 811] width 800 height 39
click at [877, 731] on p "An overview of colors from today - White Linens, Ivory Satin sashes, then a few…" at bounding box center [521, 811] width 800 height 39
click at [869, 731] on p "An overview of colors from today - White Linens, Ivory Satin sashes, then a few…" at bounding box center [521, 811] width 800 height 39
click at [492, 731] on p "An overview of colors from today - White Linens, Ivory Satin sashes, then a few…" at bounding box center [521, 811] width 800 height 39
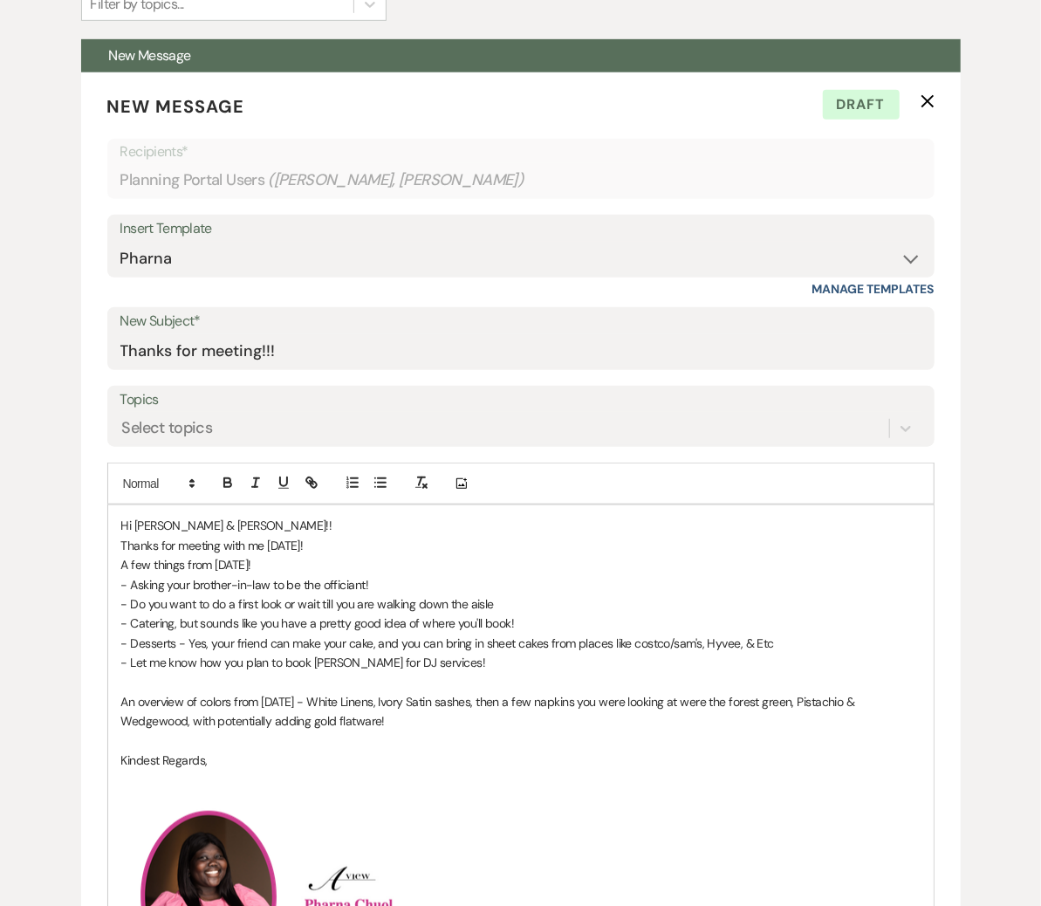
scroll to position [460, 0]
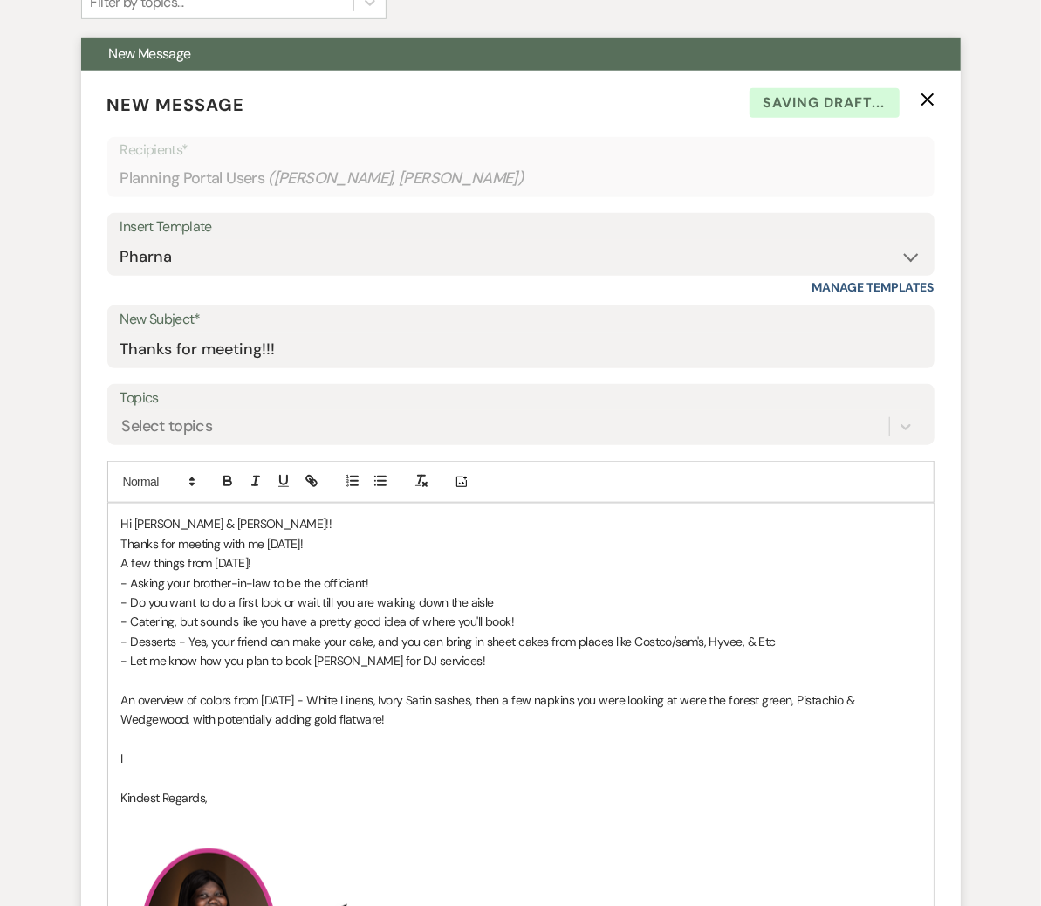
click at [681, 637] on p "- Desserts - Yes, your friend can make your cake, and you can bring in sheet ca…" at bounding box center [521, 641] width 800 height 19
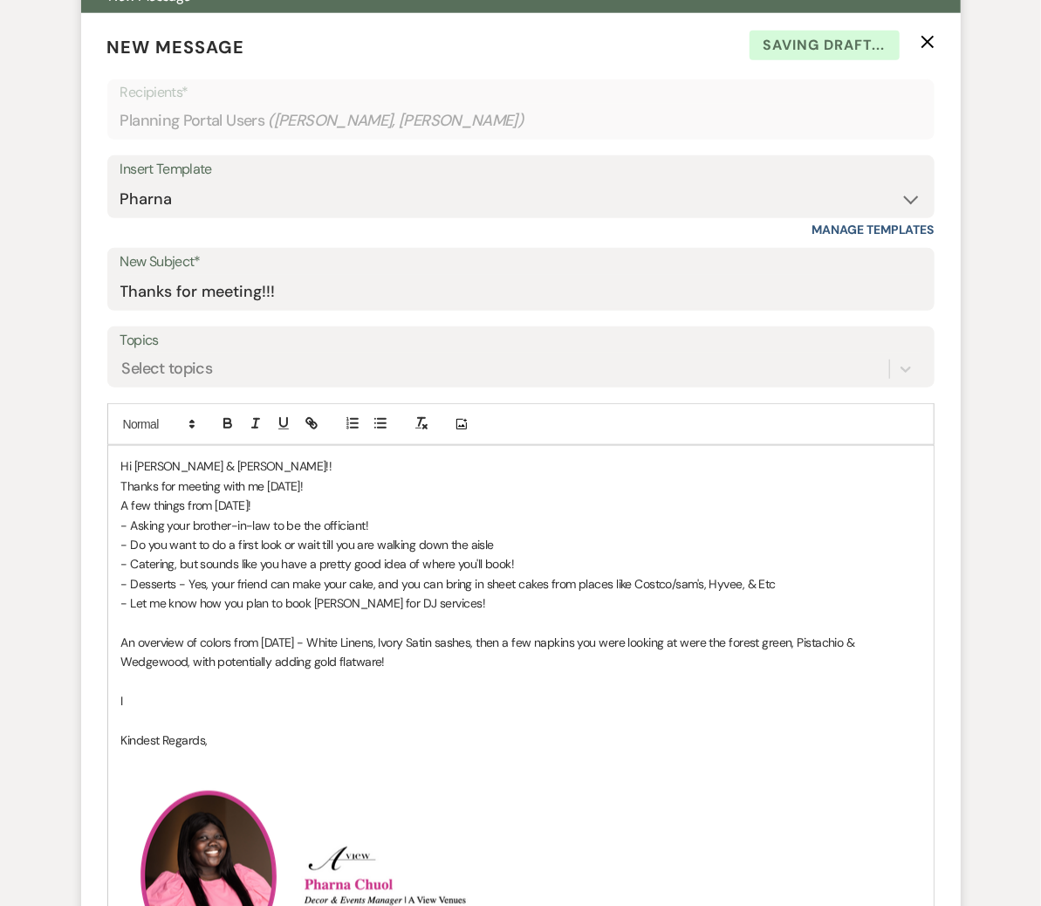
scroll to position [524, 0]
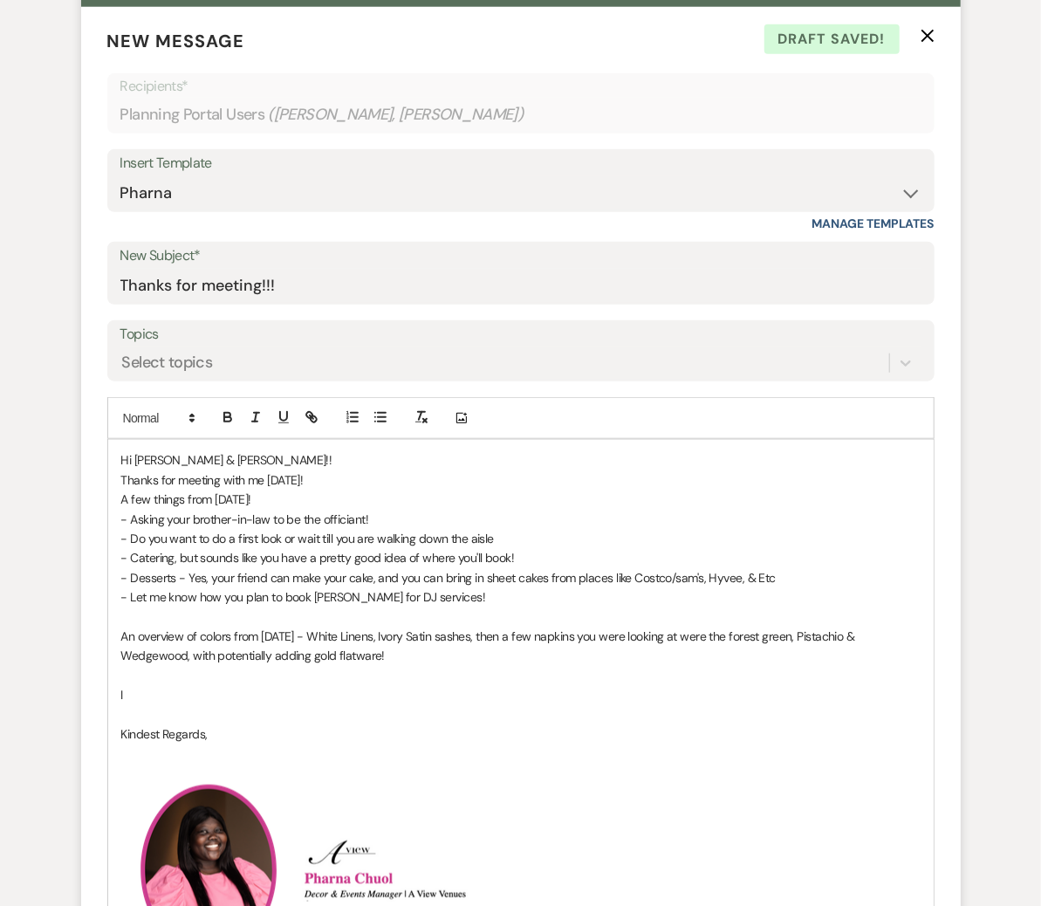
click at [172, 693] on p "I" at bounding box center [521, 694] width 800 height 19
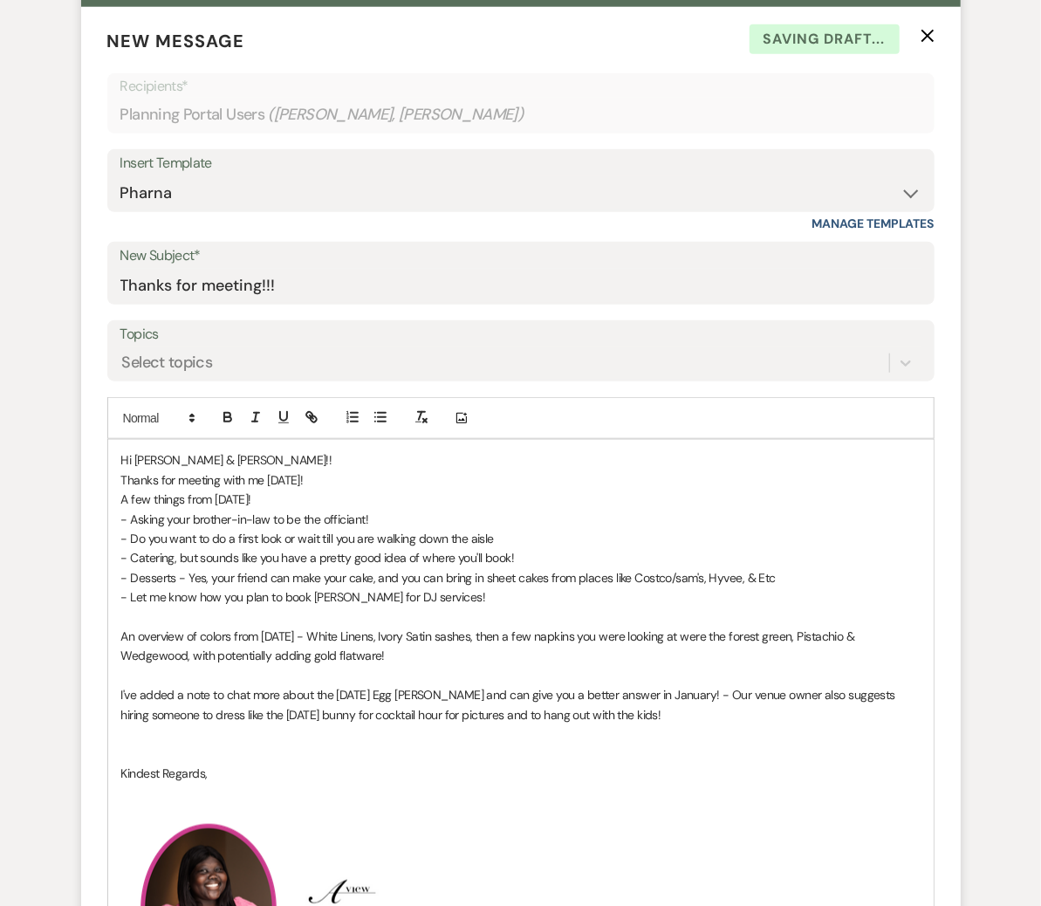
click at [303, 724] on p at bounding box center [521, 733] width 800 height 19
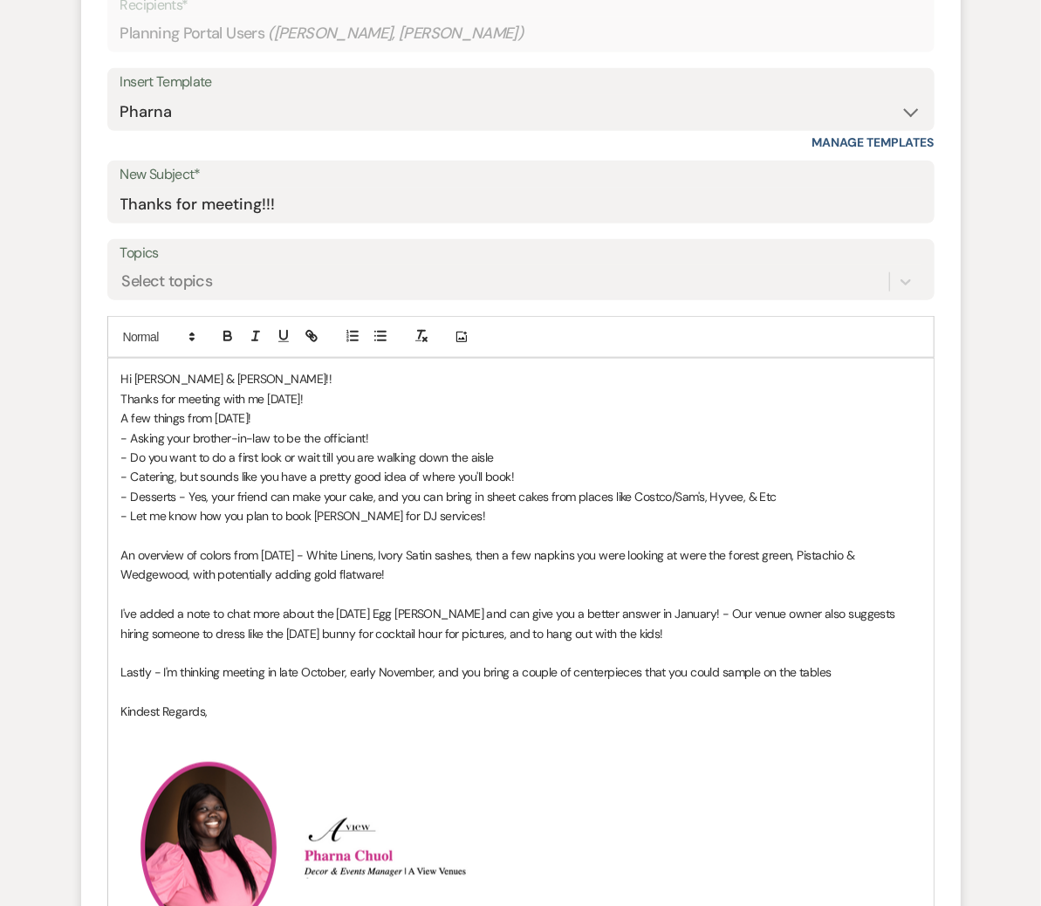
scroll to position [609, 0]
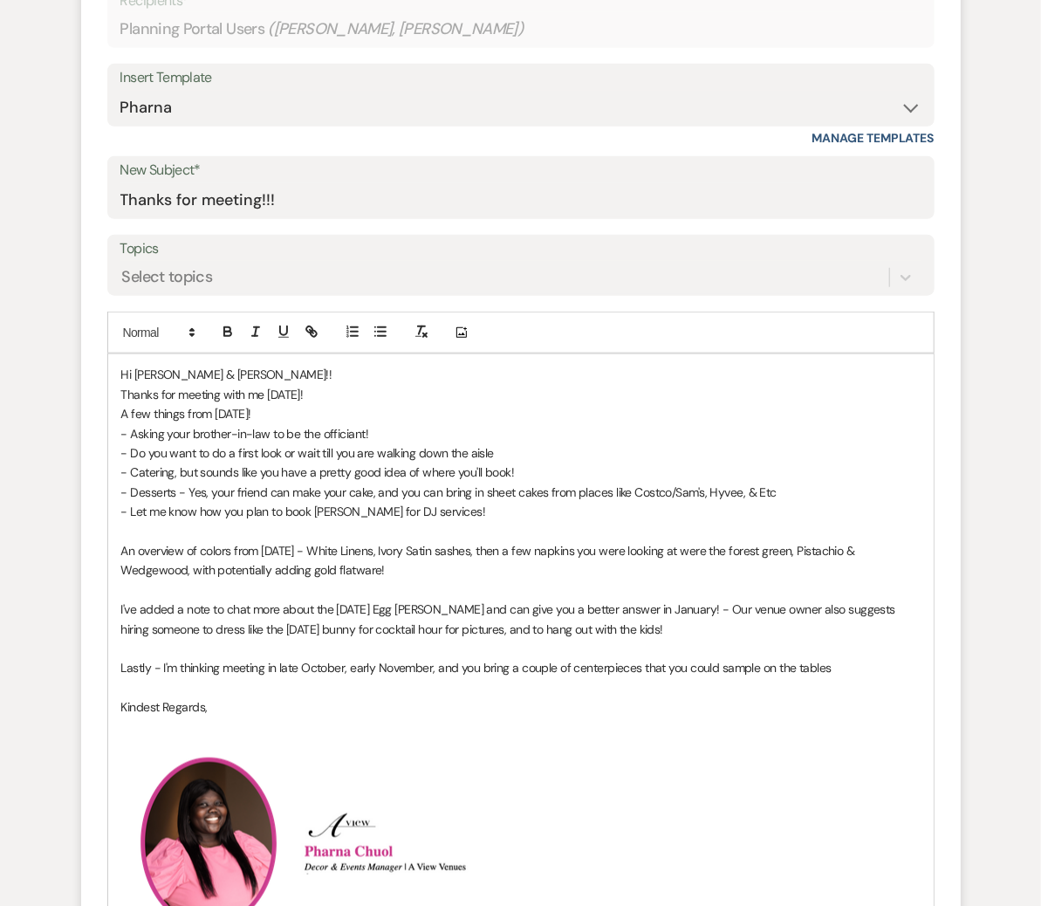
click at [852, 669] on p "Lastly - I'm thinking meeting in late October, early November, and you bring a …" at bounding box center [521, 667] width 800 height 19
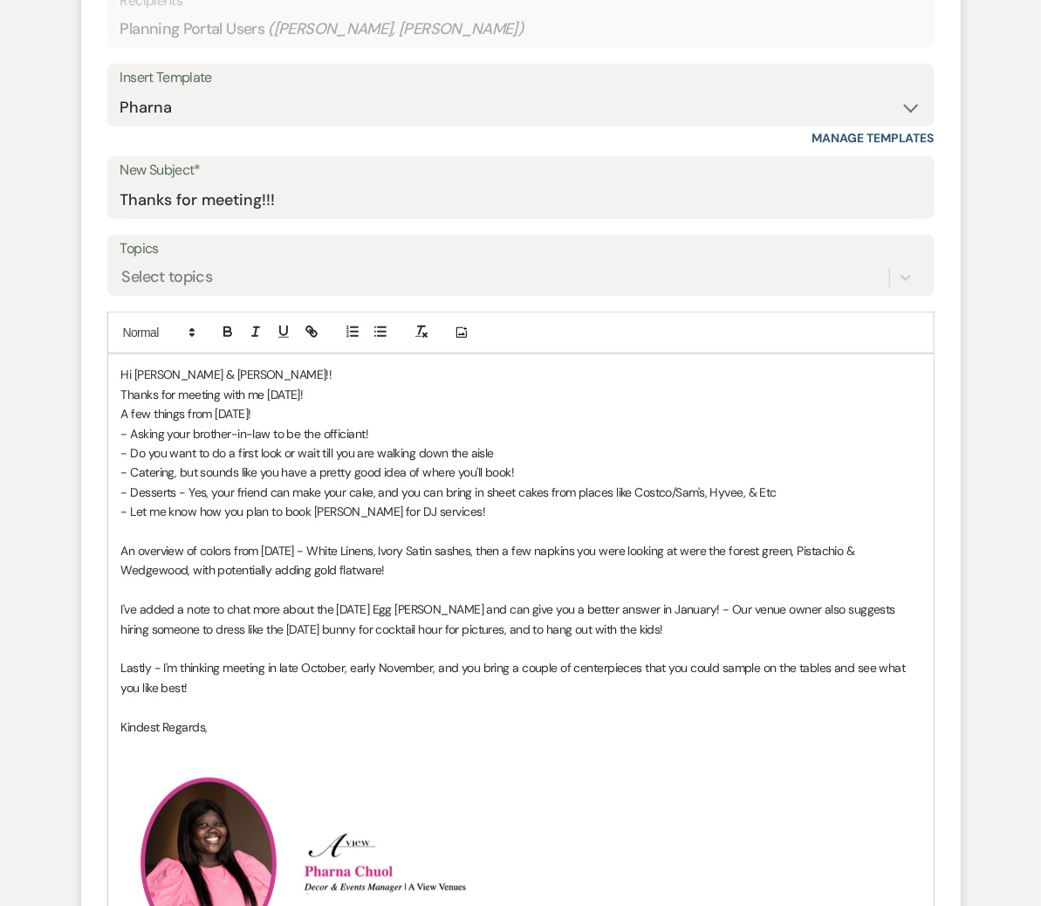
scroll to position [611, 0]
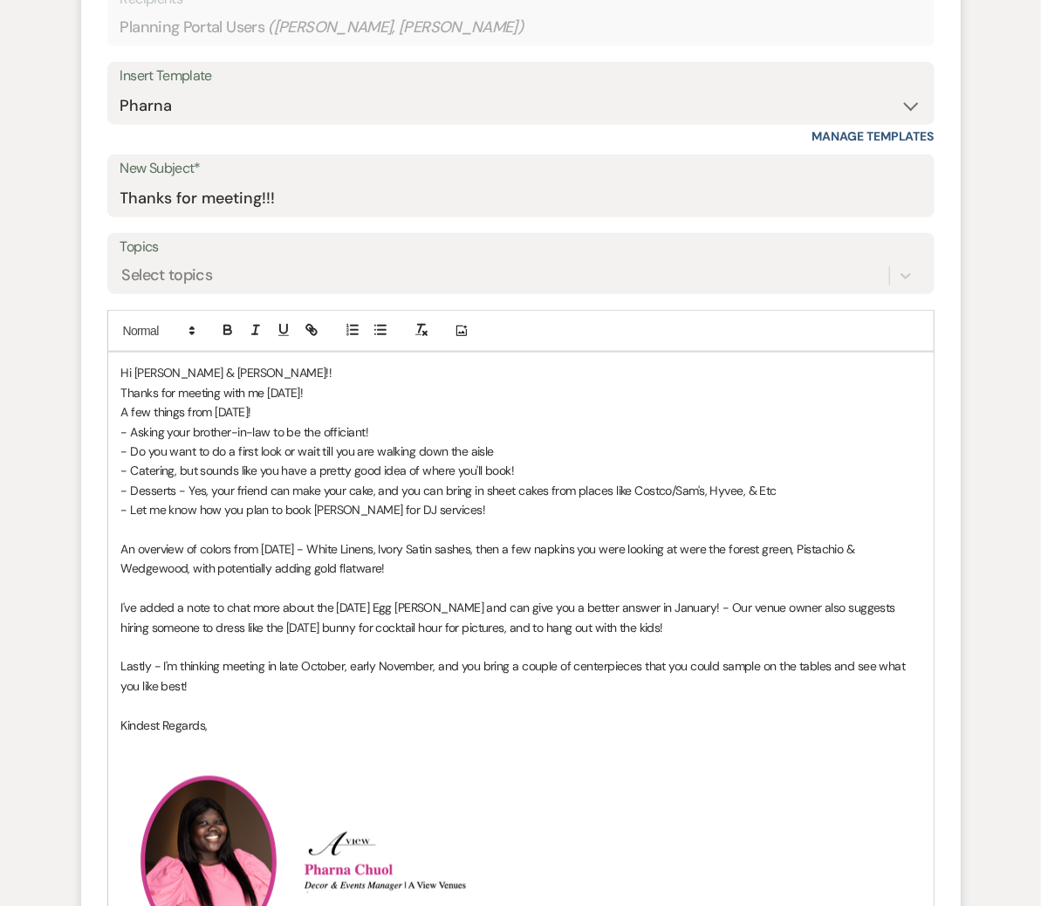
click at [283, 363] on p "Hi Brenna & Austin!!" at bounding box center [521, 372] width 800 height 19
click at [284, 368] on p "Hi Brenna & Austin!!" at bounding box center [521, 372] width 800 height 19
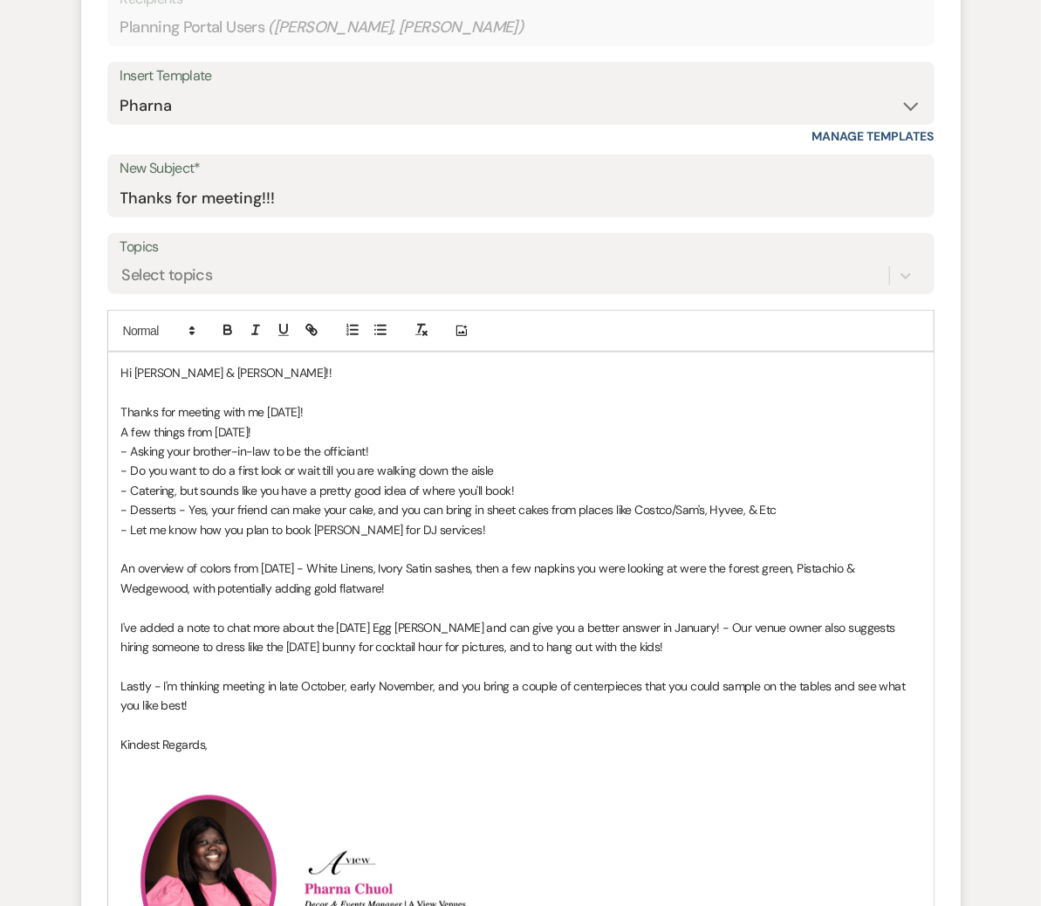
click at [313, 411] on p "Thanks for meeting with me today!" at bounding box center [521, 411] width 800 height 19
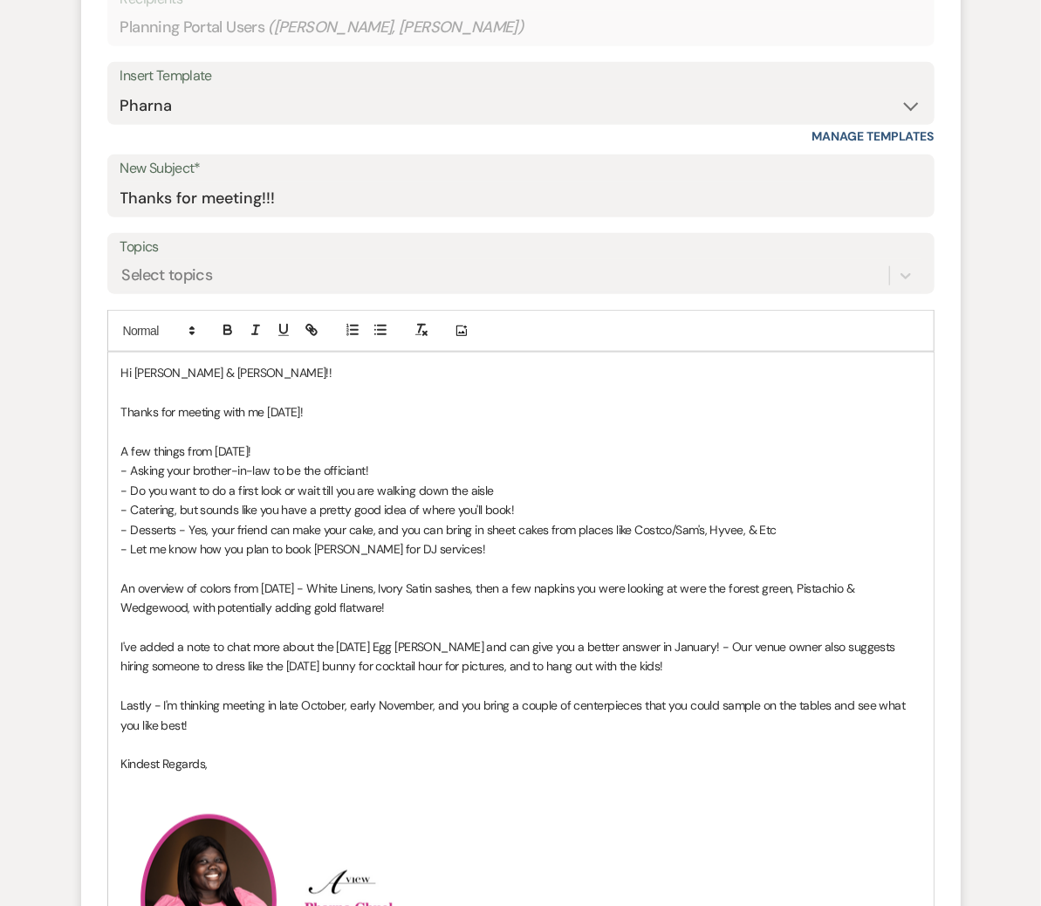
click at [216, 716] on p "Lastly - I'm thinking meeting in late October, early November, and you bring a …" at bounding box center [521, 715] width 800 height 39
drag, startPoint x: 204, startPoint y: 715, endPoint x: 155, endPoint y: 635, distance: 93.3
click at [155, 635] on div "Hi Brenna & Austin!! Thanks for meeting with me today! A few things from today!…" at bounding box center [521, 822] width 826 height 938
click at [241, 618] on p at bounding box center [521, 627] width 800 height 19
drag, startPoint x: 198, startPoint y: 722, endPoint x: 106, endPoint y: 369, distance: 364.6
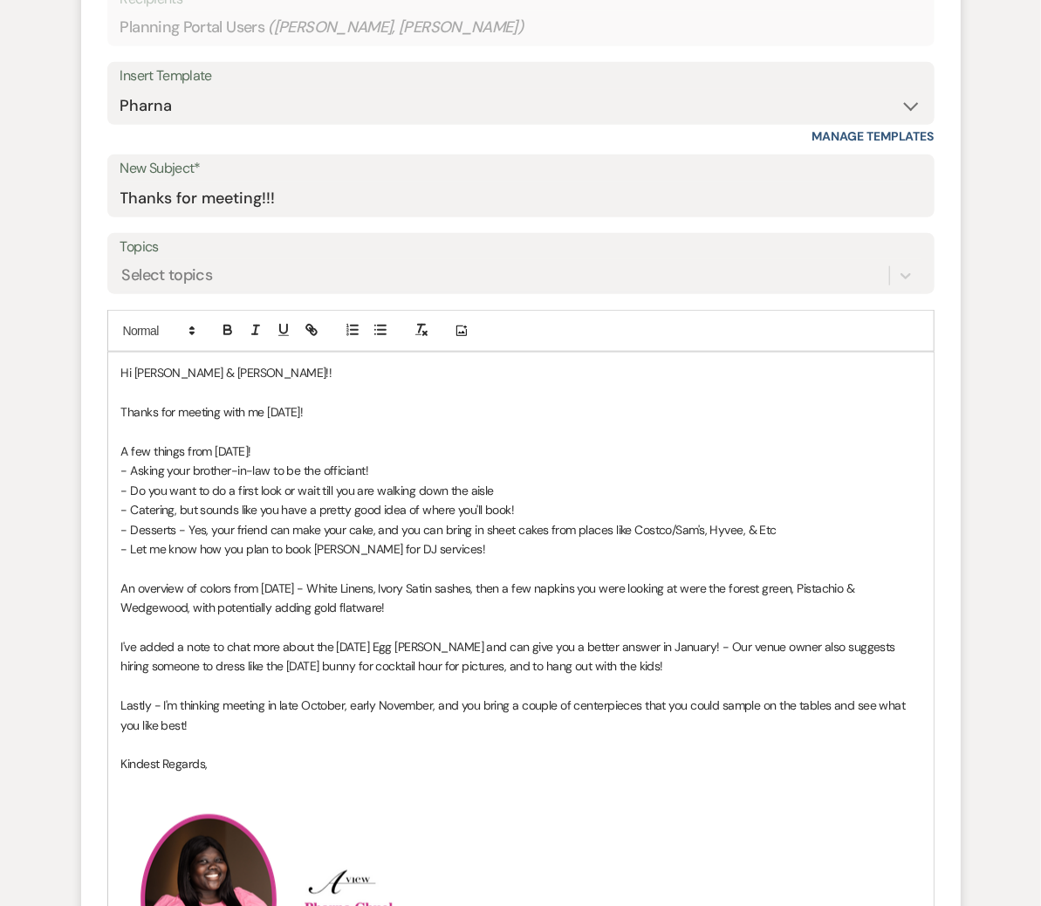
click at [106, 369] on form "New Message X Draft Recipients* Planning Portal Users ( Brenna Molczyk, Austin …" at bounding box center [521, 666] width 880 height 1493
copy div "Hi Brenna & Austin!! Thanks for meeting with me today! A few things from today!…"
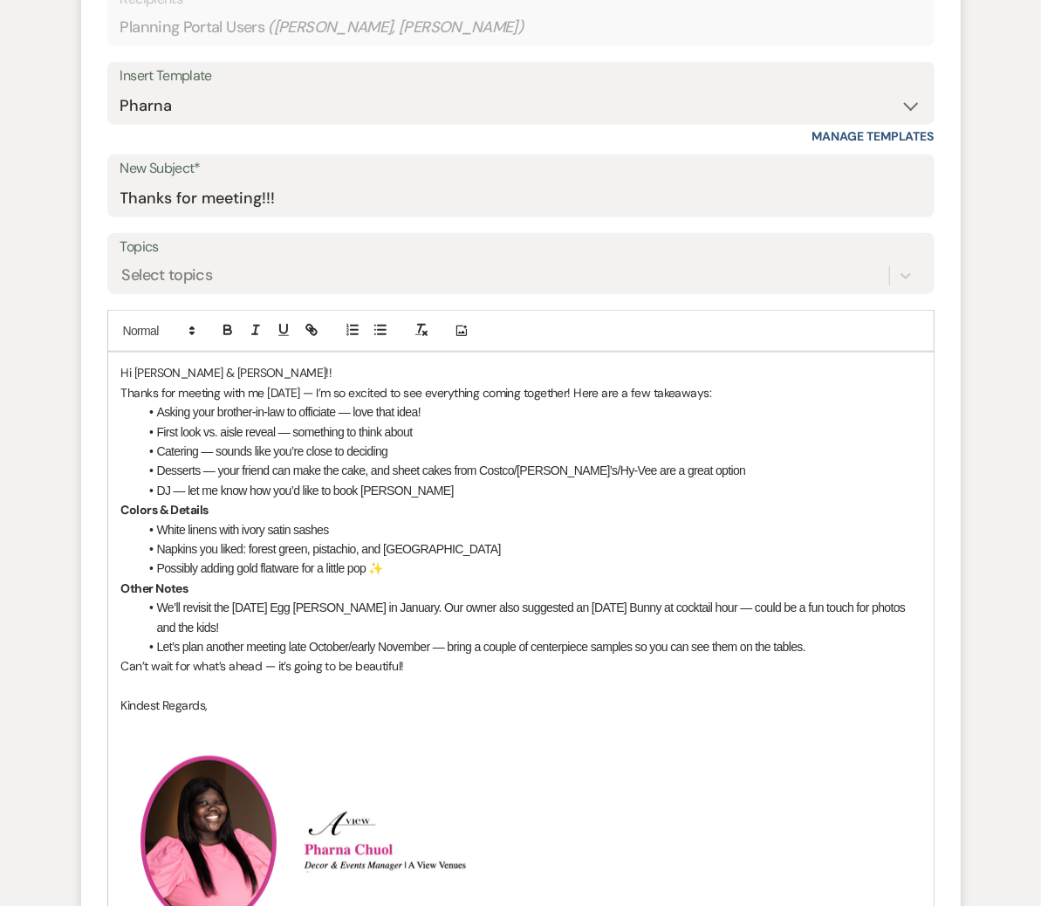
click at [242, 370] on p "Hi Brenna & Austin!!" at bounding box center [521, 372] width 800 height 19
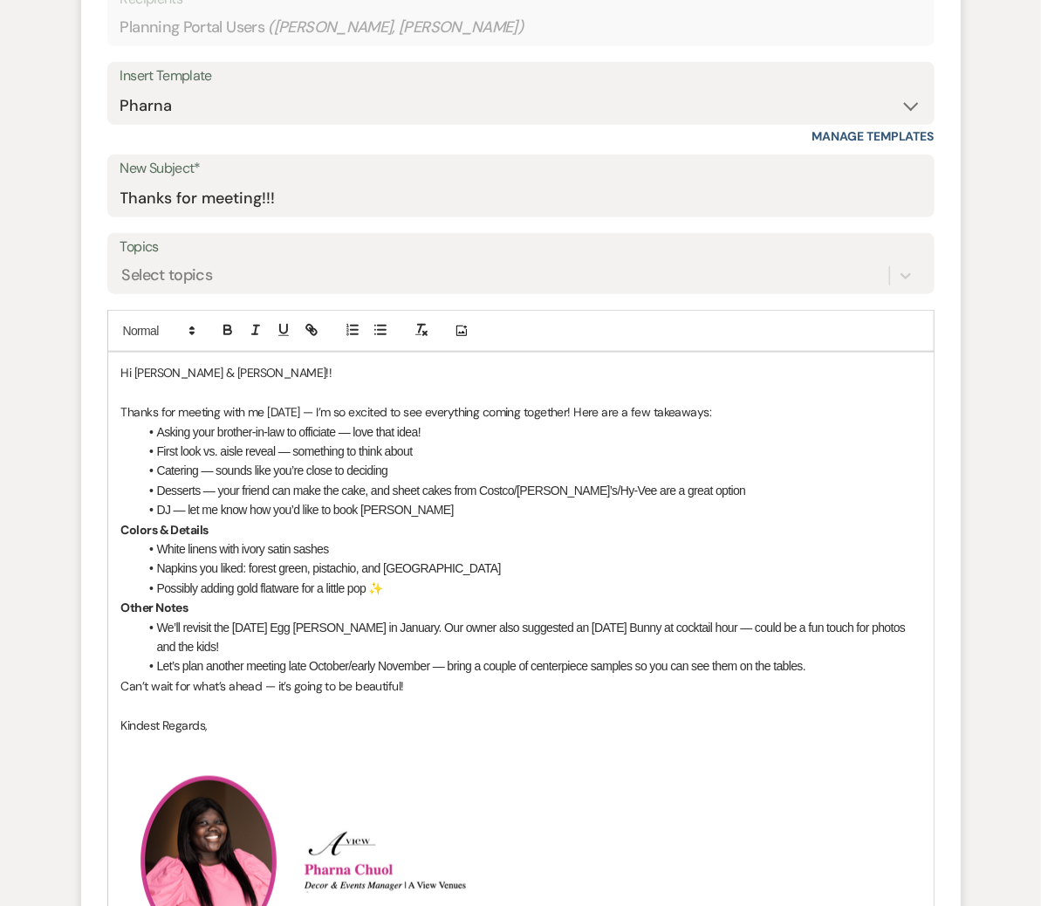
click at [711, 410] on p "Thanks for meeting with me today — I’m so excited to see everything coming toge…" at bounding box center [521, 411] width 800 height 19
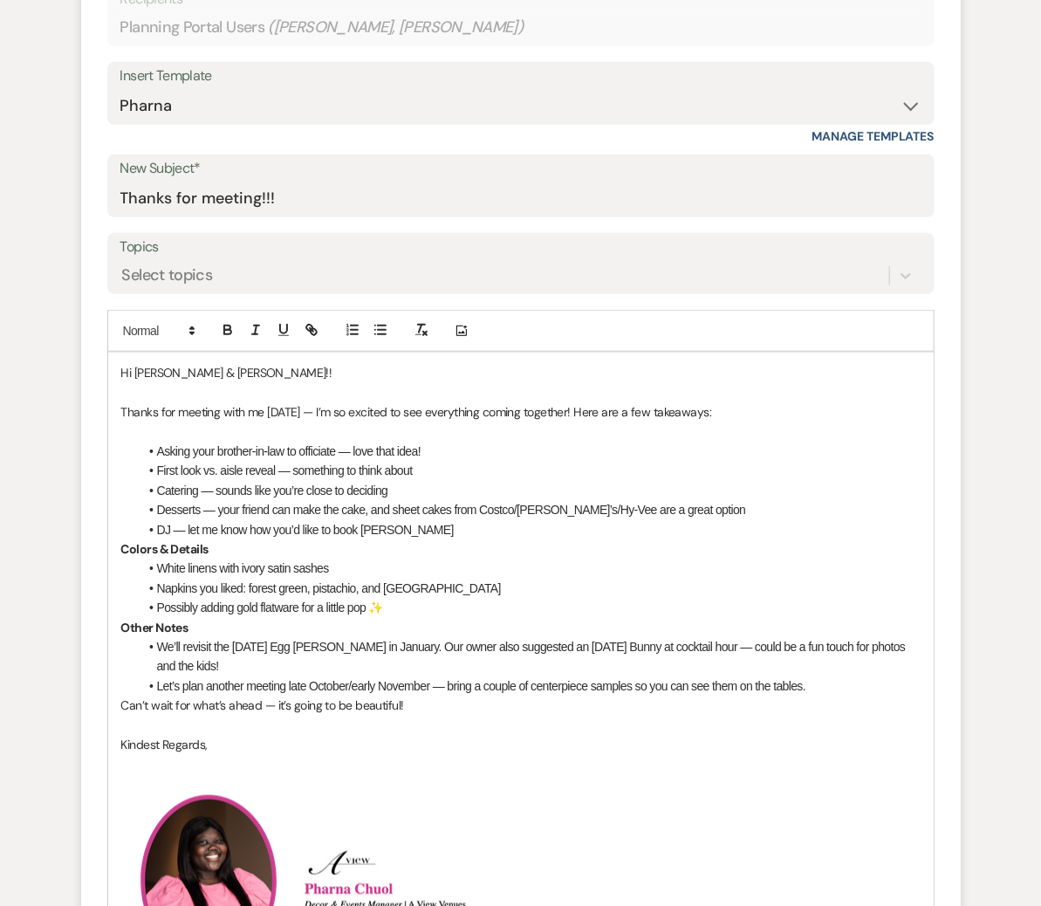
click at [481, 526] on li "DJ — let me know how you’d like to book Josh" at bounding box center [530, 529] width 782 height 19
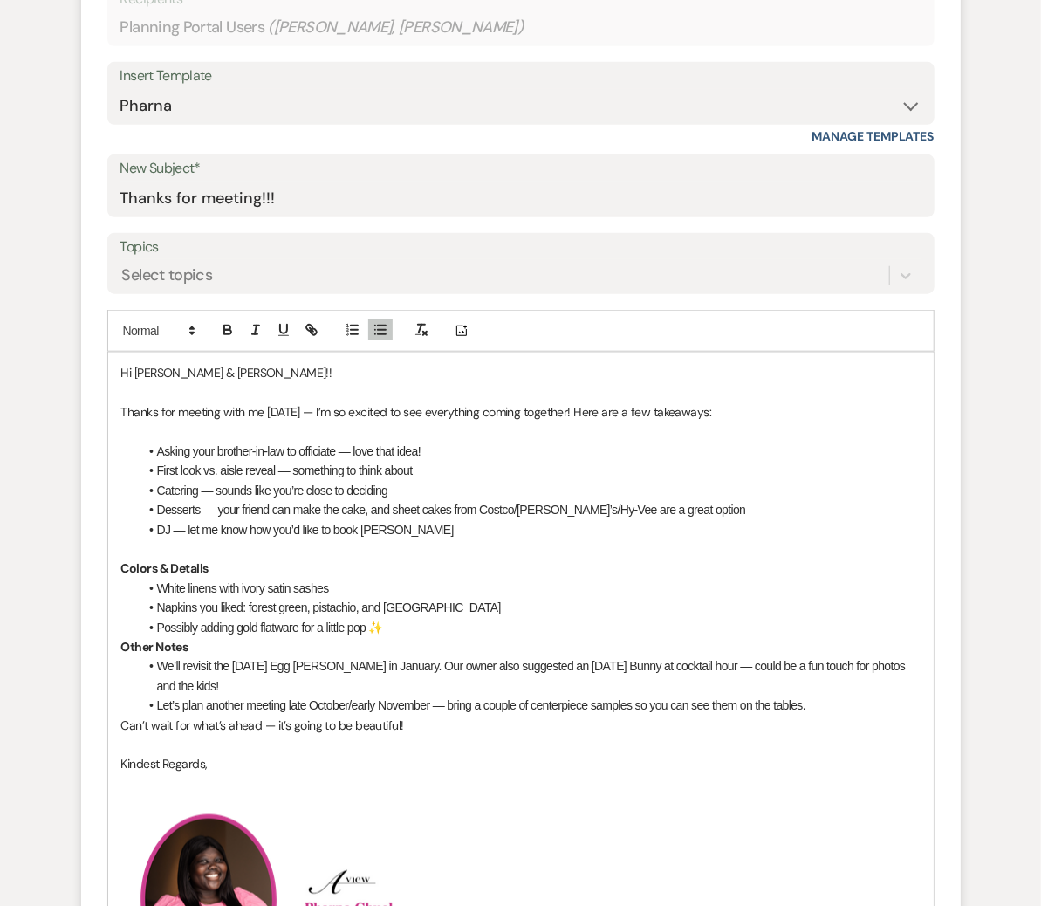
click at [213, 566] on p "Colors & Details" at bounding box center [521, 568] width 800 height 19
click at [394, 627] on li "Possibly adding gold flatware for a little pop ✨" at bounding box center [530, 627] width 782 height 19
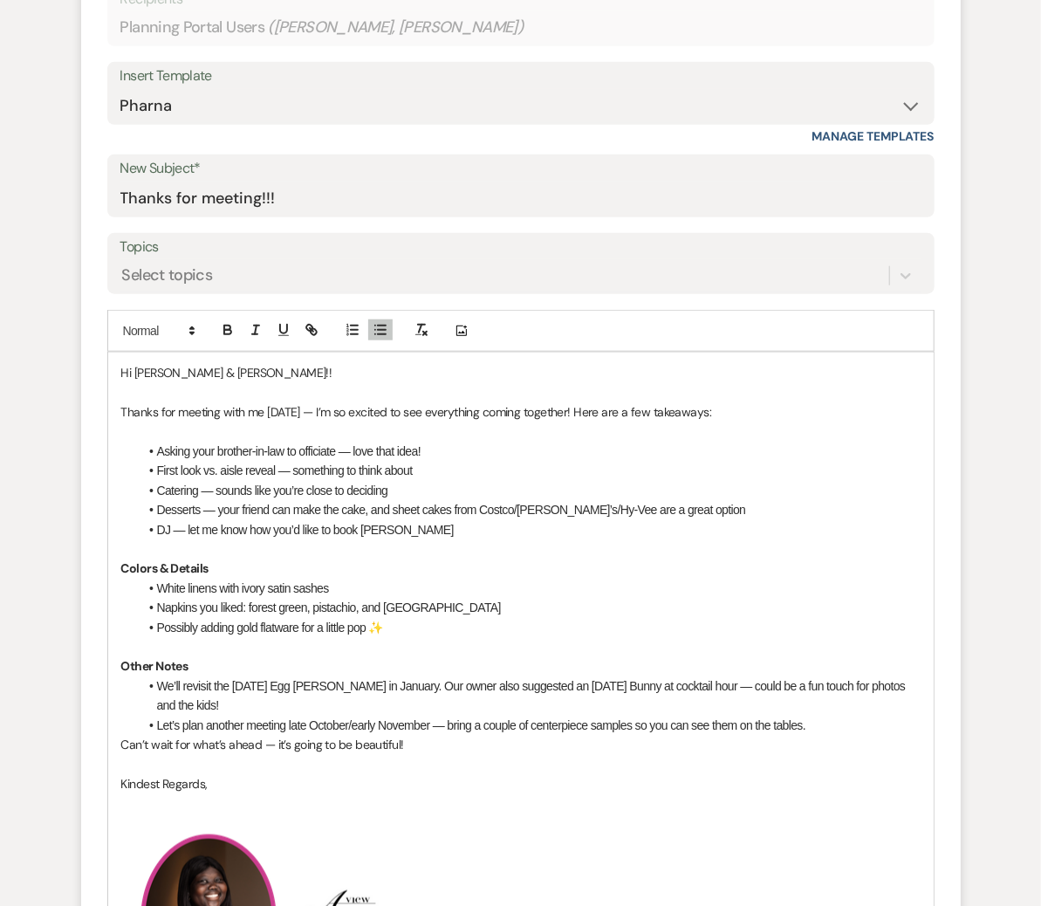
click at [827, 716] on li "Let’s plan another meeting late October/early November — bring a couple of cent…" at bounding box center [530, 725] width 782 height 19
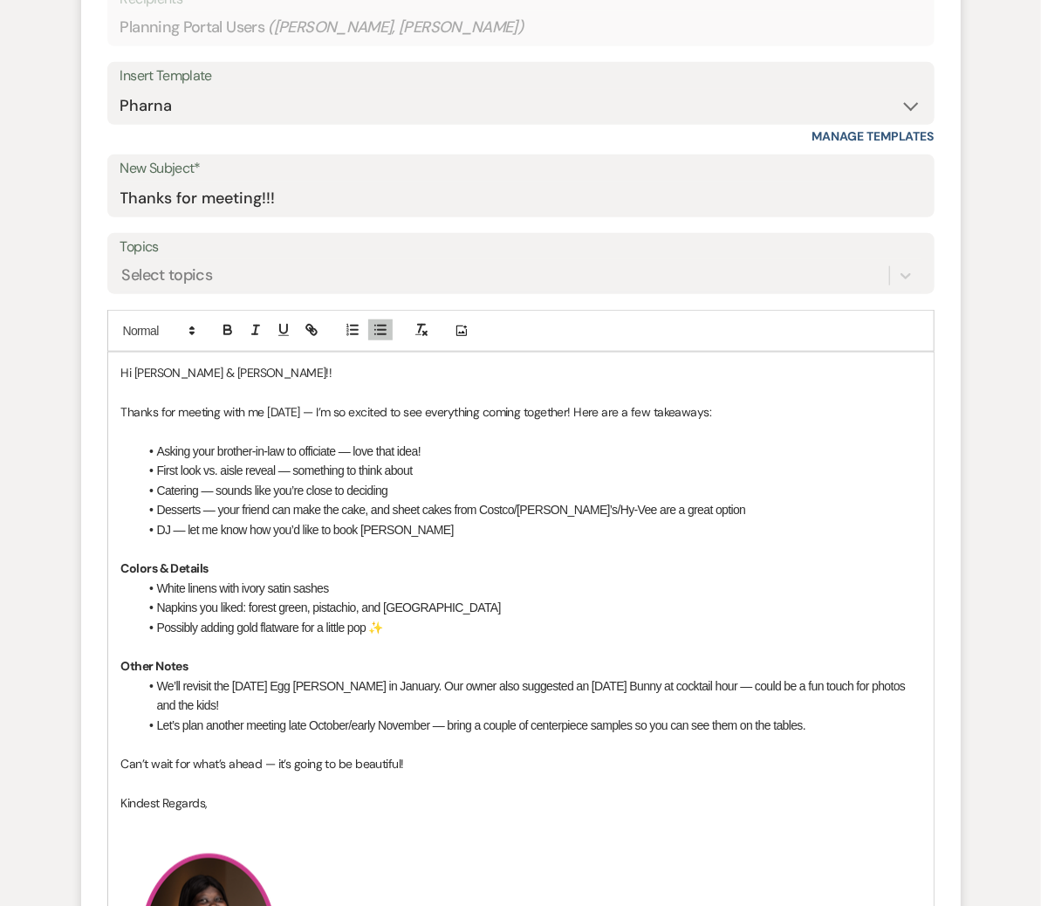
click at [413, 731] on p "Can’t wait for what’s ahead — it’s going to be beautiful!" at bounding box center [521, 763] width 800 height 19
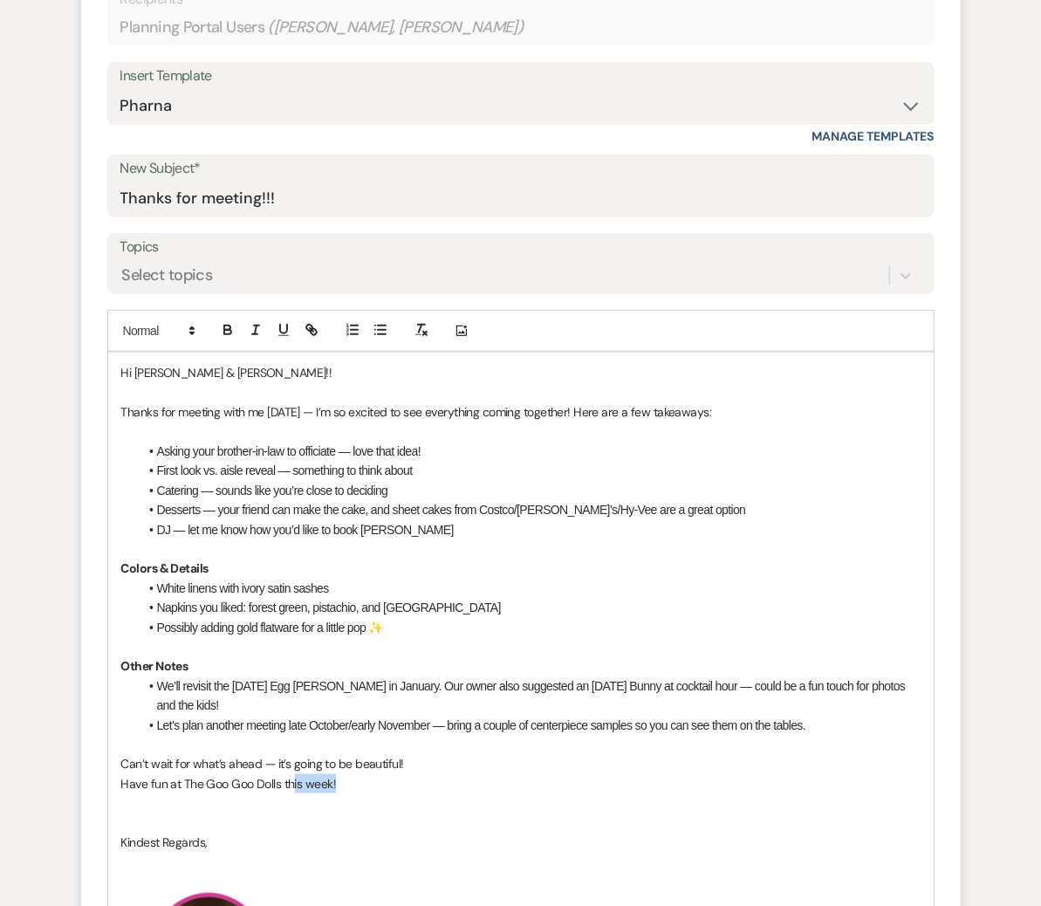
drag, startPoint x: 333, startPoint y: 766, endPoint x: 290, endPoint y: 762, distance: 43.8
click at [291, 731] on p "Have fun at The Goo Goo Dolls this week!" at bounding box center [521, 783] width 800 height 19
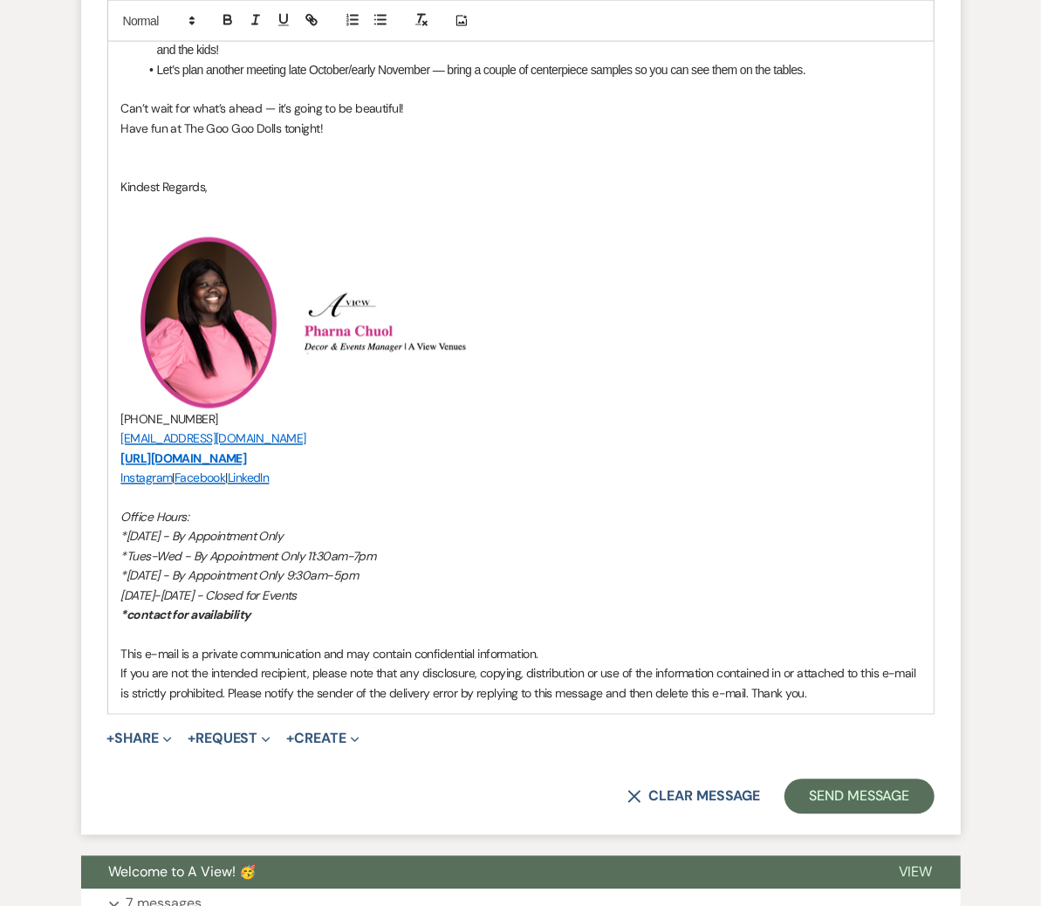
scroll to position [1303, 0]
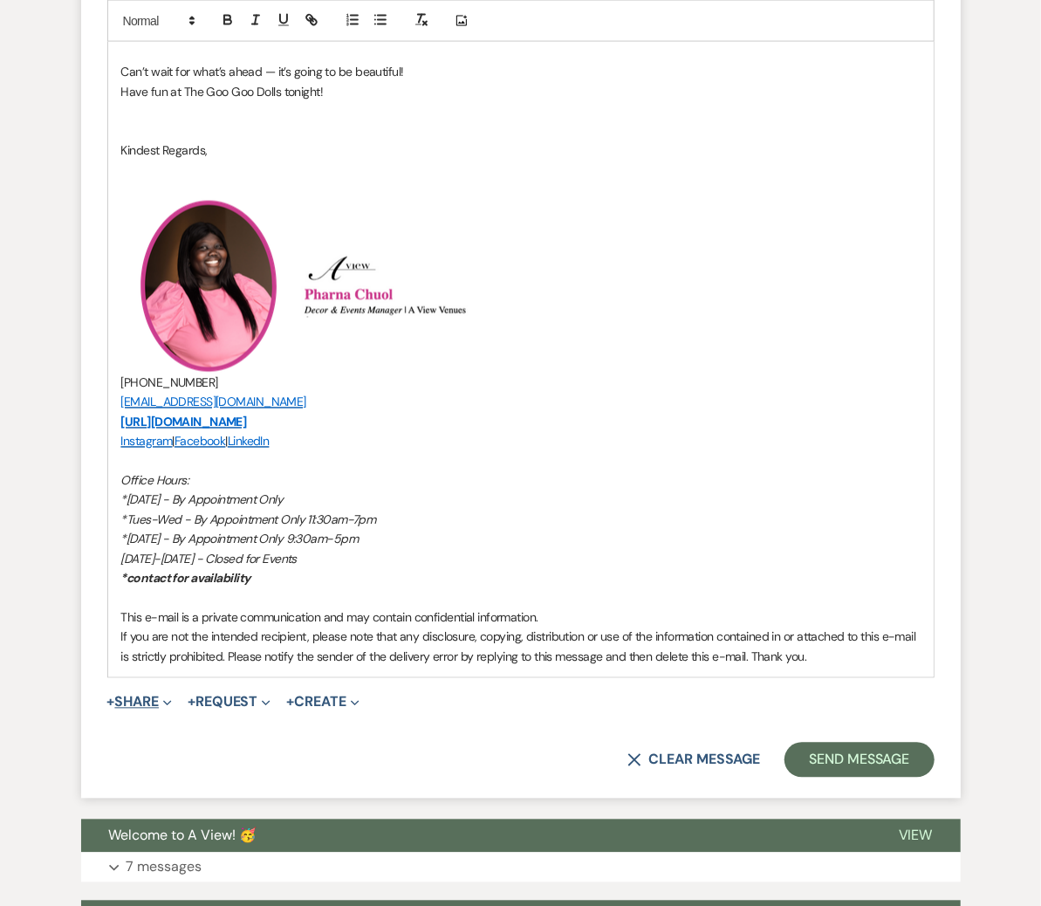
click at [141, 696] on button "+ Share Expand" at bounding box center [139, 703] width 65 height 14
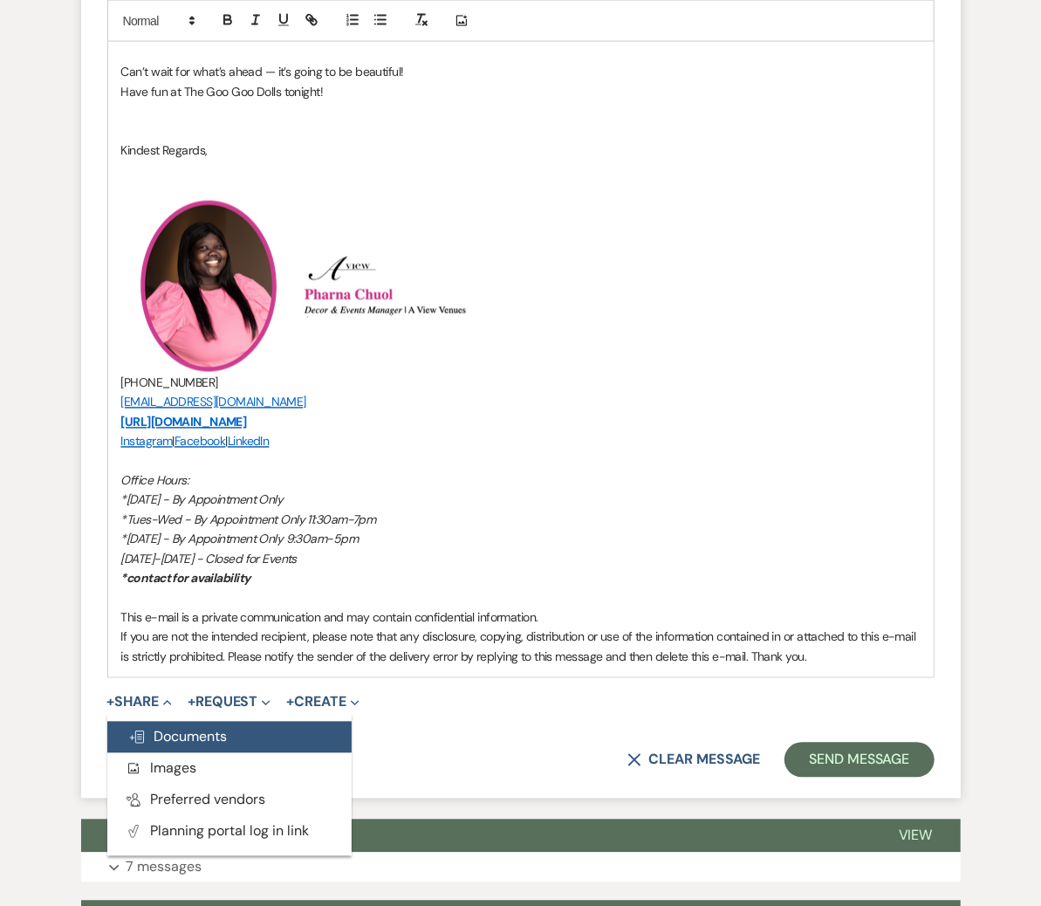
click at [162, 728] on span "Doc Upload Documents" at bounding box center [178, 737] width 100 height 18
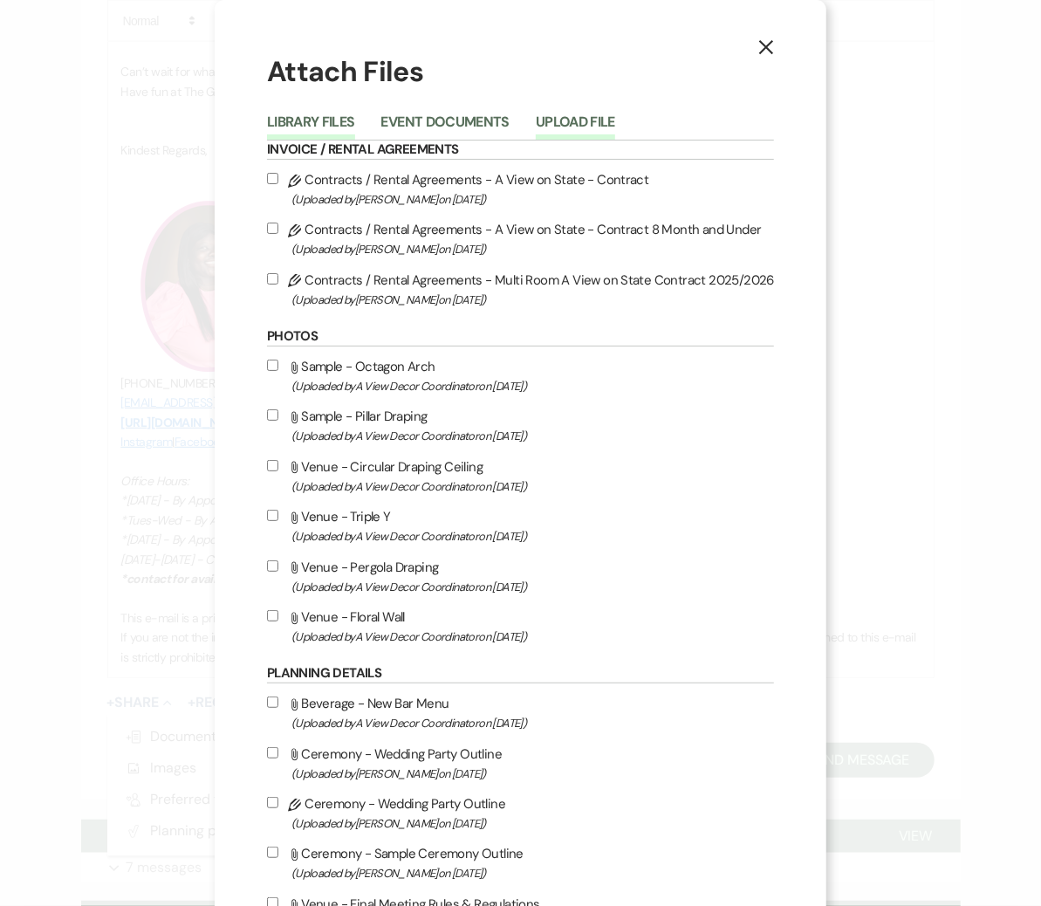
click at [560, 126] on button "Upload File" at bounding box center [575, 127] width 79 height 24
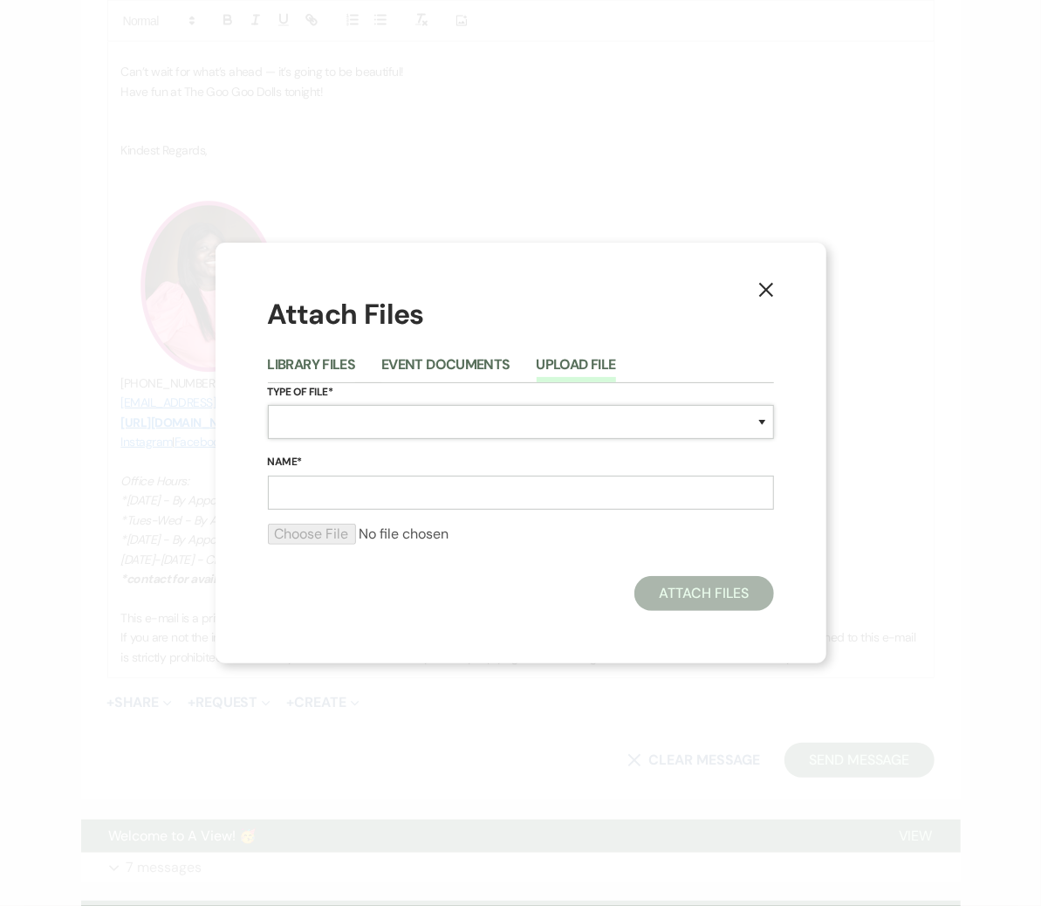
click at [396, 425] on select "Special Event Insurance Vendor Certificate of Insurance Contracts / Rental Agre…" at bounding box center [521, 422] width 506 height 34
select select "24"
click at [382, 500] on input "Name*" at bounding box center [521, 493] width 506 height 34
type input "Layout"
click at [319, 532] on input "file" at bounding box center [521, 534] width 506 height 21
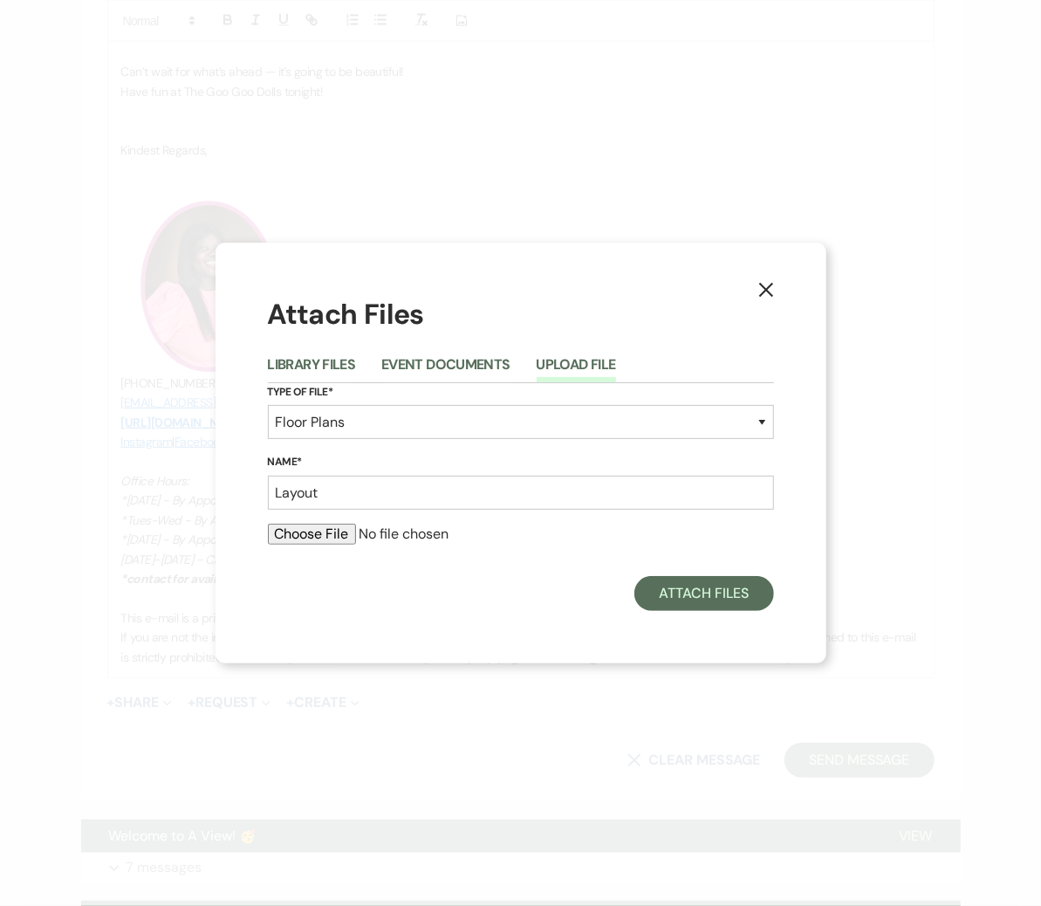
type input "C:\fakepath\Brenna M.pdf"
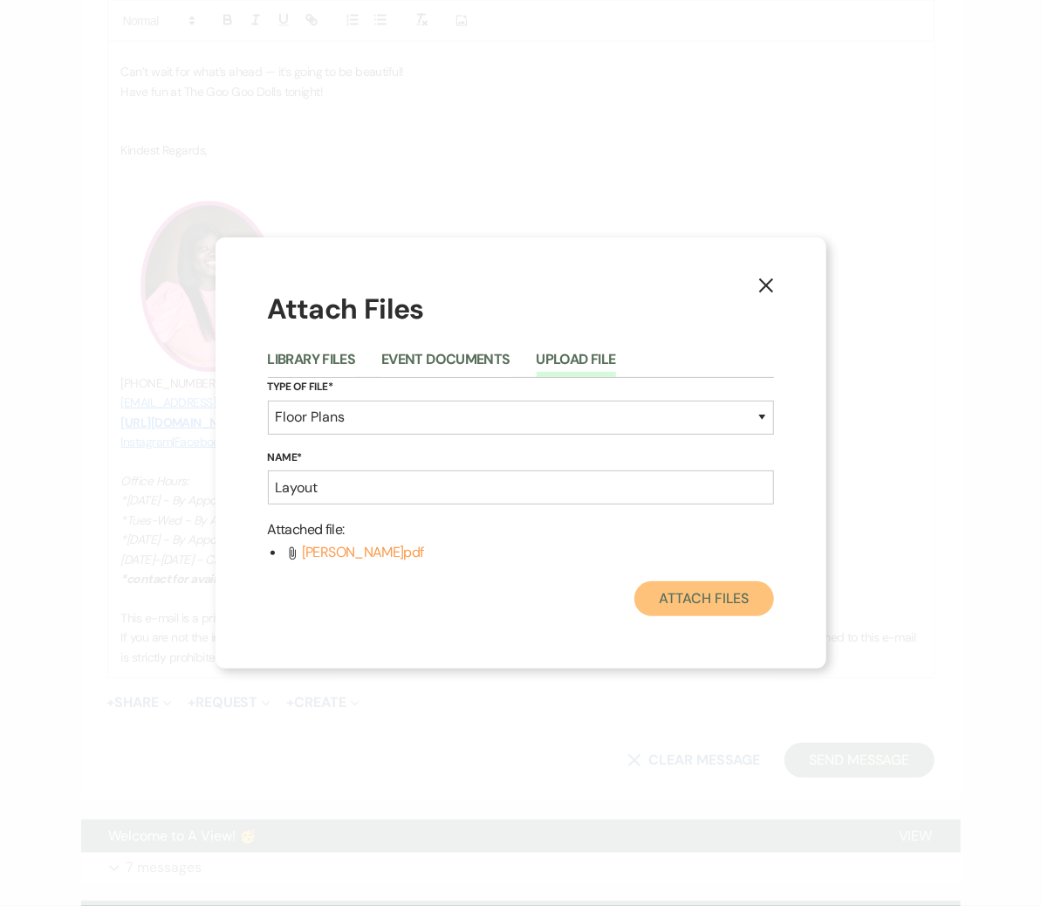
click at [675, 605] on button "Attach Files" at bounding box center [704, 598] width 139 height 35
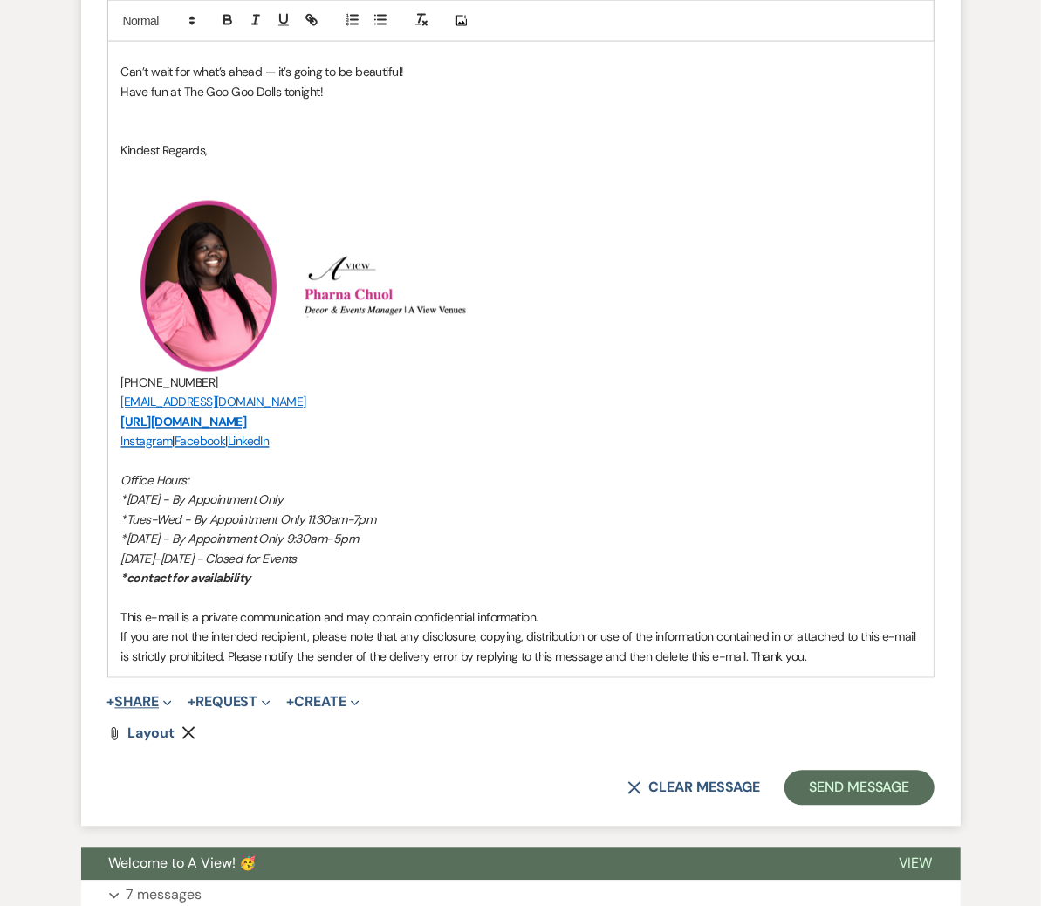
click at [172, 699] on icon "Expand" at bounding box center [167, 703] width 9 height 9
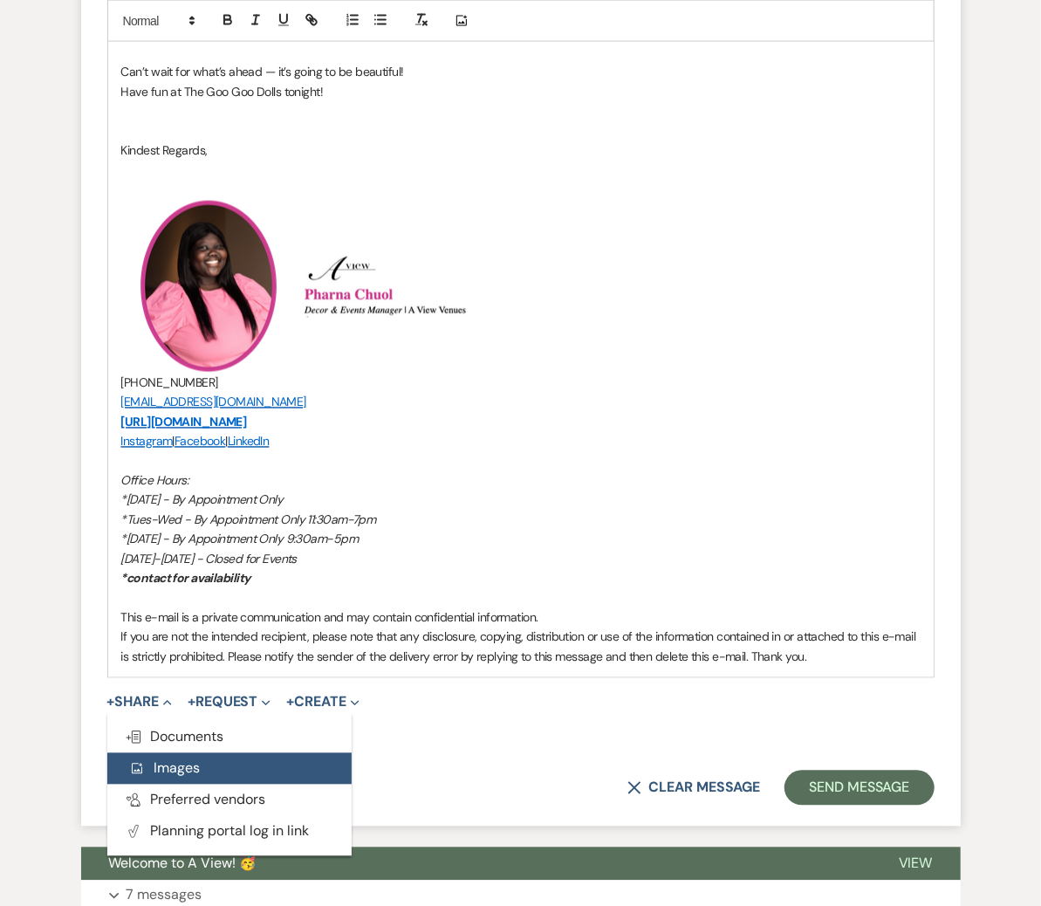
click at [195, 731] on button "Add Photo Images" at bounding box center [229, 768] width 244 height 31
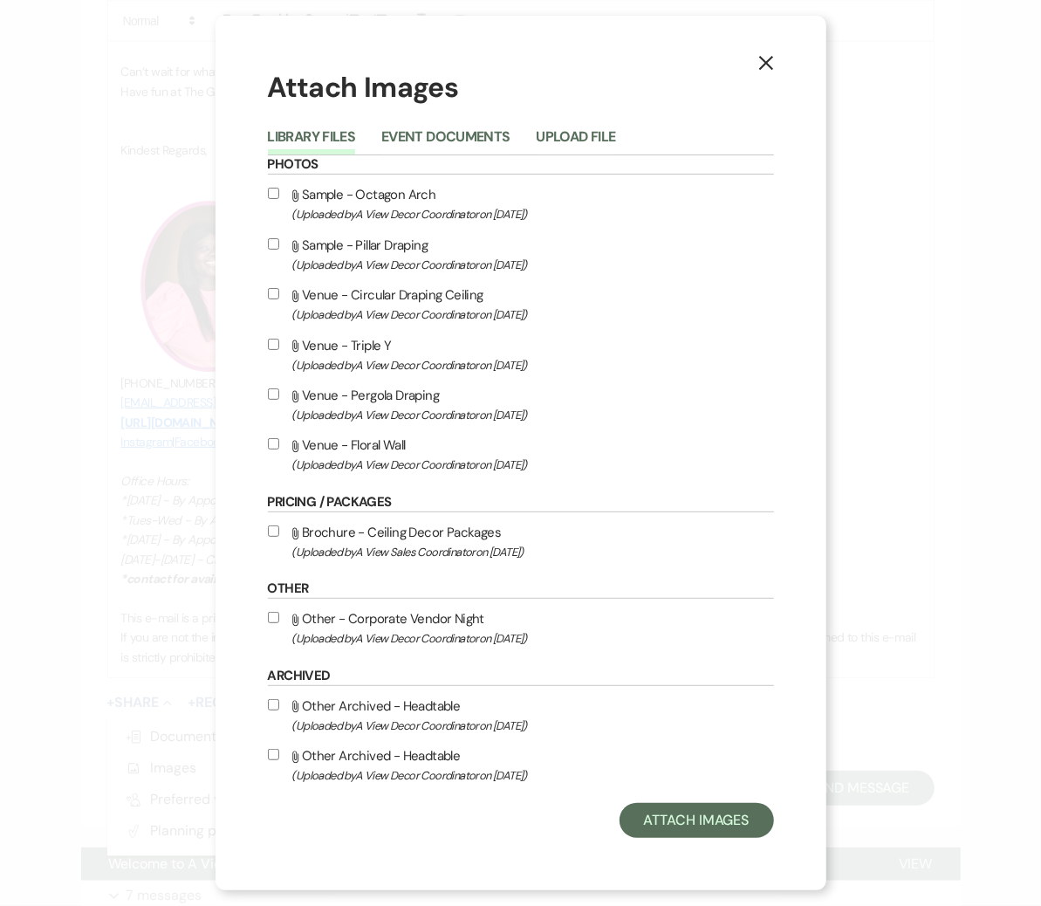
click at [333, 134] on button "Library Files" at bounding box center [312, 142] width 88 height 24
click at [433, 134] on button "Event Documents" at bounding box center [445, 142] width 128 height 24
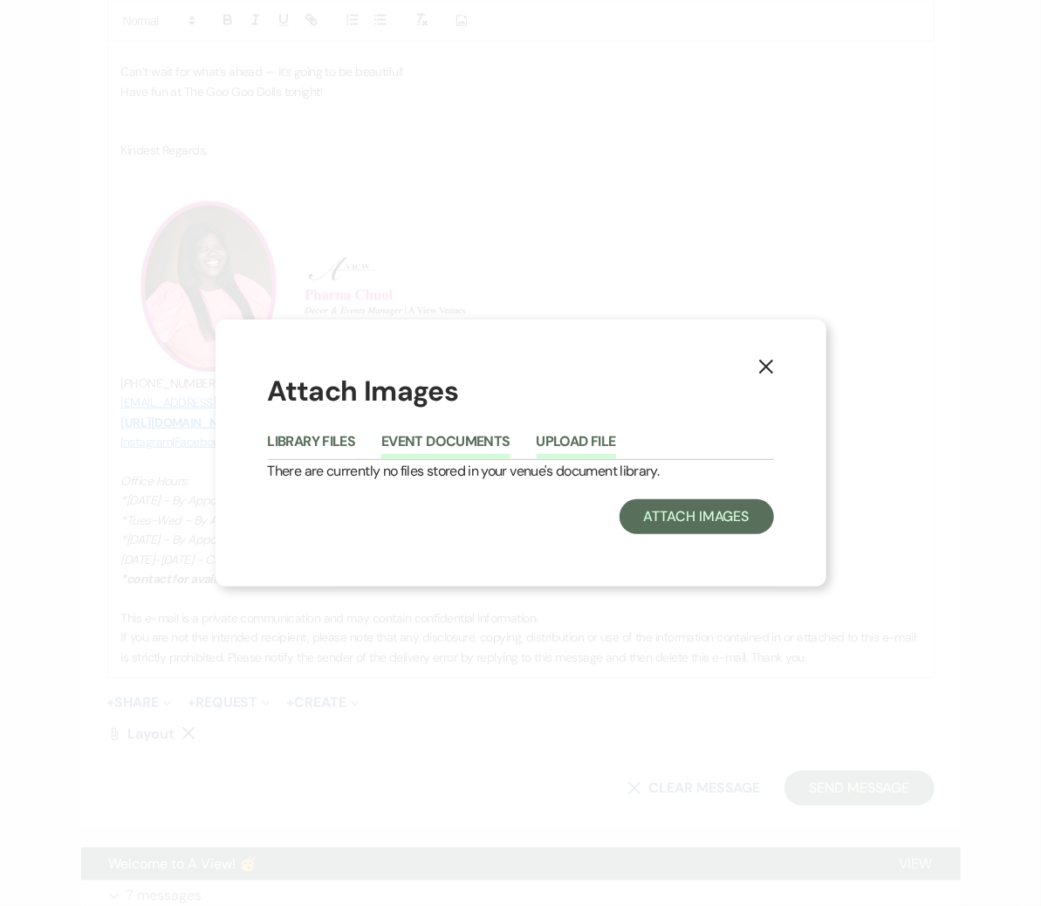
click at [585, 441] on button "Upload File" at bounding box center [576, 447] width 79 height 24
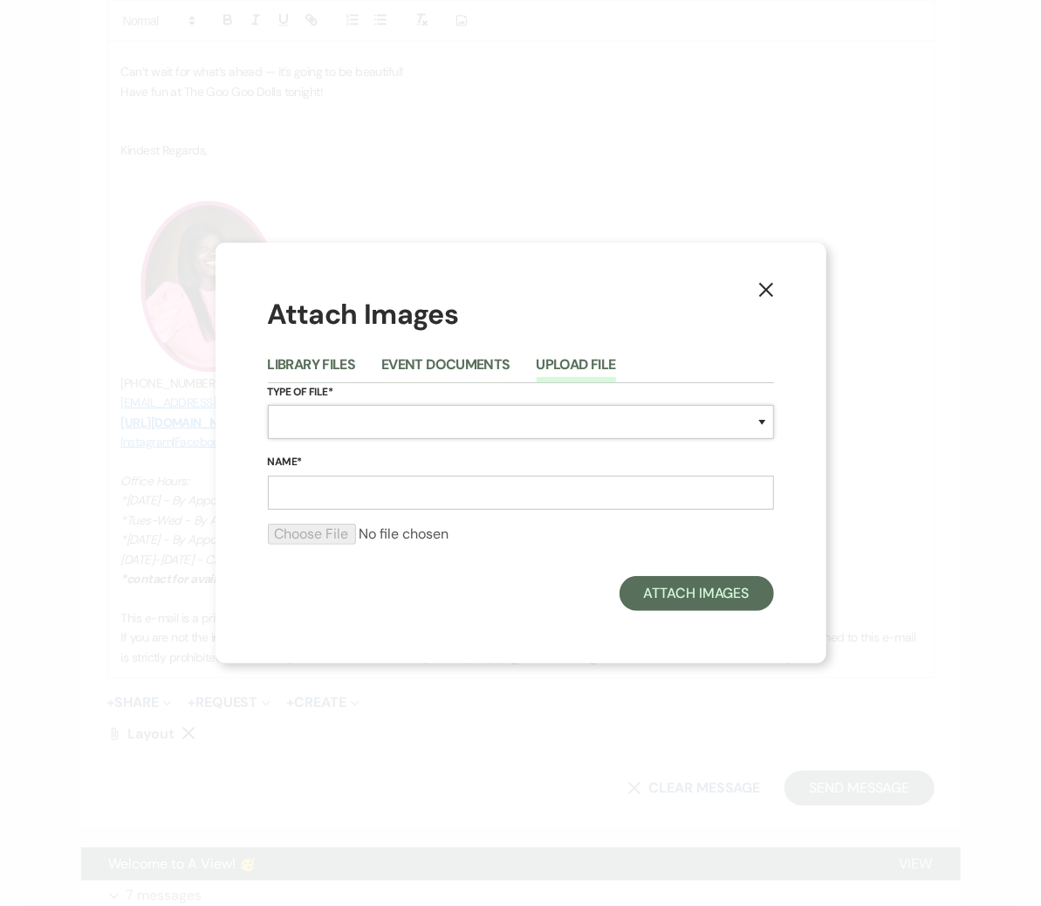
click at [645, 426] on select "Special Event Insurance Vendor Certificate of Insurance Contracts / Rental Agre…" at bounding box center [521, 422] width 506 height 34
select select "43"
click at [367, 491] on input "Name*" at bounding box center [521, 493] width 506 height 34
type input "Backdrops/ceilings"
click at [302, 539] on input "file" at bounding box center [521, 534] width 506 height 21
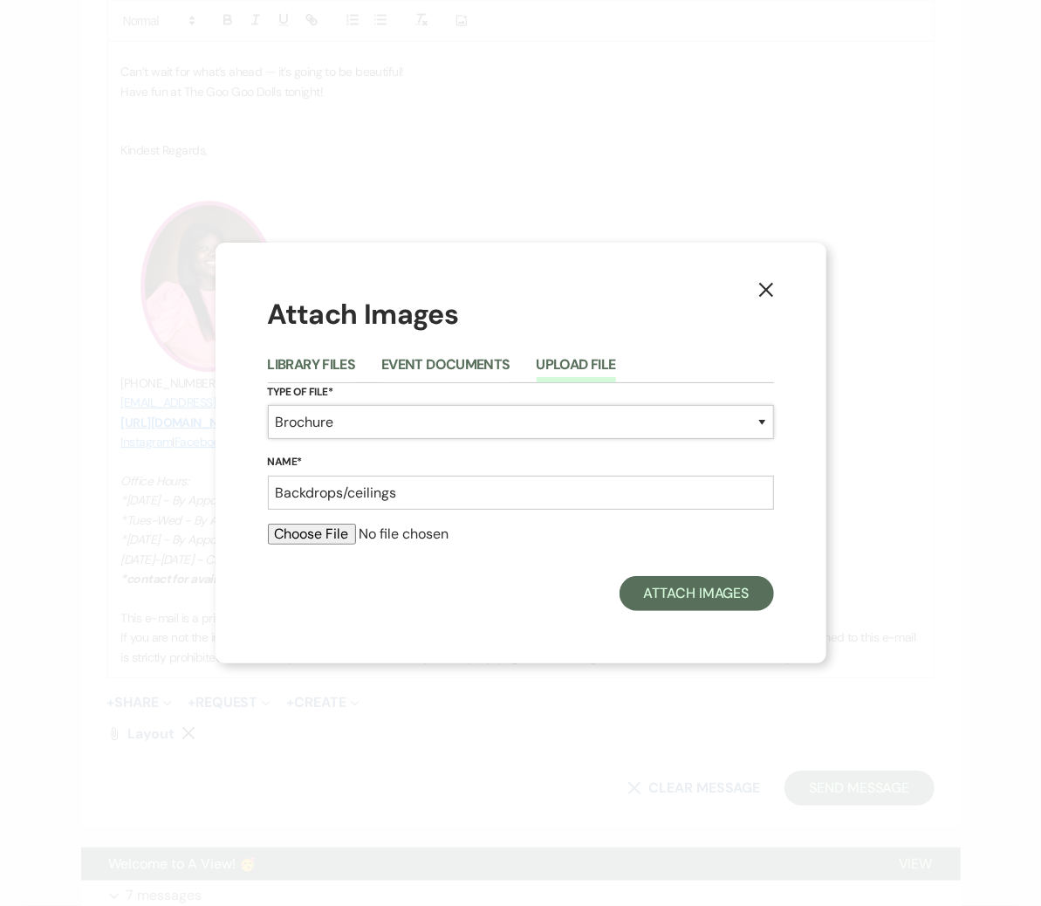
click at [368, 413] on select "Special Event Insurance Vendor Certificate of Insurance Contracts / Rental Agre…" at bounding box center [521, 422] width 506 height 34
click at [299, 361] on button "Library Files" at bounding box center [312, 370] width 88 height 24
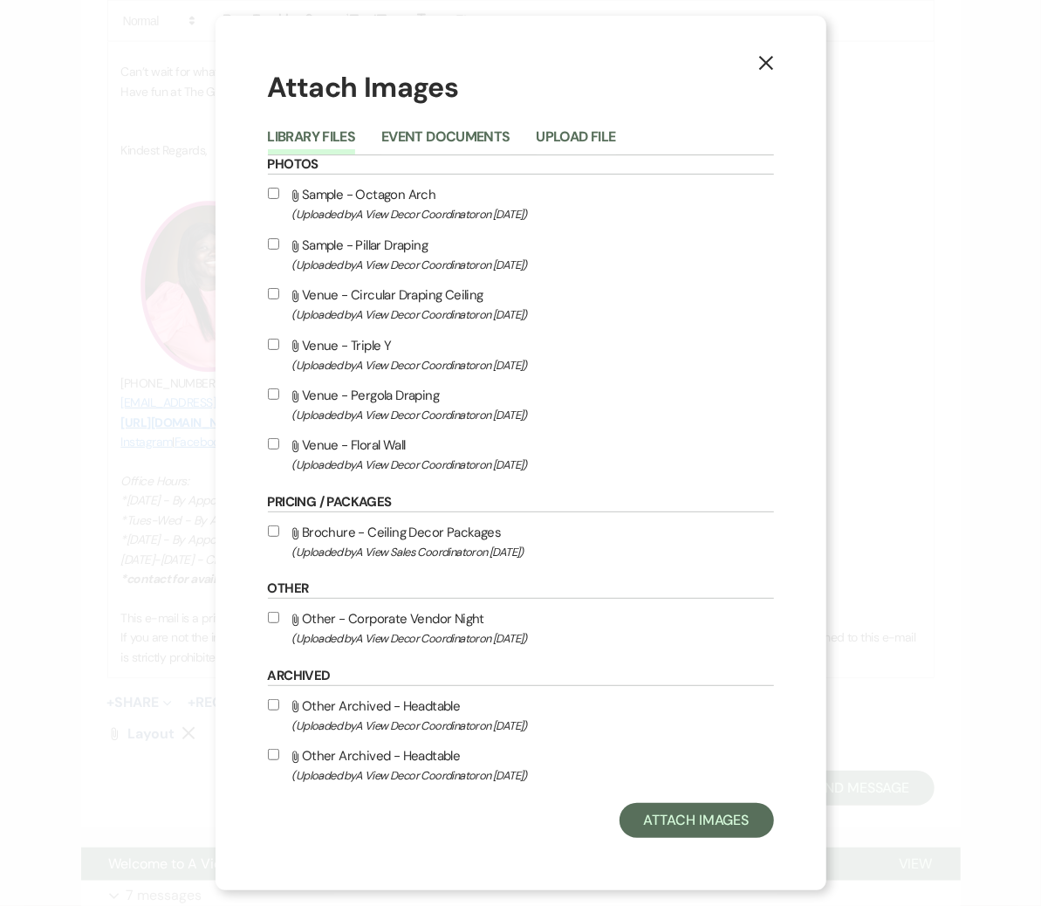
click at [763, 61] on icon "X" at bounding box center [767, 63] width 16 height 16
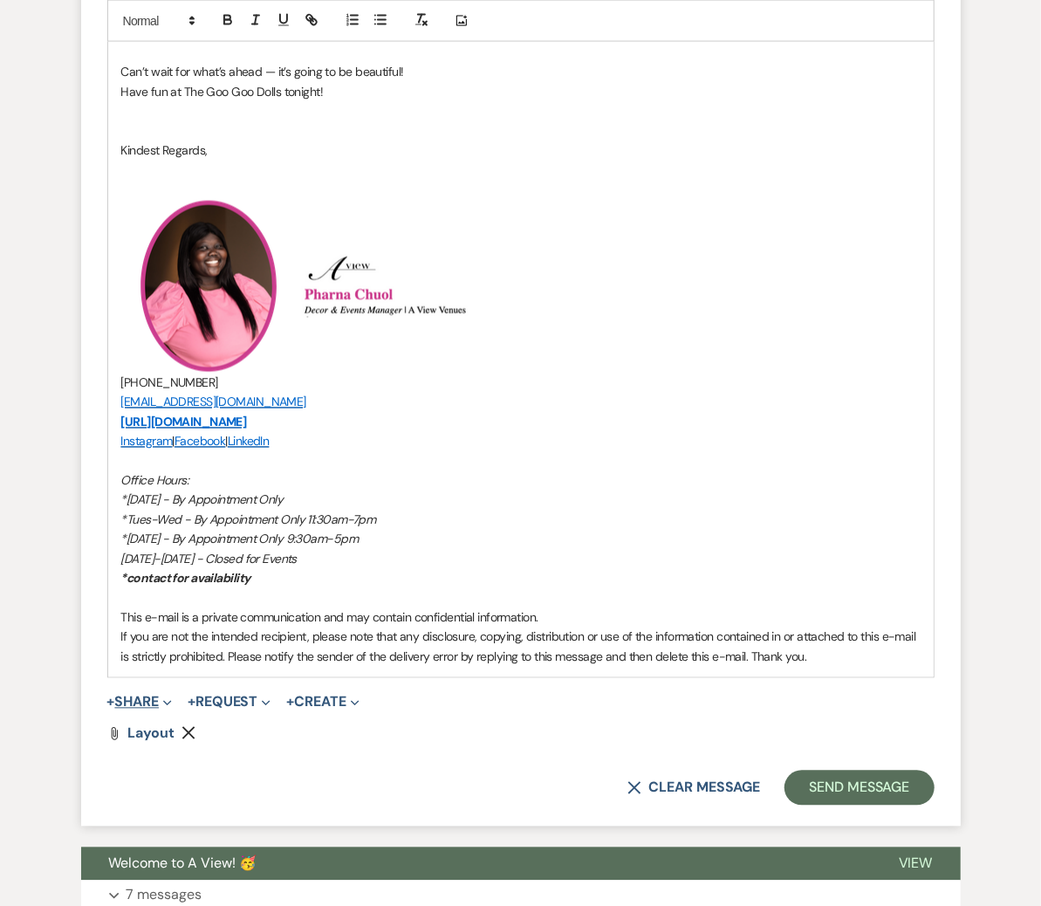
click at [170, 693] on span "Expand" at bounding box center [165, 702] width 13 height 18
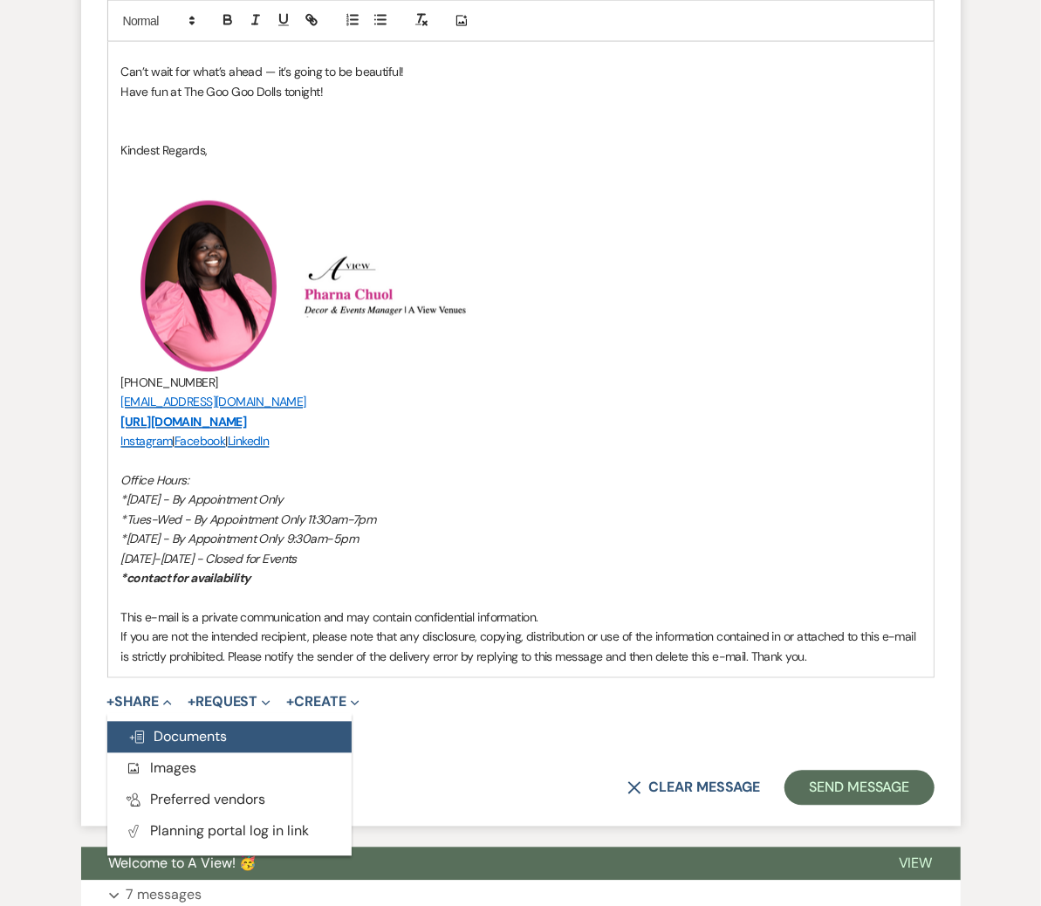
click at [205, 728] on span "Doc Upload Documents" at bounding box center [178, 737] width 100 height 18
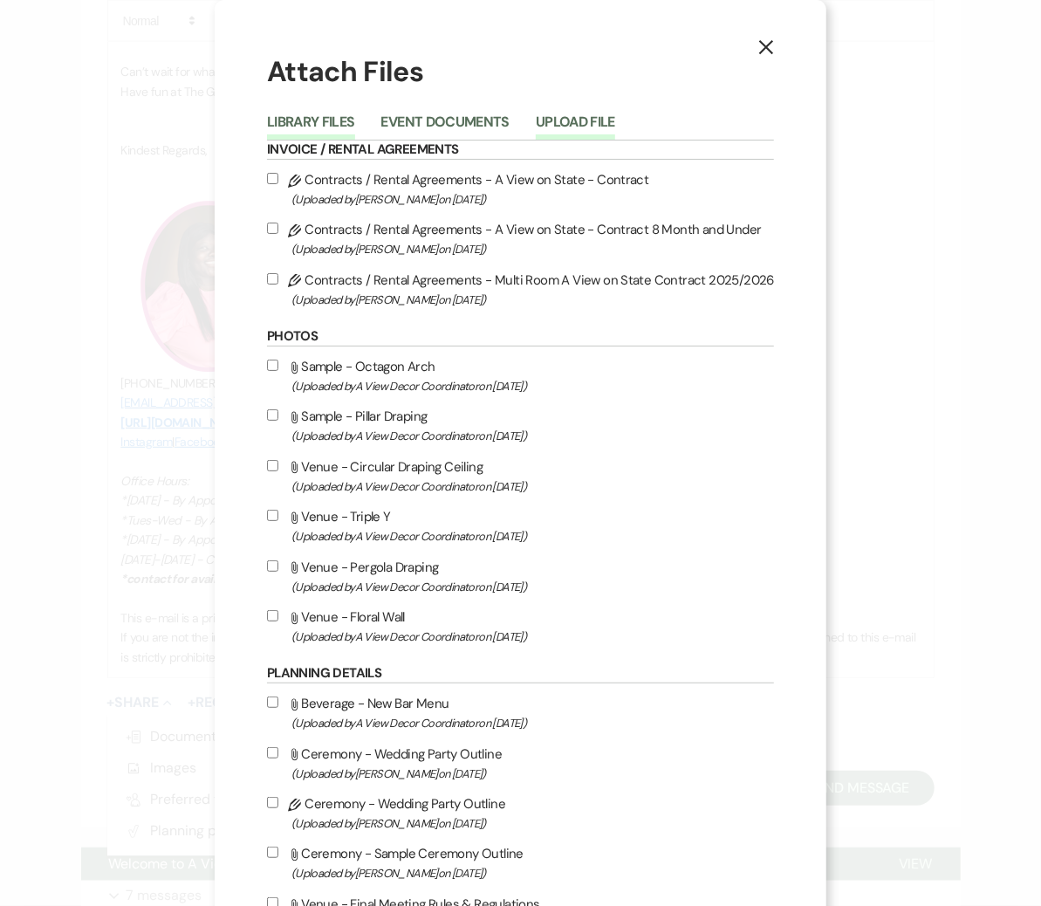
click at [557, 129] on button "Upload File" at bounding box center [575, 127] width 79 height 24
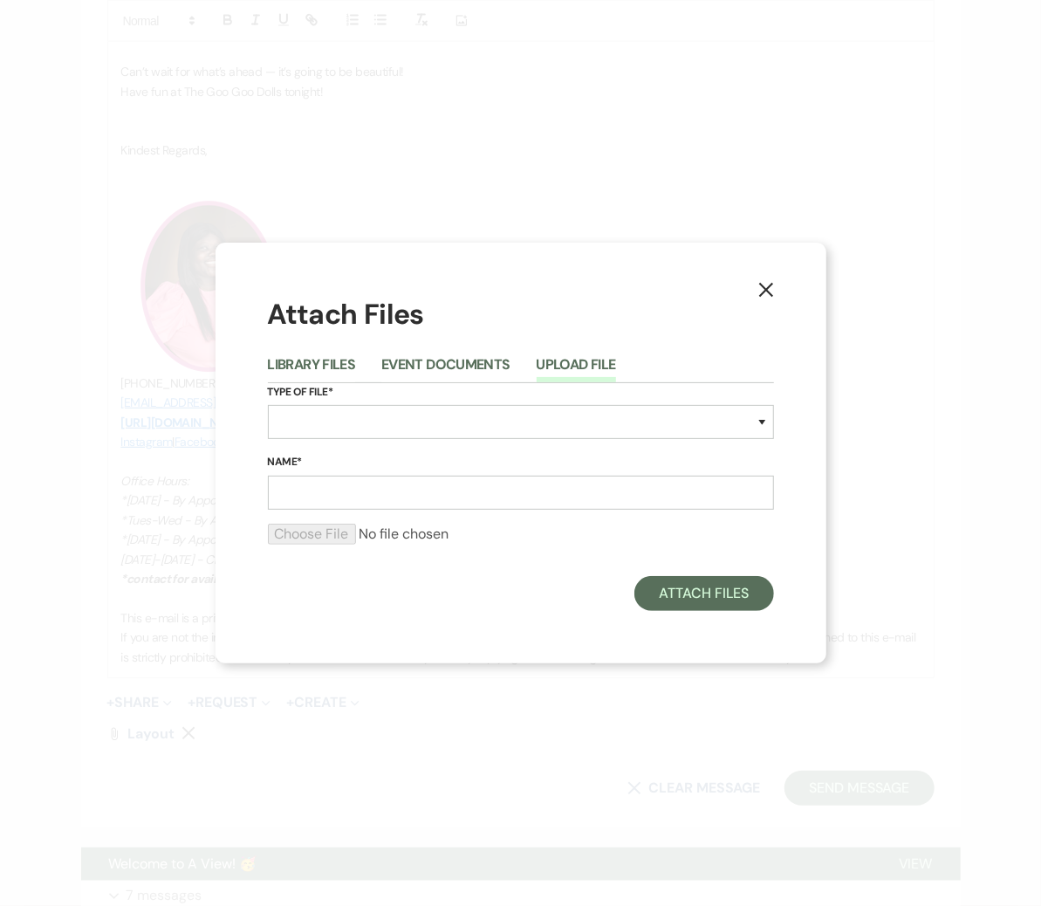
click at [353, 403] on div "Type of File* Special Event Insurance Vendor Certificate of Insurance Contracts…" at bounding box center [521, 418] width 506 height 71
click at [357, 419] on select "Special Event Insurance Vendor Certificate of Insurance Contracts / Rental Agre…" at bounding box center [521, 422] width 506 height 34
select select "43"
click at [388, 483] on input "Name*" at bounding box center [521, 493] width 506 height 34
type input "Backdrops/ceilings"
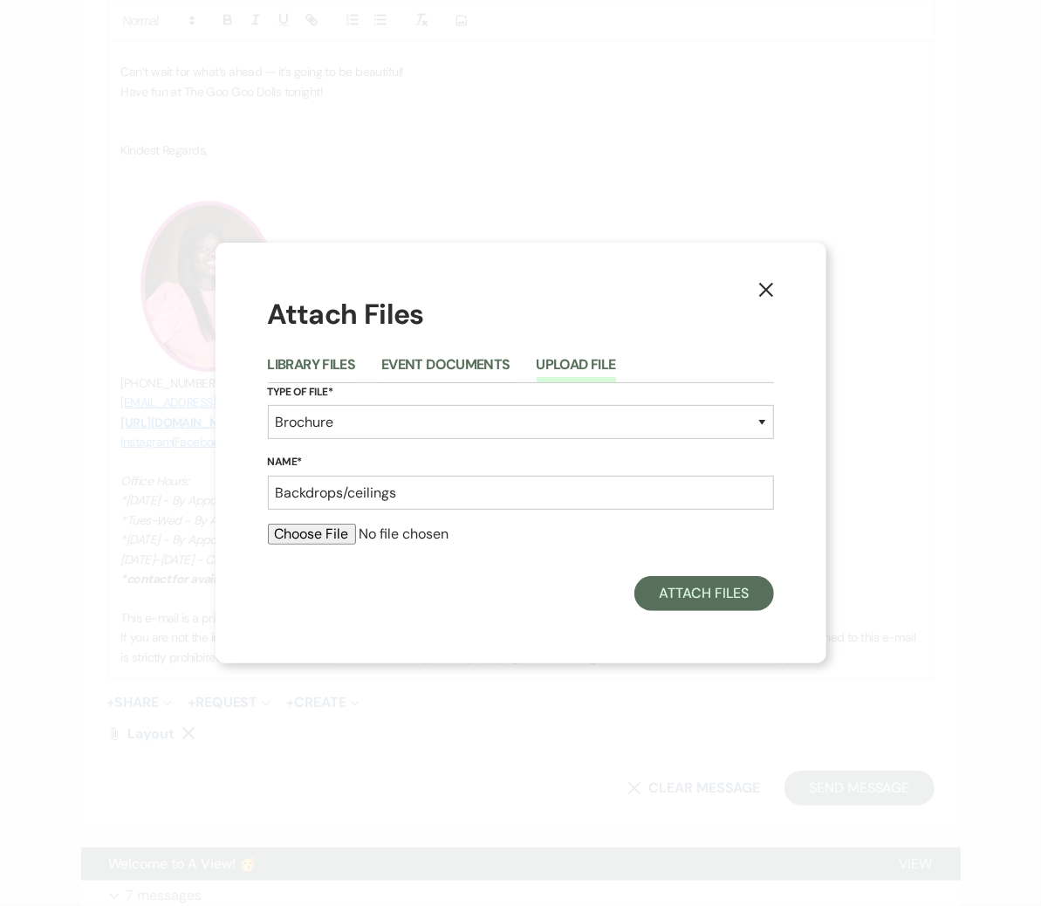
click at [321, 530] on input "file" at bounding box center [521, 534] width 506 height 21
type input "C:\fakepath\BackdropsCeilings (3).pdf"
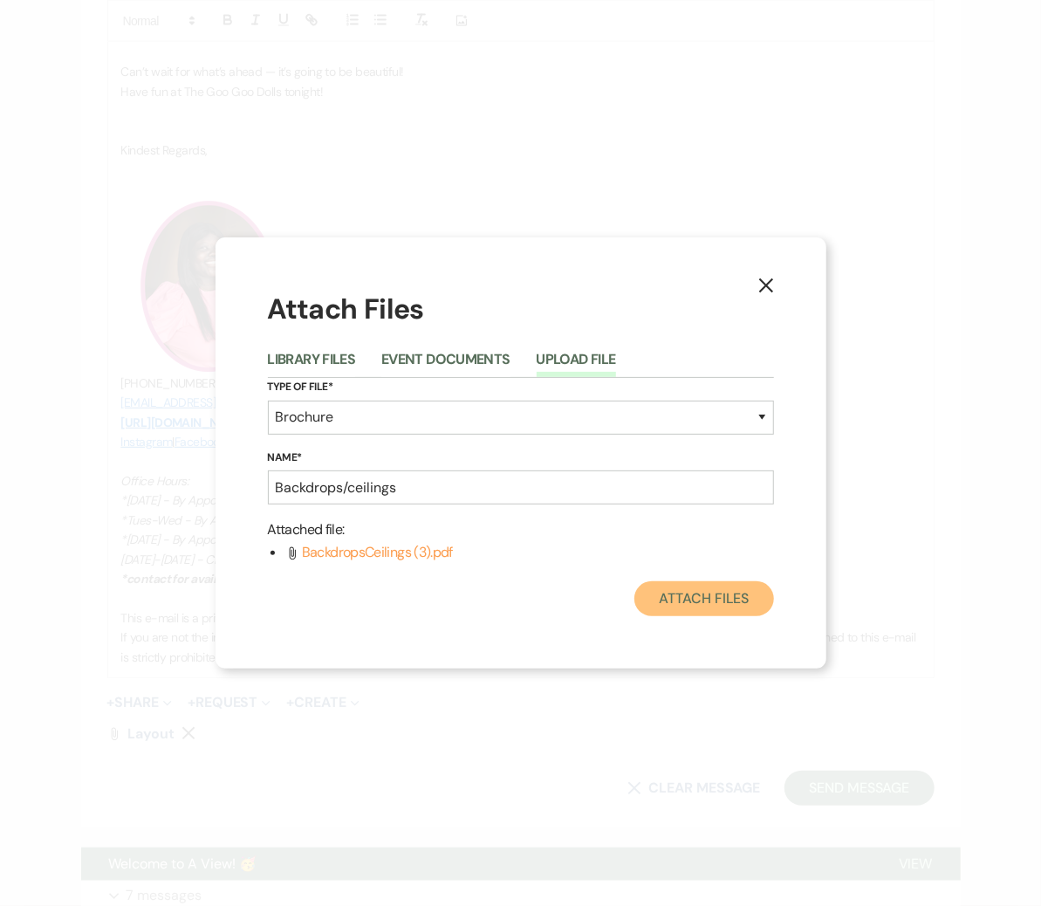
click at [708, 600] on button "Attach Files" at bounding box center [704, 598] width 139 height 35
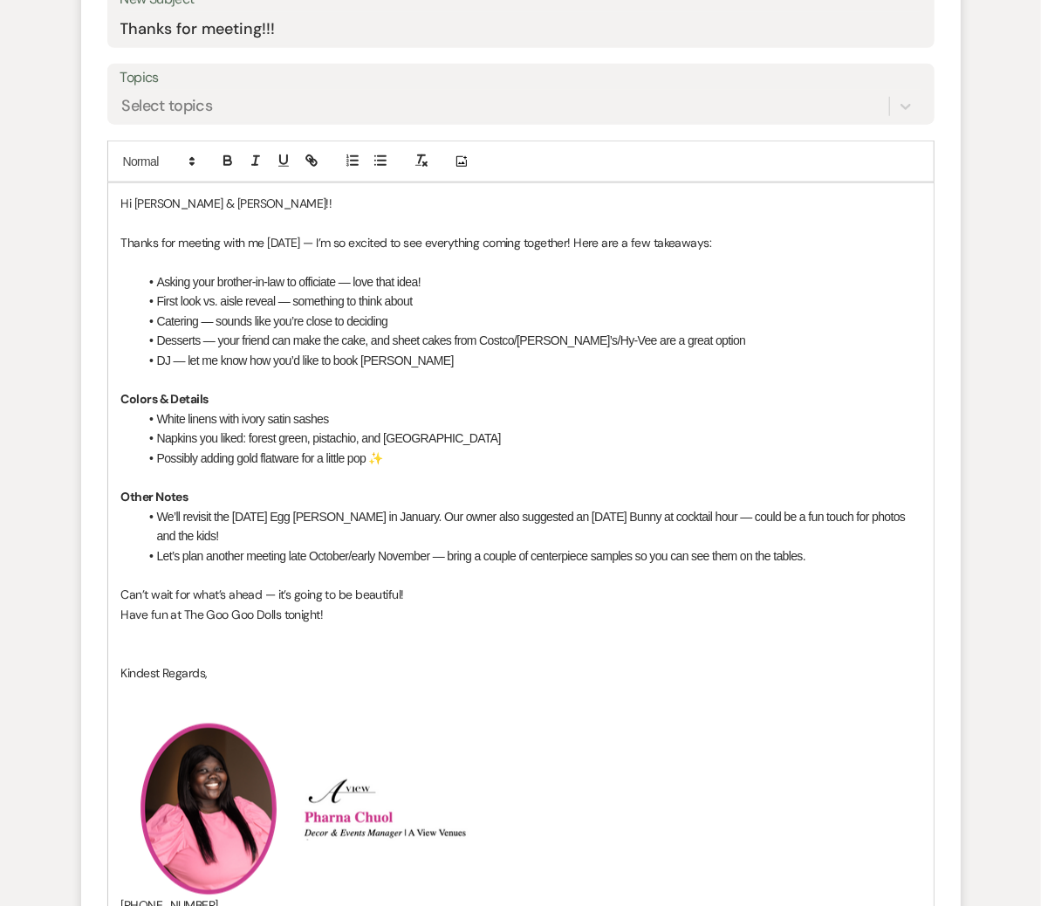
scroll to position [737, 0]
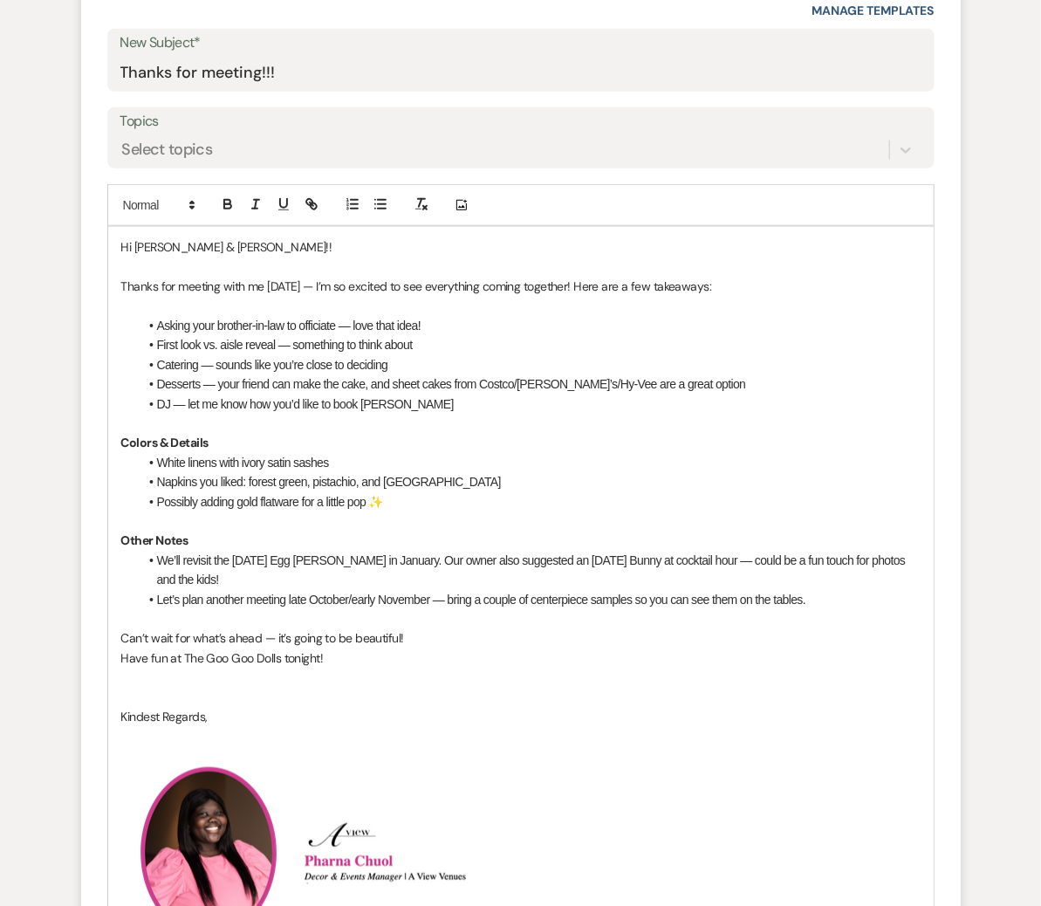
click at [391, 405] on li "DJ — let me know how you’d like to book Josh" at bounding box center [530, 404] width 782 height 19
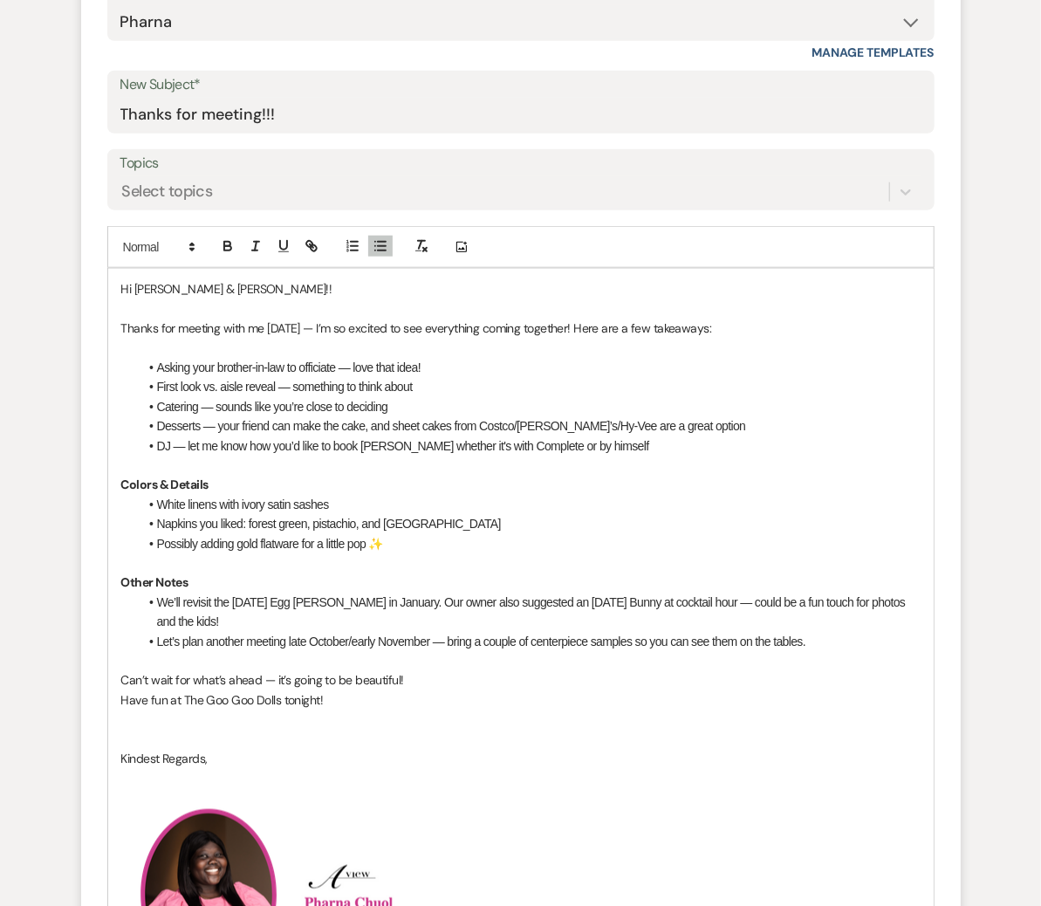
scroll to position [704, 0]
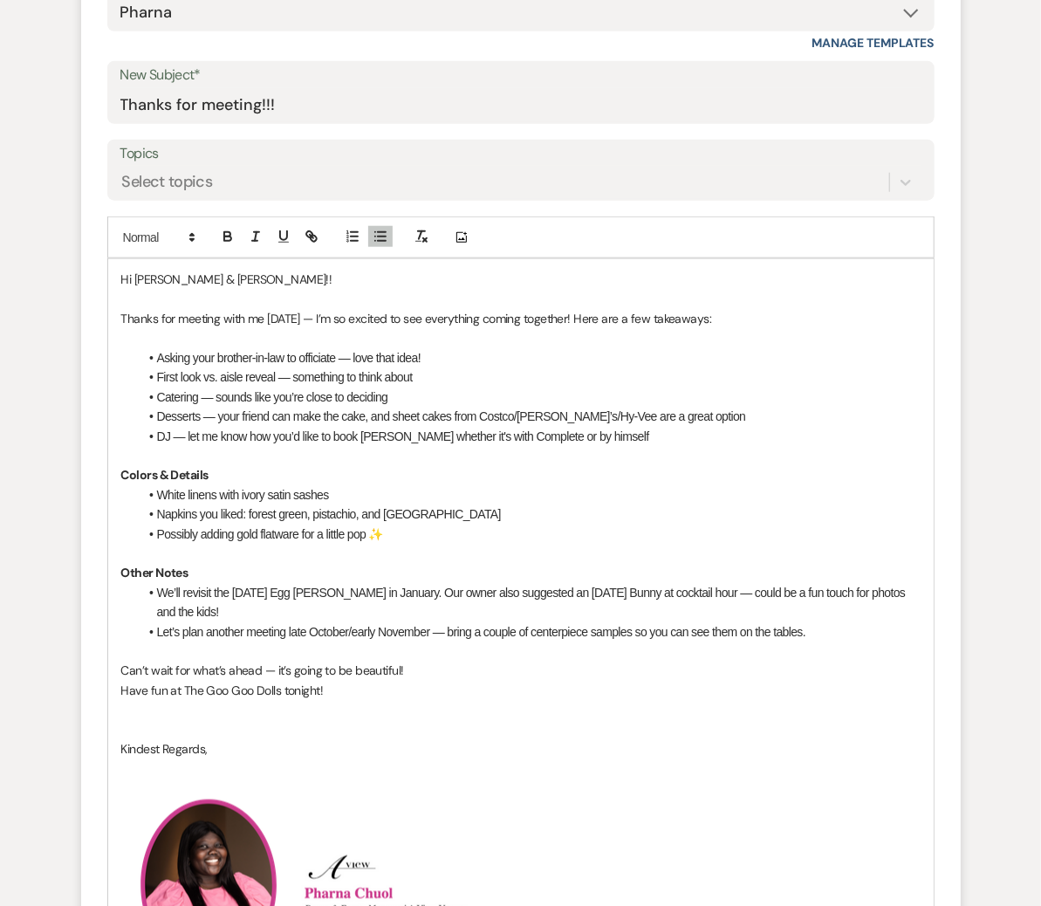
click at [368, 700] on p at bounding box center [521, 709] width 800 height 19
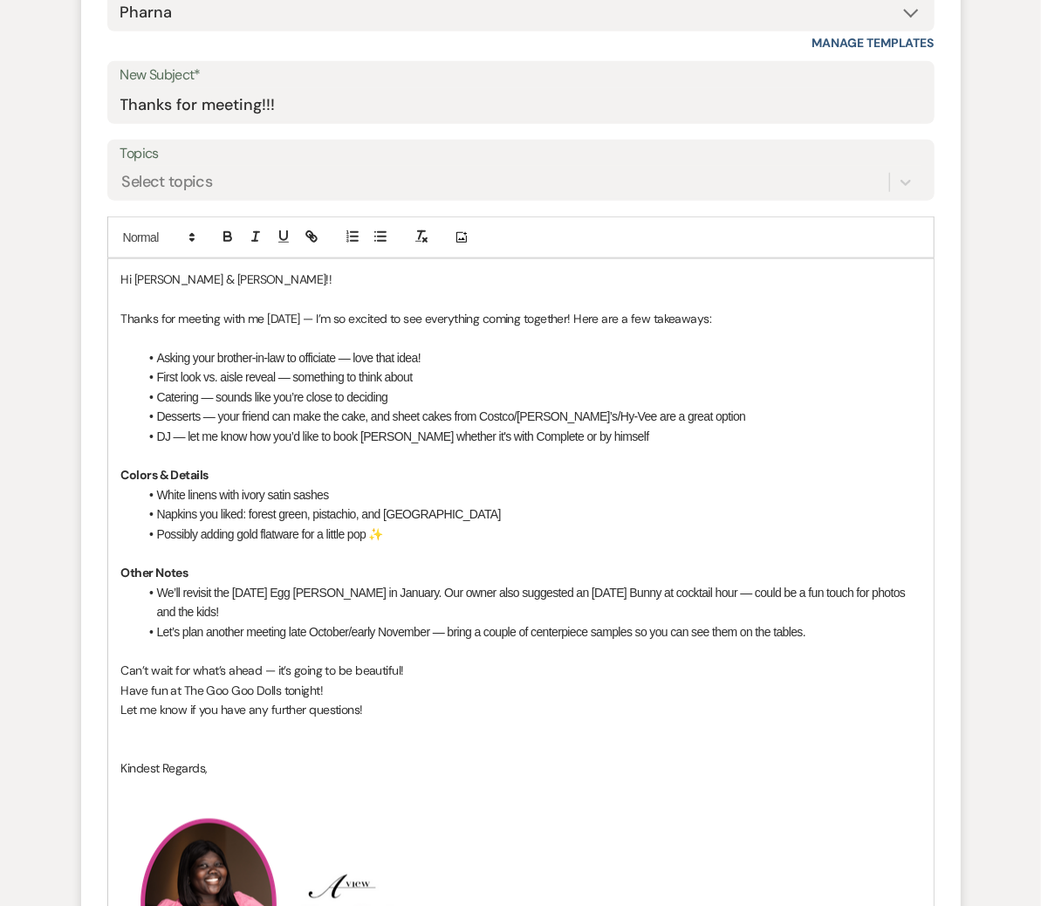
click at [619, 446] on p at bounding box center [521, 455] width 800 height 19
click at [614, 429] on li "DJ — let me know how you’d like to book Josh whether it's with Complete or by h…" at bounding box center [530, 436] width 782 height 19
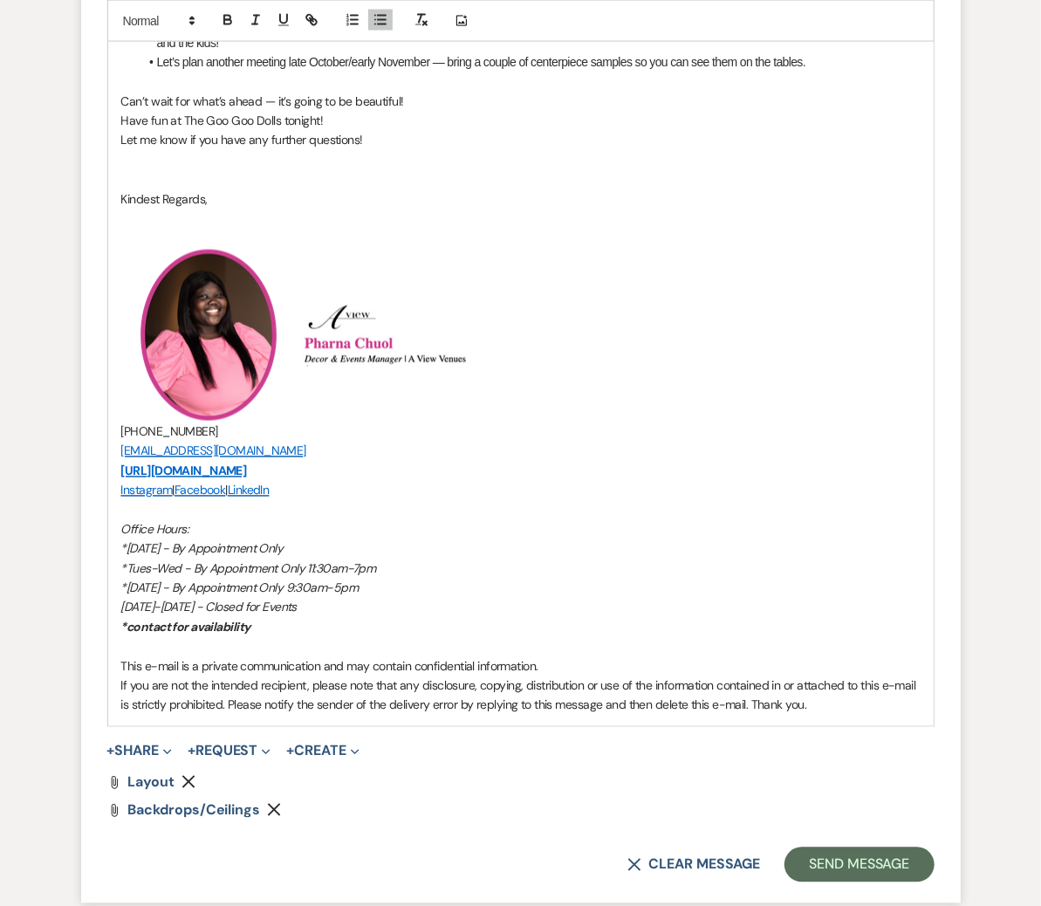
scroll to position [1294, 0]
click at [883, 731] on button "Send Message" at bounding box center [859, 864] width 149 height 35
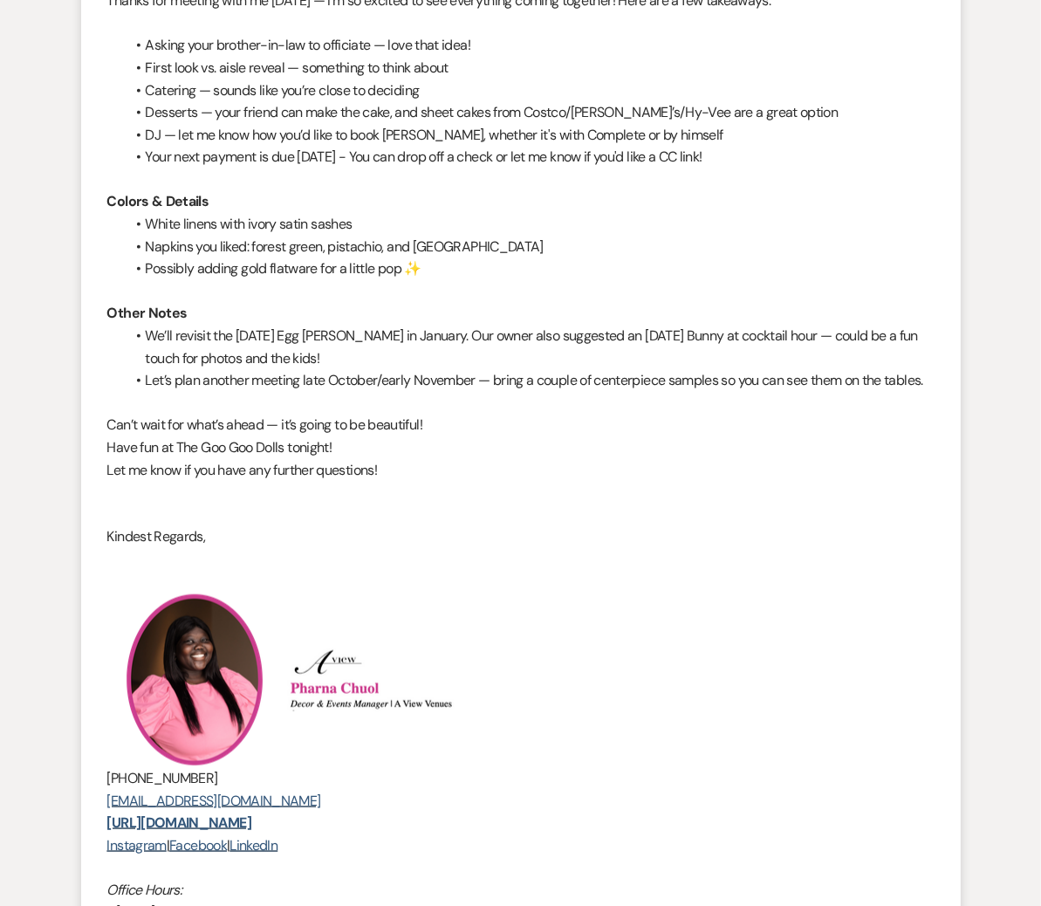
scroll to position [0, 0]
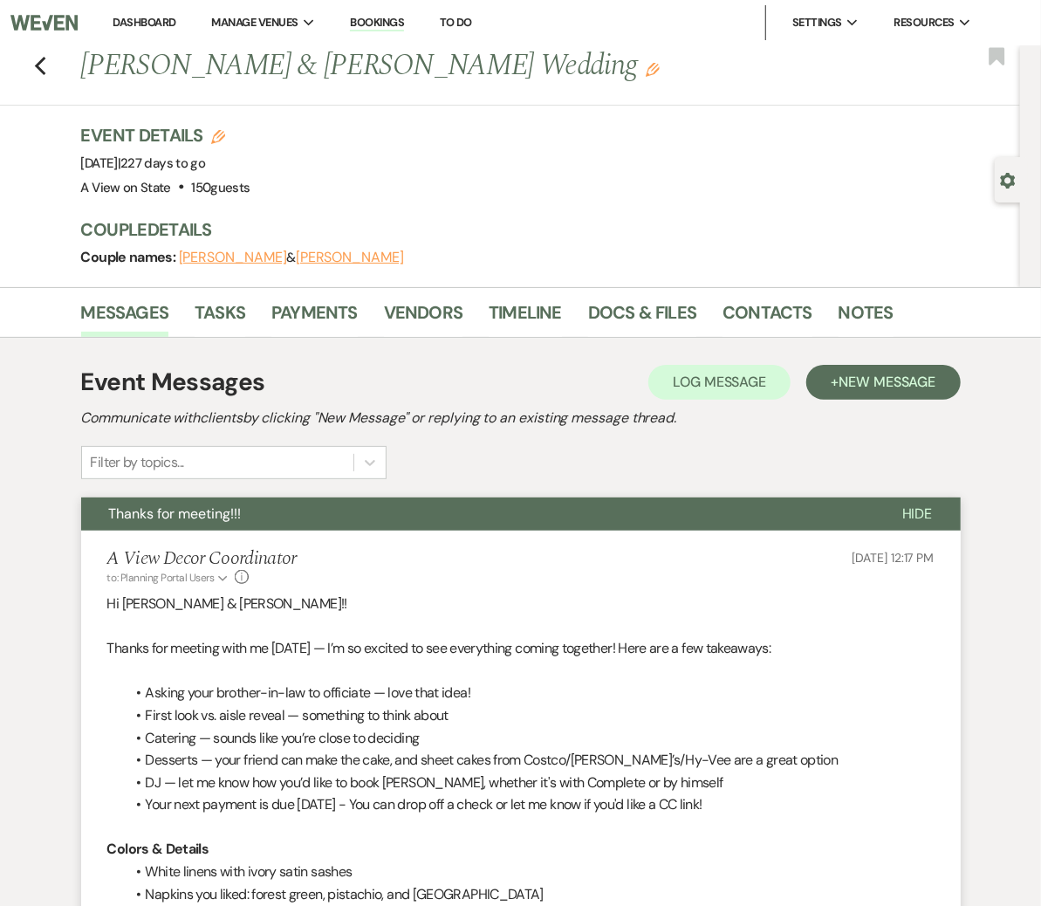
click at [125, 24] on link "Dashboard" at bounding box center [144, 22] width 63 height 15
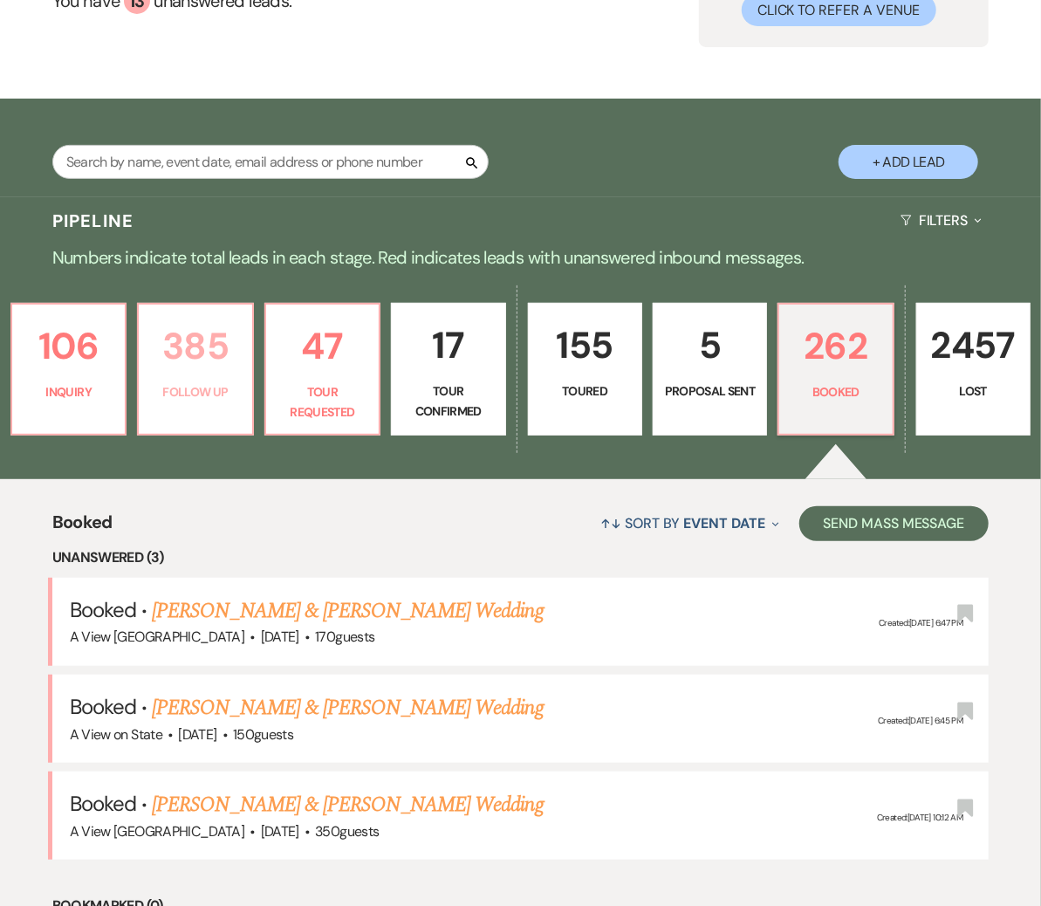
scroll to position [64, 0]
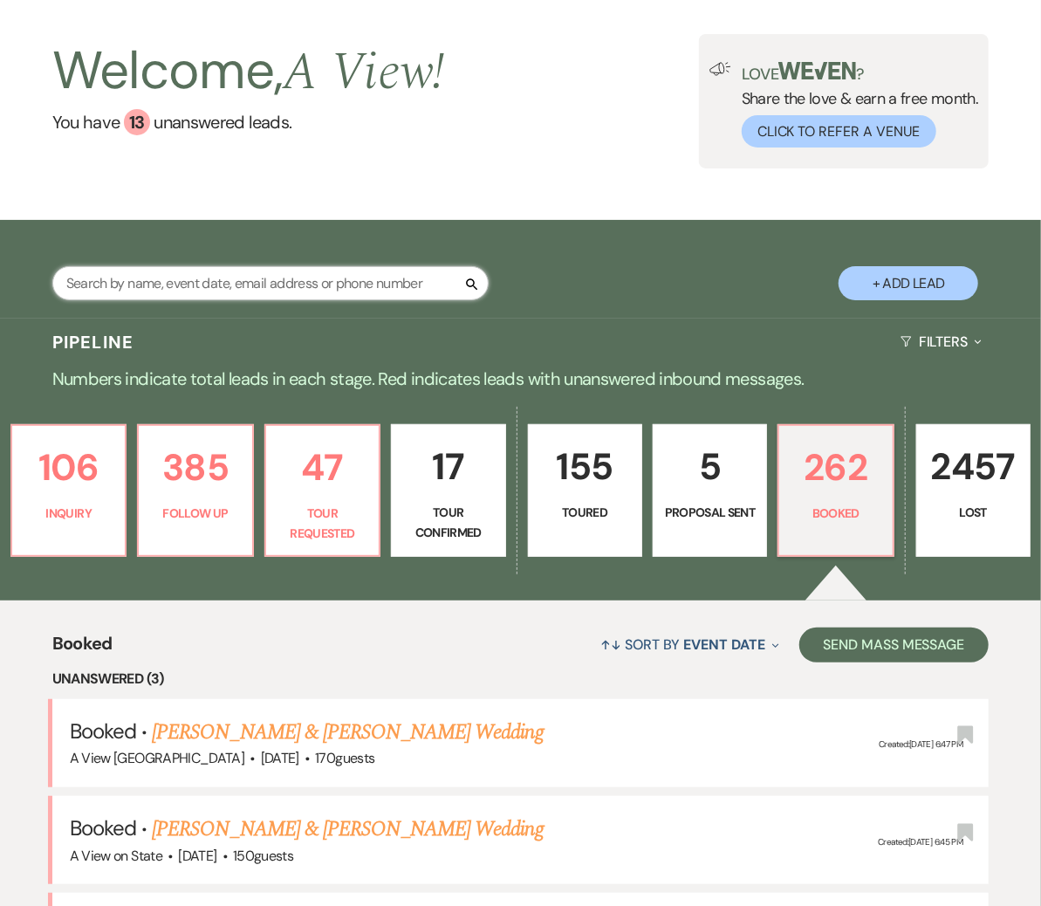
click at [198, 272] on input "text" at bounding box center [270, 283] width 436 height 34
